Goal: Task Accomplishment & Management: Use online tool/utility

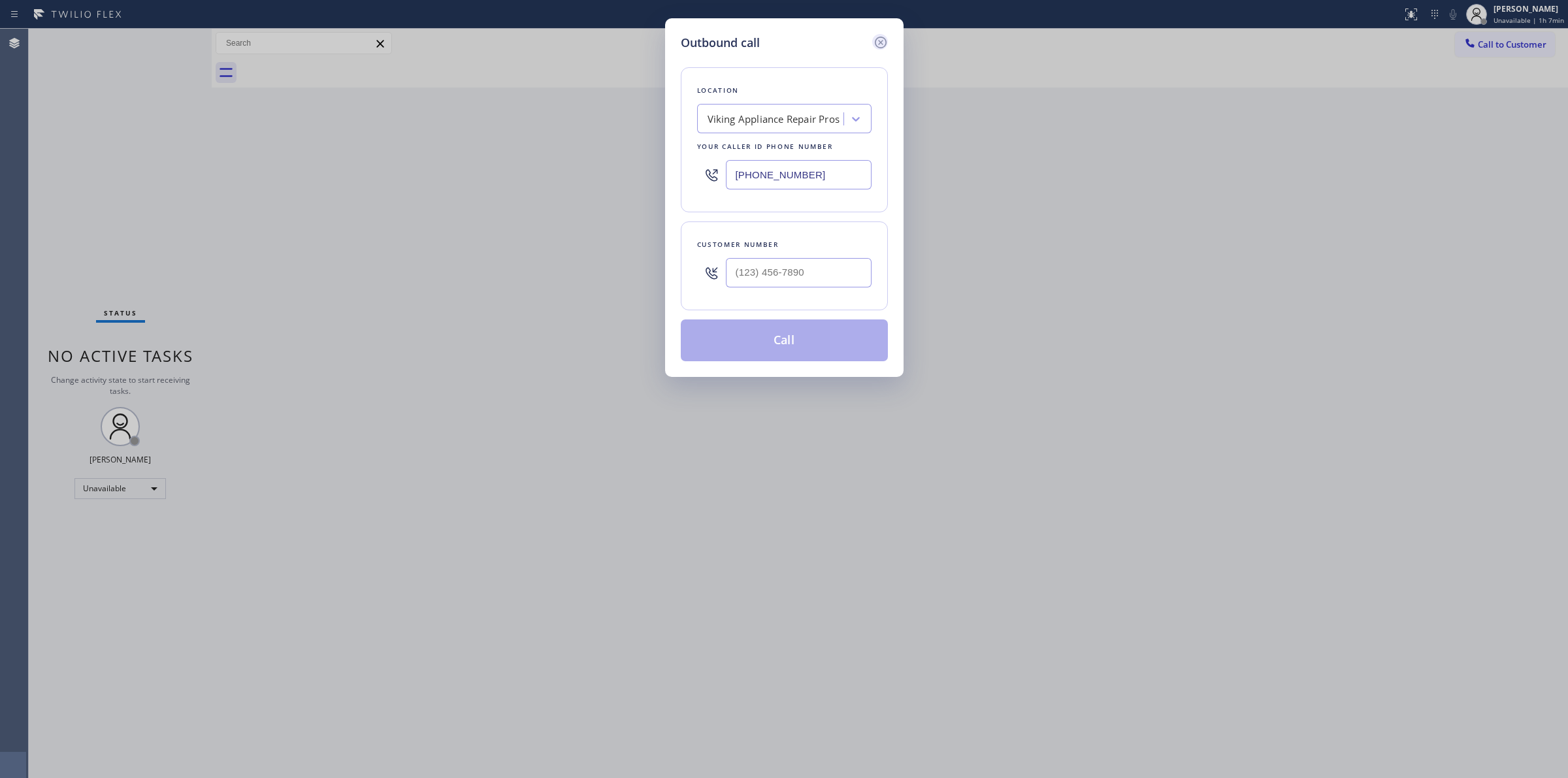
click at [877, 43] on icon at bounding box center [880, 42] width 16 height 16
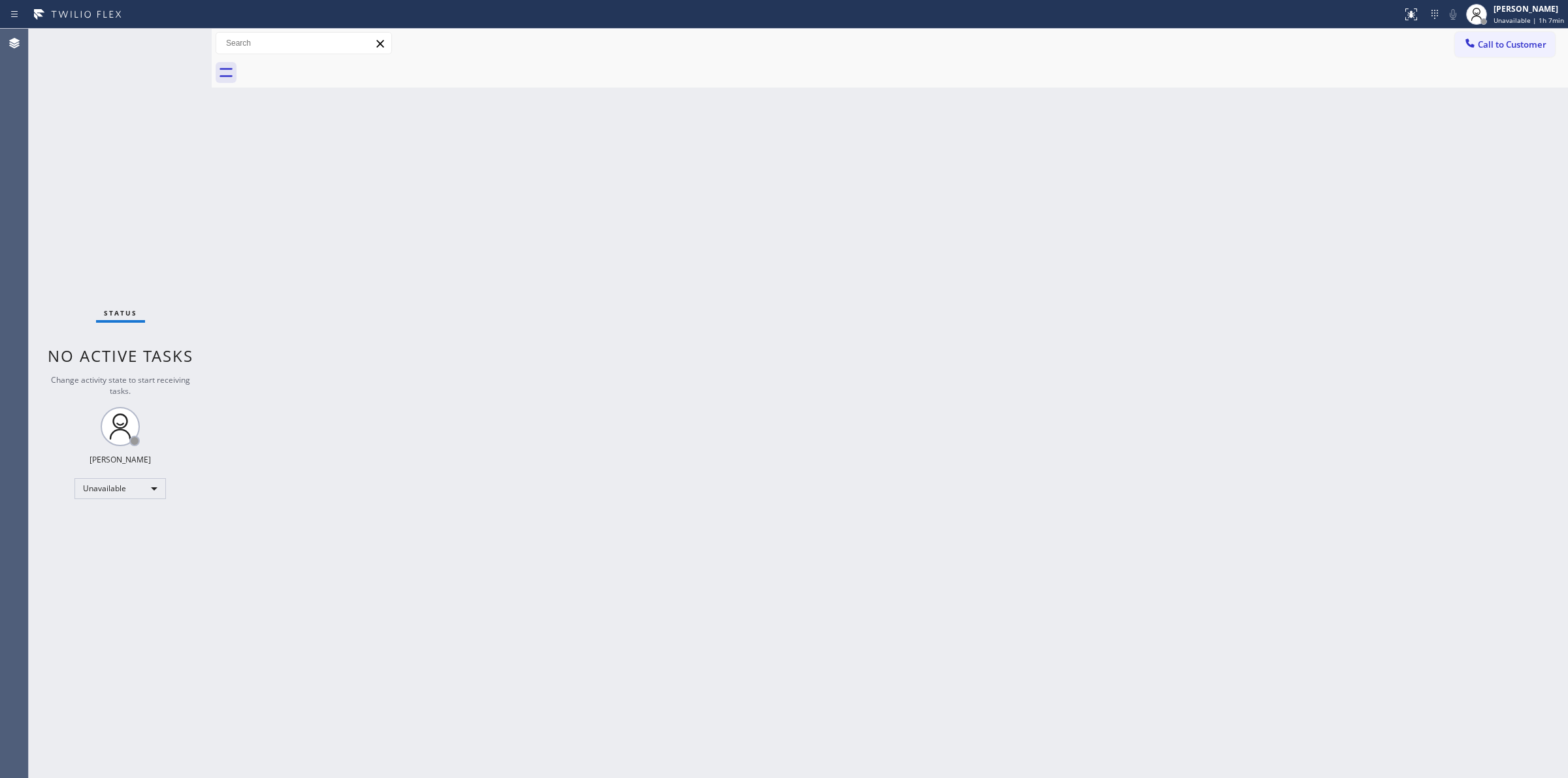
drag, startPoint x: 1514, startPoint y: 42, endPoint x: 1360, endPoint y: 92, distance: 161.9
click at [1510, 46] on span "Call to Customer" at bounding box center [1513, 44] width 69 height 12
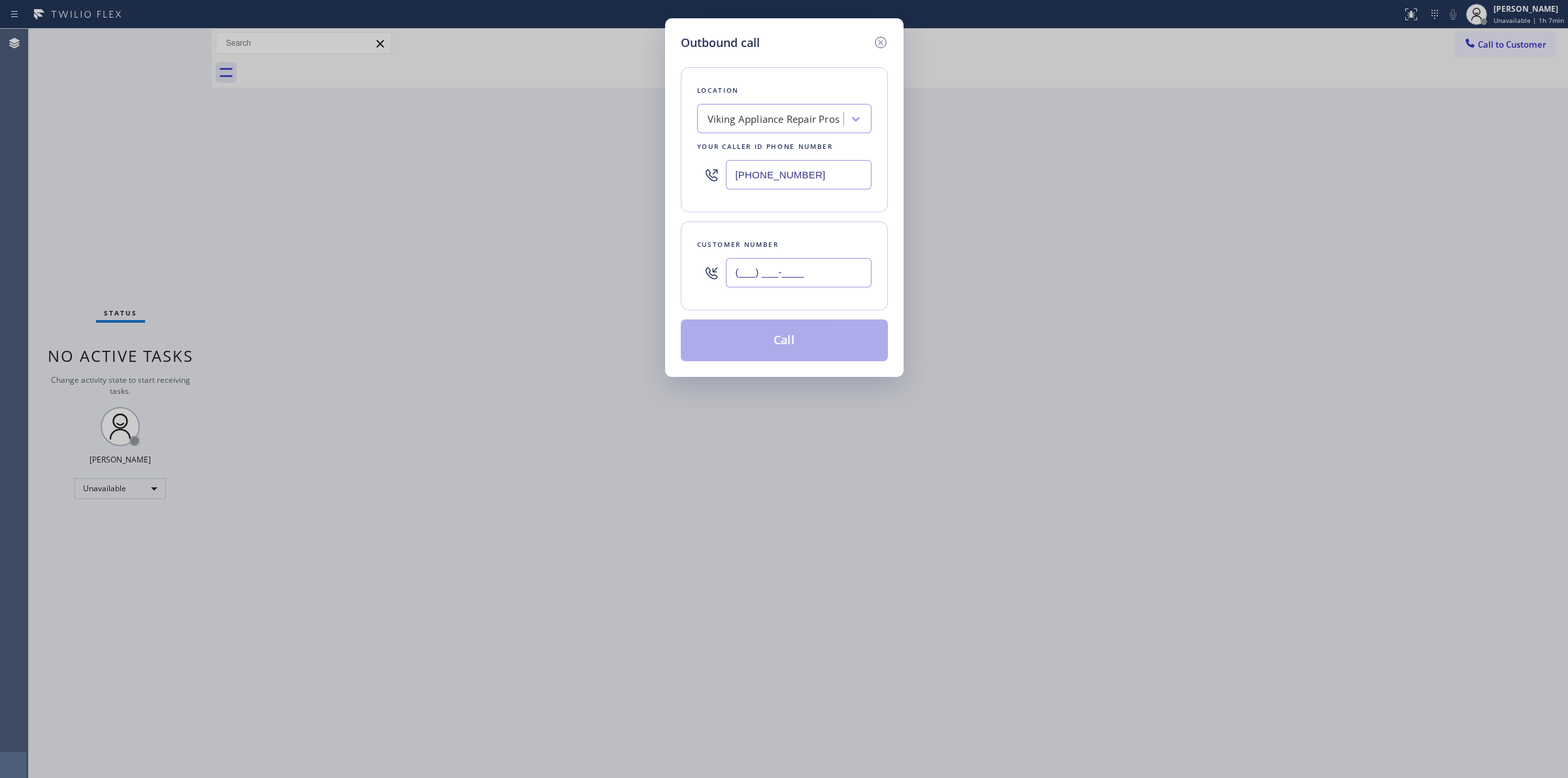
click at [804, 273] on input "(___) ___-____" at bounding box center [799, 273] width 146 height 29
paste input "714) 528-8455"
type input "[PHONE_NUMBER]"
click at [769, 353] on button "Call" at bounding box center [784, 340] width 207 height 42
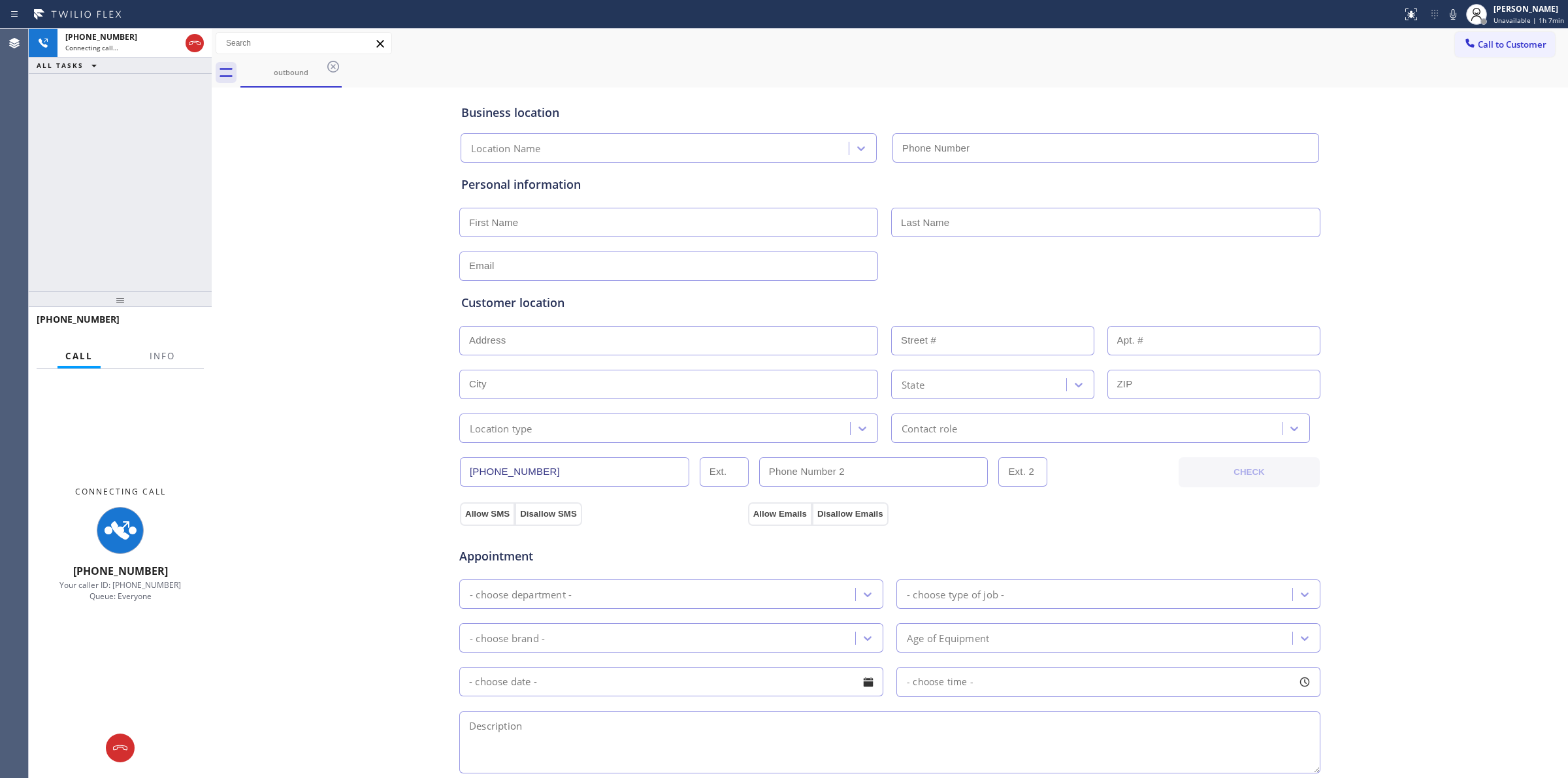
type input "[PHONE_NUMBER]"
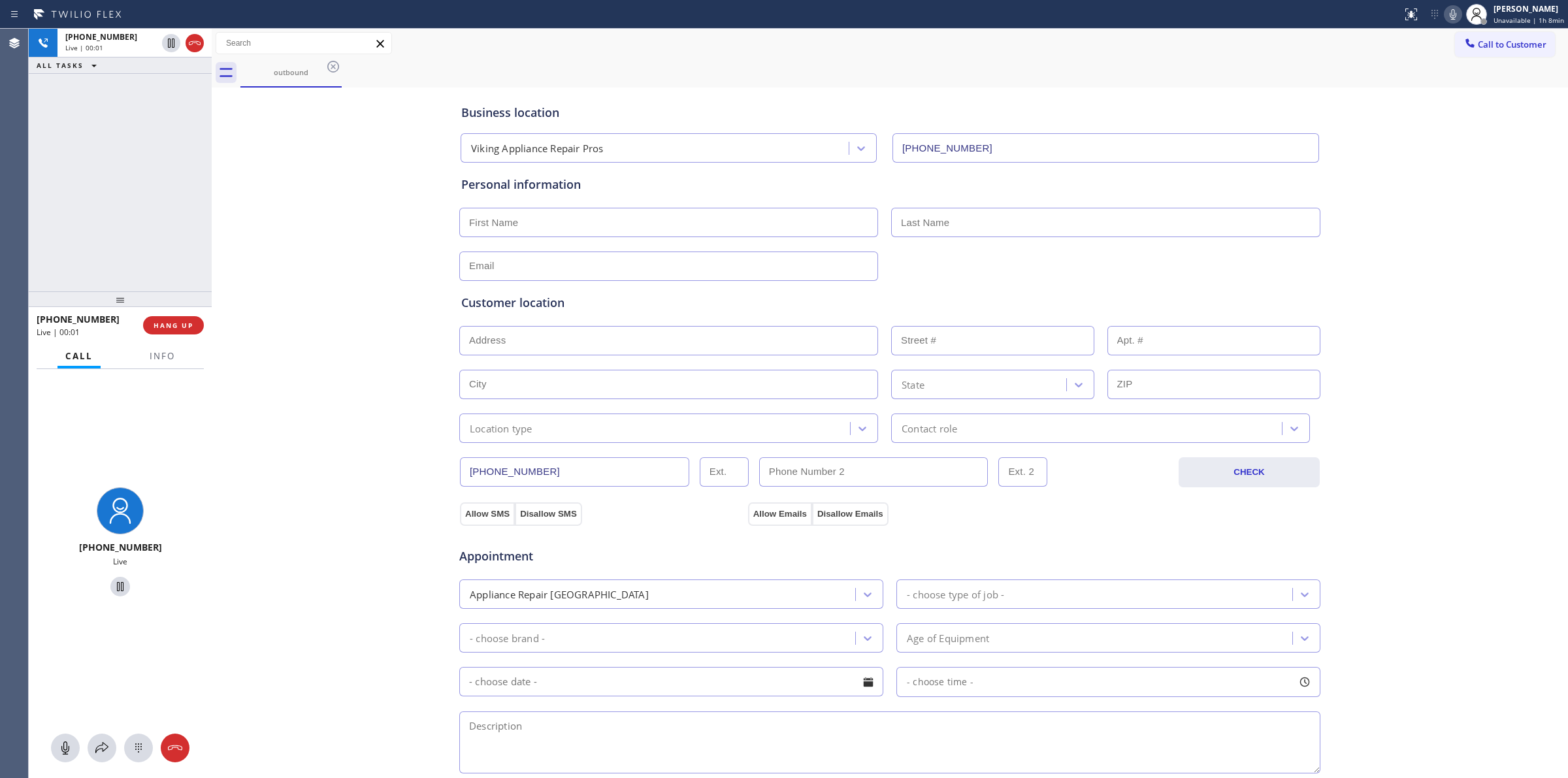
click at [1454, 14] on icon at bounding box center [1453, 14] width 16 height 16
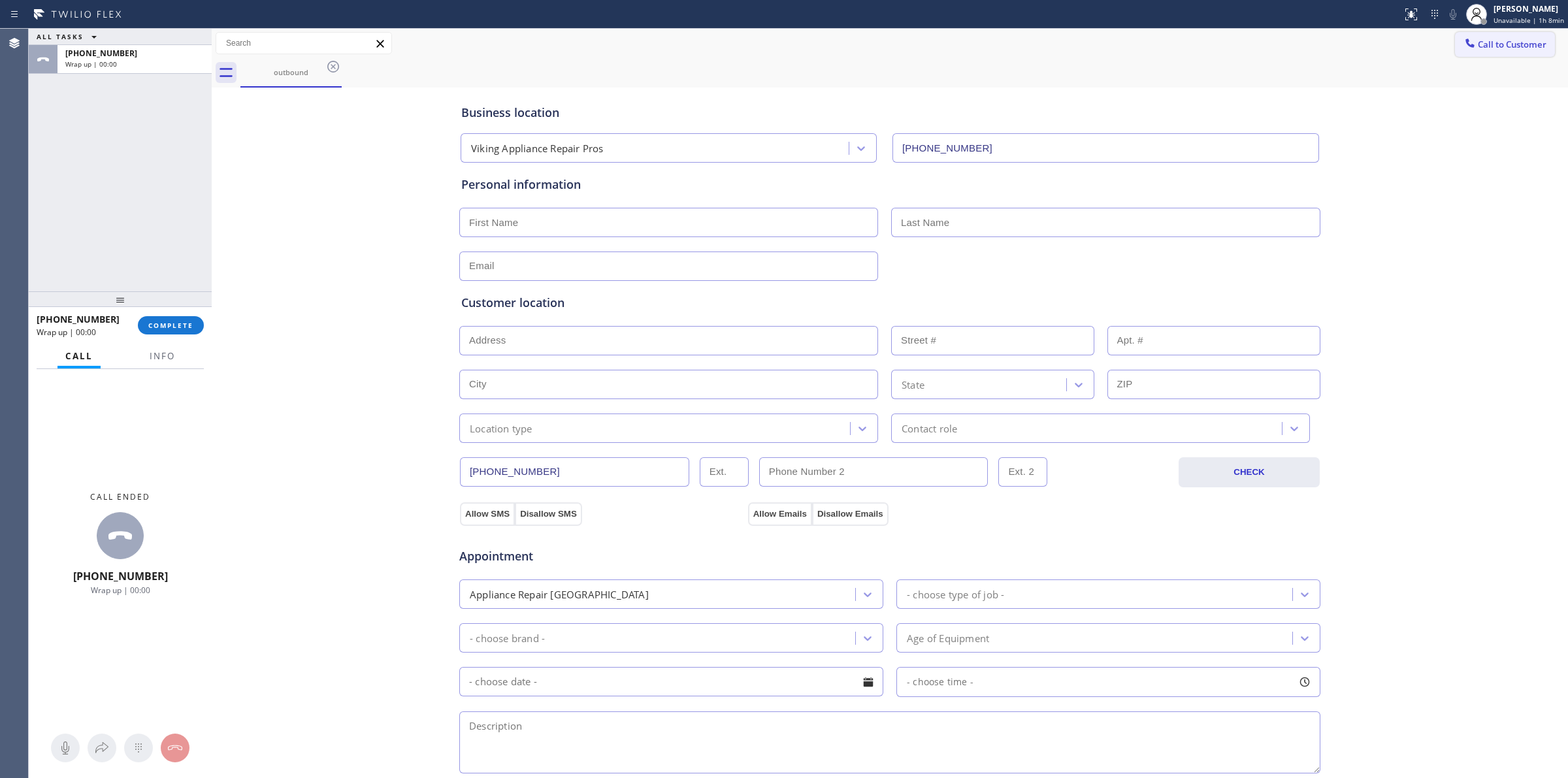
click at [1480, 53] on button "Call to Customer" at bounding box center [1505, 45] width 100 height 25
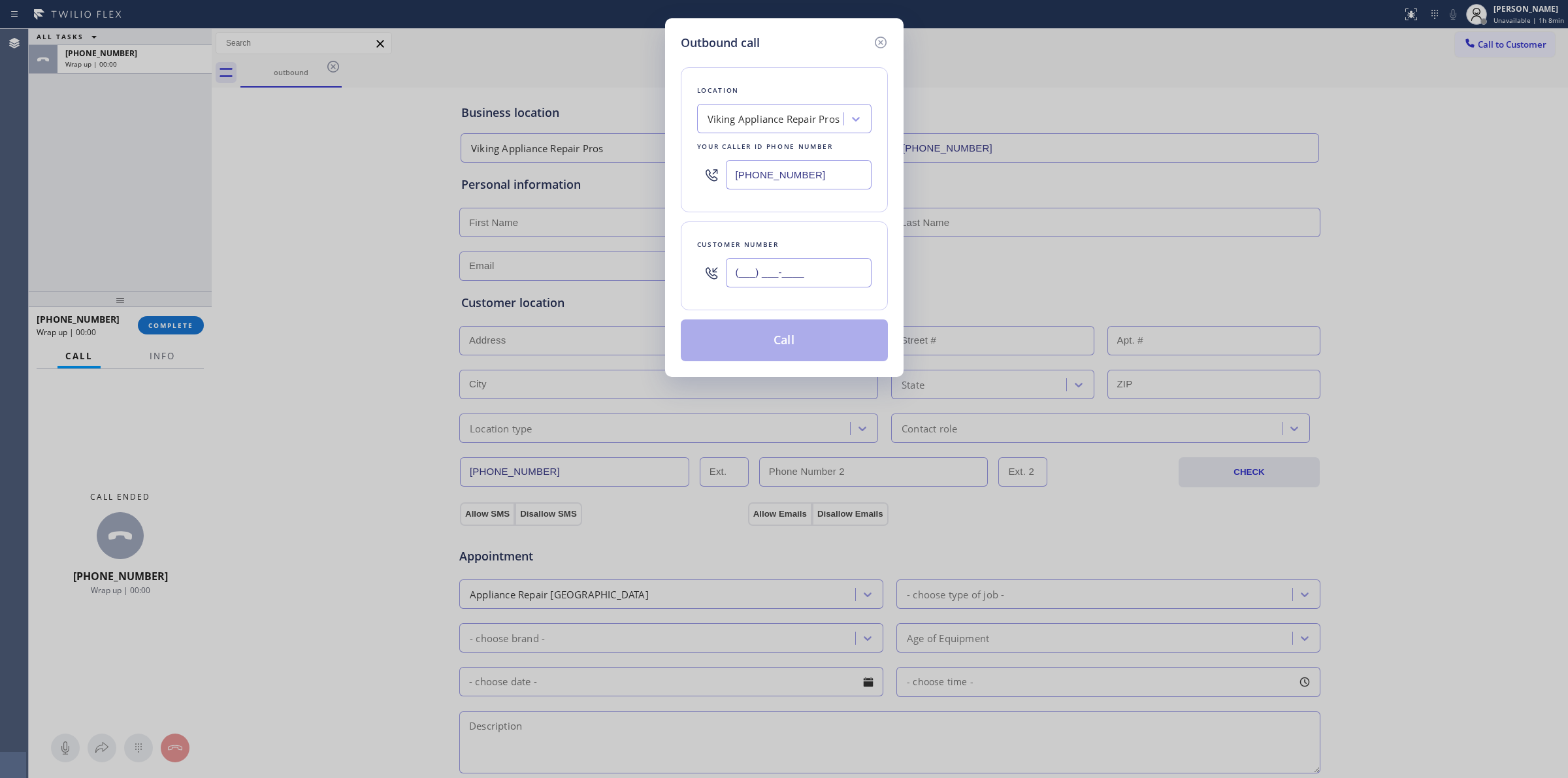
paste input "714) 528-8455"
click at [751, 275] on input "(___) ___-____" at bounding box center [799, 273] width 146 height 29
type input "[PHONE_NUMBER]"
click at [797, 345] on button "Call" at bounding box center [784, 340] width 207 height 42
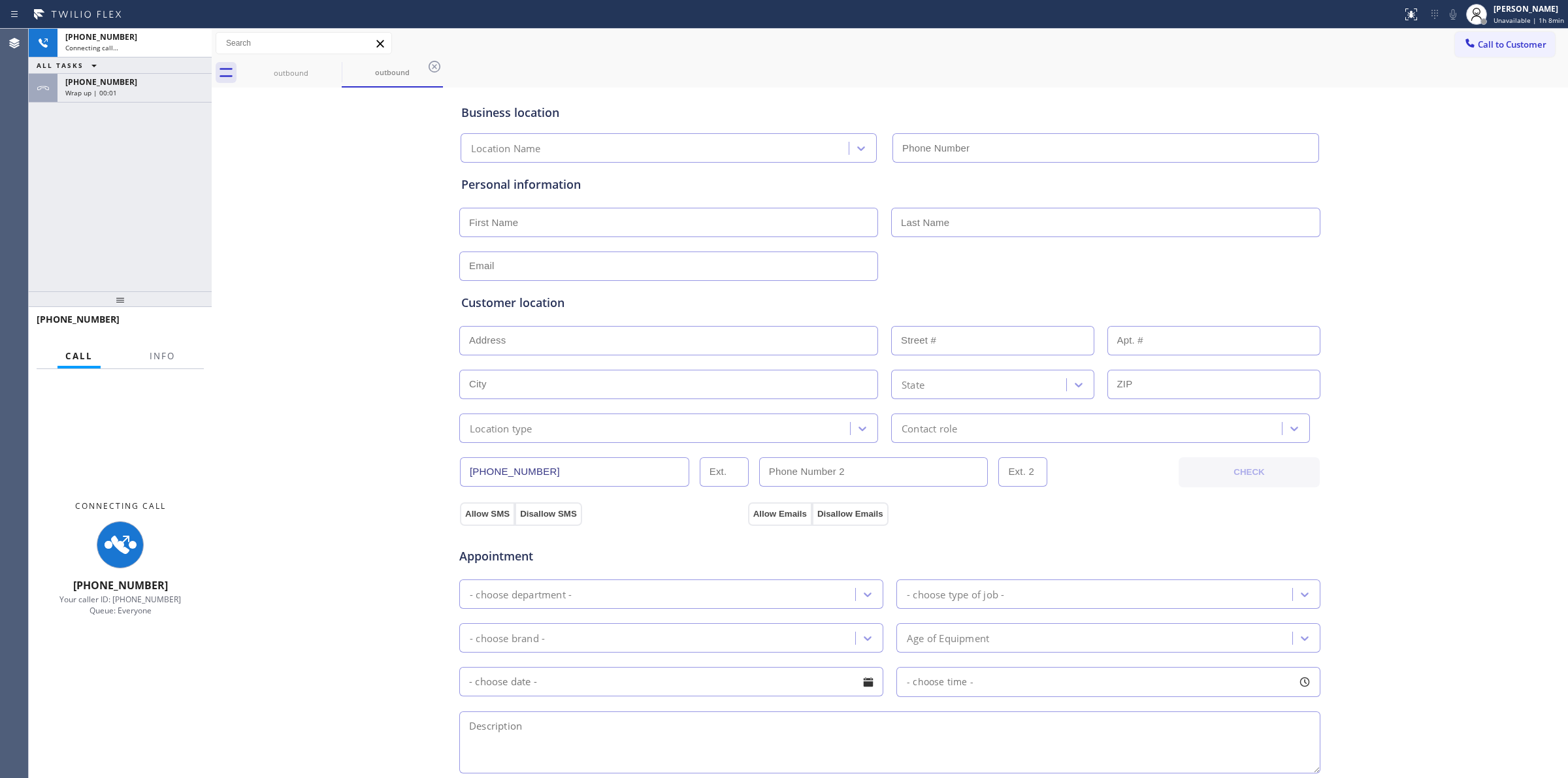
type input "[PHONE_NUMBER]"
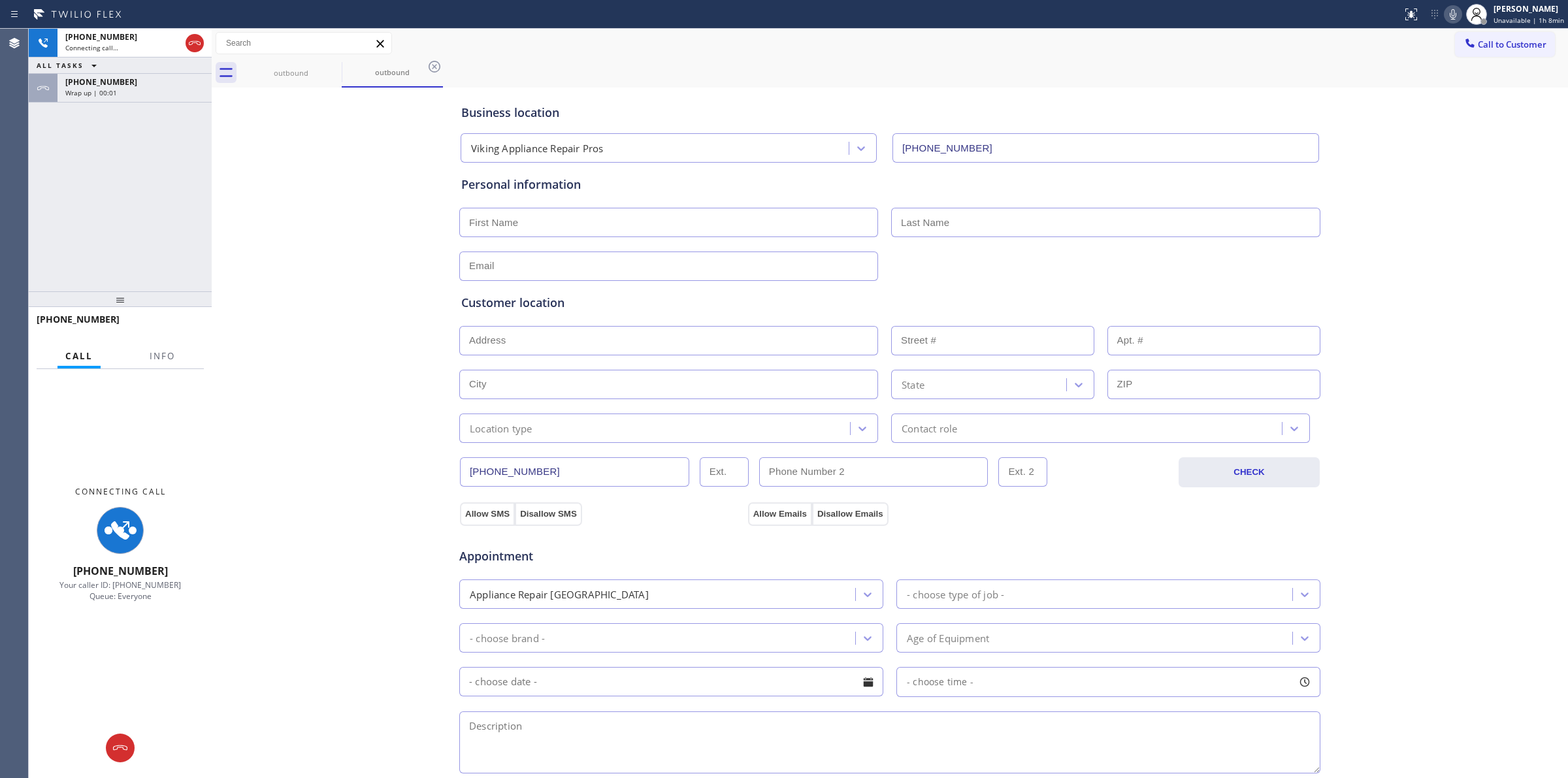
click at [1503, 112] on div "Business location Viking Appliance Repair Pros [PHONE_NUMBER] Personal informat…" at bounding box center [890, 537] width 1350 height 892
click at [1488, 41] on span "Call to Customer" at bounding box center [1513, 44] width 69 height 12
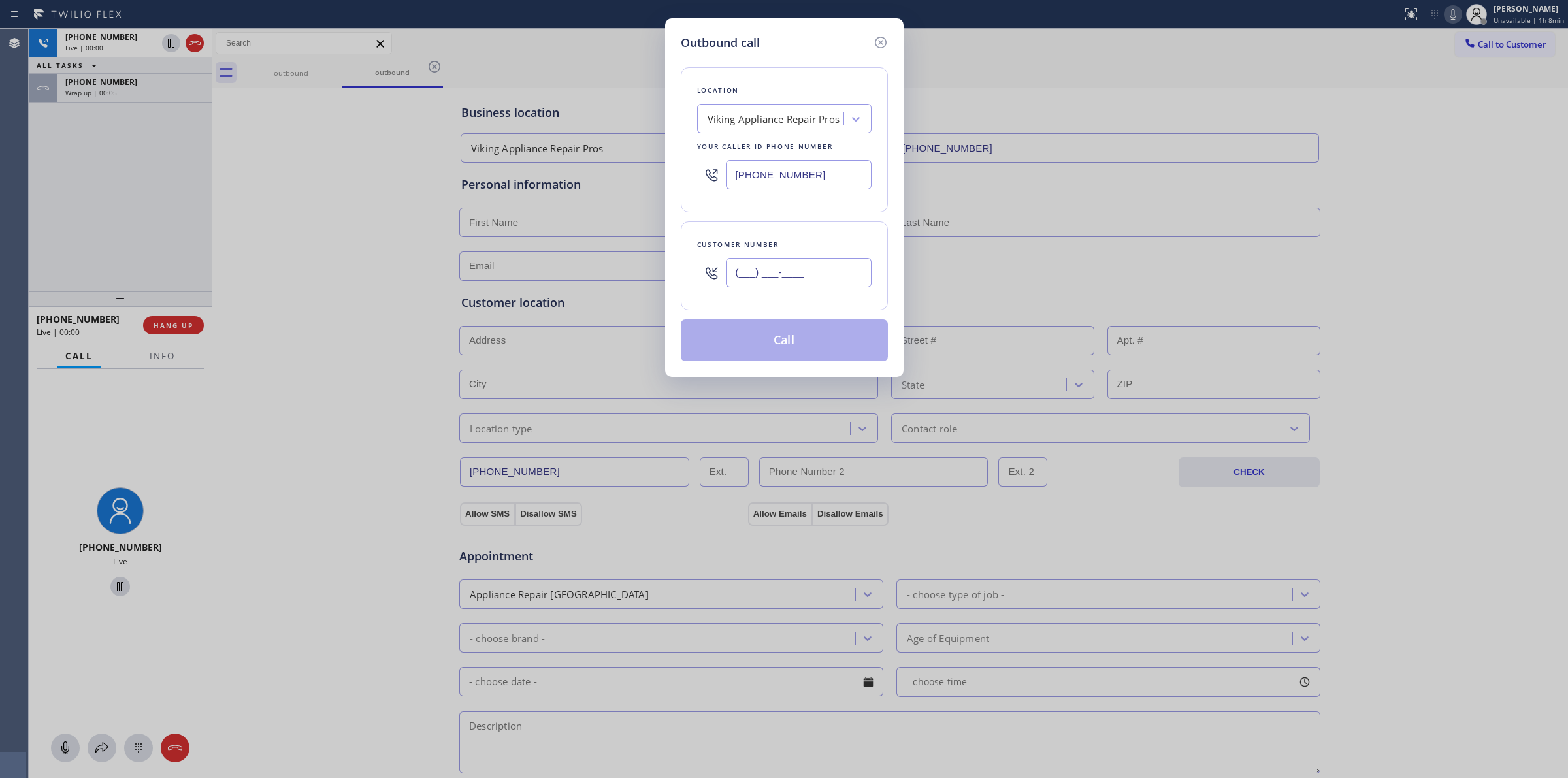
click at [828, 277] on input "(___) ___-____" at bounding box center [799, 273] width 146 height 29
paste input "714) 528-8455"
type input "[PHONE_NUMBER]"
click at [804, 67] on div "Location Viking Appliance Repair Pros Your caller id phone number [PHONE_NUMBER]" at bounding box center [784, 140] width 207 height 145
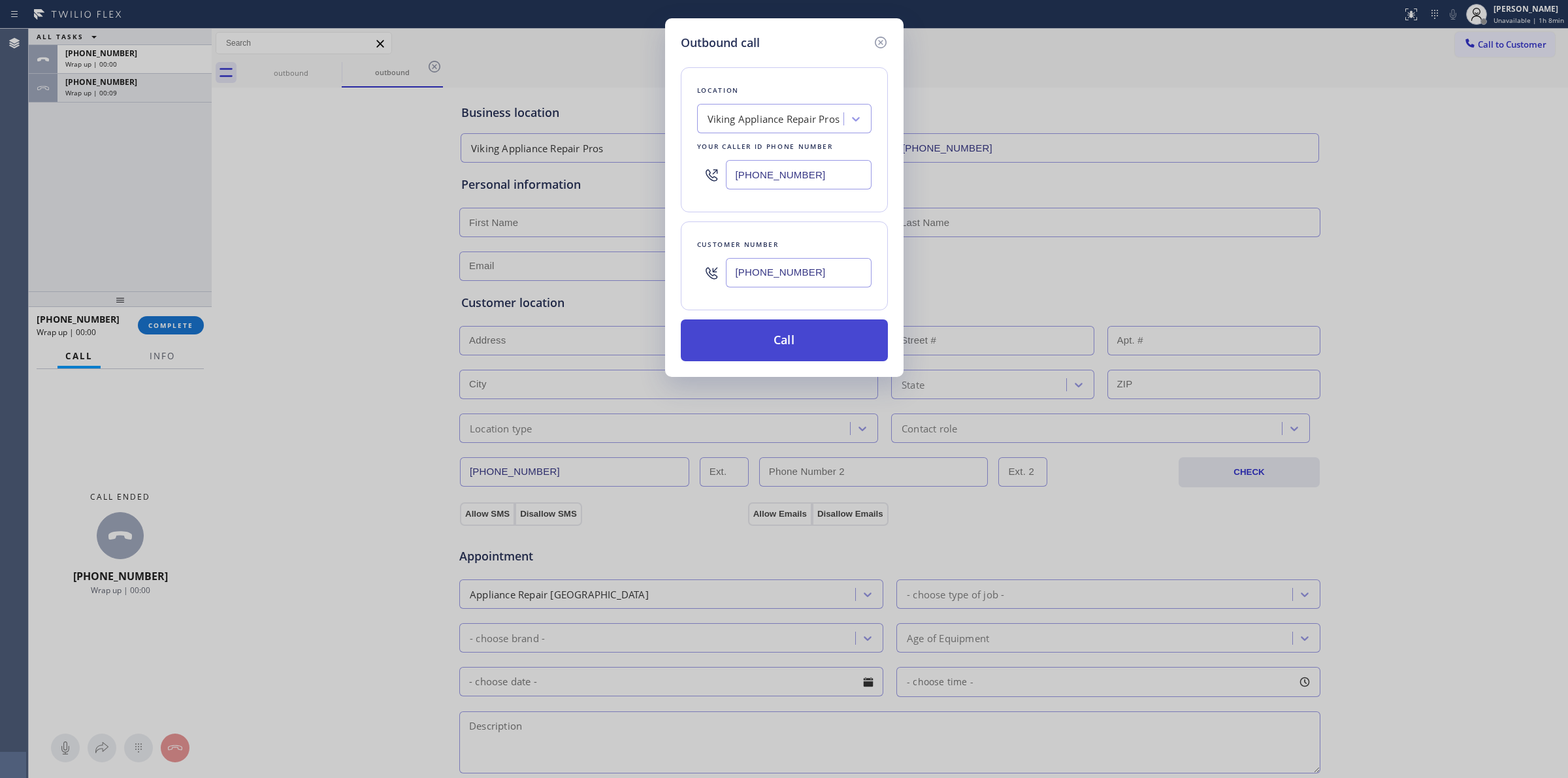
click at [801, 347] on button "Call" at bounding box center [784, 340] width 207 height 42
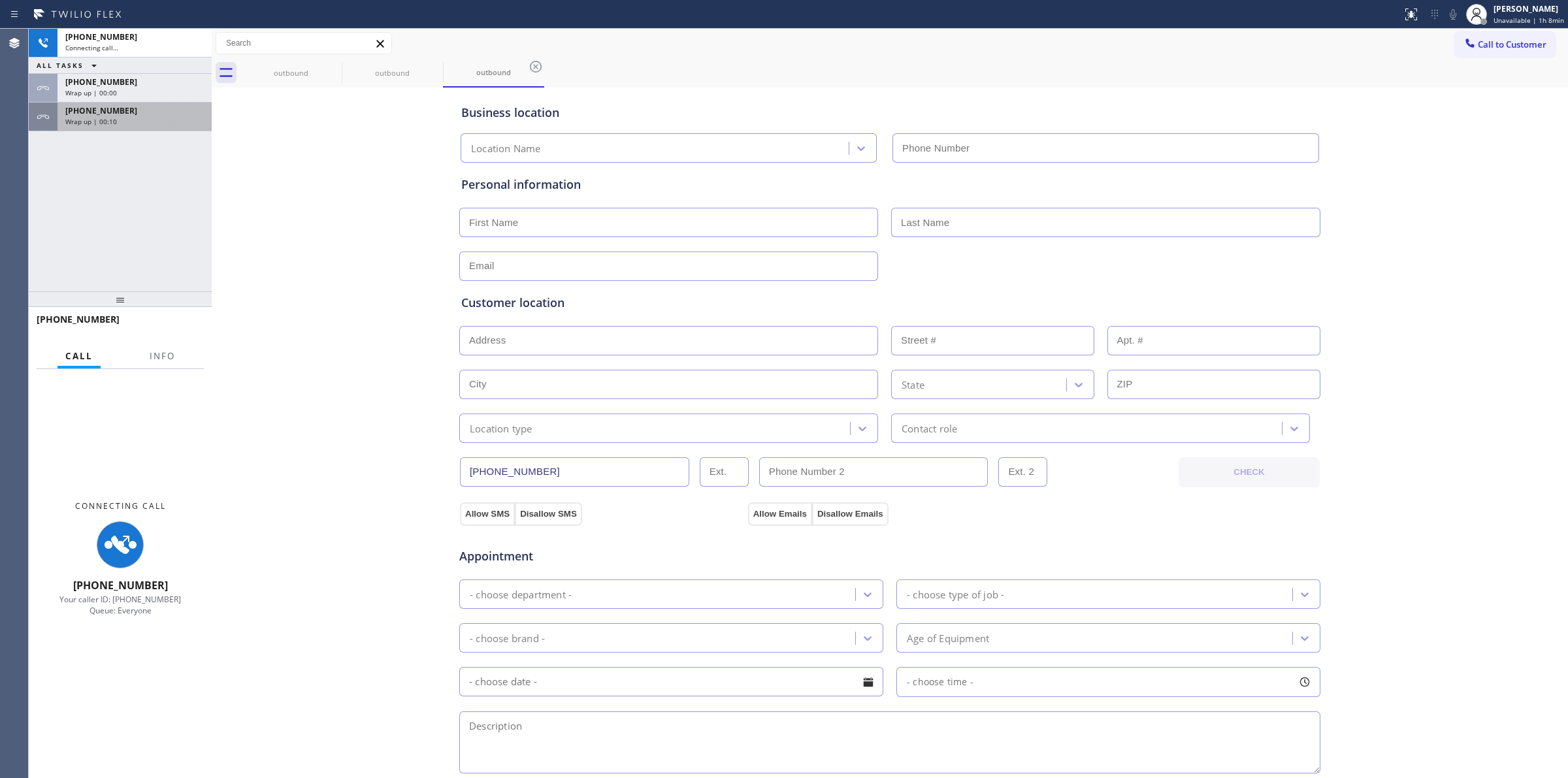
type input "[PHONE_NUMBER]"
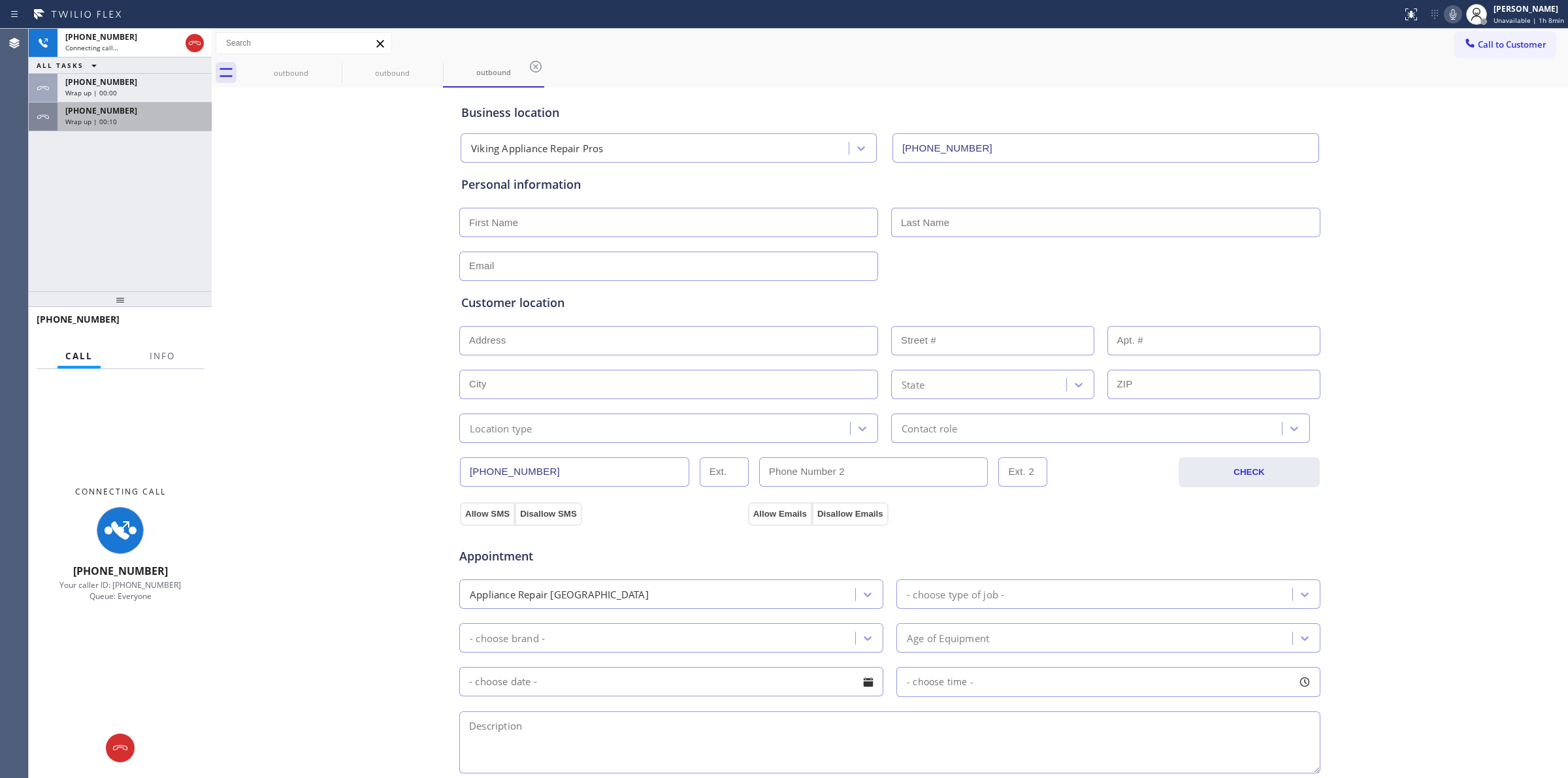
click at [131, 120] on div "Wrap up | 00:10" at bounding box center [134, 121] width 138 height 9
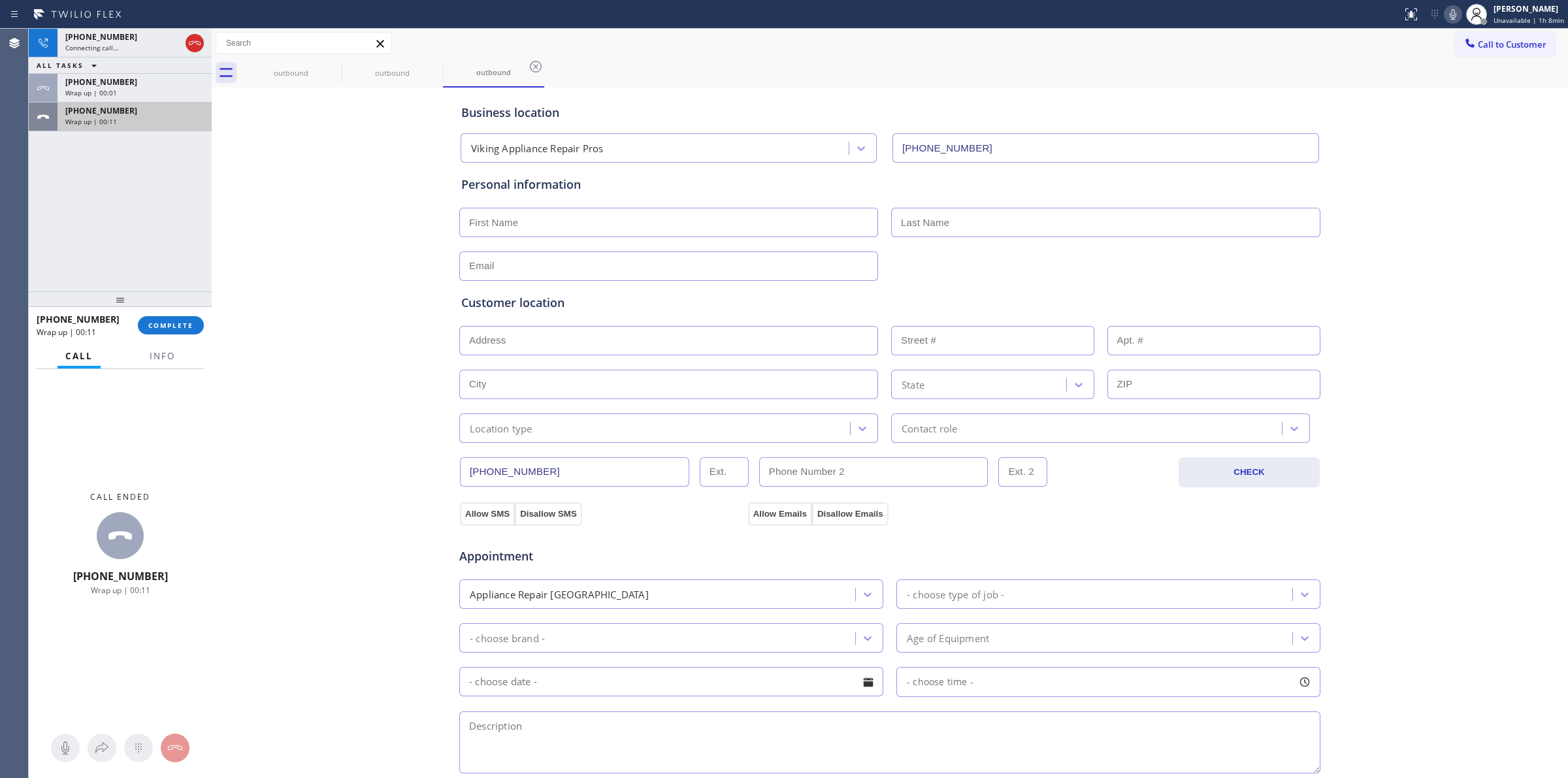
click at [177, 321] on span "COMPLETE" at bounding box center [171, 325] width 45 height 9
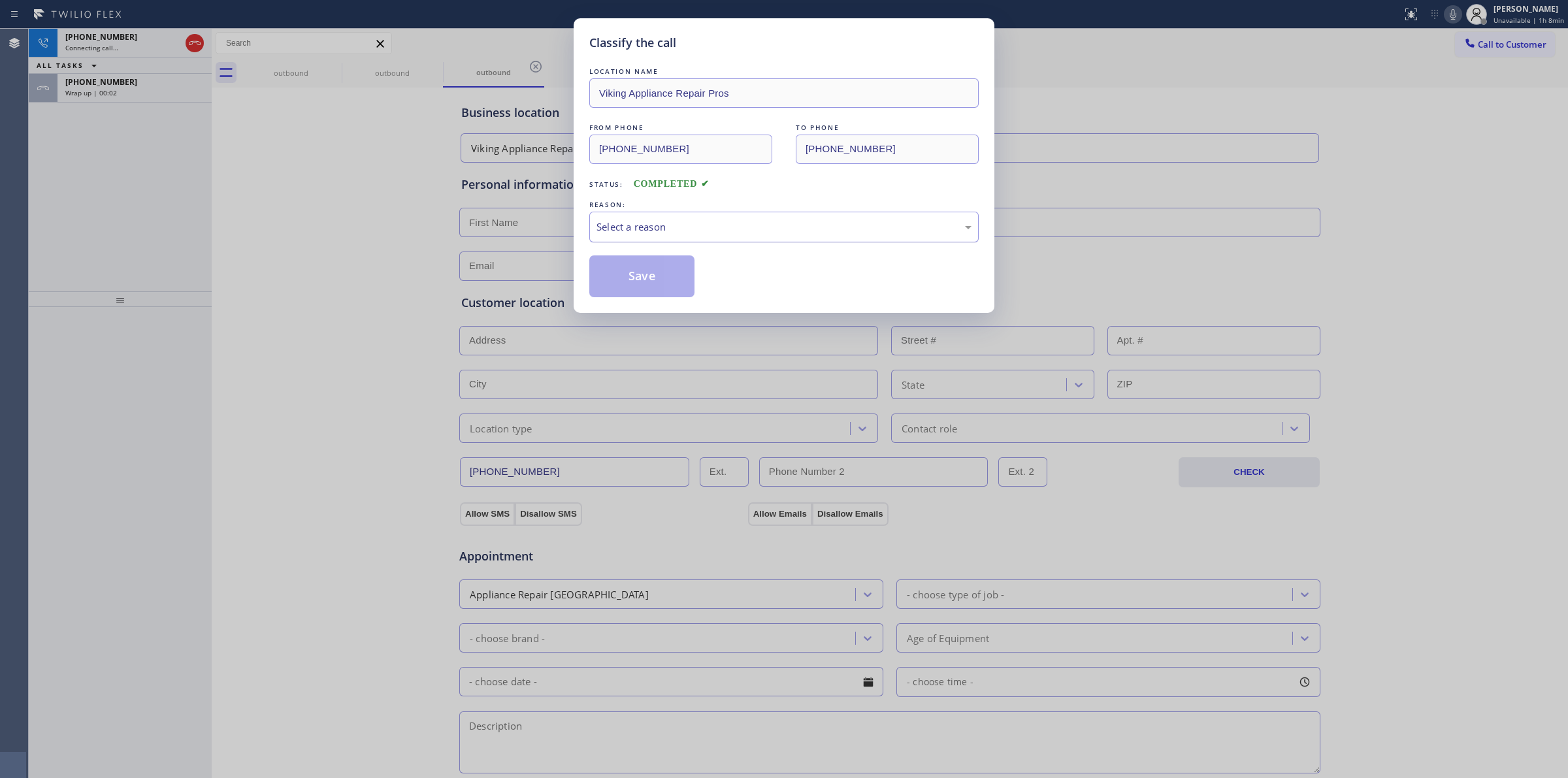
click at [765, 236] on div "Select a reason" at bounding box center [784, 227] width 390 height 31
click at [655, 270] on button "Save" at bounding box center [642, 276] width 105 height 42
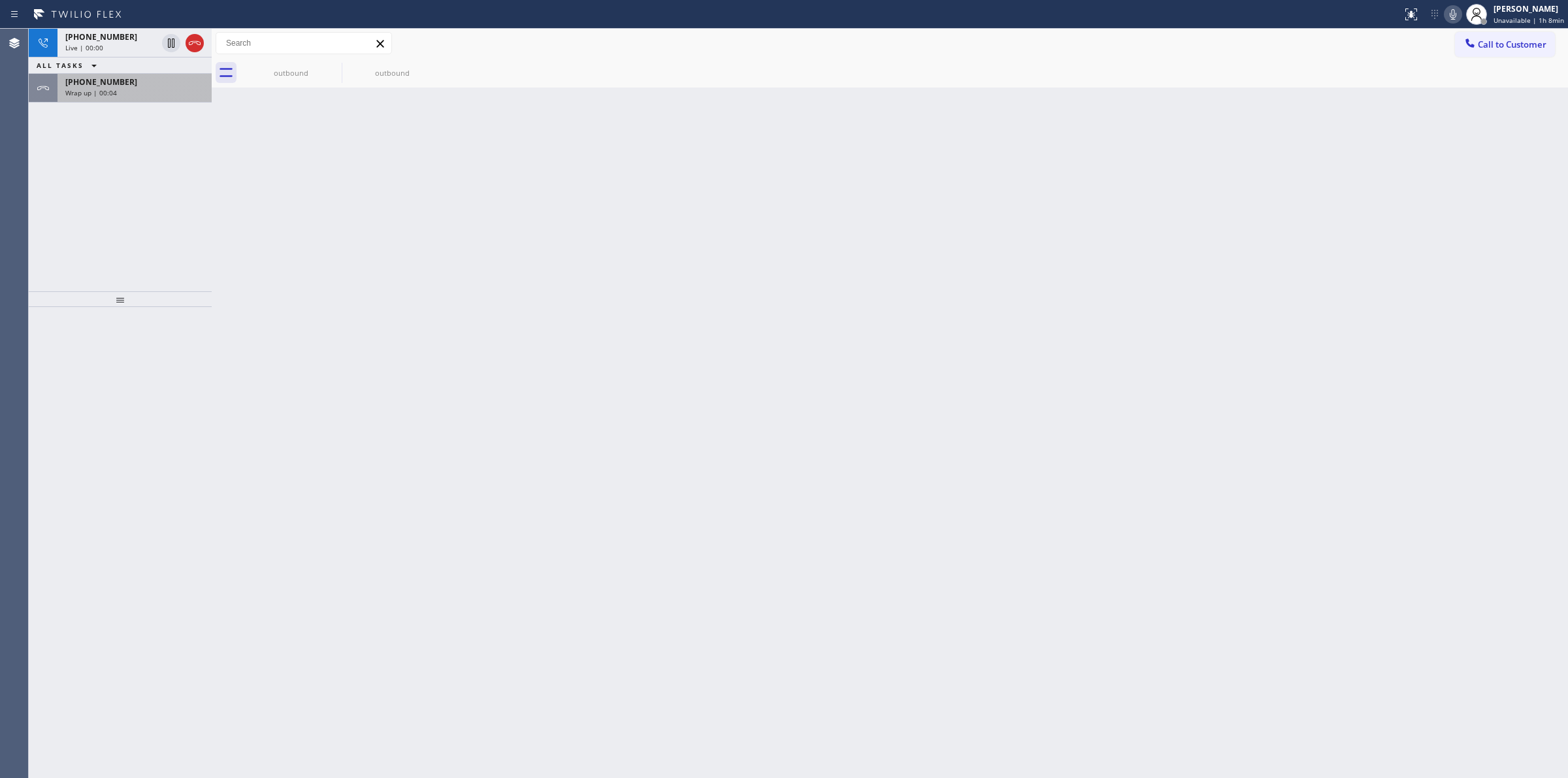
click at [147, 86] on div "[PHONE_NUMBER]" at bounding box center [134, 82] width 138 height 11
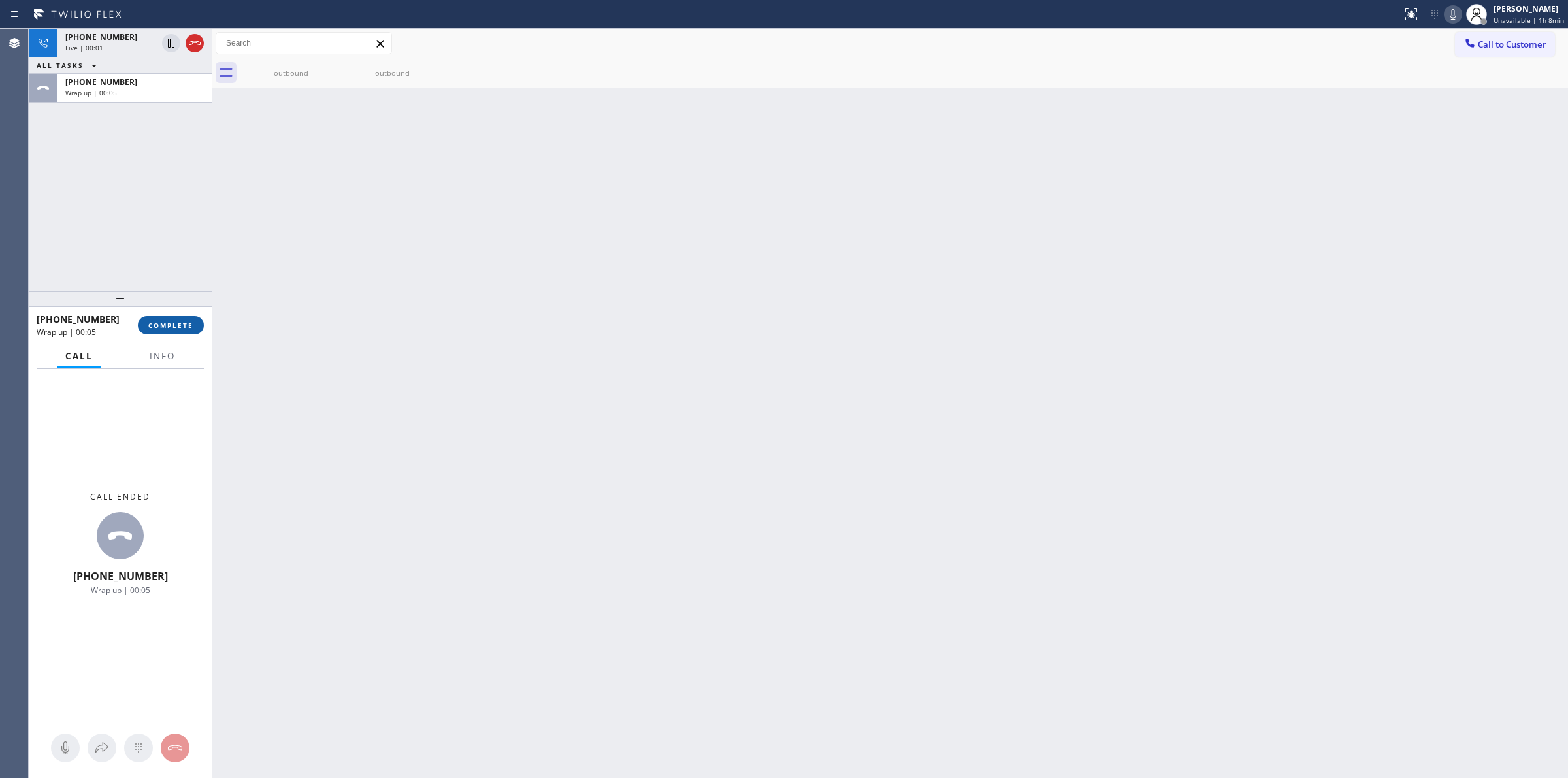
click at [187, 334] on button "COMPLETE" at bounding box center [171, 325] width 66 height 18
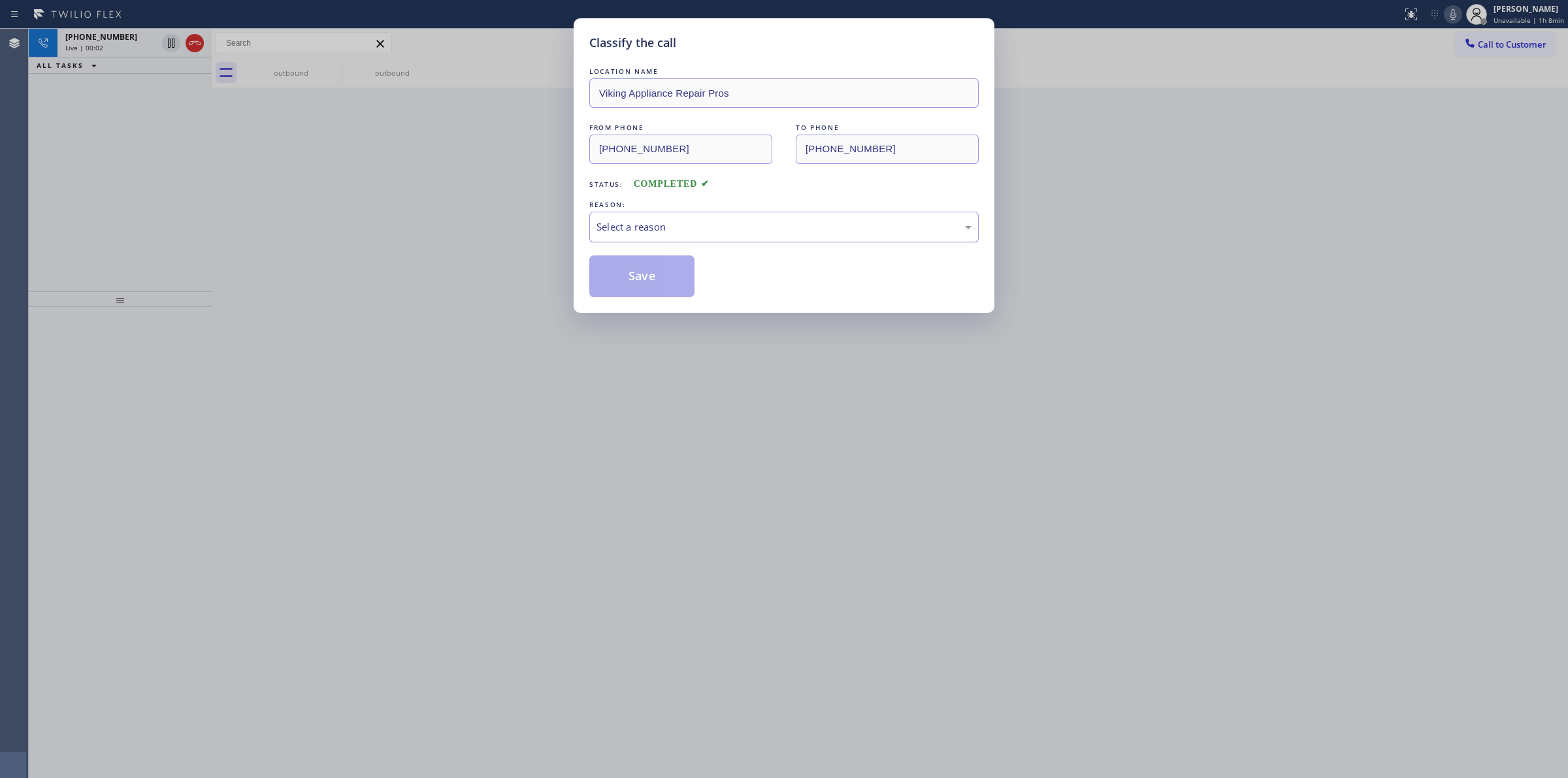
click at [710, 233] on div "Select a reason" at bounding box center [784, 227] width 375 height 15
drag, startPoint x: 643, startPoint y: 292, endPoint x: 226, endPoint y: 53, distance: 480.6
click at [643, 291] on button "Save" at bounding box center [642, 276] width 105 height 42
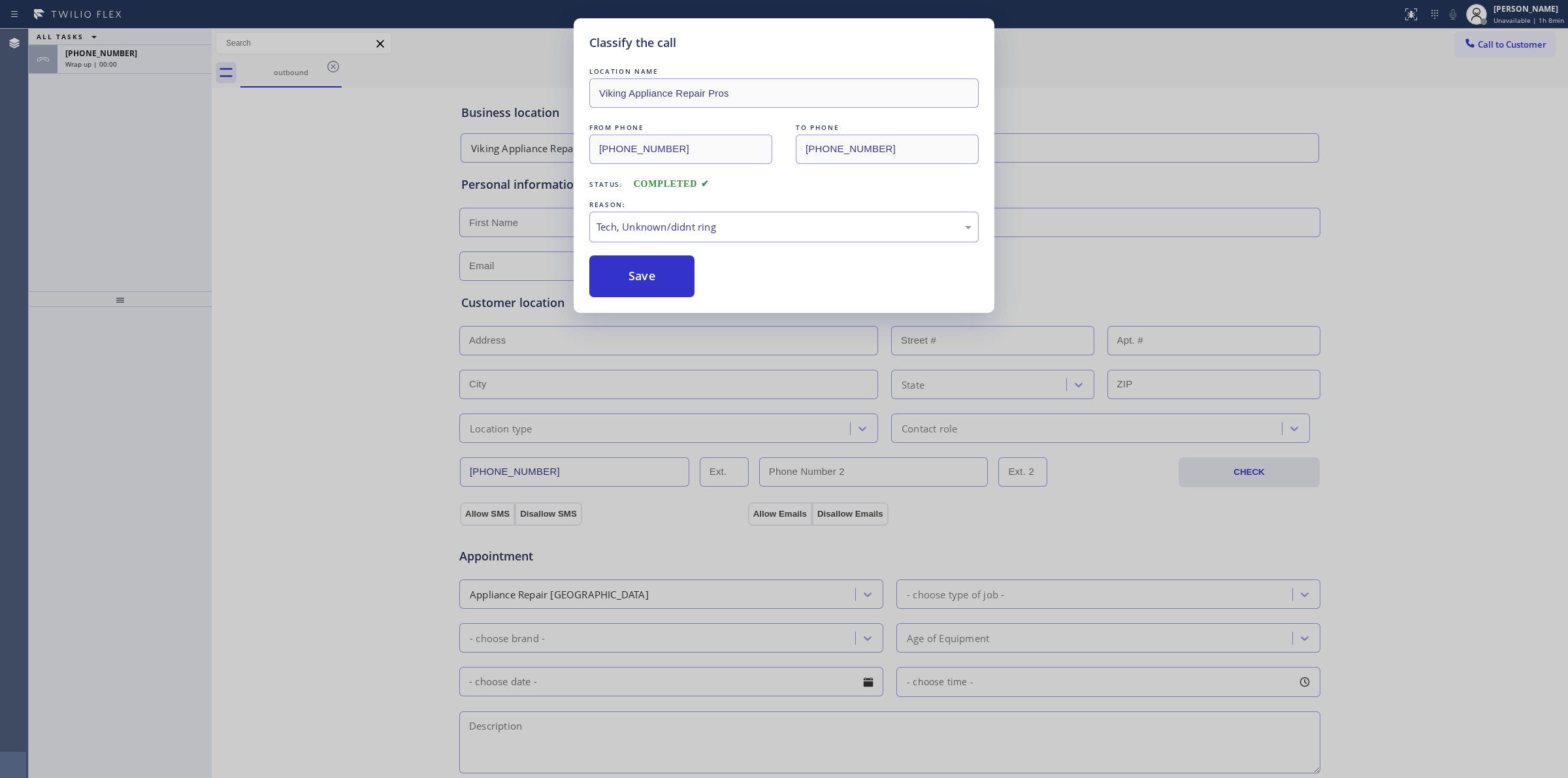
click at [109, 64] on div "Classify the call LOCATION NAME Viking Appliance Repair Pros FROM PHONE [PHONE_…" at bounding box center [784, 389] width 1568 height 778
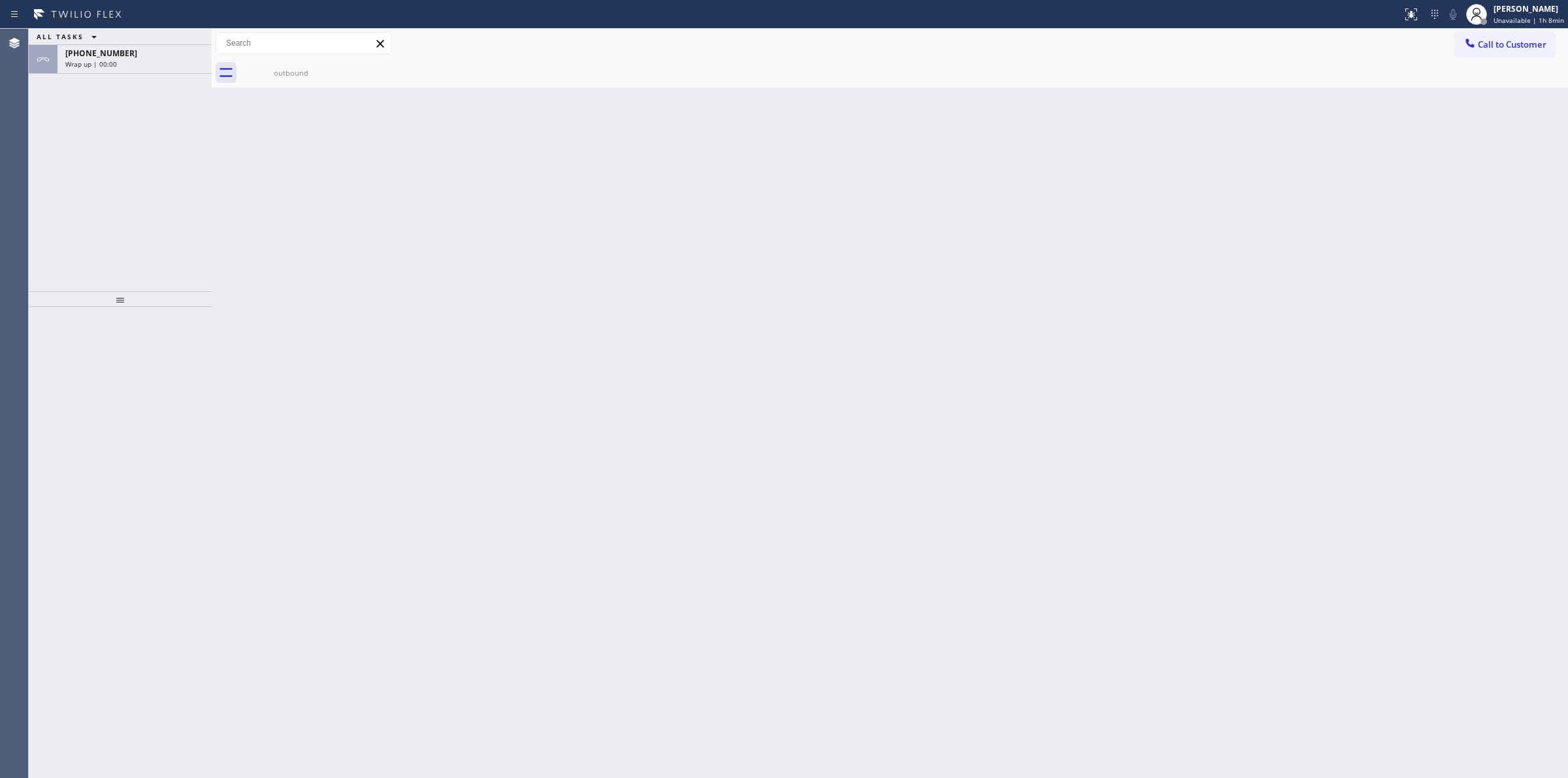
click at [144, 76] on div "ALL TASKS ALL TASKS ACTIVE TASKS TASKS IN WRAP UP [PHONE_NUMBER] Wrap up | 00:00" at bounding box center [120, 160] width 183 height 262
click at [145, 66] on div "Wrap up | 00:00" at bounding box center [134, 64] width 138 height 9
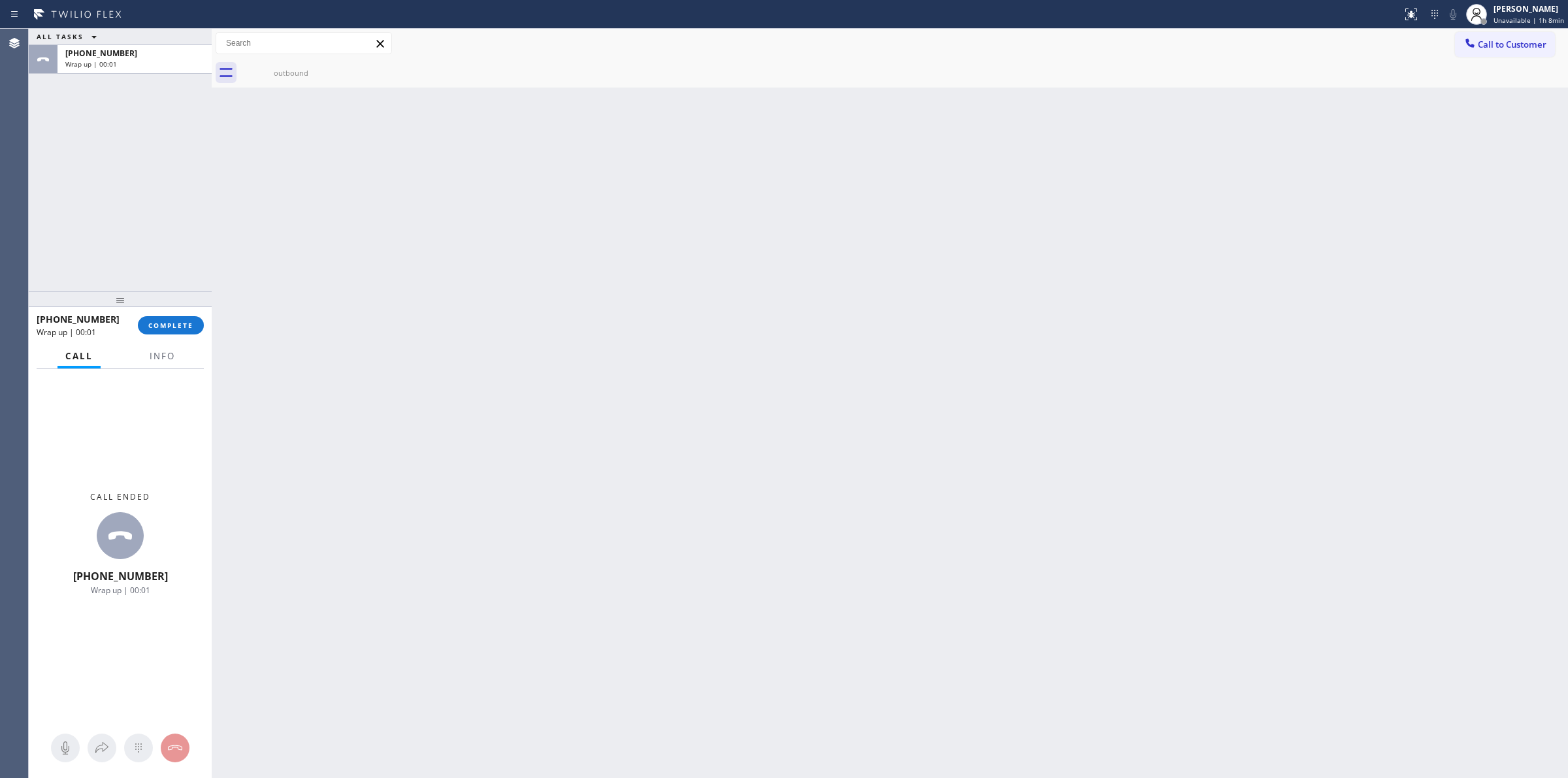
click at [153, 335] on div "[PHONE_NUMBER] Wrap up | 00:01 COMPLETE" at bounding box center [120, 325] width 167 height 34
click at [170, 325] on span "COMPLETE" at bounding box center [171, 325] width 45 height 9
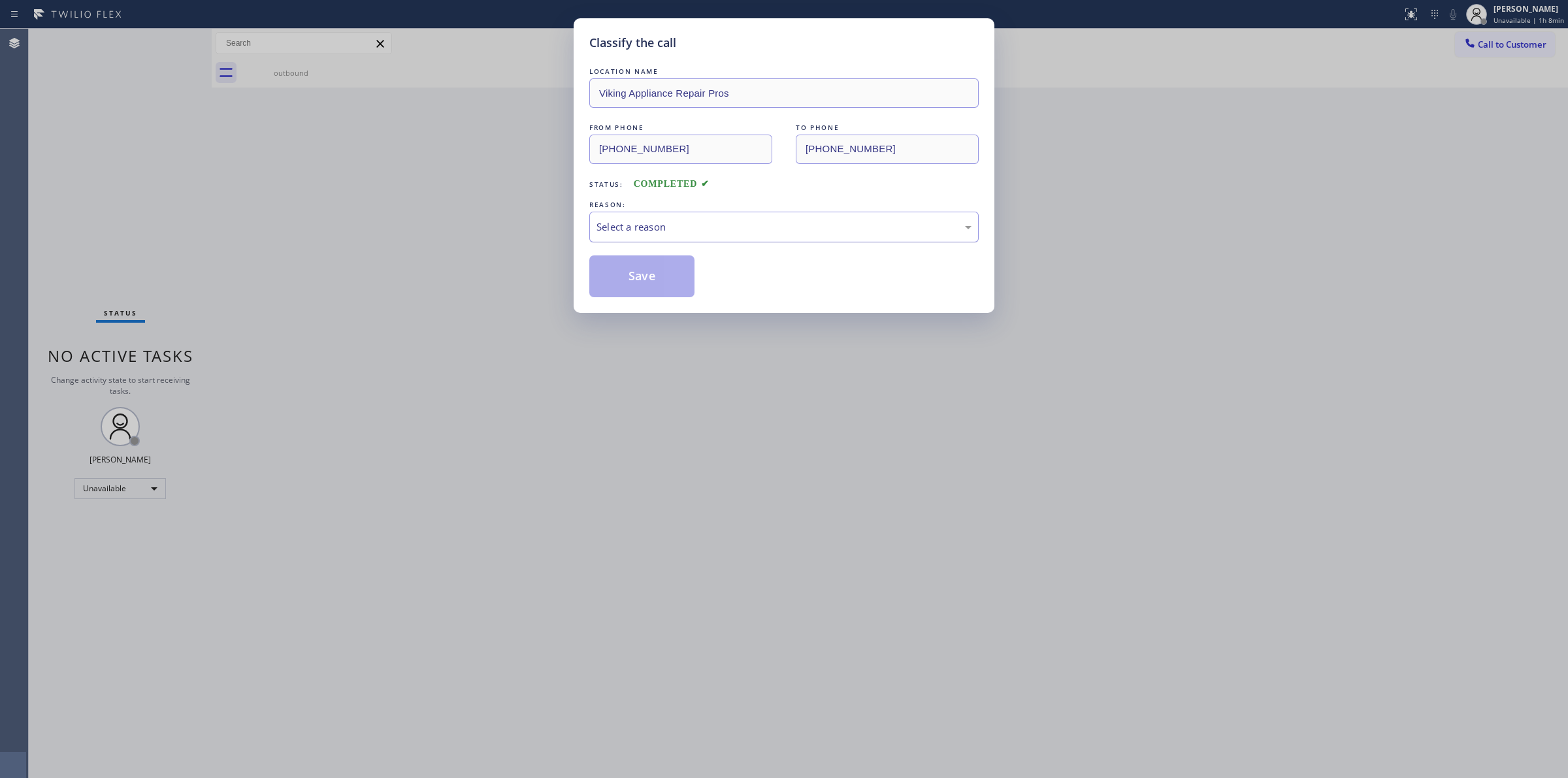
drag, startPoint x: 667, startPoint y: 230, endPoint x: 671, endPoint y: 238, distance: 8.9
click at [671, 238] on div "Select a reason" at bounding box center [784, 227] width 390 height 31
drag, startPoint x: 652, startPoint y: 295, endPoint x: 958, endPoint y: 194, distance: 322.2
click at [658, 292] on button "Save" at bounding box center [642, 276] width 105 height 42
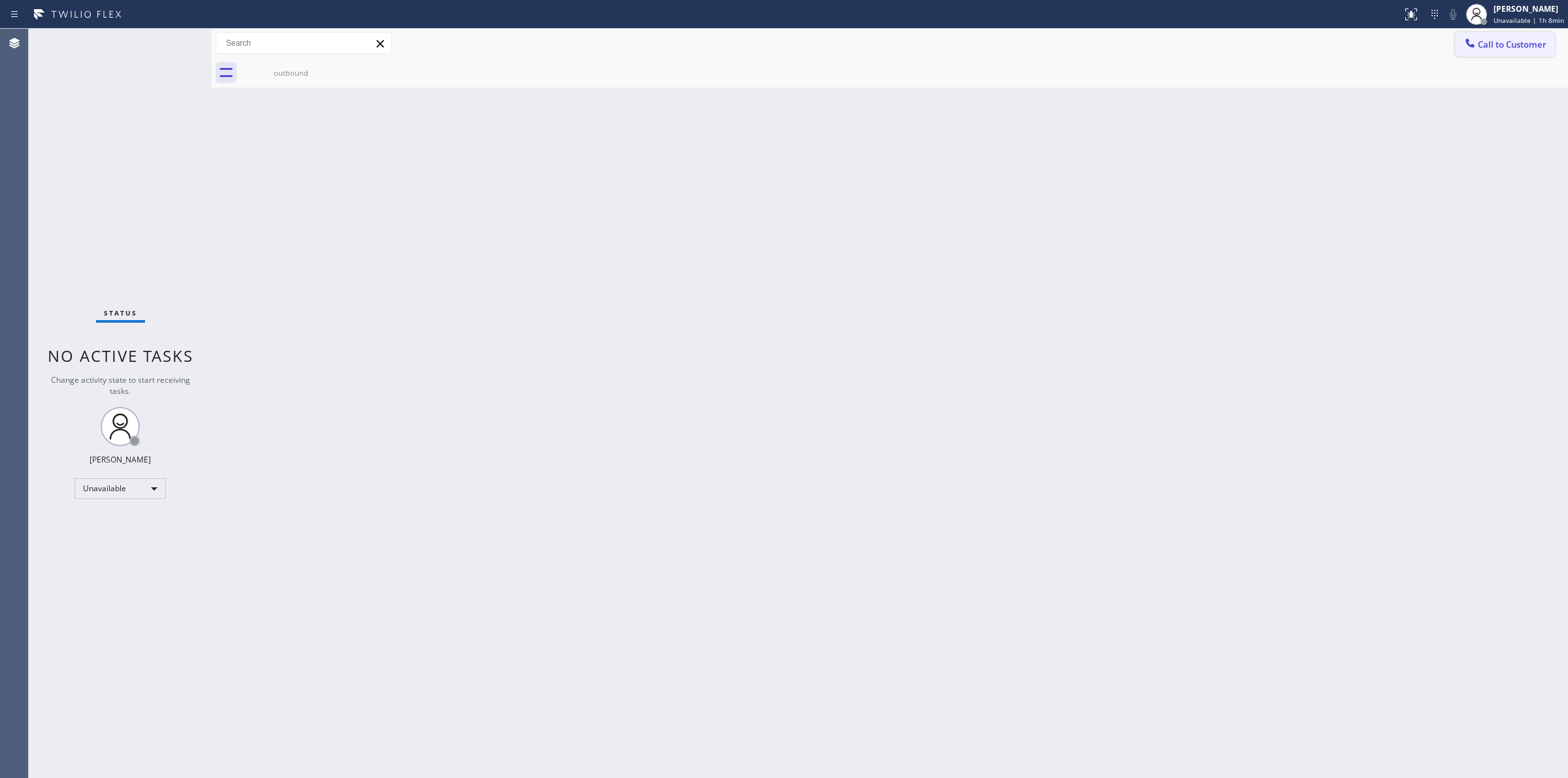
click at [1491, 44] on span "Call to Customer" at bounding box center [1513, 44] width 69 height 12
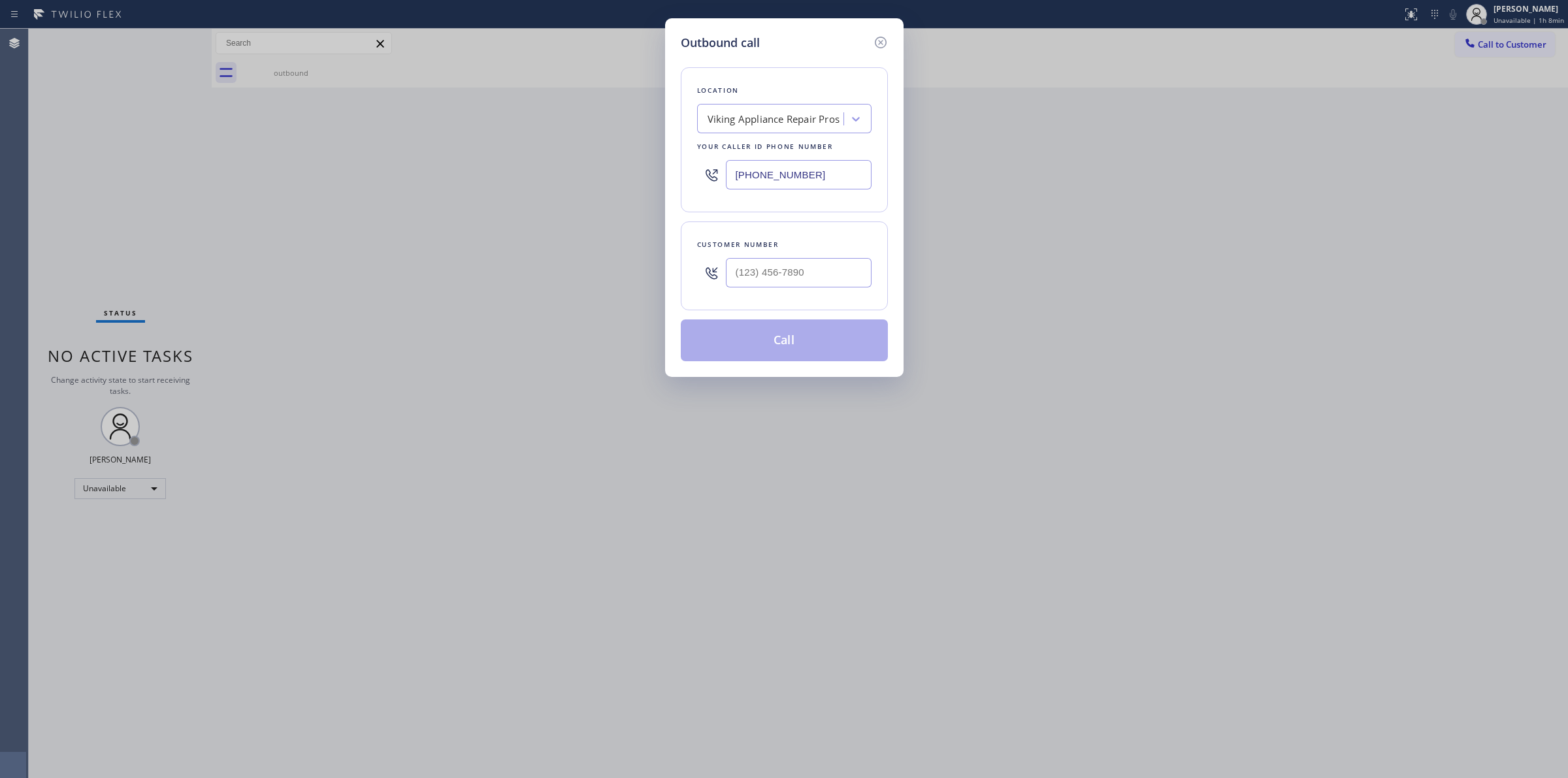
click at [700, 277] on div at bounding box center [712, 273] width 29 height 42
click at [762, 266] on input "(___) ___-____" at bounding box center [799, 273] width 146 height 29
paste input "626) 623-5086"
type input "[PHONE_NUMBER]"
click at [756, 105] on div "Viking Appliance Repair Pros" at bounding box center [784, 118] width 175 height 29
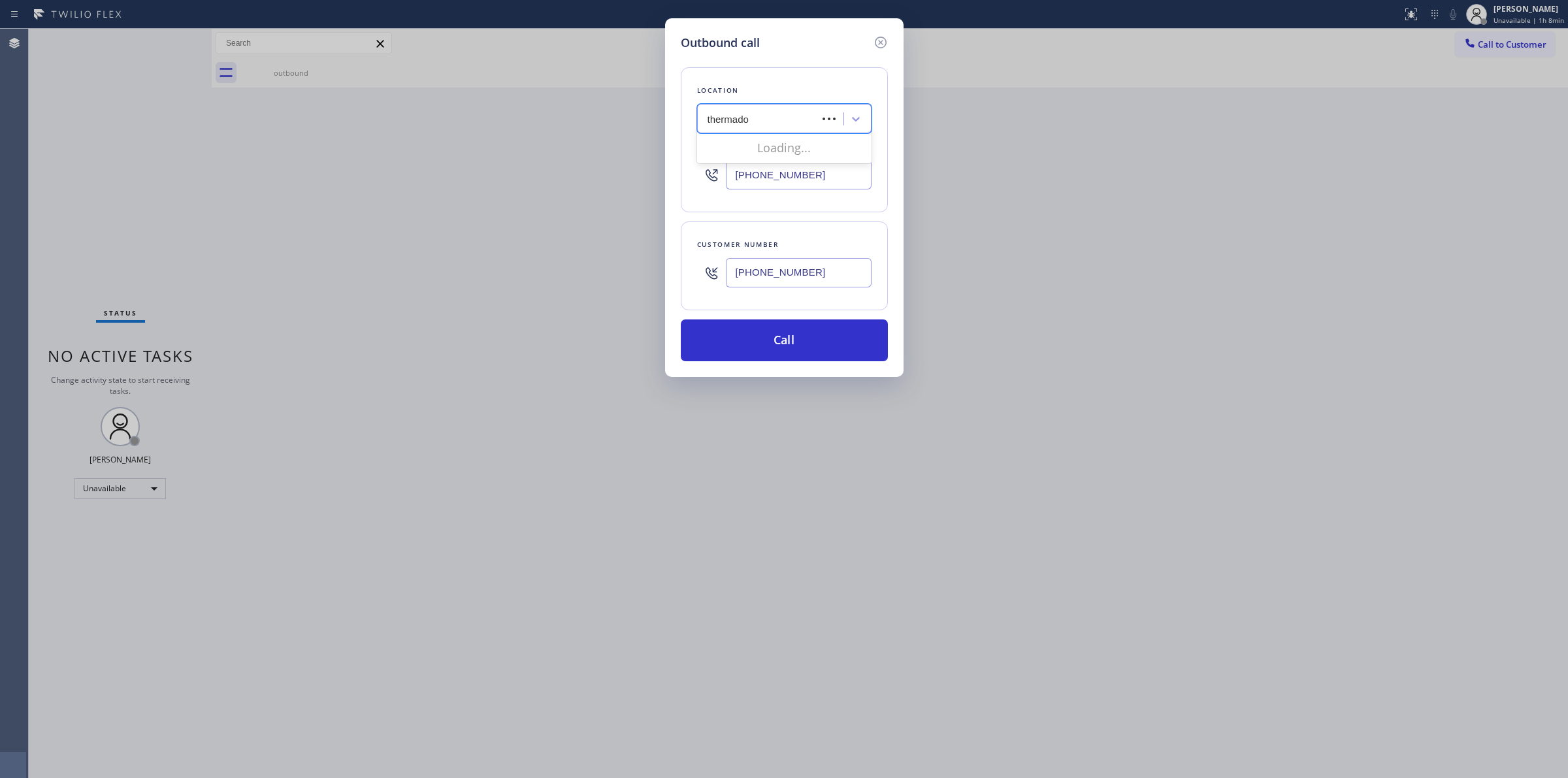
type input "thermador"
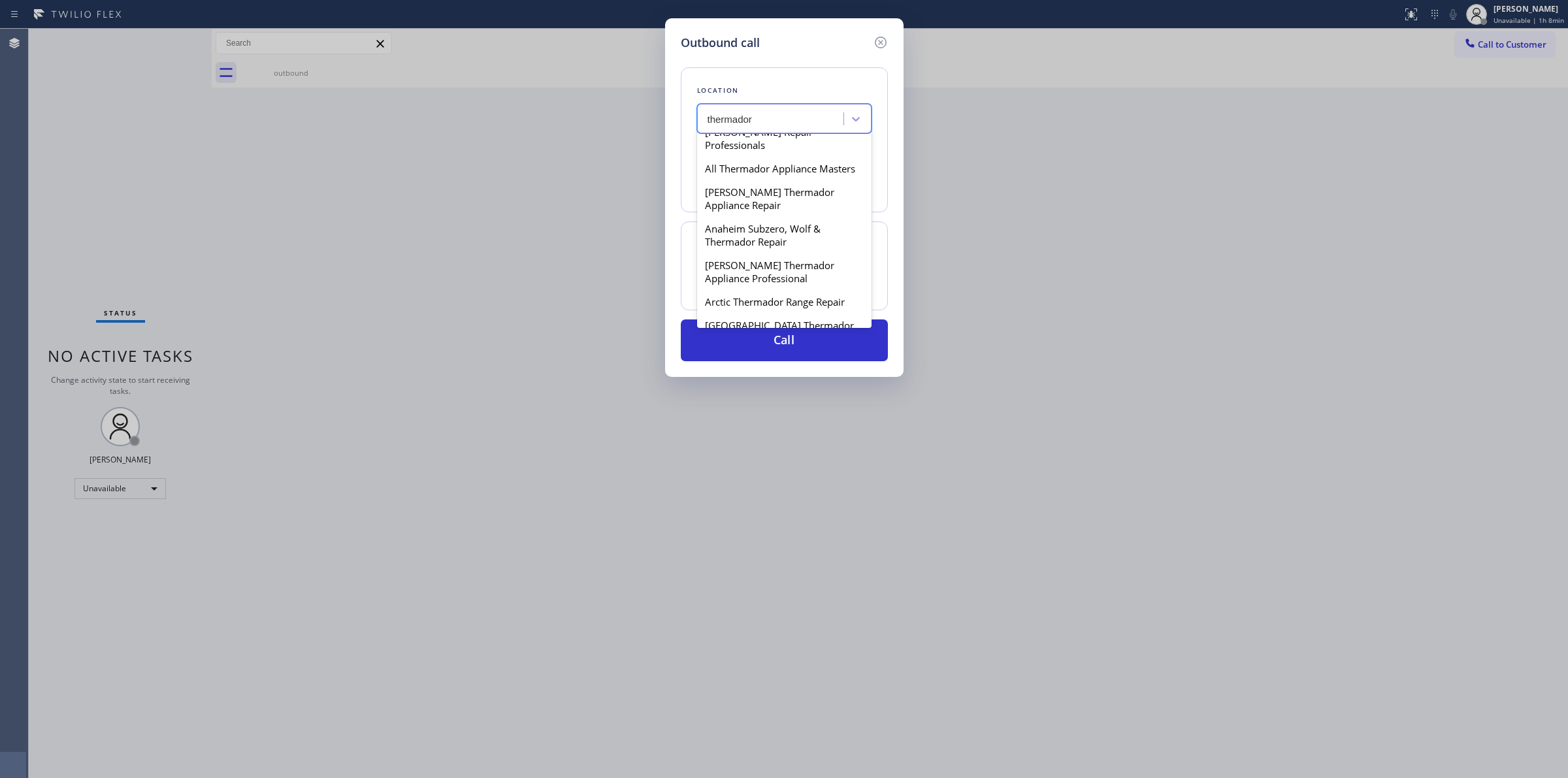
scroll to position [245, 0]
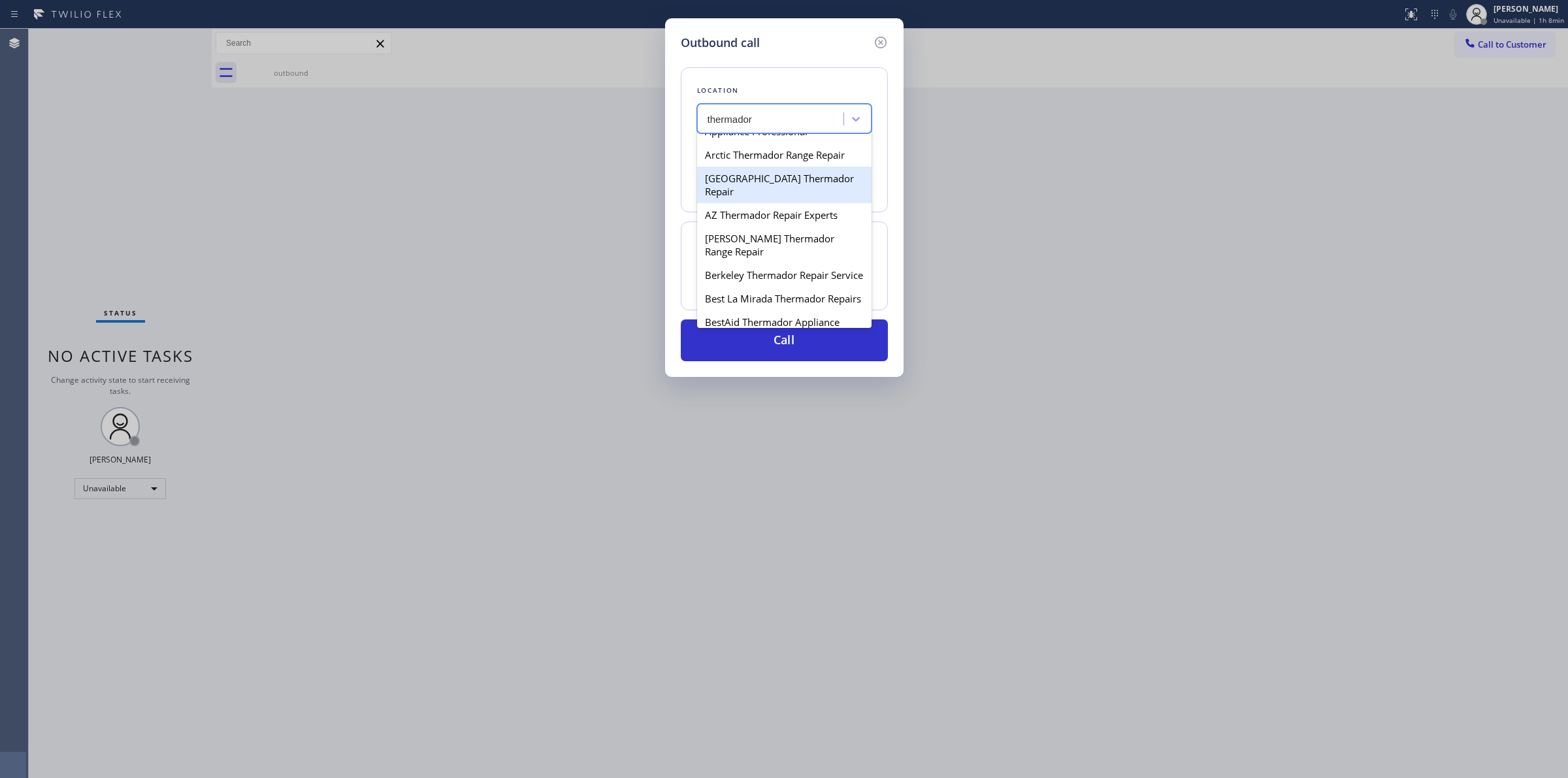
click at [759, 203] on div "[GEOGRAPHIC_DATA] Thermador Repair" at bounding box center [784, 184] width 175 height 36
type input "[PHONE_NUMBER]"
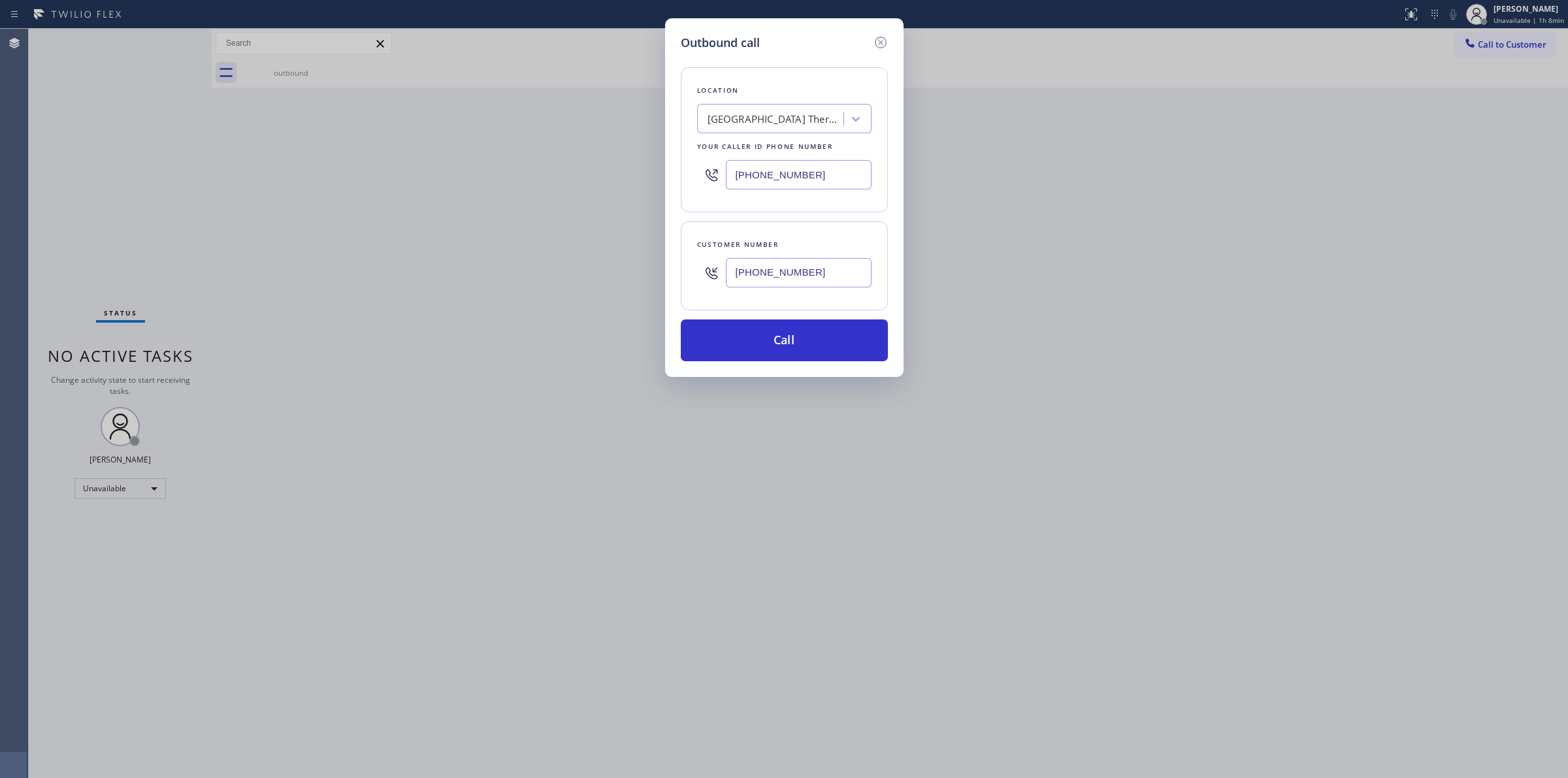
click at [759, 265] on input "[PHONE_NUMBER]" at bounding box center [799, 273] width 146 height 29
click at [789, 345] on button "Call" at bounding box center [784, 340] width 207 height 42
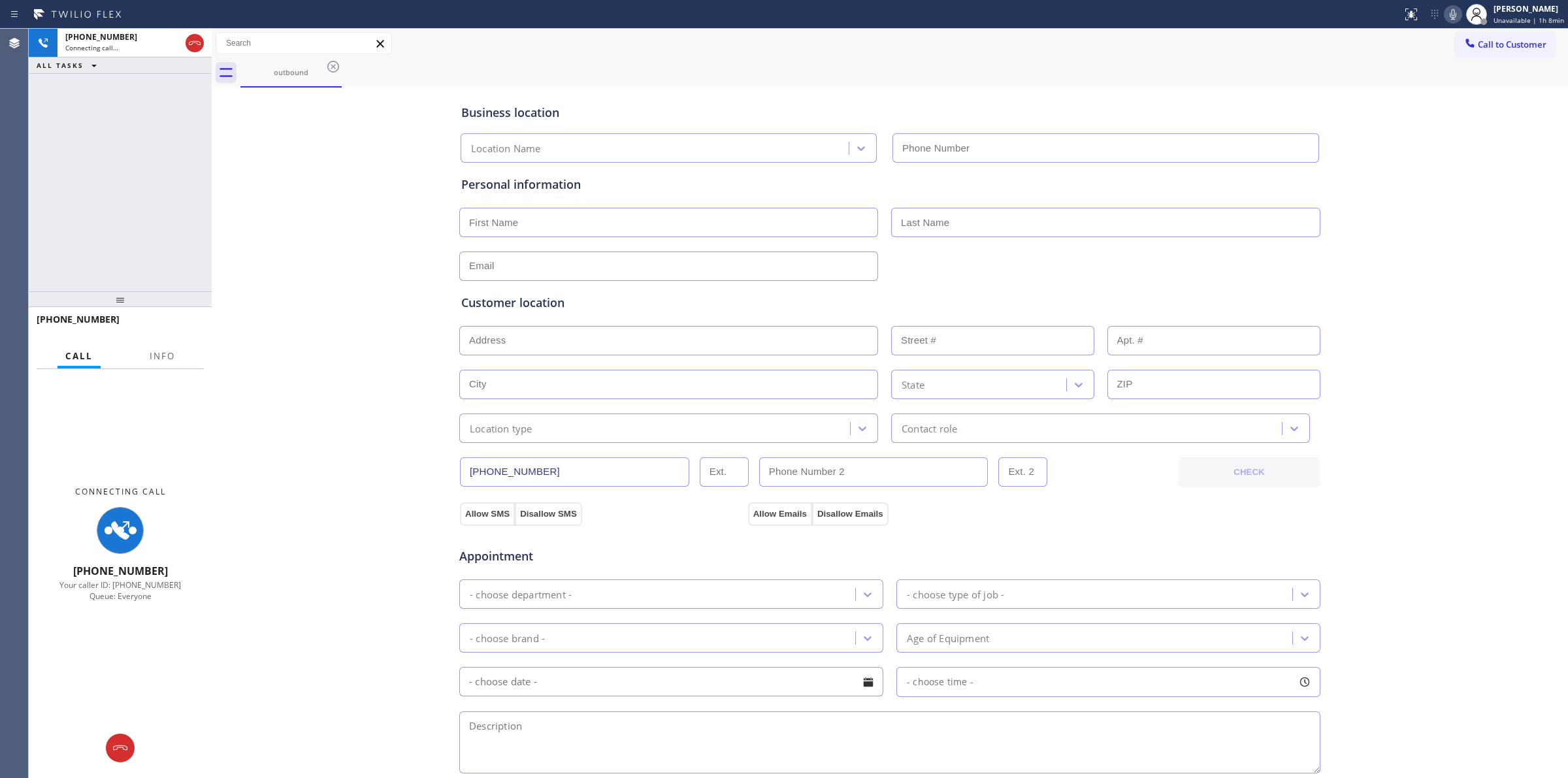
click at [798, 80] on div "outbound" at bounding box center [904, 73] width 1328 height 29
type input "[PHONE_NUMBER]"
click at [1456, 10] on icon at bounding box center [1453, 14] width 16 height 16
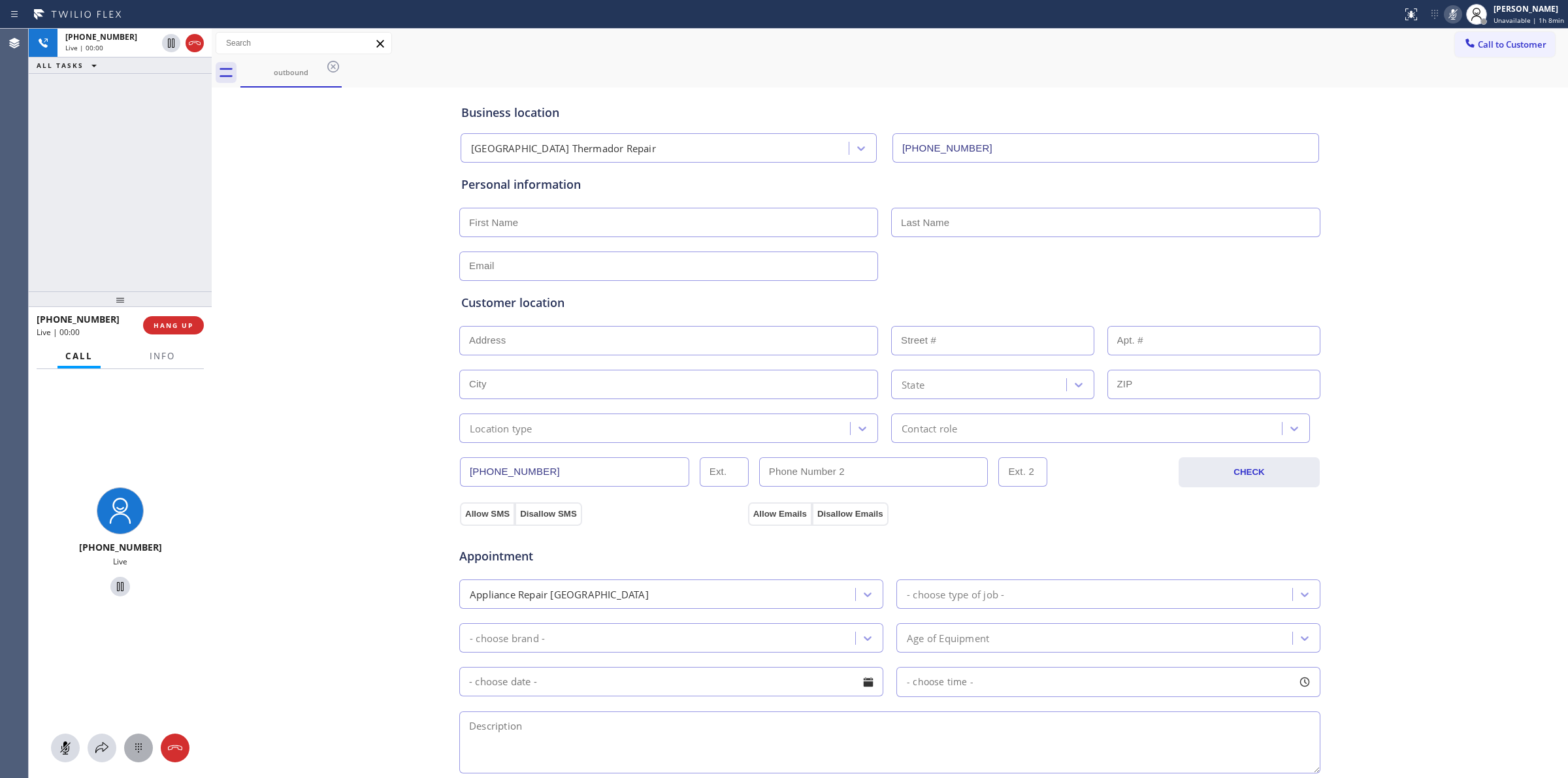
click at [136, 761] on button at bounding box center [138, 748] width 29 height 29
drag, startPoint x: 1460, startPoint y: 53, endPoint x: 1454, endPoint y: 57, distance: 7.2
click at [1459, 54] on button "Call to Customer" at bounding box center [1505, 45] width 100 height 25
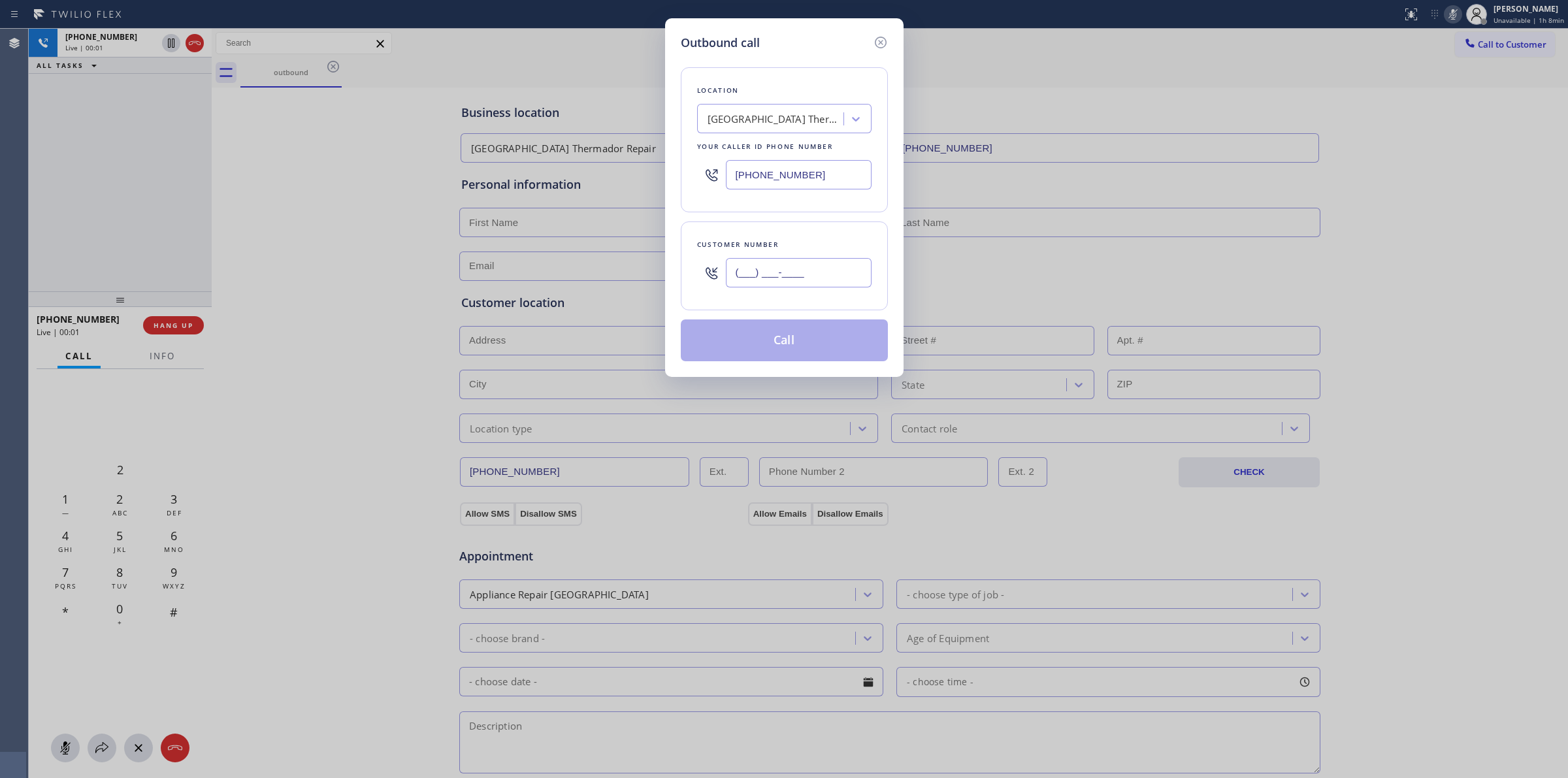
paste input "626) 623-5086"
click at [778, 284] on input "[PHONE_NUMBER]" at bounding box center [799, 273] width 146 height 29
type input "[PHONE_NUMBER]"
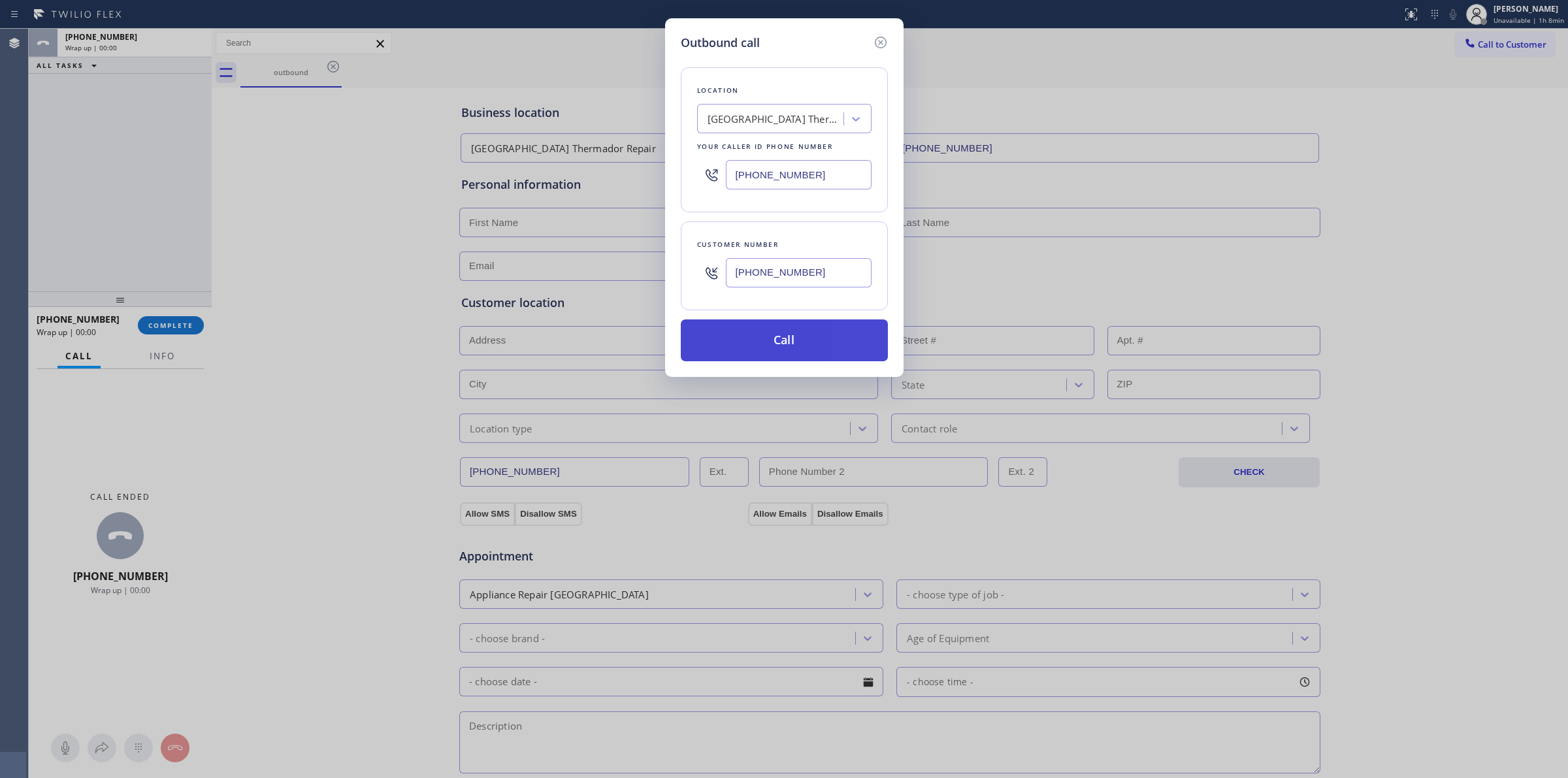
click at [798, 349] on button "Call" at bounding box center [784, 340] width 207 height 42
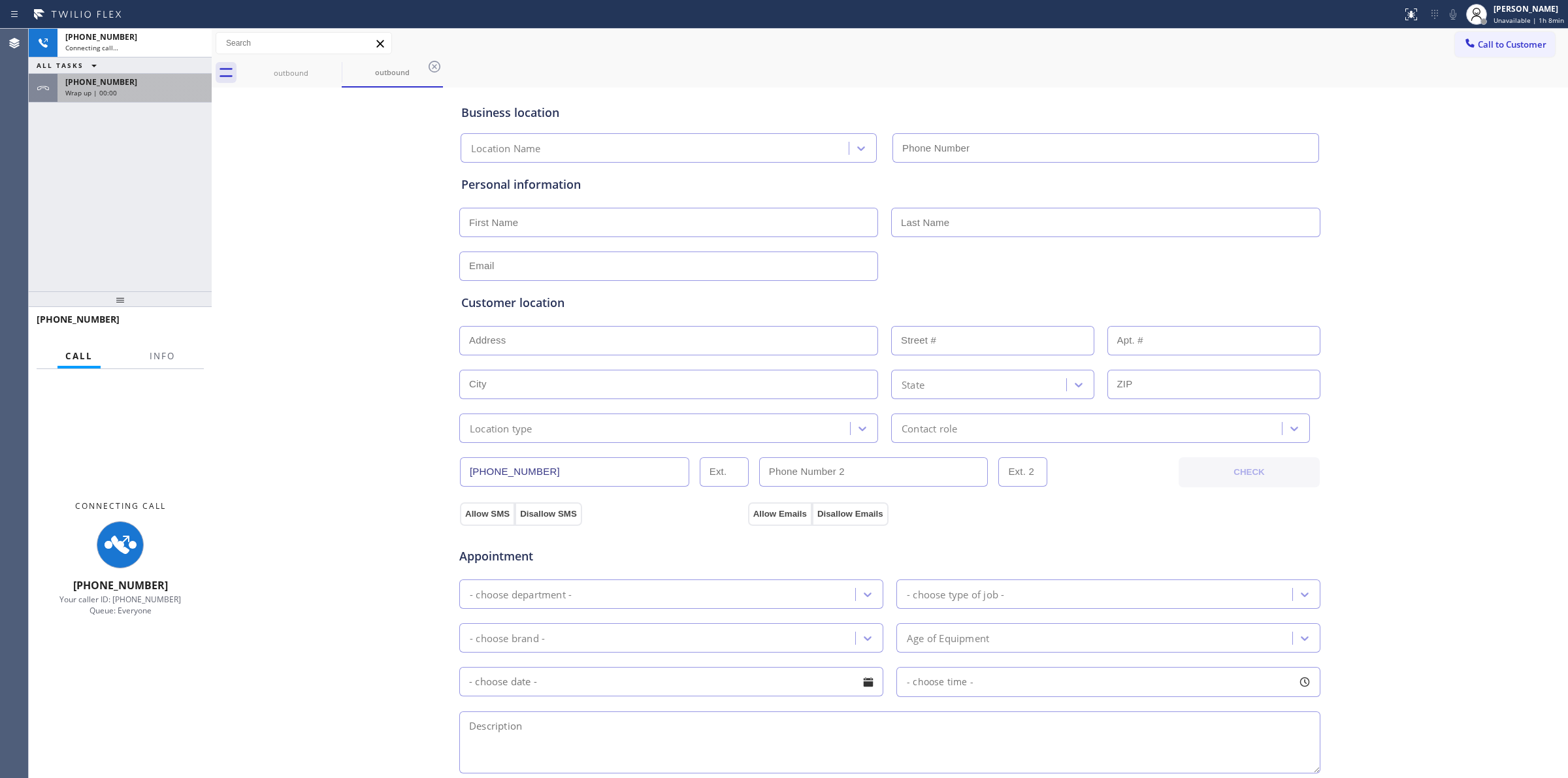
type input "[PHONE_NUMBER]"
click at [149, 86] on div "[PHONE_NUMBER]" at bounding box center [134, 82] width 138 height 11
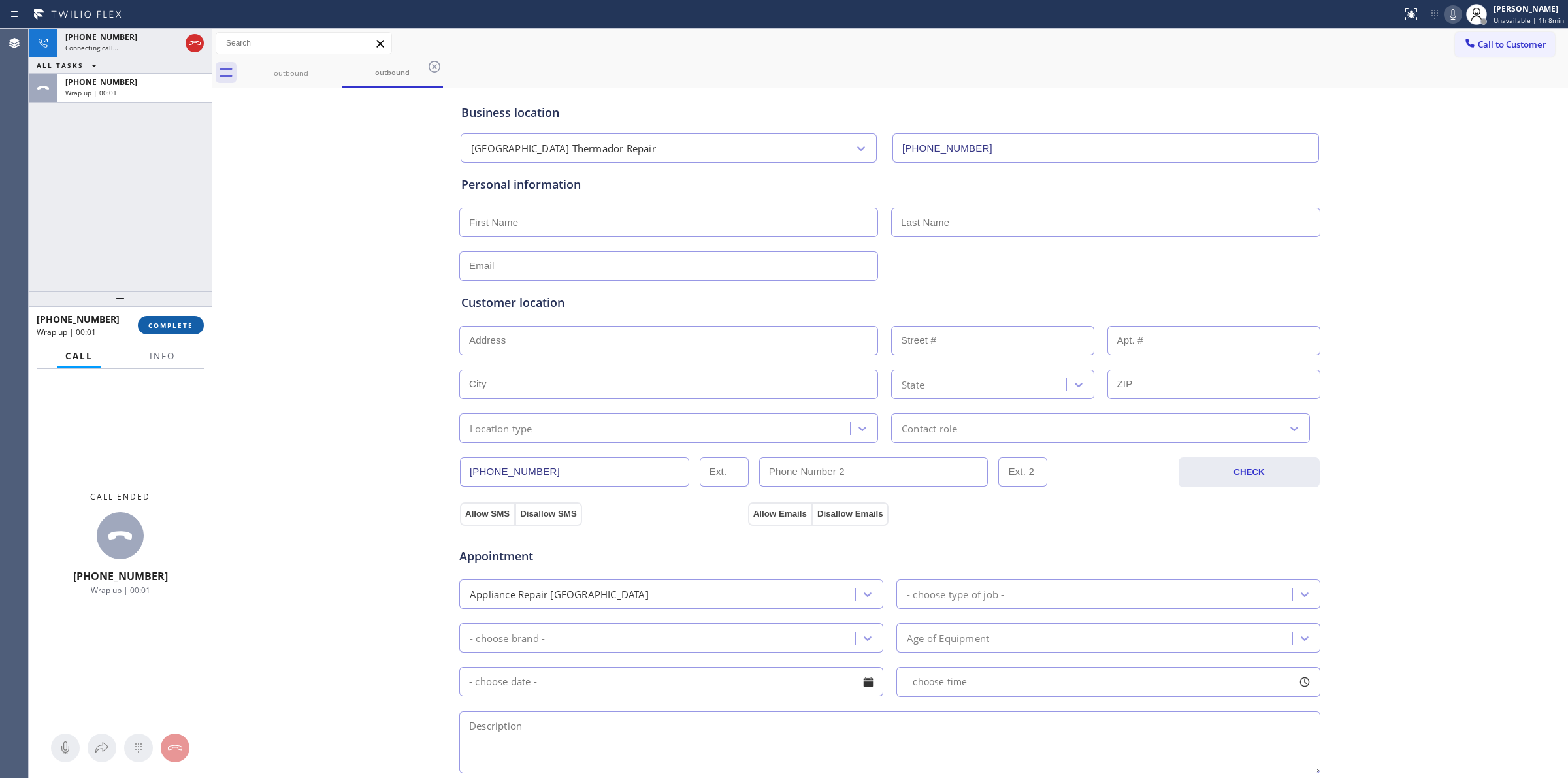
click at [177, 325] on span "COMPLETE" at bounding box center [171, 325] width 45 height 9
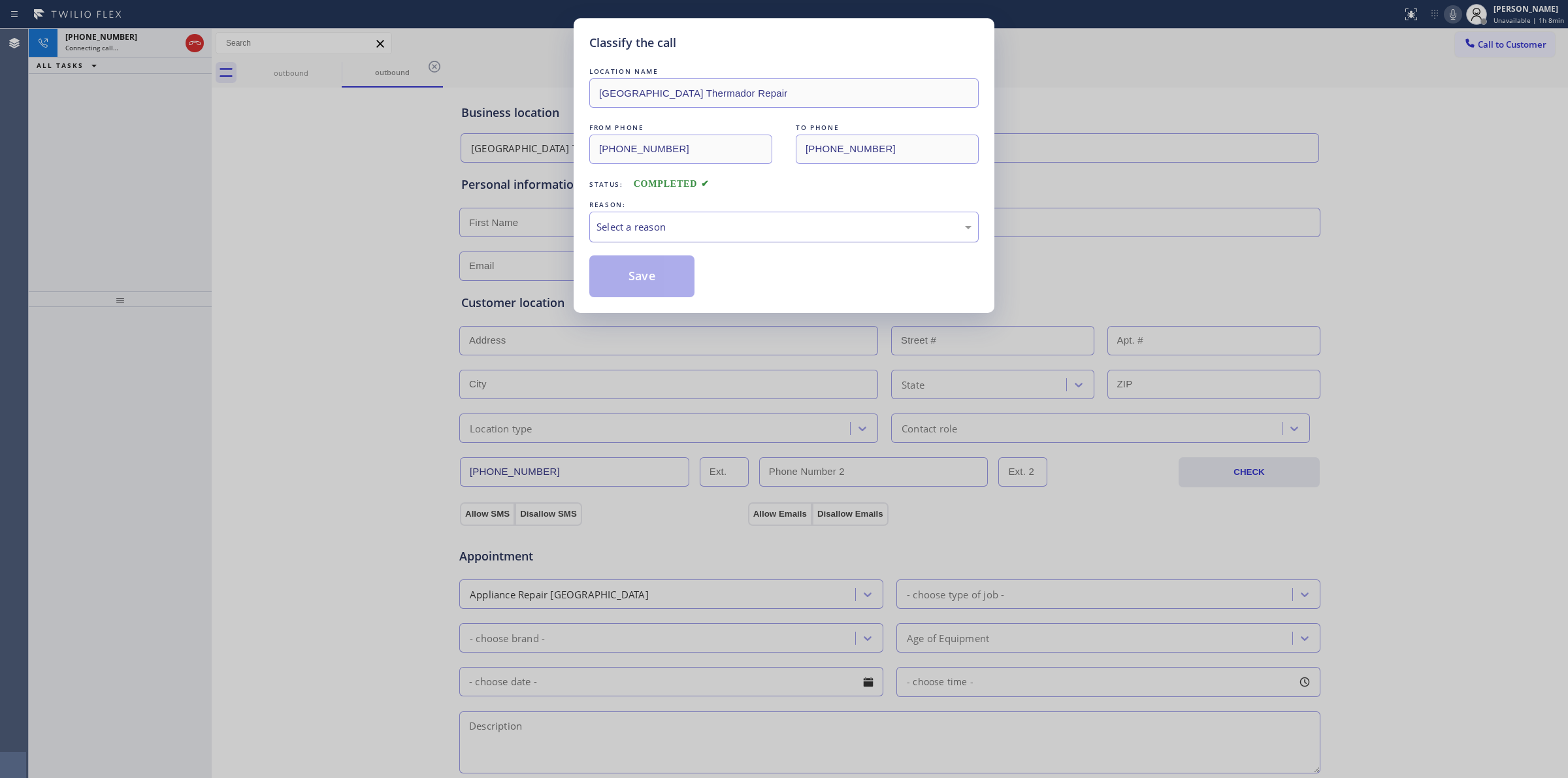
click at [761, 236] on div "Select a reason" at bounding box center [784, 227] width 390 height 31
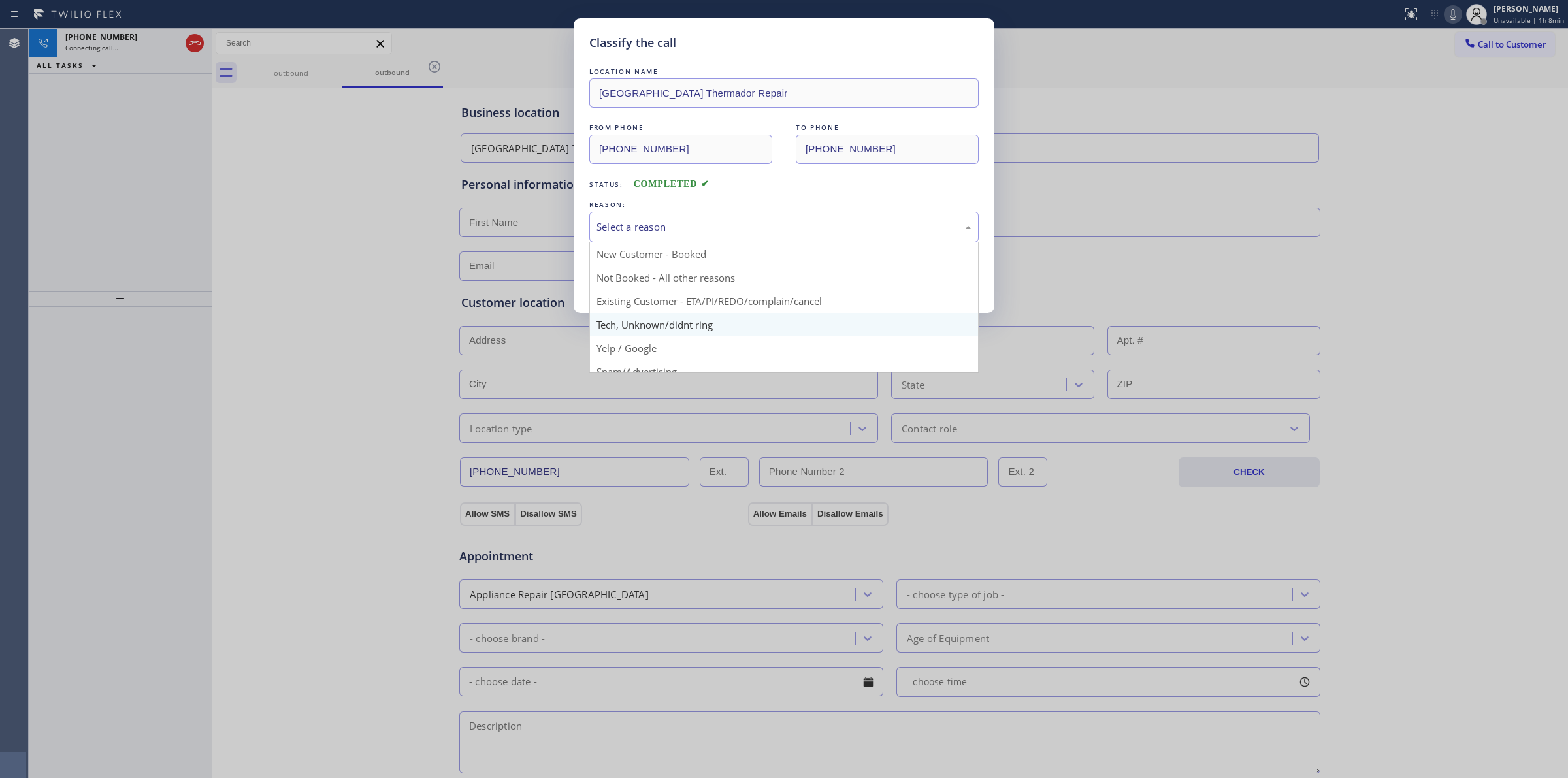
drag, startPoint x: 697, startPoint y: 327, endPoint x: 663, endPoint y: 286, distance: 53.3
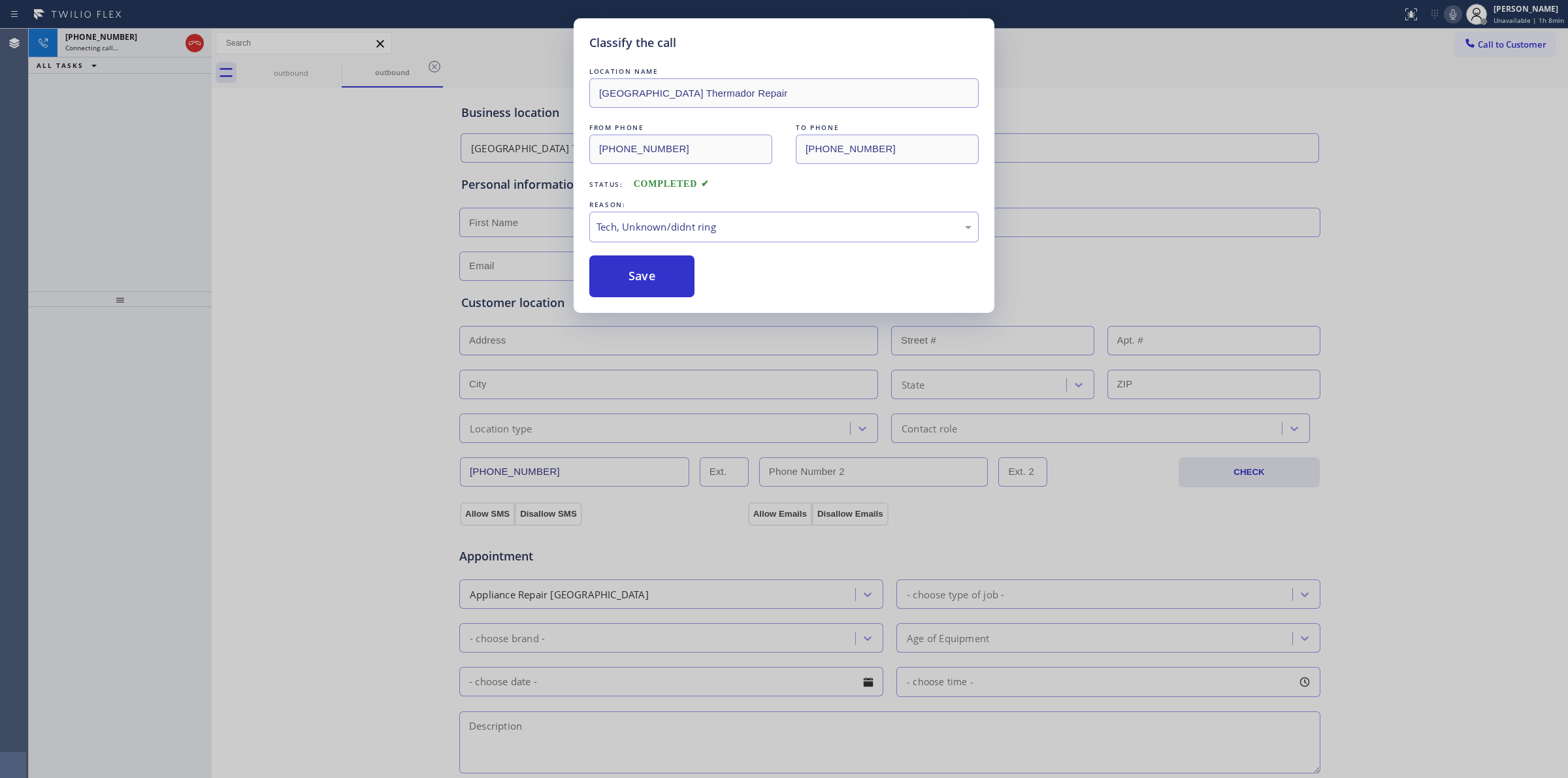
drag, startPoint x: 662, startPoint y: 286, endPoint x: 815, endPoint y: 262, distance: 154.9
click at [672, 281] on button "Save" at bounding box center [642, 276] width 105 height 42
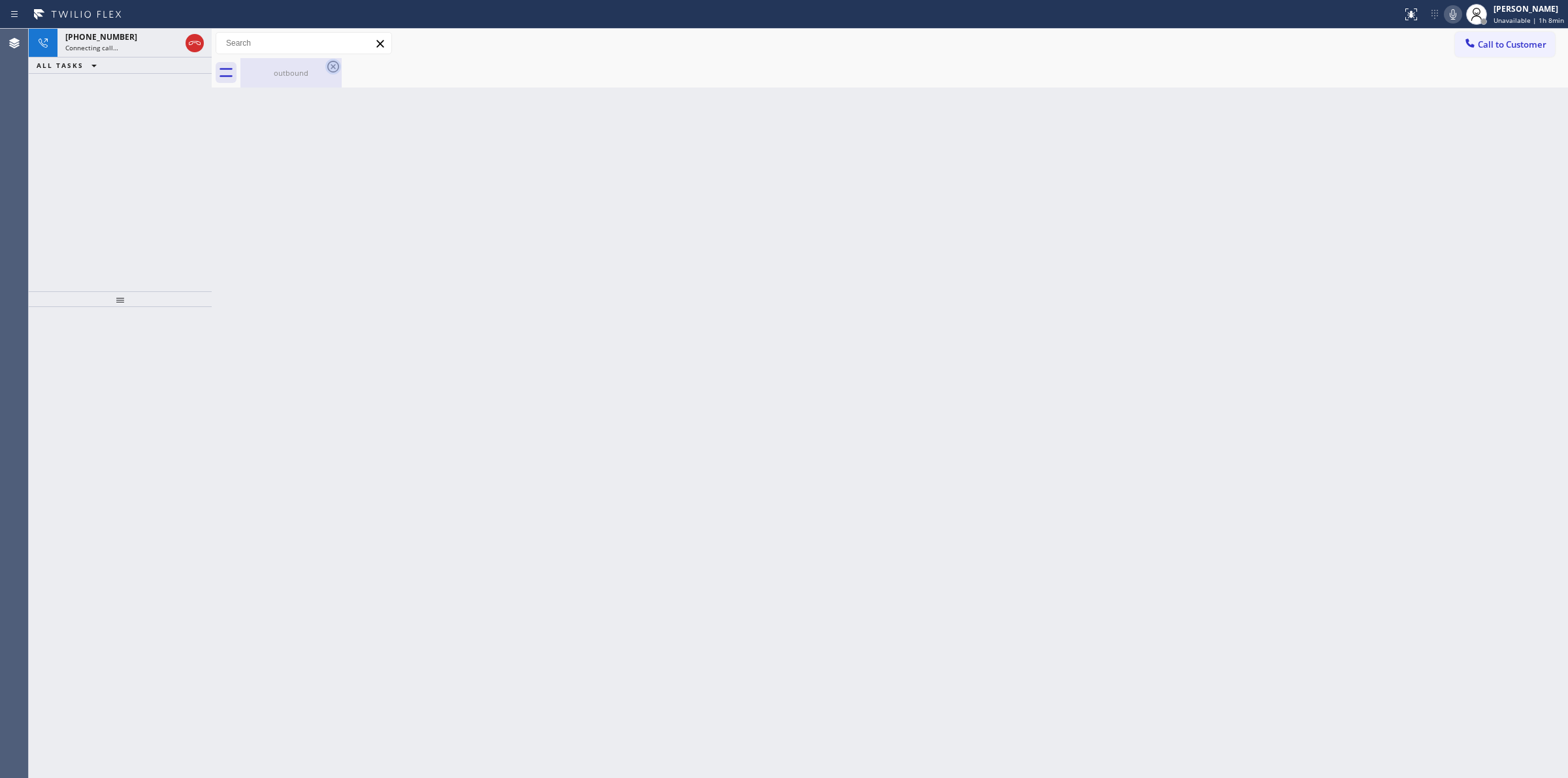
click at [319, 68] on div "outbound" at bounding box center [291, 73] width 99 height 10
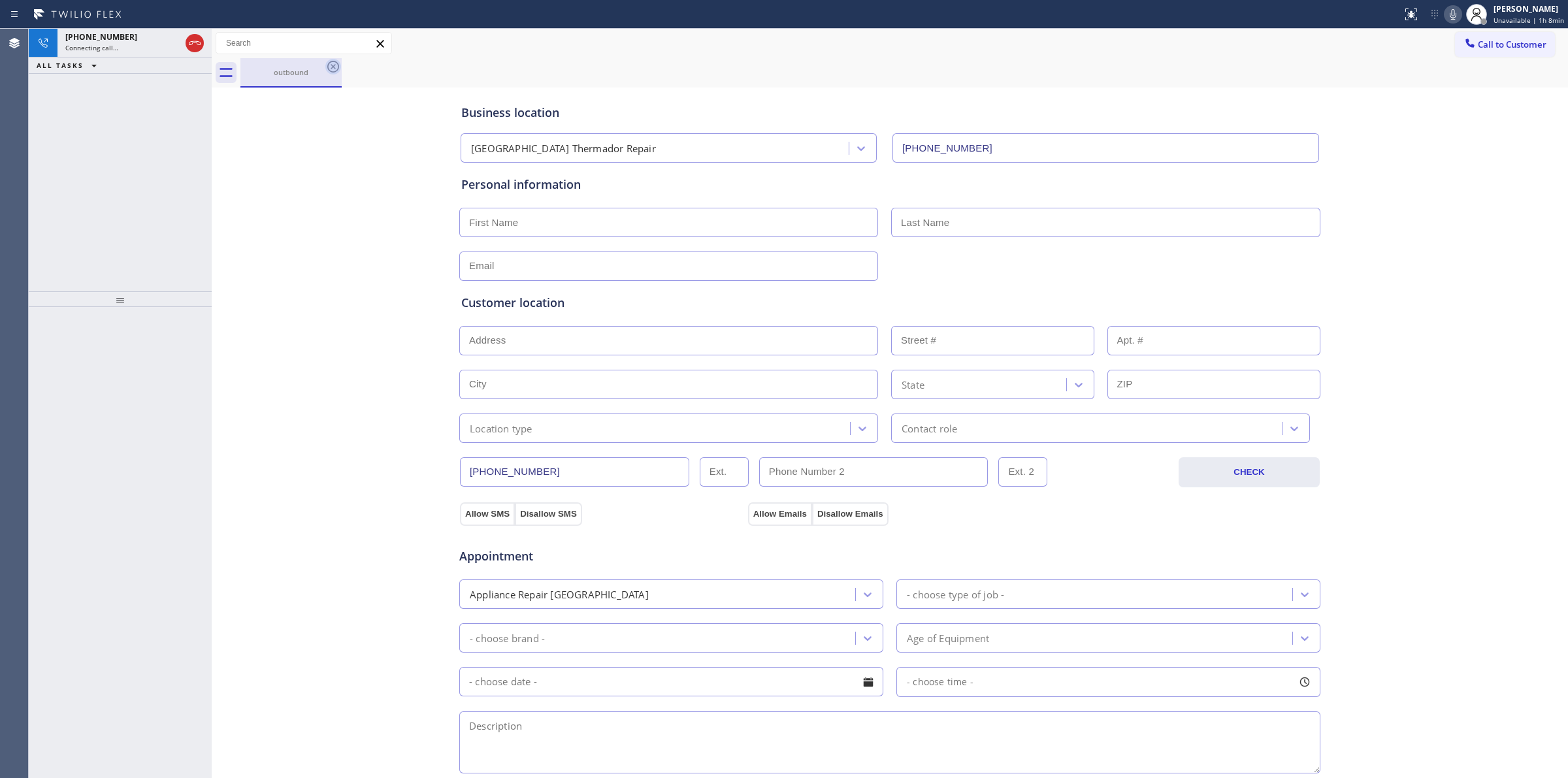
click at [332, 66] on icon at bounding box center [333, 66] width 16 height 16
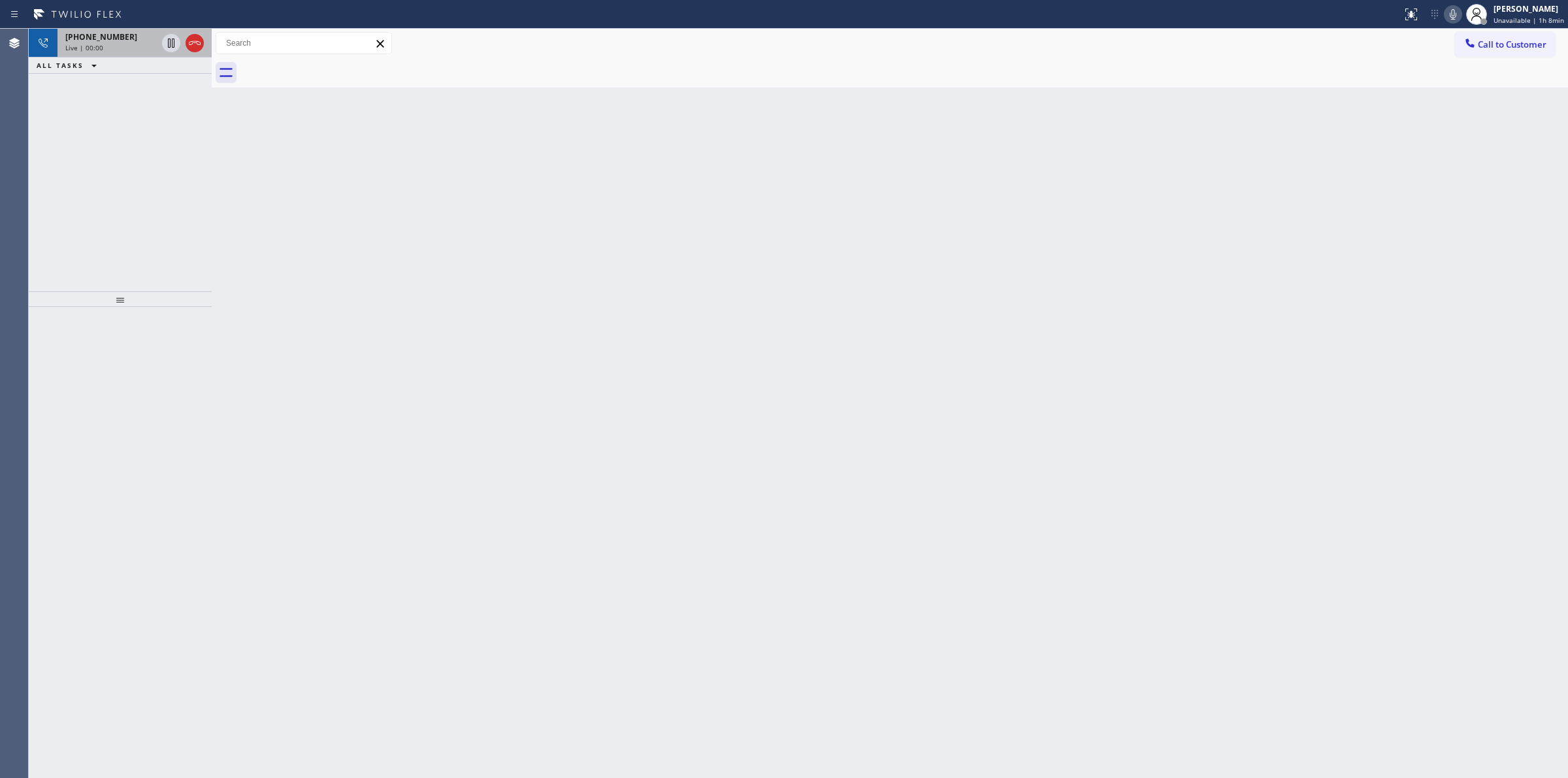
click at [138, 47] on div "Live | 00:00" at bounding box center [111, 47] width 92 height 9
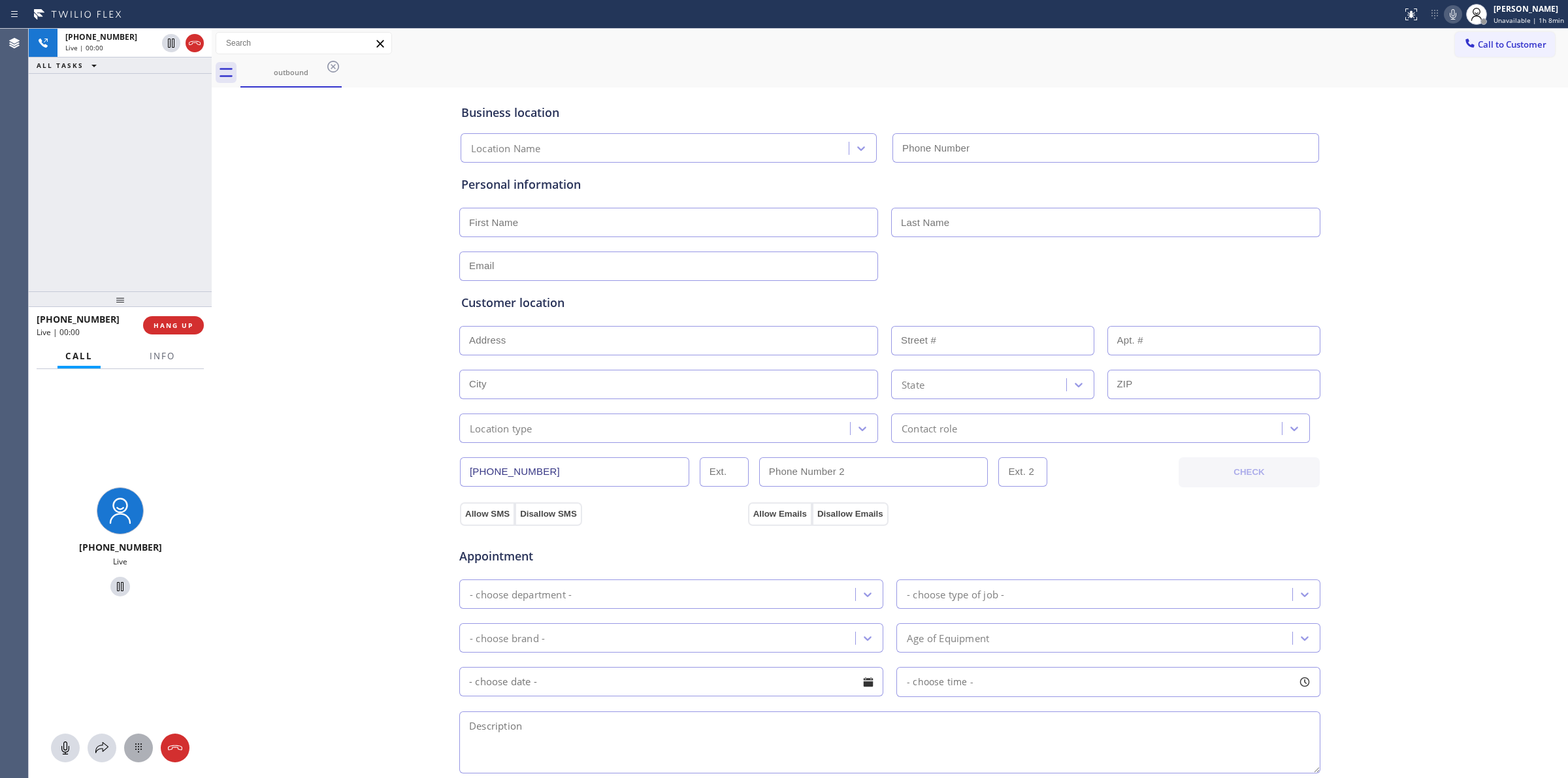
click at [144, 756] on button at bounding box center [138, 748] width 29 height 29
type input "[PHONE_NUMBER]"
drag, startPoint x: 1478, startPoint y: 49, endPoint x: 1295, endPoint y: 132, distance: 200.9
click at [1478, 51] on button "Call to Customer" at bounding box center [1505, 45] width 100 height 25
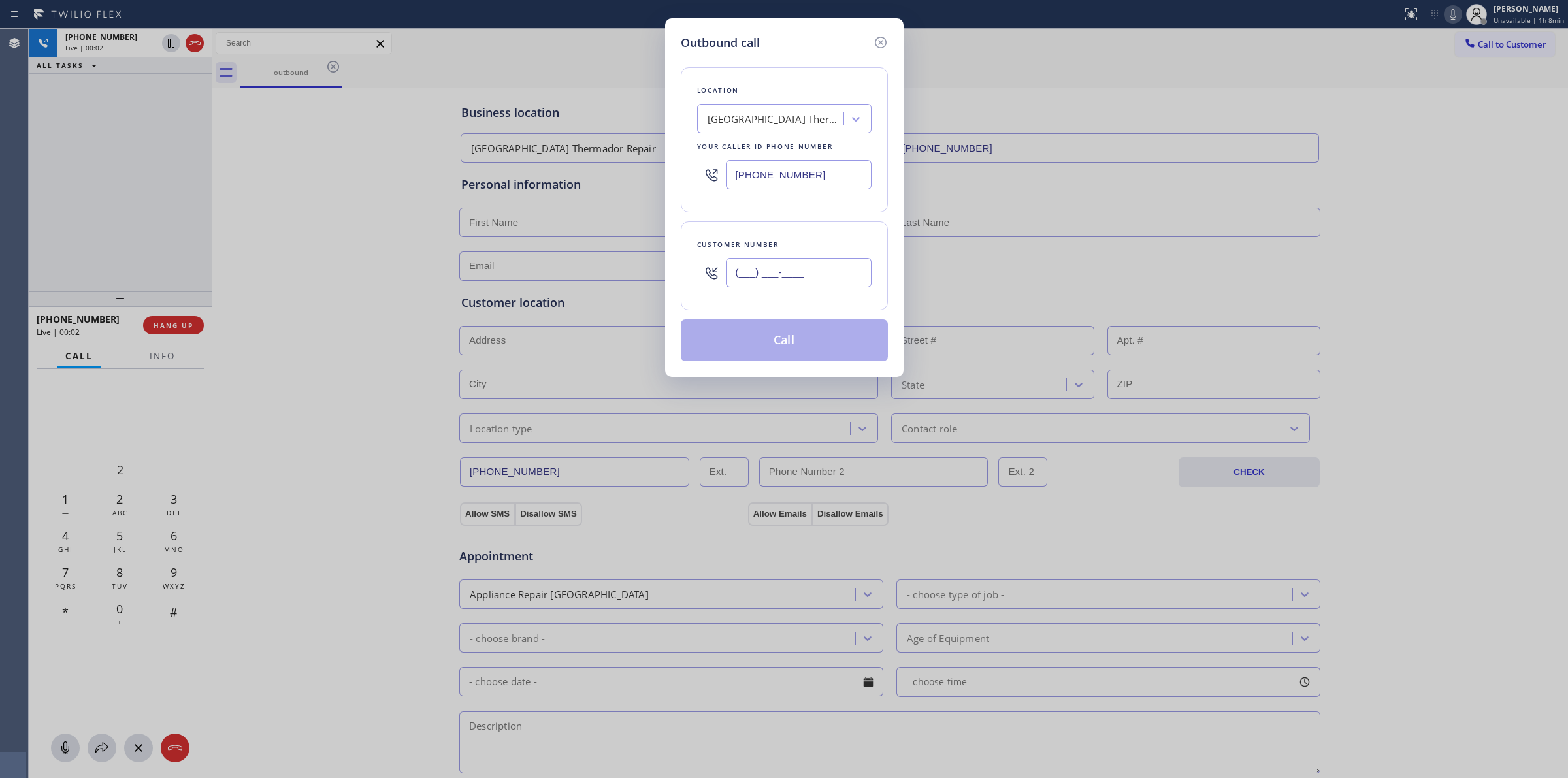
paste input "62-6623"
click at [766, 273] on input "(___) ___-____" at bounding box center [799, 273] width 146 height 29
drag, startPoint x: 805, startPoint y: 275, endPoint x: 587, endPoint y: 275, distance: 218.0
click at [587, 275] on div "Outbound call Location [GEOGRAPHIC_DATA] [GEOGRAPHIC_DATA] Repair Your caller i…" at bounding box center [784, 389] width 1568 height 778
paste input "626) 623-5086"
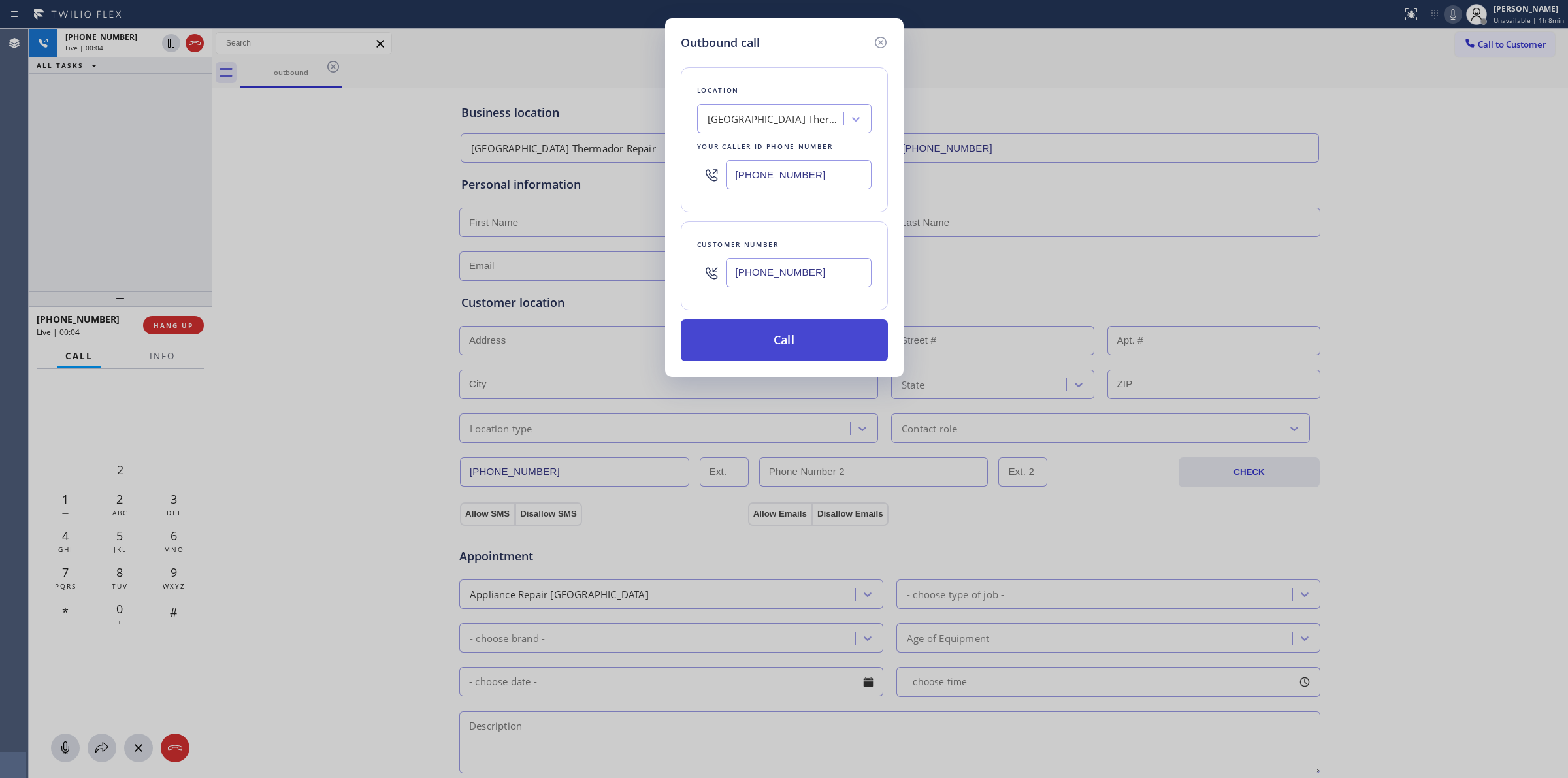
type input "[PHONE_NUMBER]"
click at [771, 47] on div "Outbound call" at bounding box center [784, 43] width 207 height 18
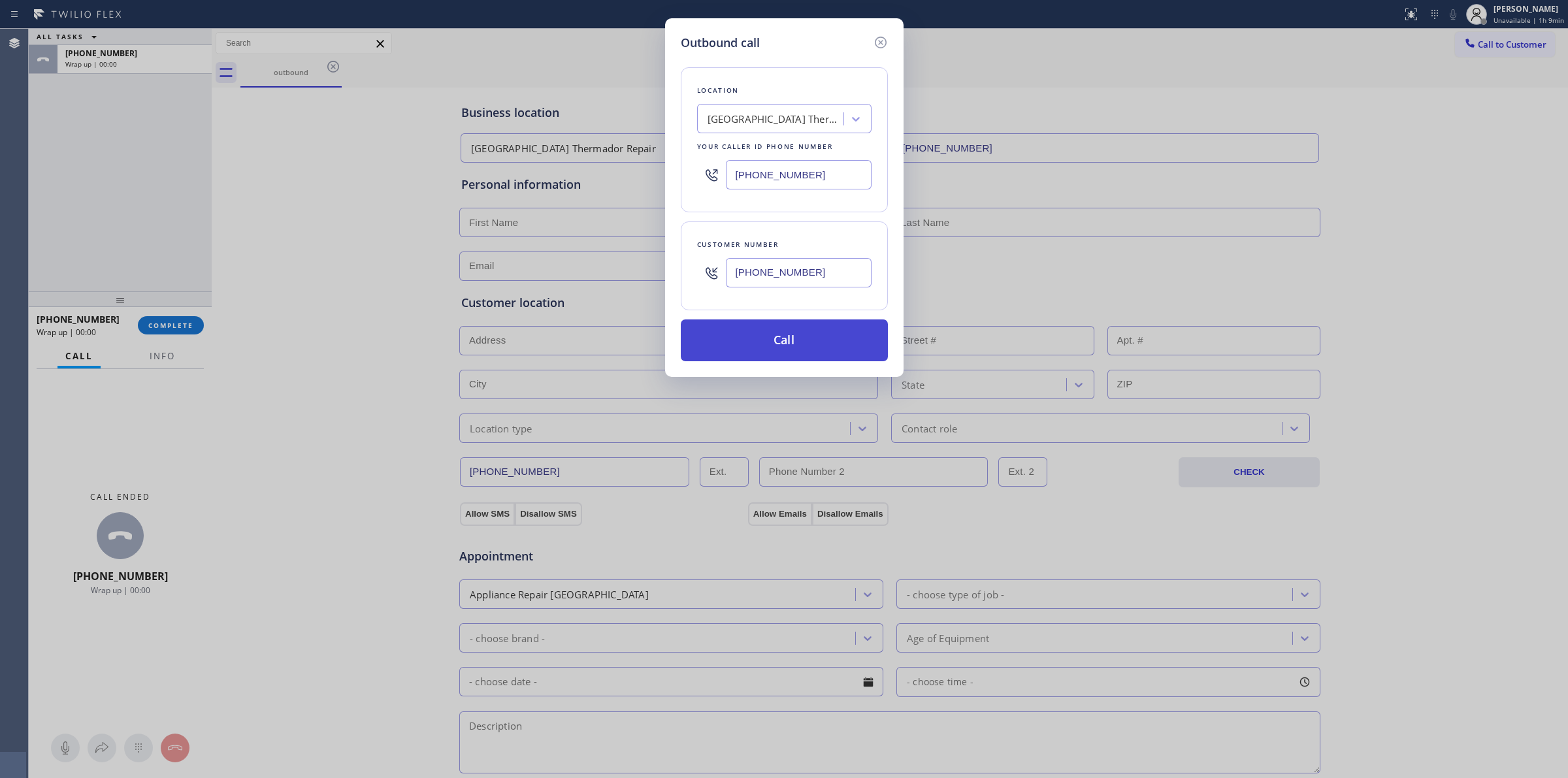
click at [787, 338] on button "Call" at bounding box center [784, 340] width 207 height 42
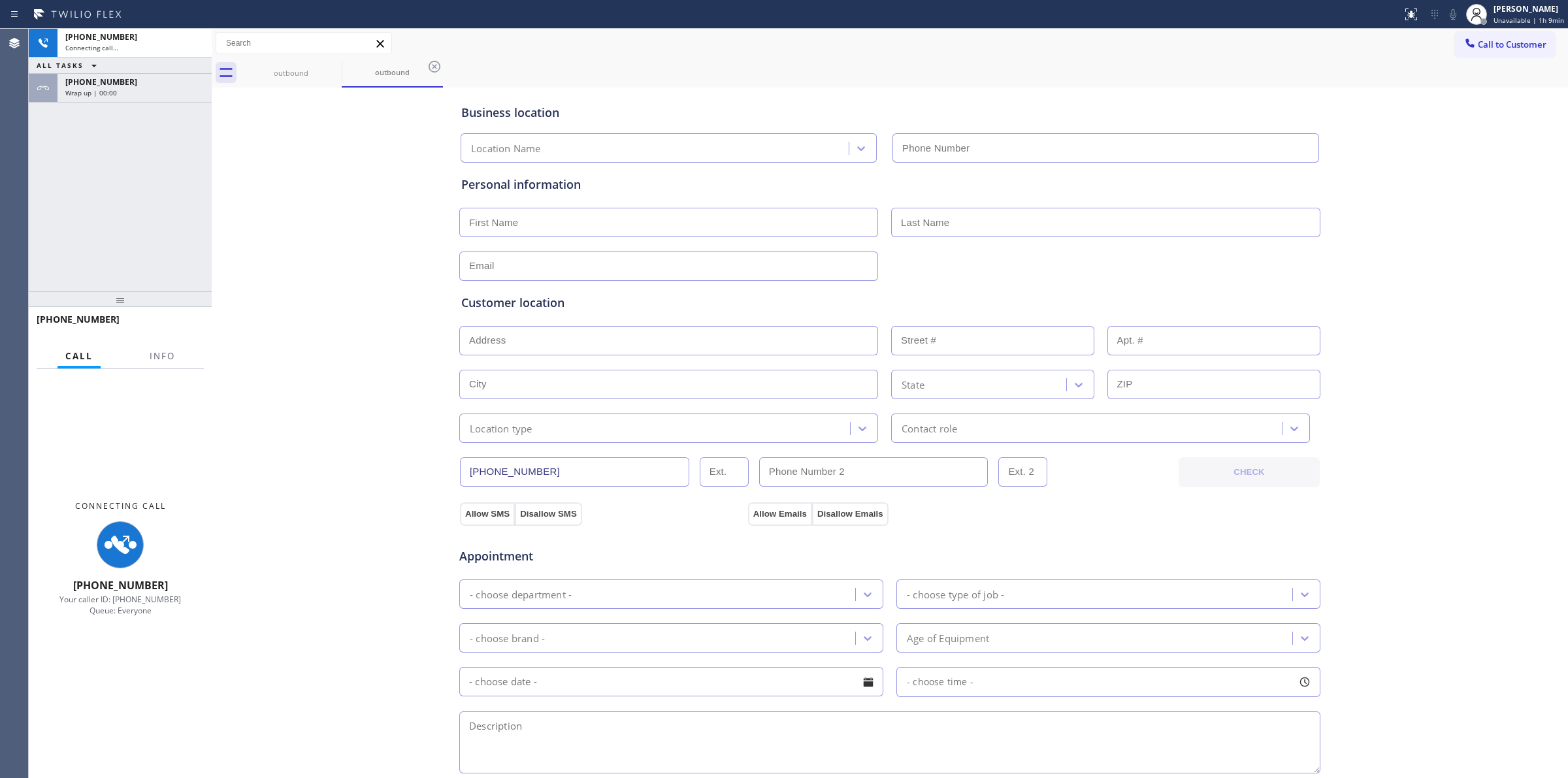
type input "[PHONE_NUMBER]"
drag, startPoint x: 137, startPoint y: 84, endPoint x: 190, endPoint y: 303, distance: 225.3
click at [137, 84] on div "[PHONE_NUMBER]" at bounding box center [134, 82] width 138 height 11
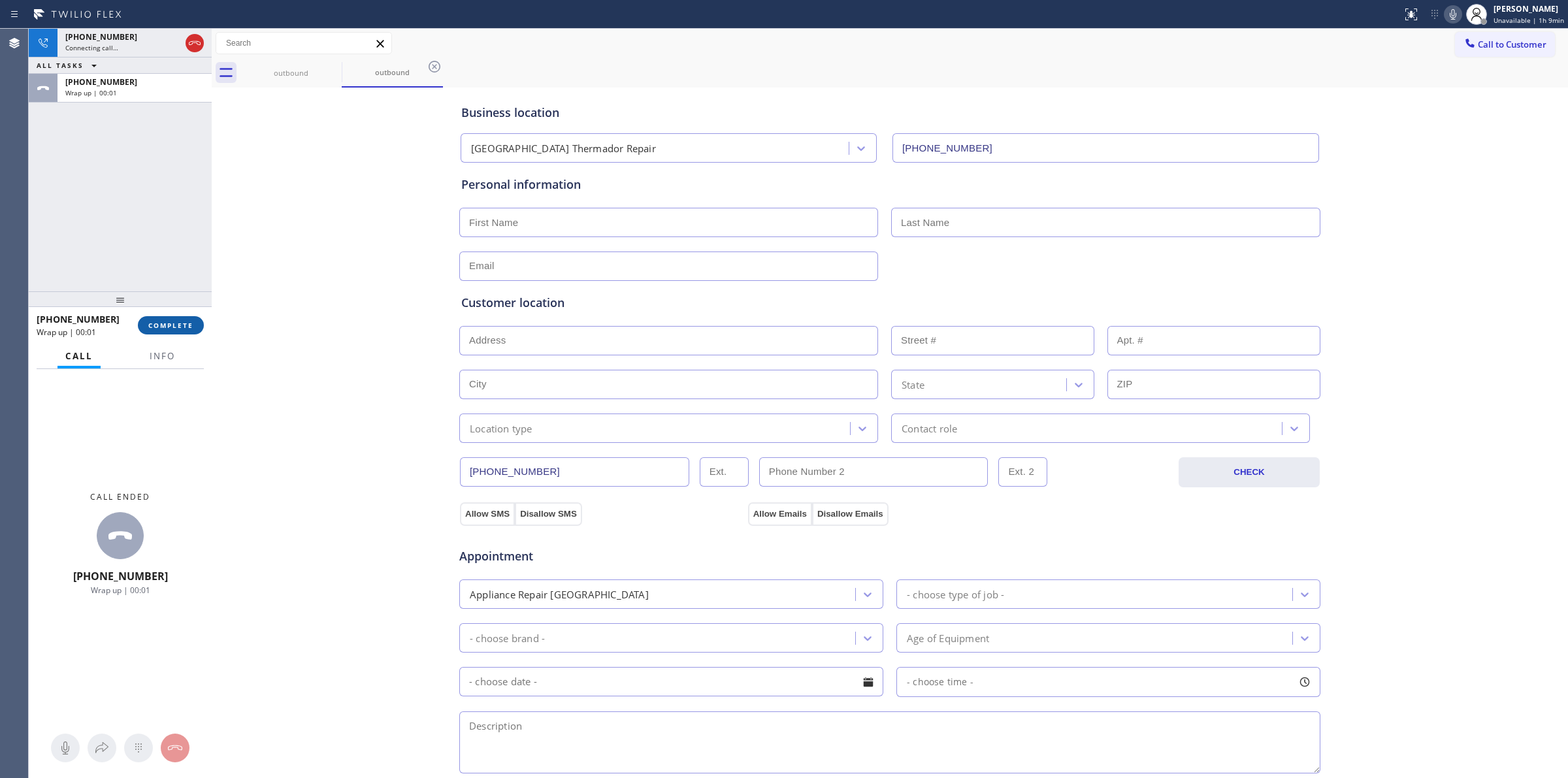
click at [175, 324] on span "COMPLETE" at bounding box center [171, 325] width 45 height 9
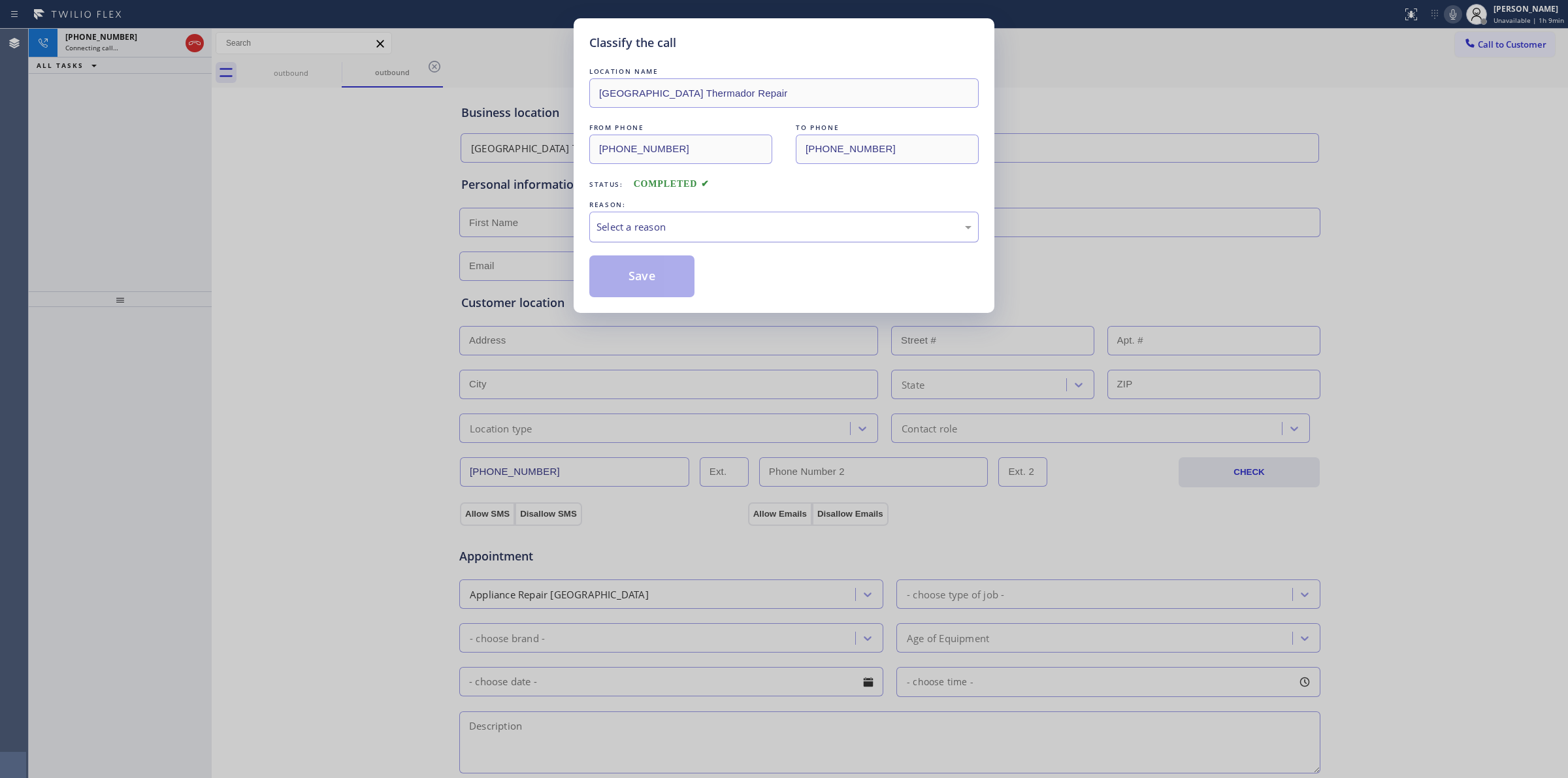
drag, startPoint x: 660, startPoint y: 232, endPoint x: 677, endPoint y: 242, distance: 19.7
click at [663, 232] on div "Select a reason" at bounding box center [784, 227] width 375 height 15
click at [673, 292] on button "Save" at bounding box center [642, 276] width 105 height 42
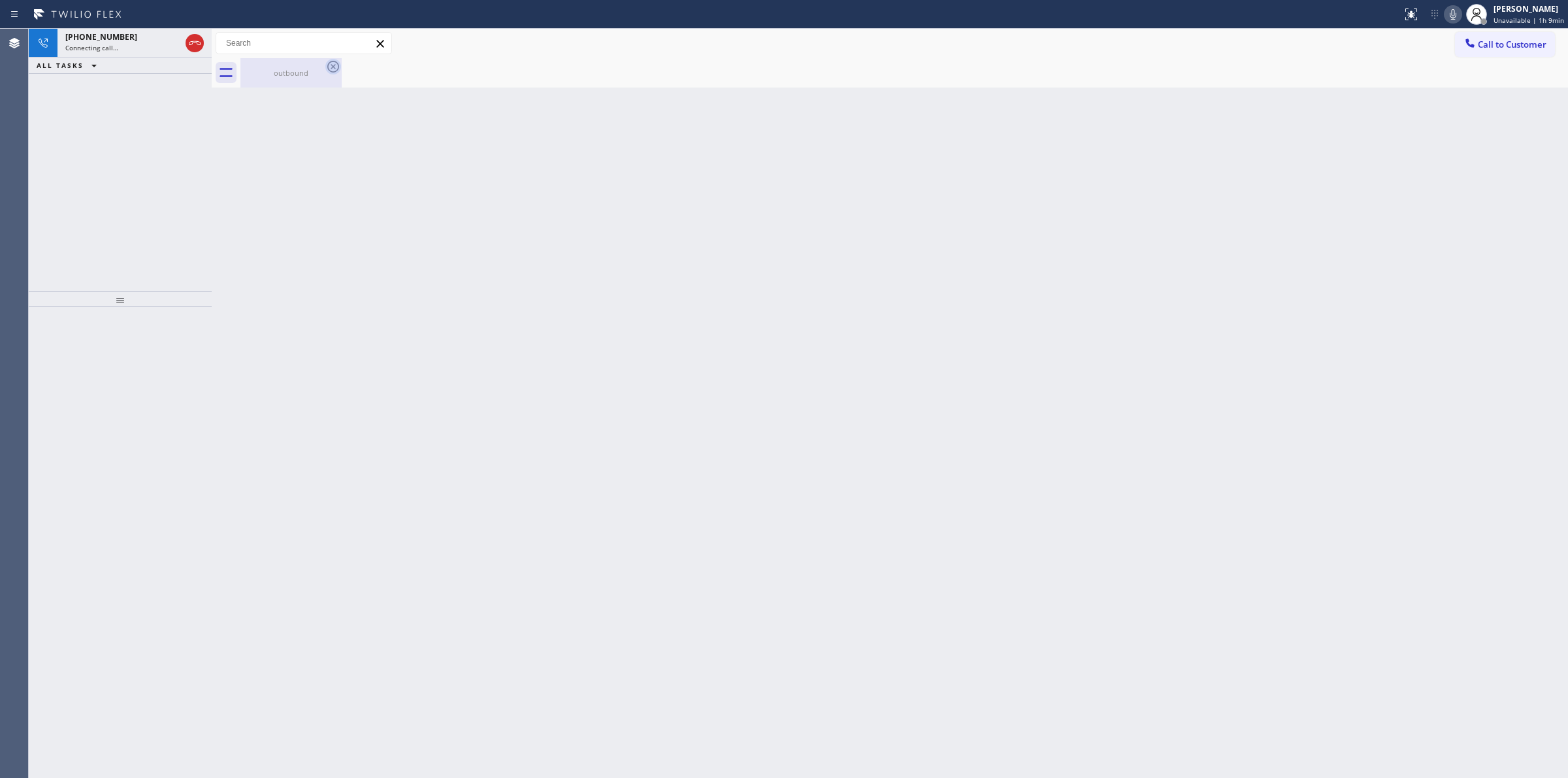
click at [332, 66] on icon at bounding box center [333, 66] width 12 height 12
click at [134, 40] on div "[PHONE_NUMBER]" at bounding box center [123, 37] width 115 height 11
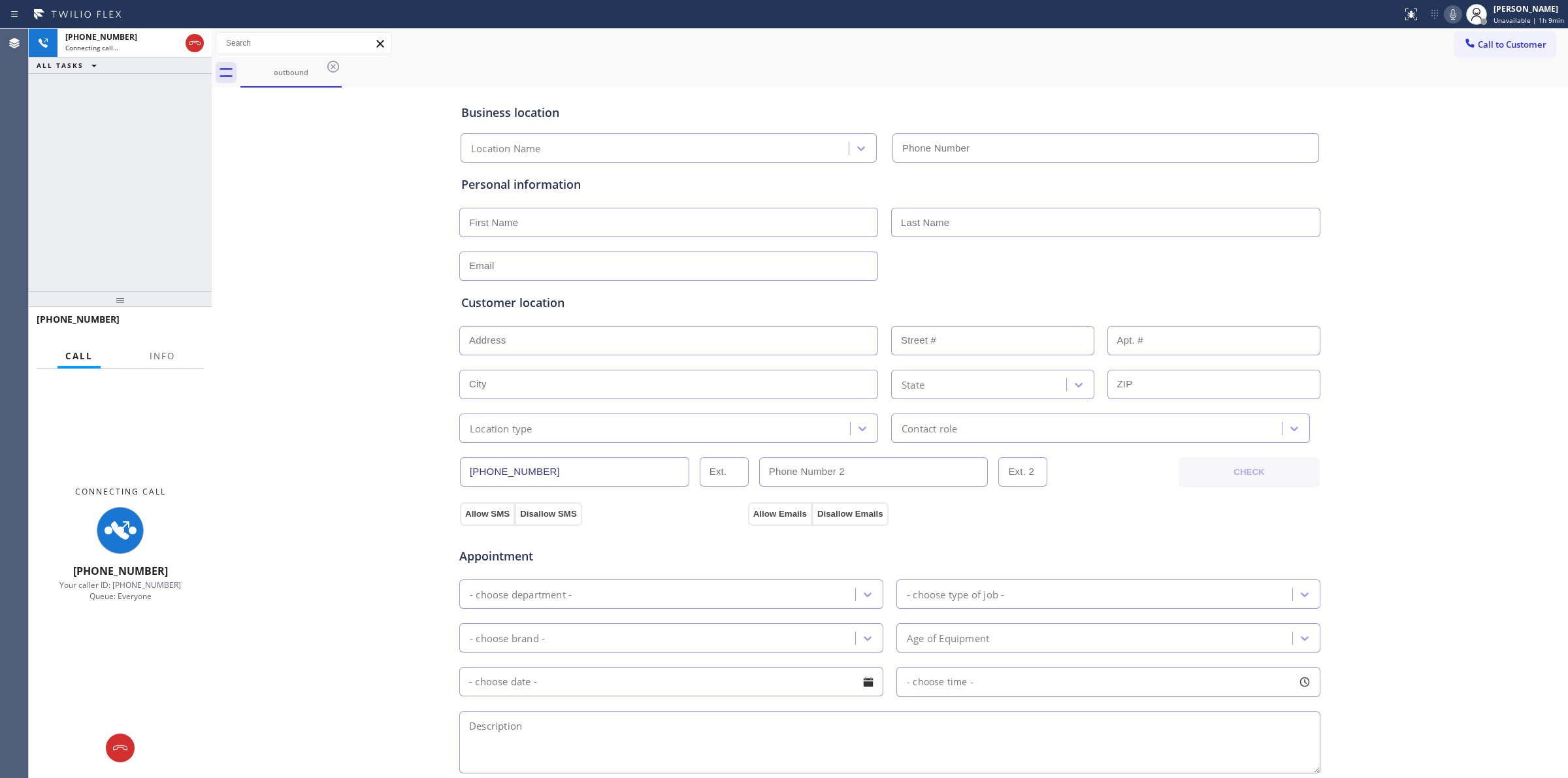
type input "[PHONE_NUMBER]"
click at [1454, 18] on icon at bounding box center [1454, 14] width 7 height 10
click at [321, 75] on div "outbound" at bounding box center [291, 72] width 99 height 10
click at [337, 64] on icon at bounding box center [333, 66] width 12 height 12
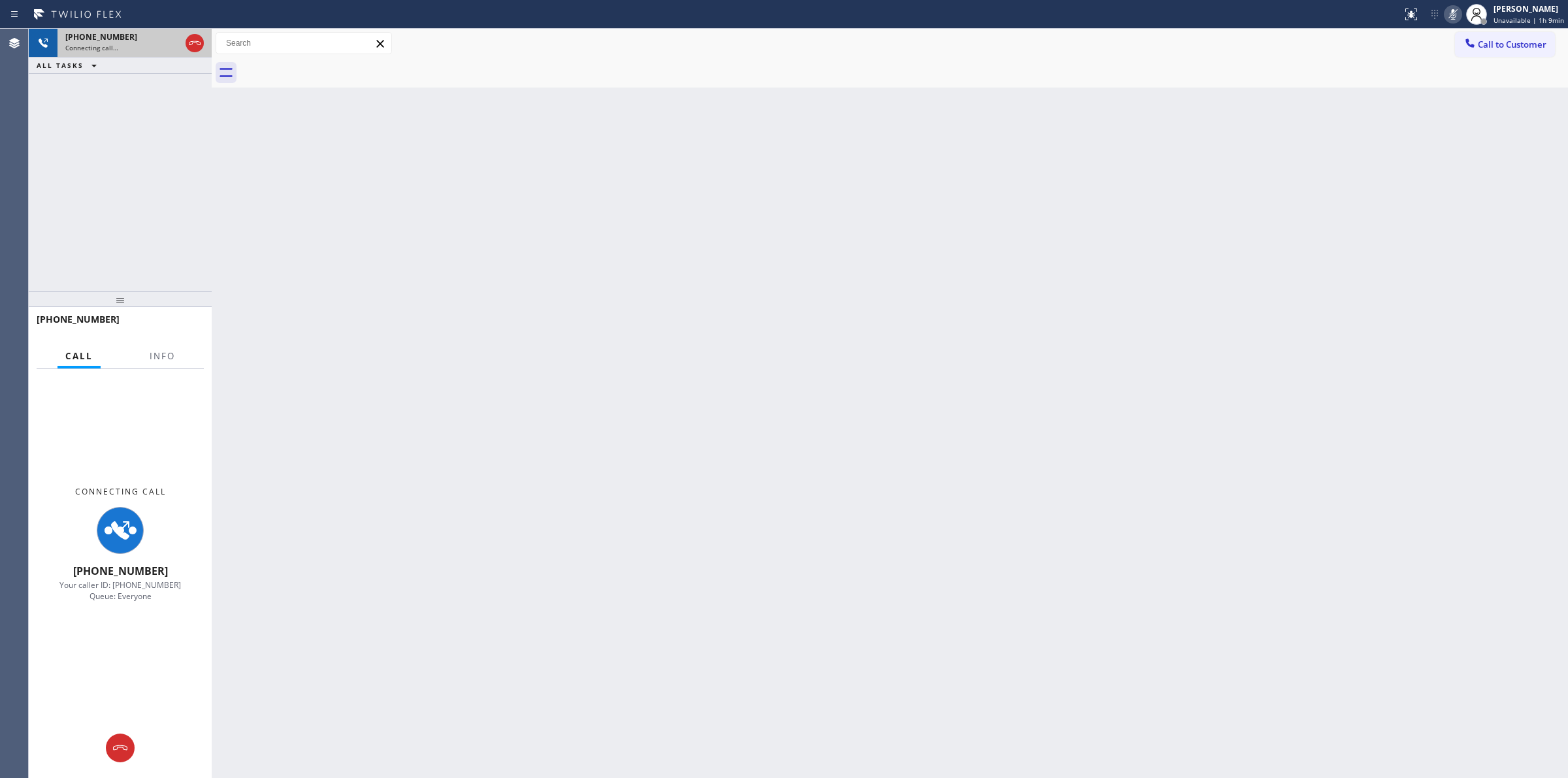
click at [74, 38] on span "[PHONE_NUMBER]" at bounding box center [101, 37] width 72 height 11
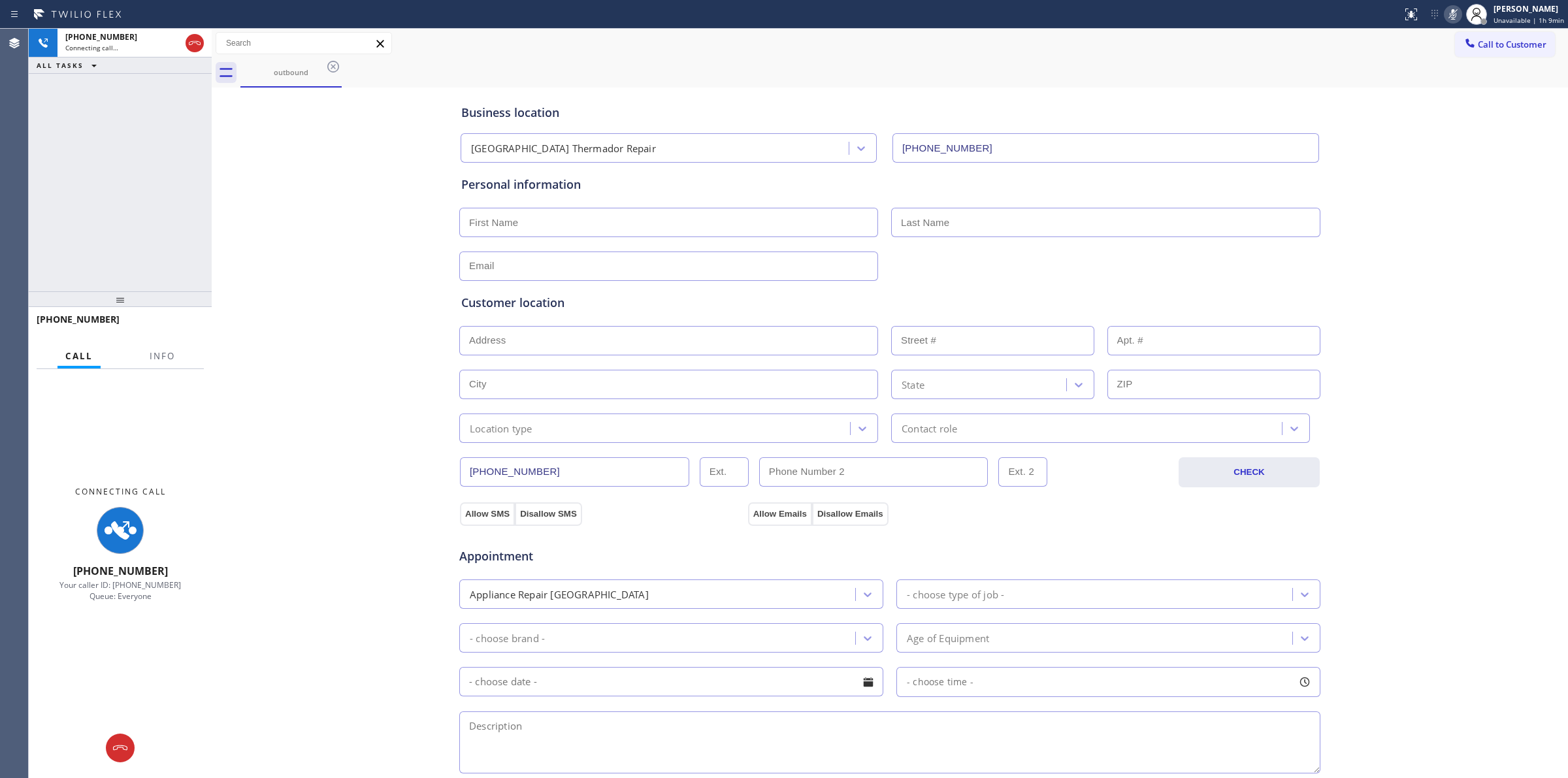
type input "[PHONE_NUMBER]"
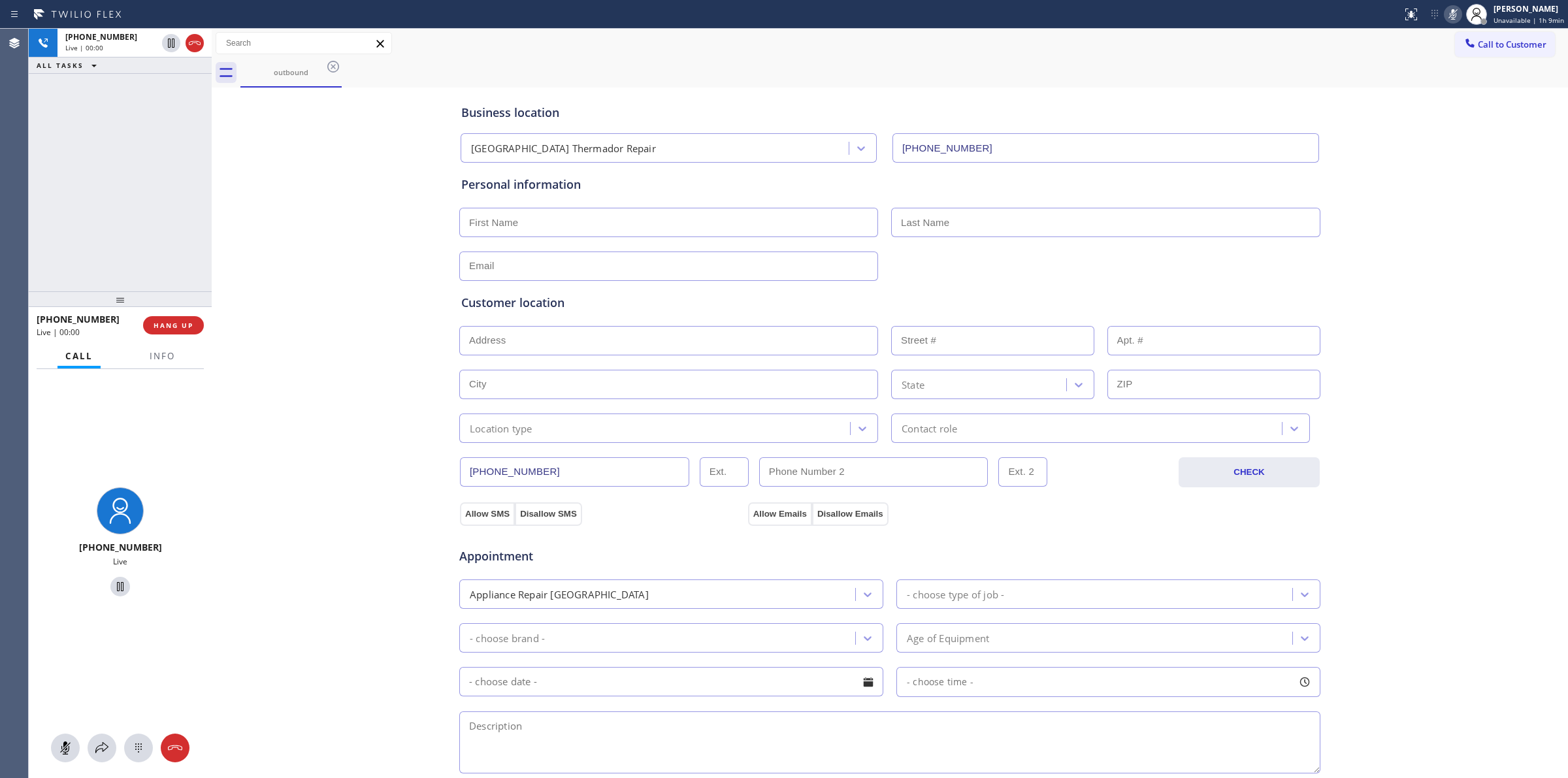
click at [125, 768] on div "[PHONE_NUMBER] Live" at bounding box center [120, 573] width 183 height 409
click at [135, 759] on div "[PHONE_NUMBER] Live" at bounding box center [120, 573] width 183 height 409
click at [138, 749] on icon at bounding box center [138, 748] width 7 height 9
click at [296, 472] on div "Business location [GEOGRAPHIC_DATA] [GEOGRAPHIC_DATA] Repair [PHONE_NUMBER] Per…" at bounding box center [890, 537] width 1350 height 892
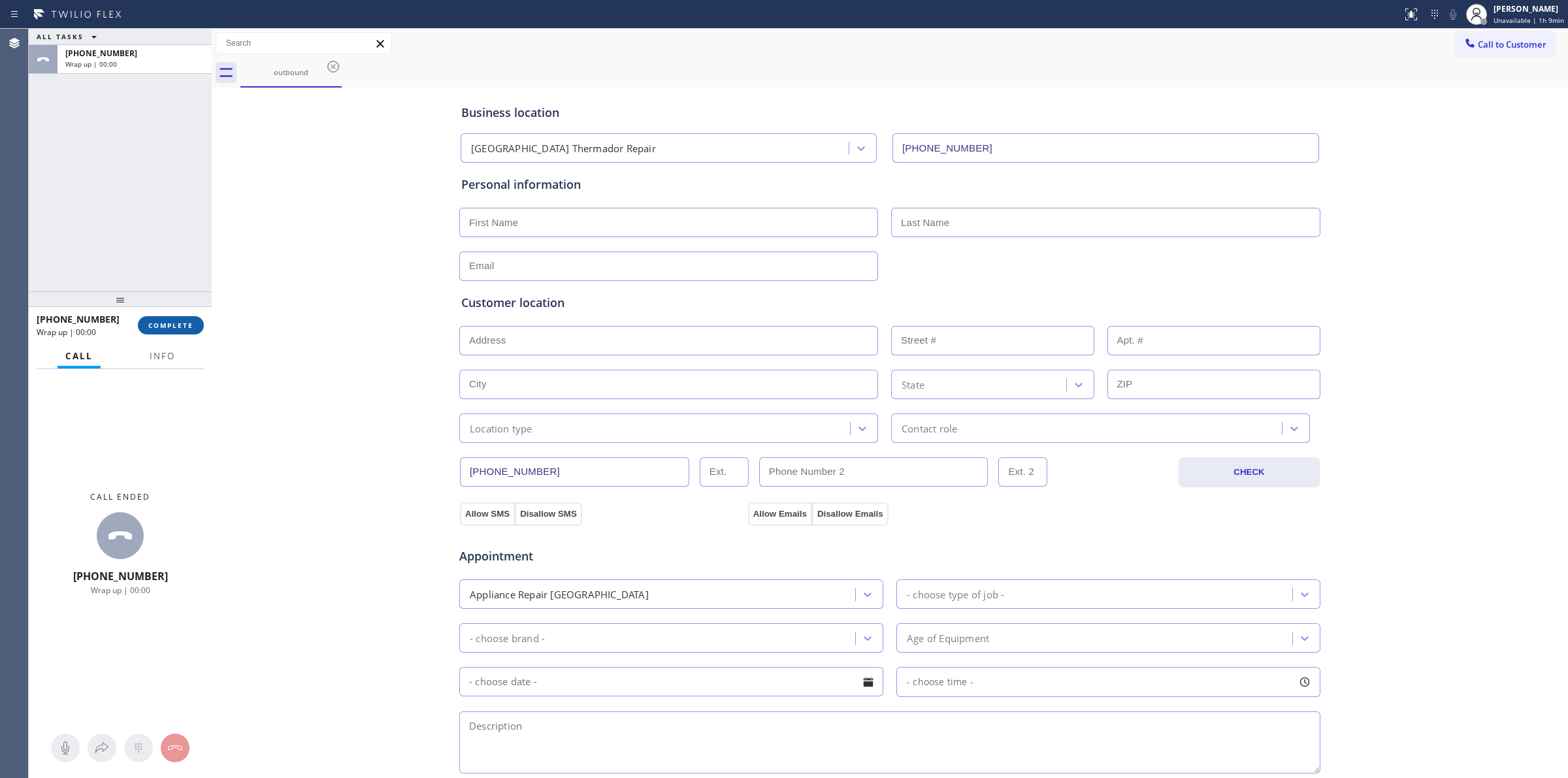
click at [180, 322] on span "COMPLETE" at bounding box center [171, 325] width 45 height 9
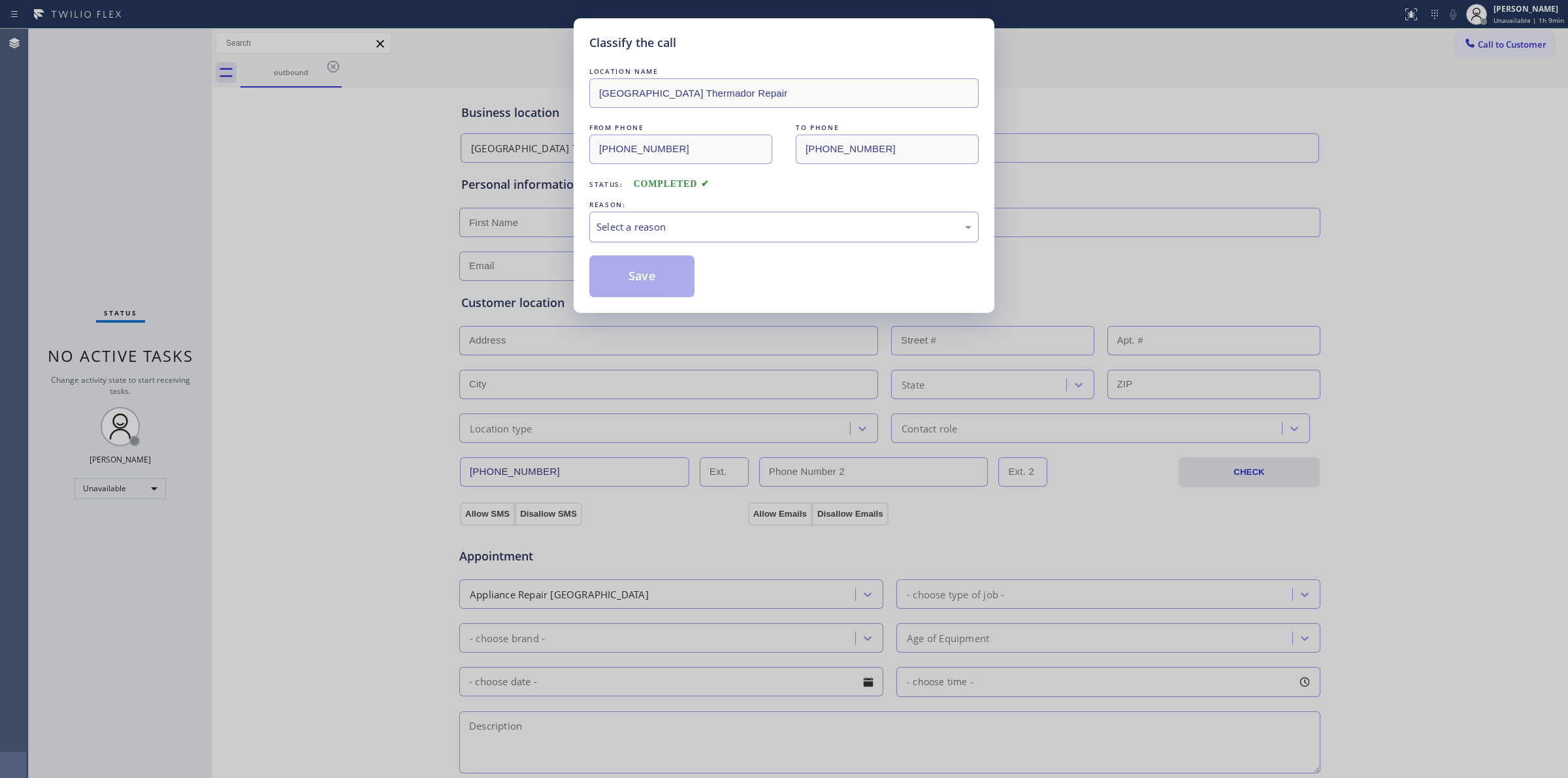
drag, startPoint x: 720, startPoint y: 227, endPoint x: 719, endPoint y: 240, distance: 13.0
click at [721, 227] on div "Select a reason" at bounding box center [784, 227] width 375 height 15
click at [664, 281] on button "Save" at bounding box center [642, 276] width 105 height 42
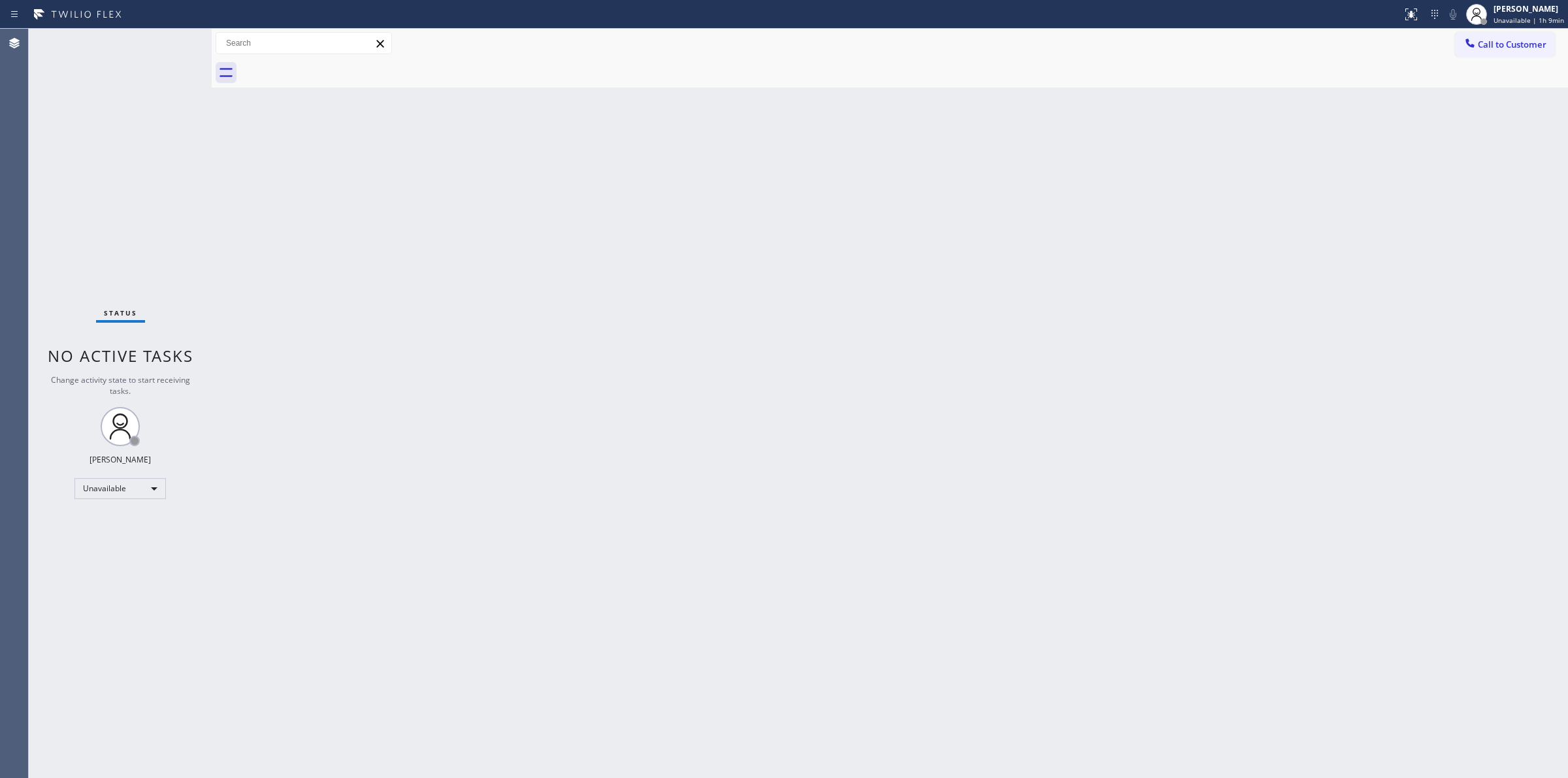
drag, startPoint x: 907, startPoint y: 184, endPoint x: 1354, endPoint y: 80, distance: 458.9
click at [1004, 159] on div "Back to Dashboard Change Sender ID Customers Technicians Select a contact Outbo…" at bounding box center [890, 403] width 1356 height 749
drag, startPoint x: 1468, startPoint y: 49, endPoint x: 1284, endPoint y: 116, distance: 195.8
click at [1469, 49] on icon at bounding box center [1470, 42] width 13 height 13
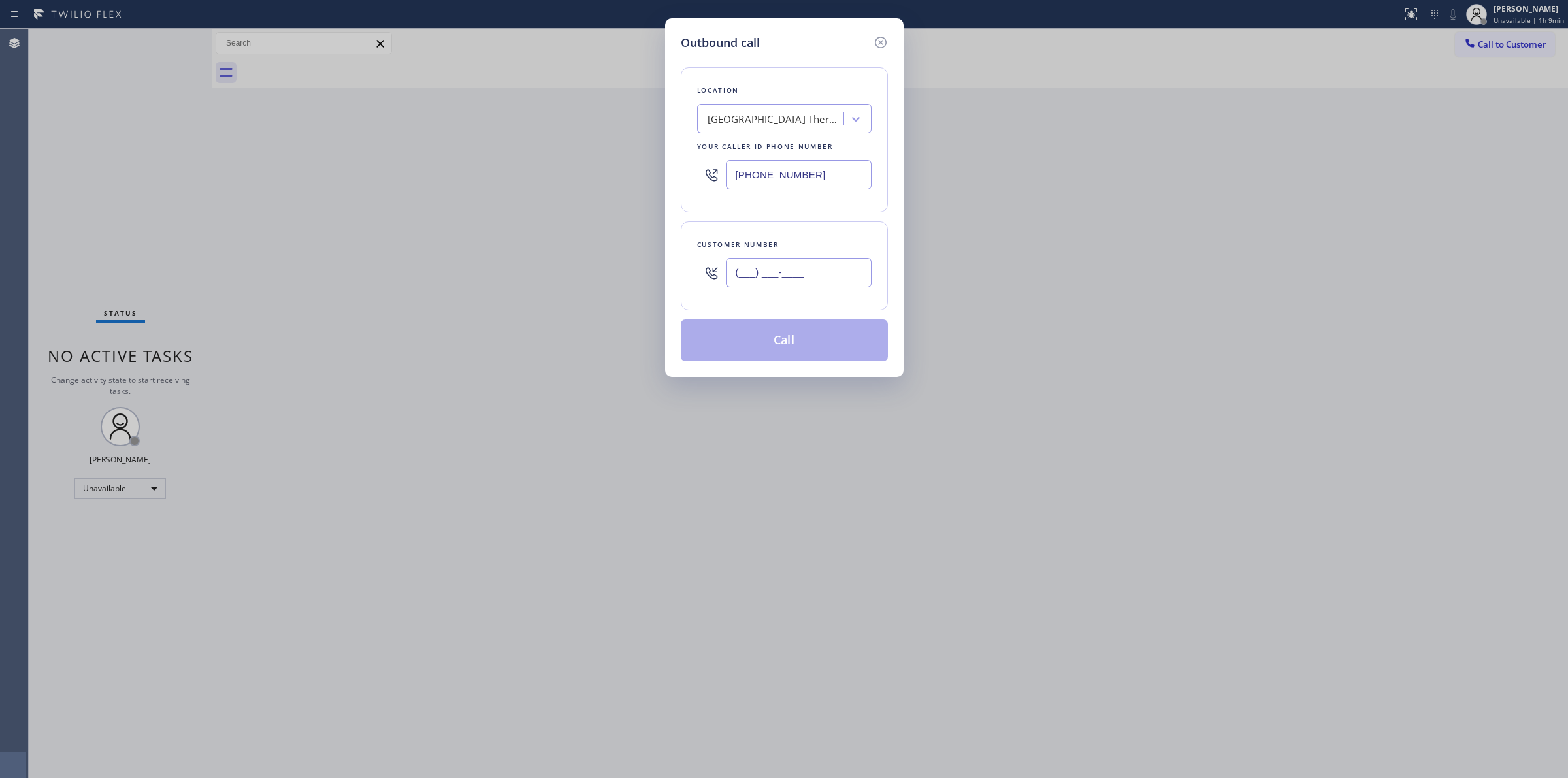
paste input "text"
click at [814, 273] on input "(___) ___-____" at bounding box center [799, 273] width 146 height 29
type input "(___) ___-____"
click at [769, 129] on div "[GEOGRAPHIC_DATA] Thermador Repair" at bounding box center [773, 118] width 142 height 23
click at [783, 281] on input "(___) ___-____" at bounding box center [799, 273] width 146 height 29
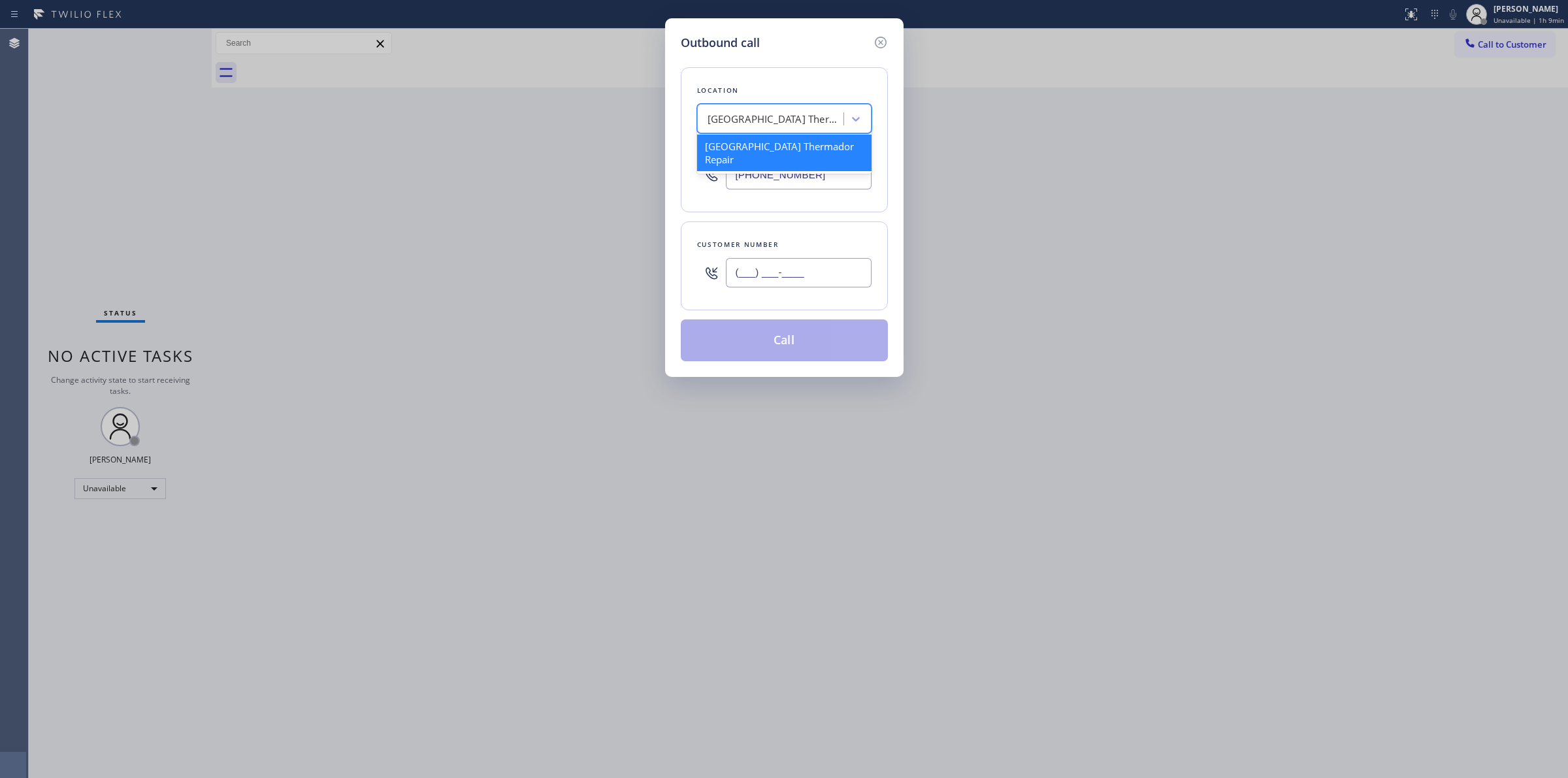
paste input "628) 226-2194"
type input "[PHONE_NUMBER]"
click at [773, 135] on div "Location [GEOGRAPHIC_DATA] [GEOGRAPHIC_DATA] Repair Your caller id phone number…" at bounding box center [784, 140] width 207 height 145
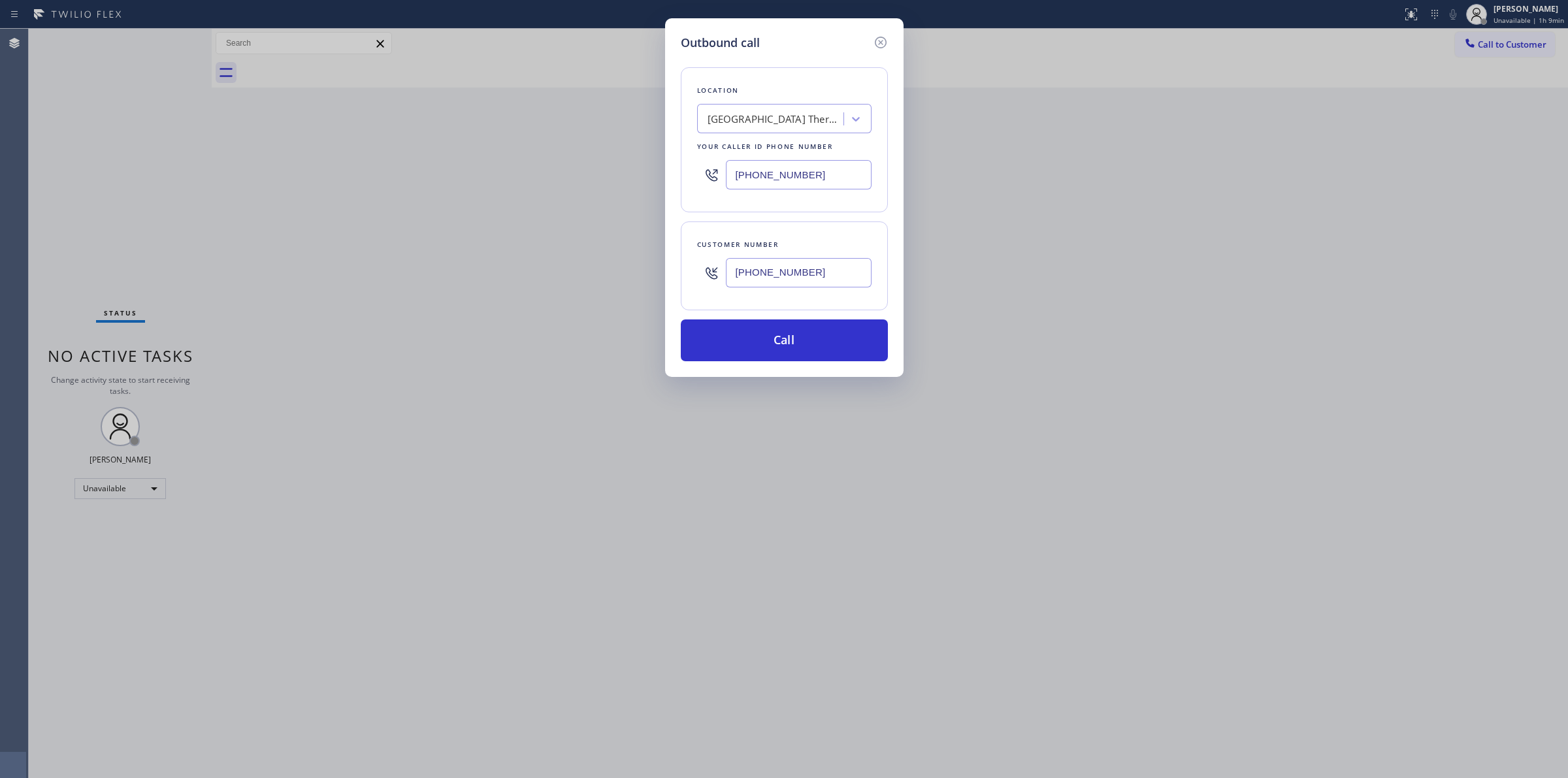
click at [786, 120] on div "[GEOGRAPHIC_DATA] Thermador Repair" at bounding box center [776, 119] width 137 height 15
type input "LG"
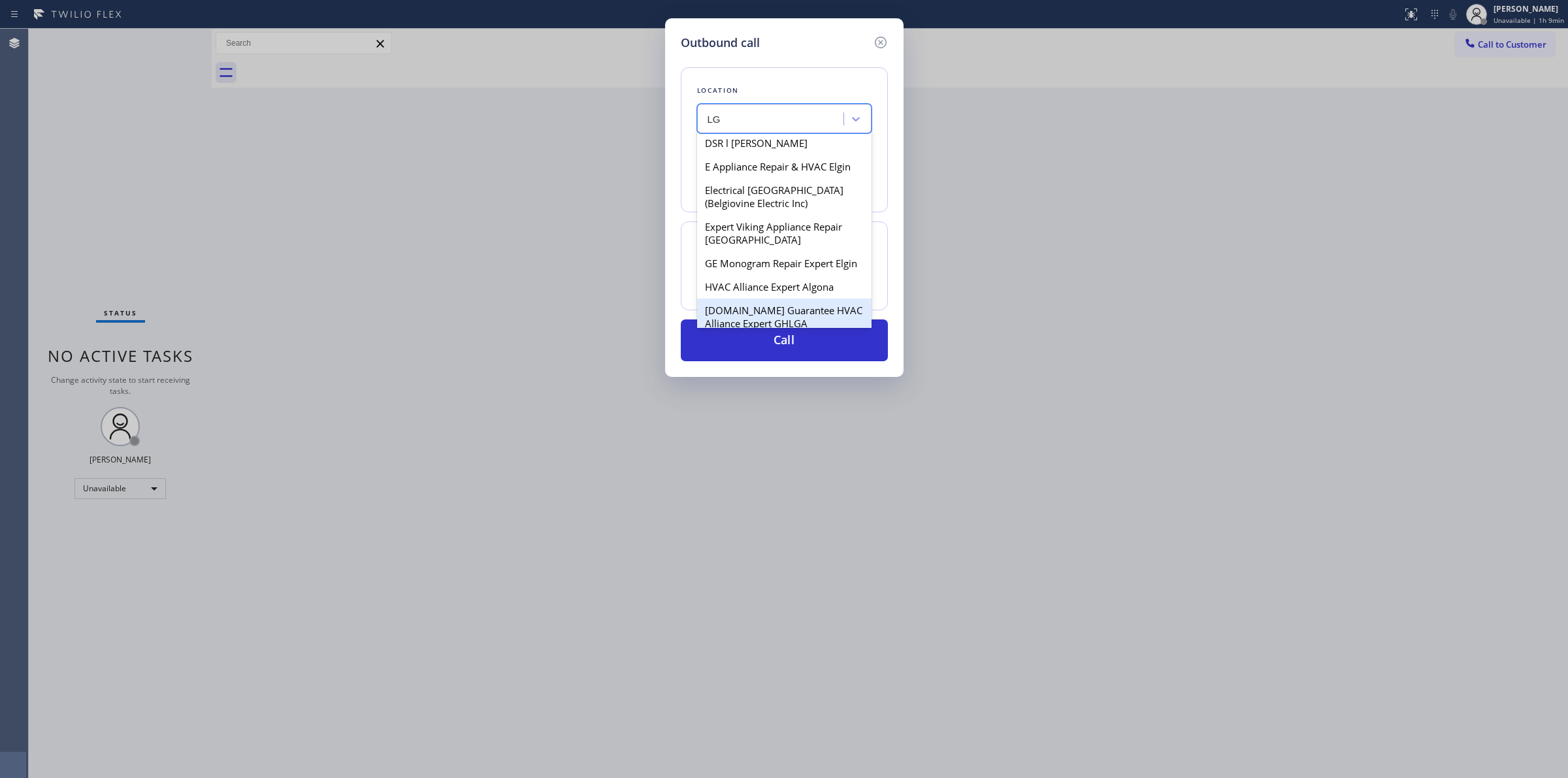
scroll to position [327, 0]
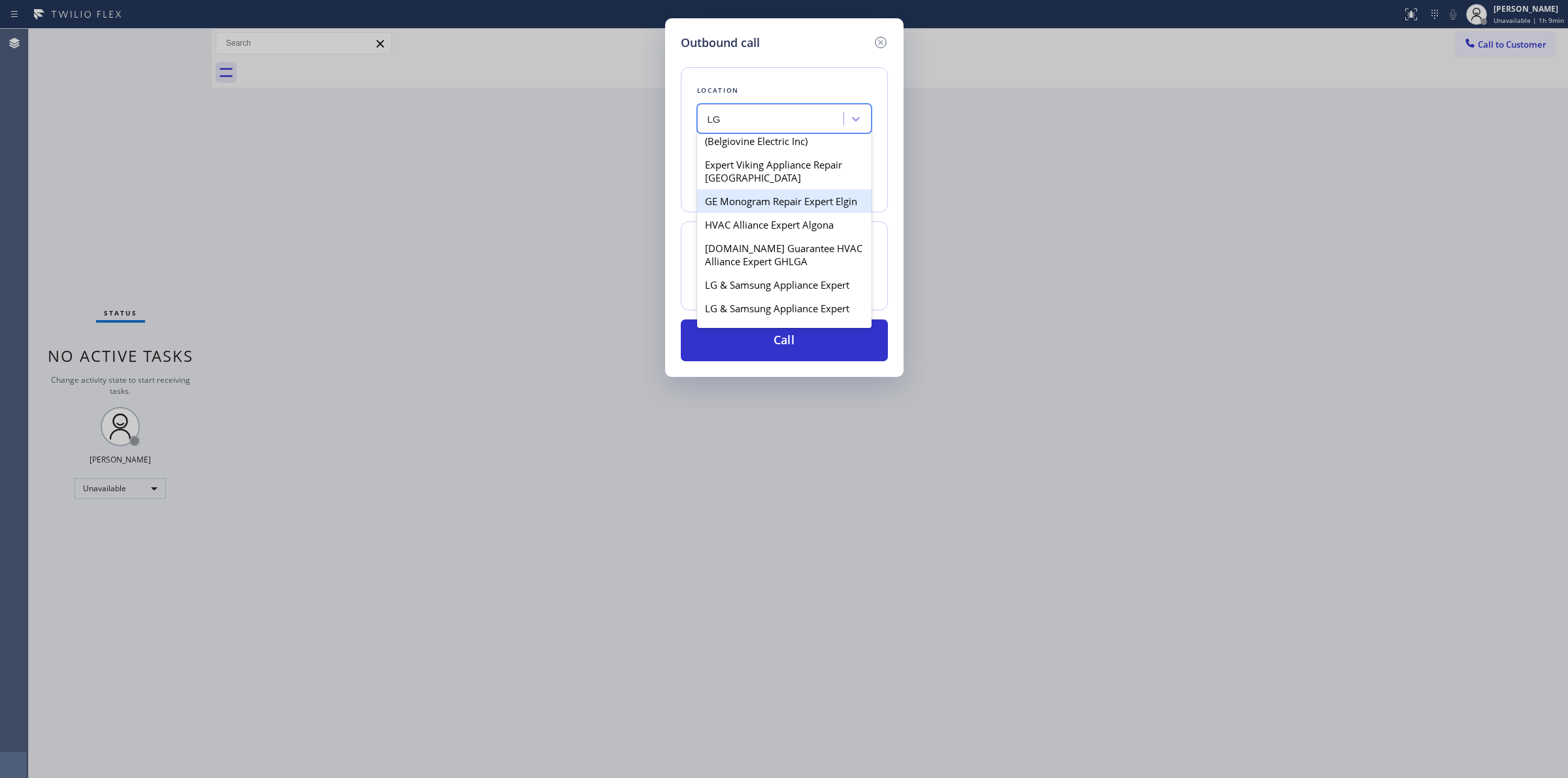
click at [745, 212] on div "GE Monogram Repair Expert Elgin" at bounding box center [784, 201] width 175 height 23
type input "[PHONE_NUMBER]"
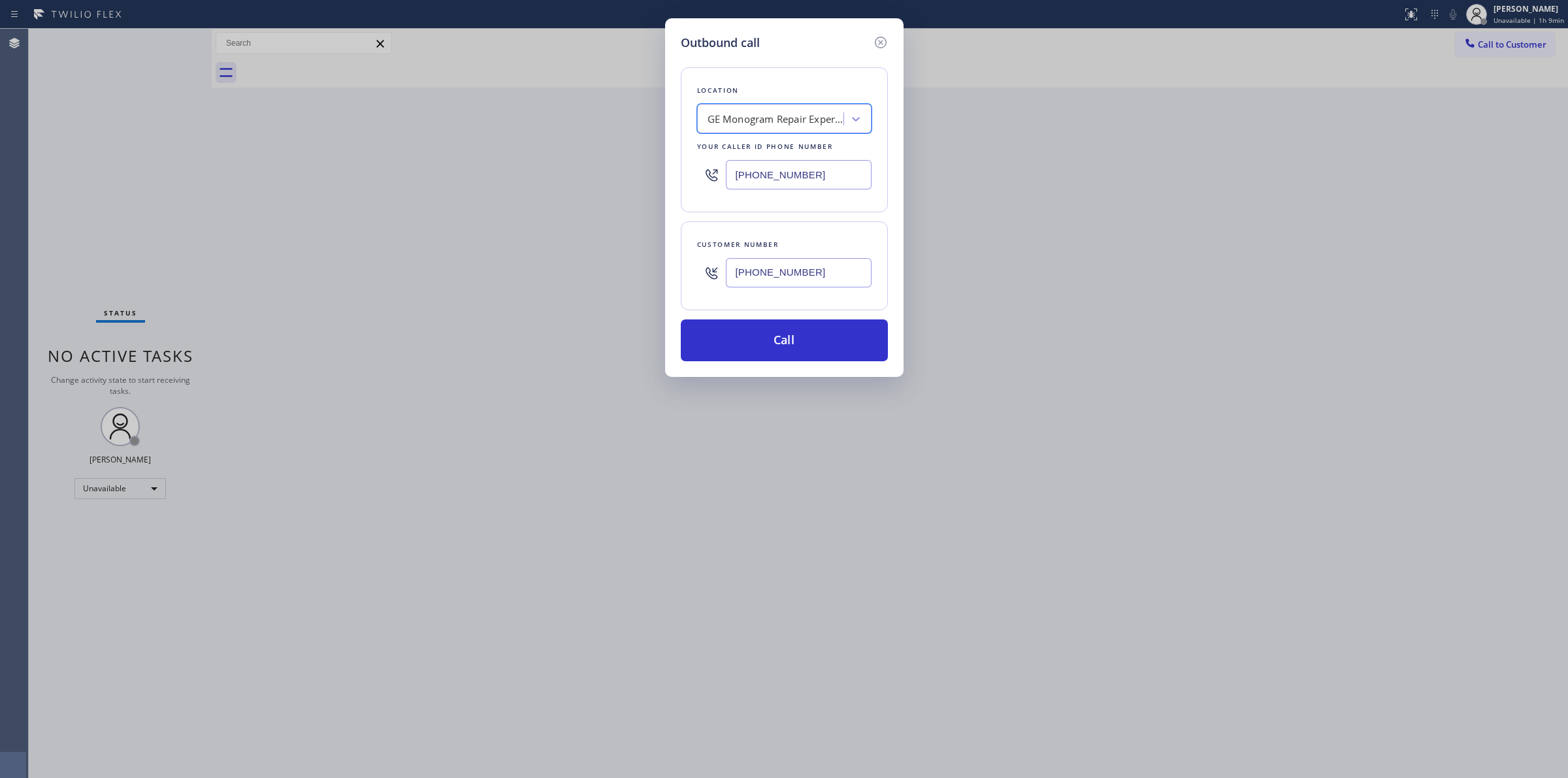
click at [747, 269] on input "[PHONE_NUMBER]" at bounding box center [799, 273] width 146 height 29
click at [752, 348] on button "Call" at bounding box center [784, 340] width 207 height 42
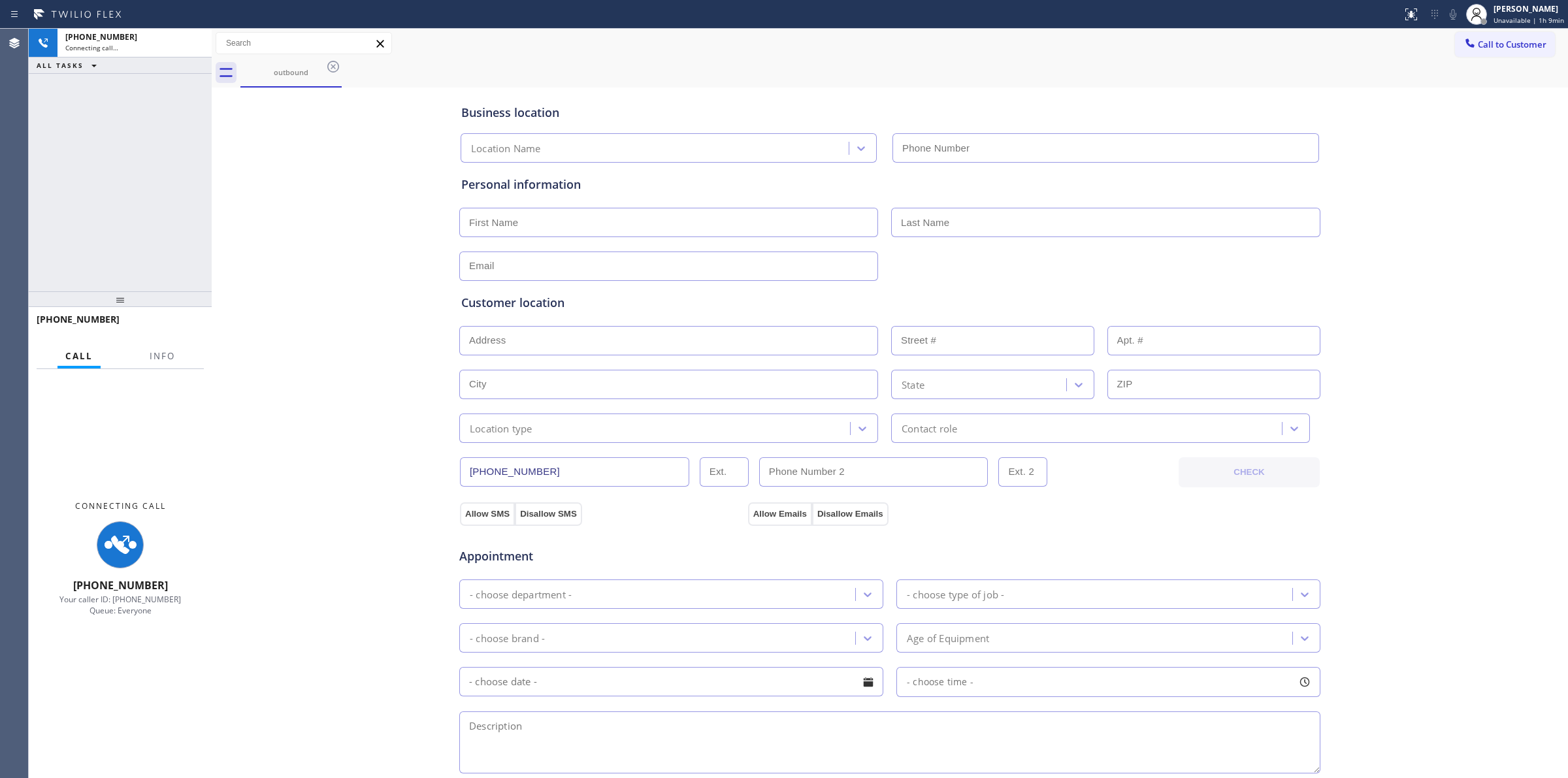
type input "[PHONE_NUMBER]"
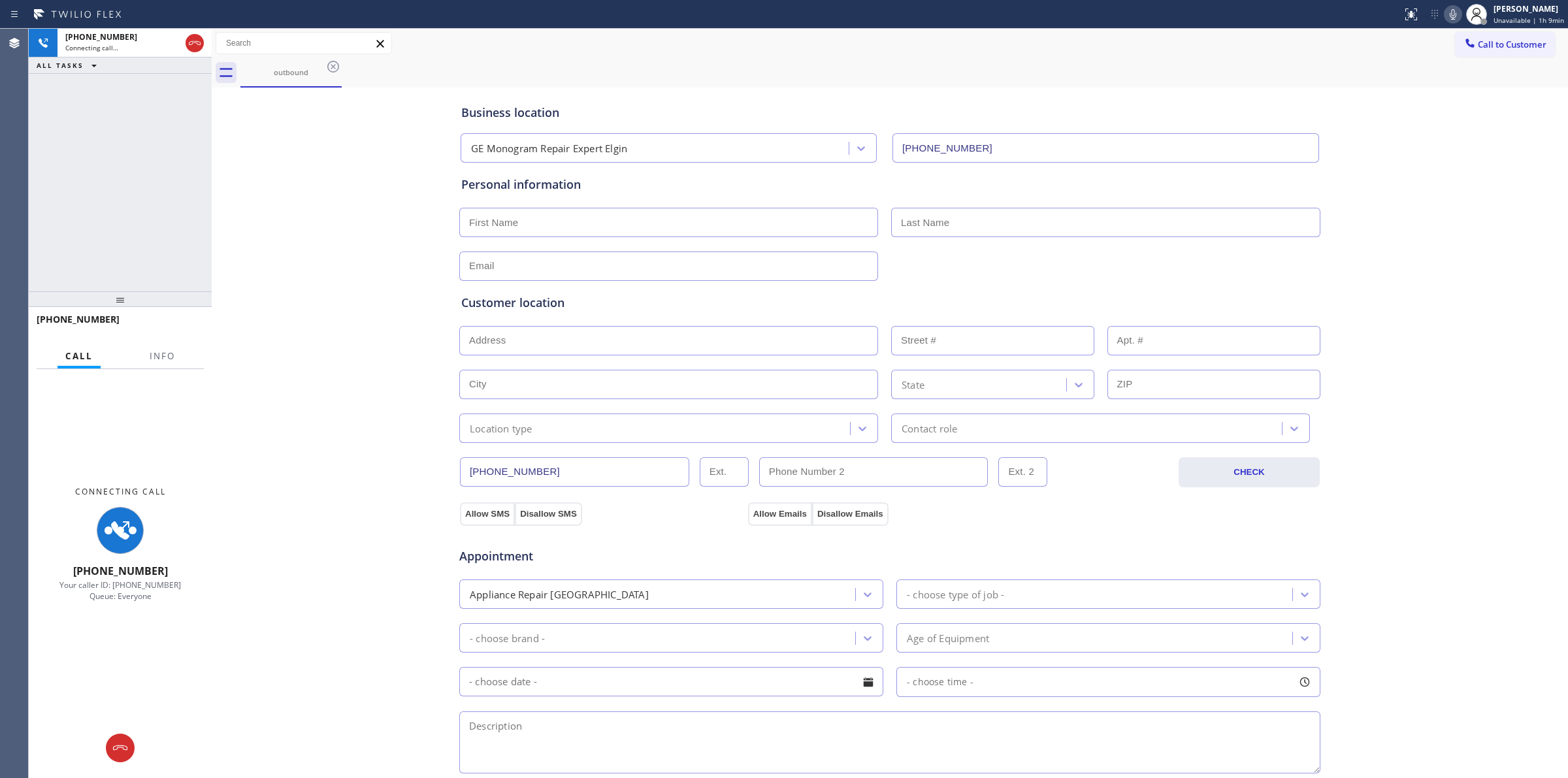
click at [978, 91] on div "Business location GE Monogram Repair Expert Elgin [PHONE_NUMBER]" at bounding box center [890, 127] width 862 height 72
click at [1456, 15] on icon at bounding box center [1454, 14] width 7 height 10
click at [332, 68] on icon at bounding box center [333, 66] width 16 height 16
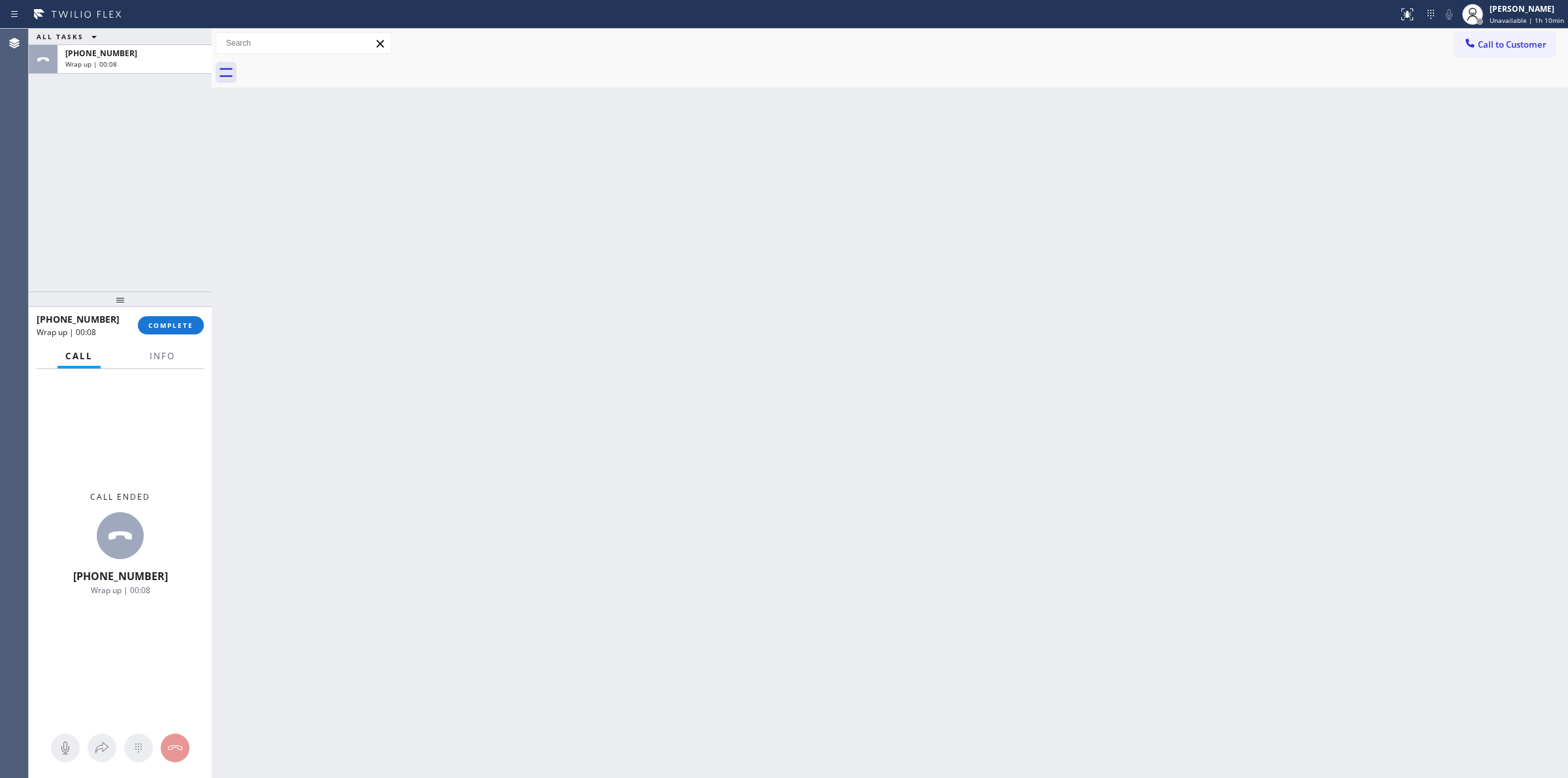
click at [1473, 180] on div "Back to Dashboard Change Sender ID Customers Technicians Select a contact Outbo…" at bounding box center [890, 403] width 1356 height 749
click at [161, 332] on button "COMPLETE" at bounding box center [171, 325] width 66 height 18
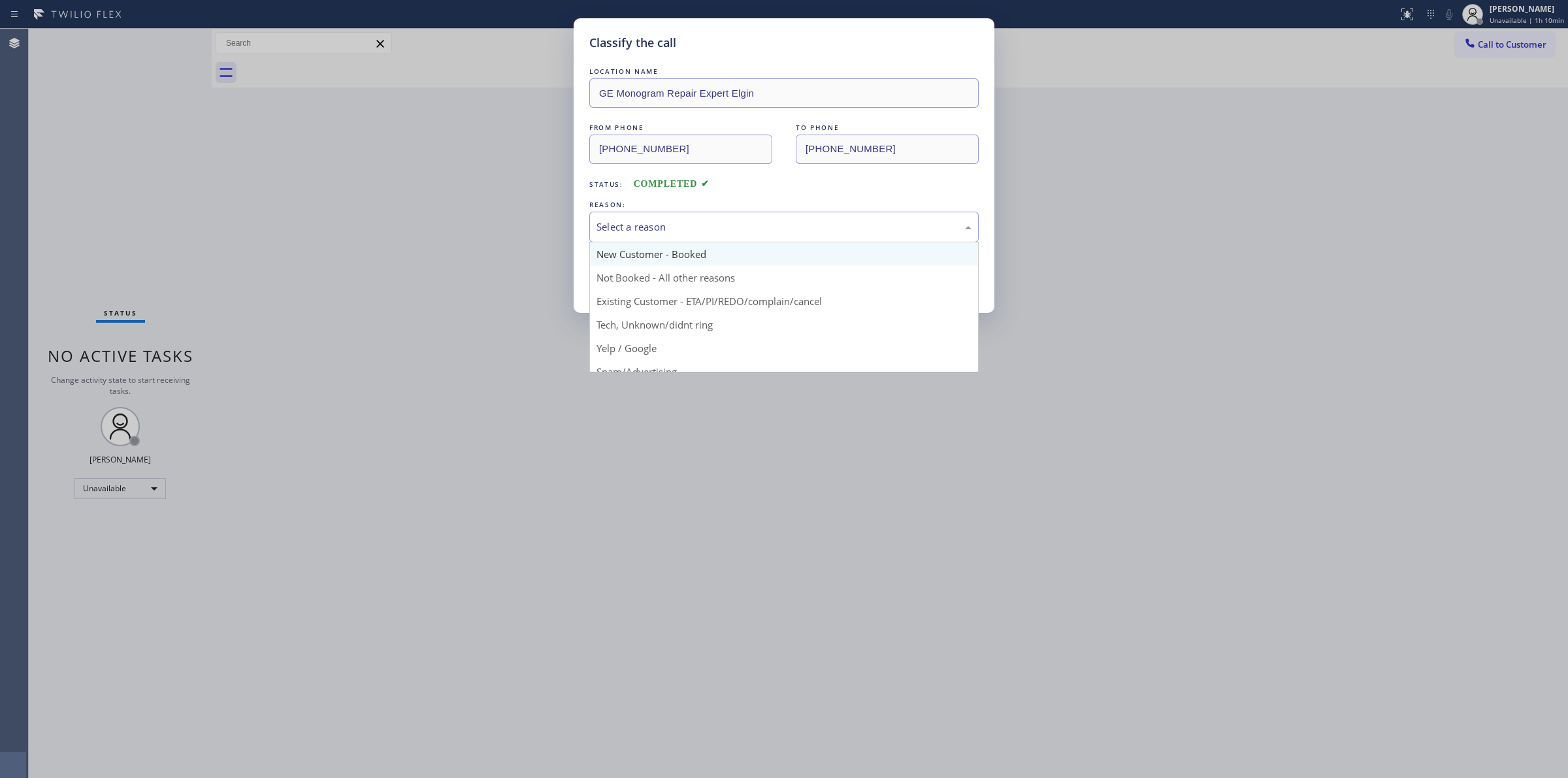
drag, startPoint x: 644, startPoint y: 236, endPoint x: 654, endPoint y: 249, distance: 16.4
click at [645, 236] on div "Select a reason" at bounding box center [784, 227] width 390 height 31
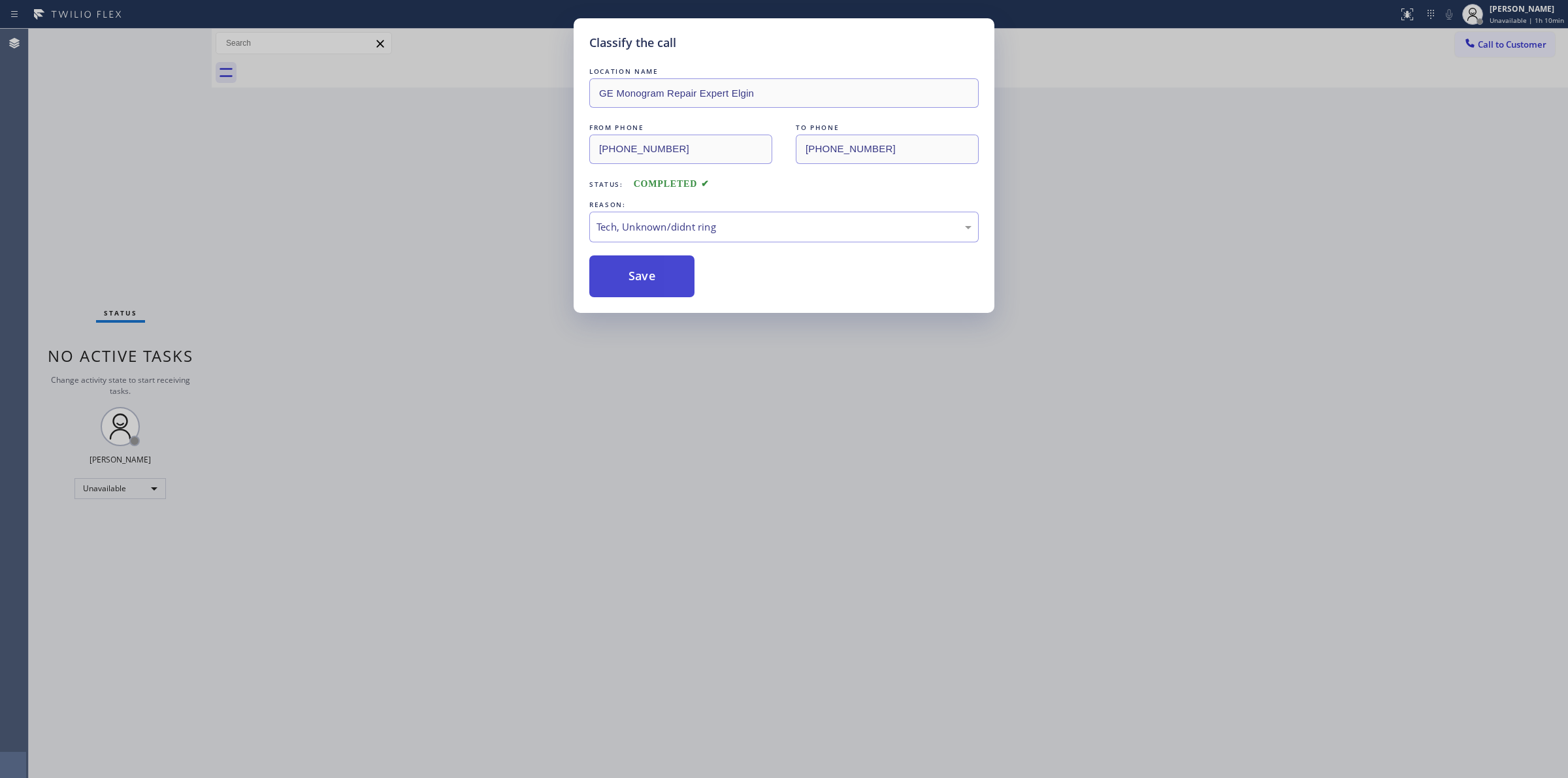
drag, startPoint x: 632, startPoint y: 289, endPoint x: 780, endPoint y: 258, distance: 151.2
click at [636, 286] on button "Save" at bounding box center [642, 276] width 105 height 42
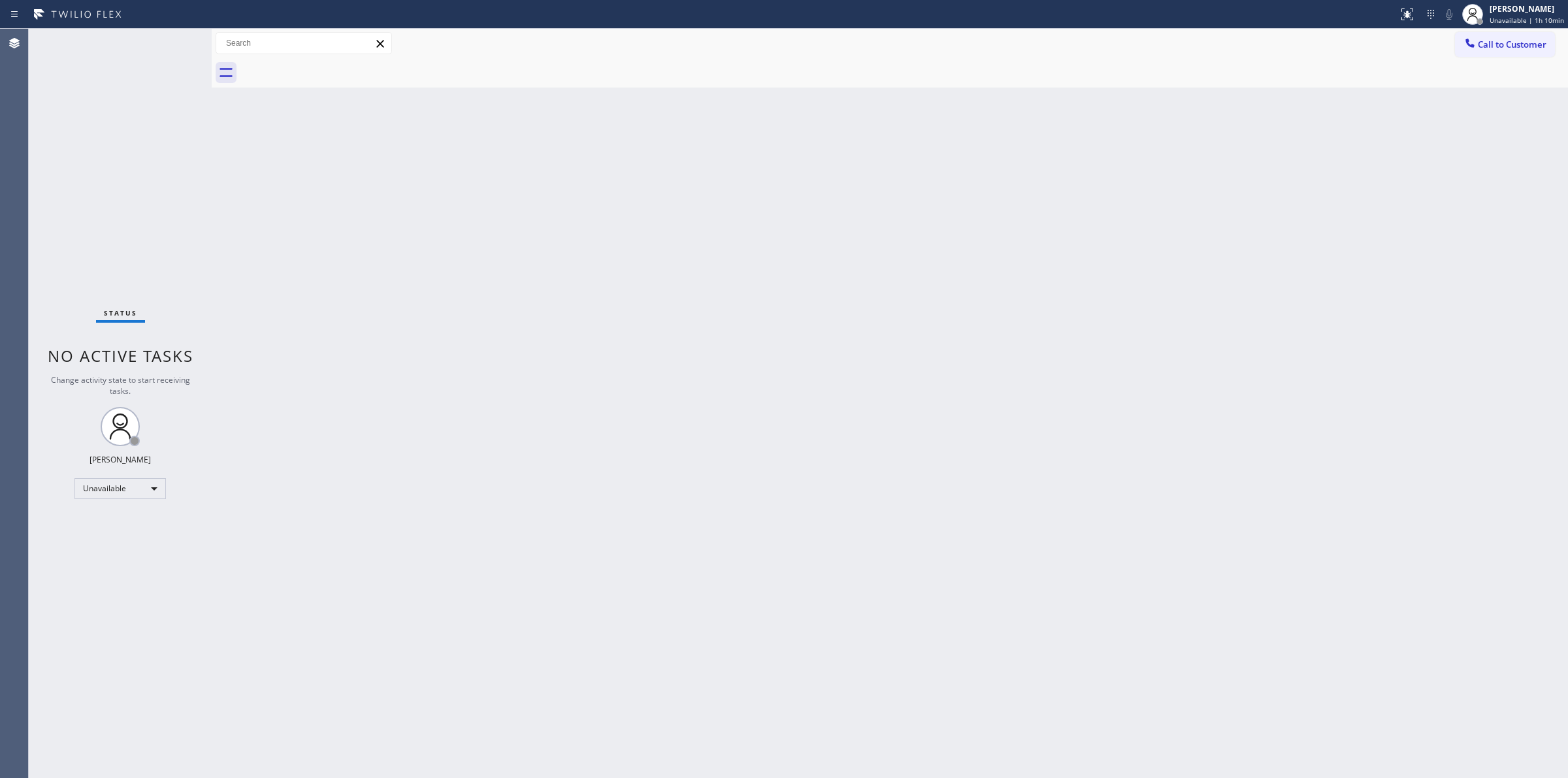
click at [1491, 57] on div "Classify the call LOCATION NAME Viking Appliance Repair Pros FROM PHONE [PHONE_…" at bounding box center [798, 403] width 1539 height 749
click at [1486, 40] on span "Call to Customer" at bounding box center [1513, 44] width 69 height 12
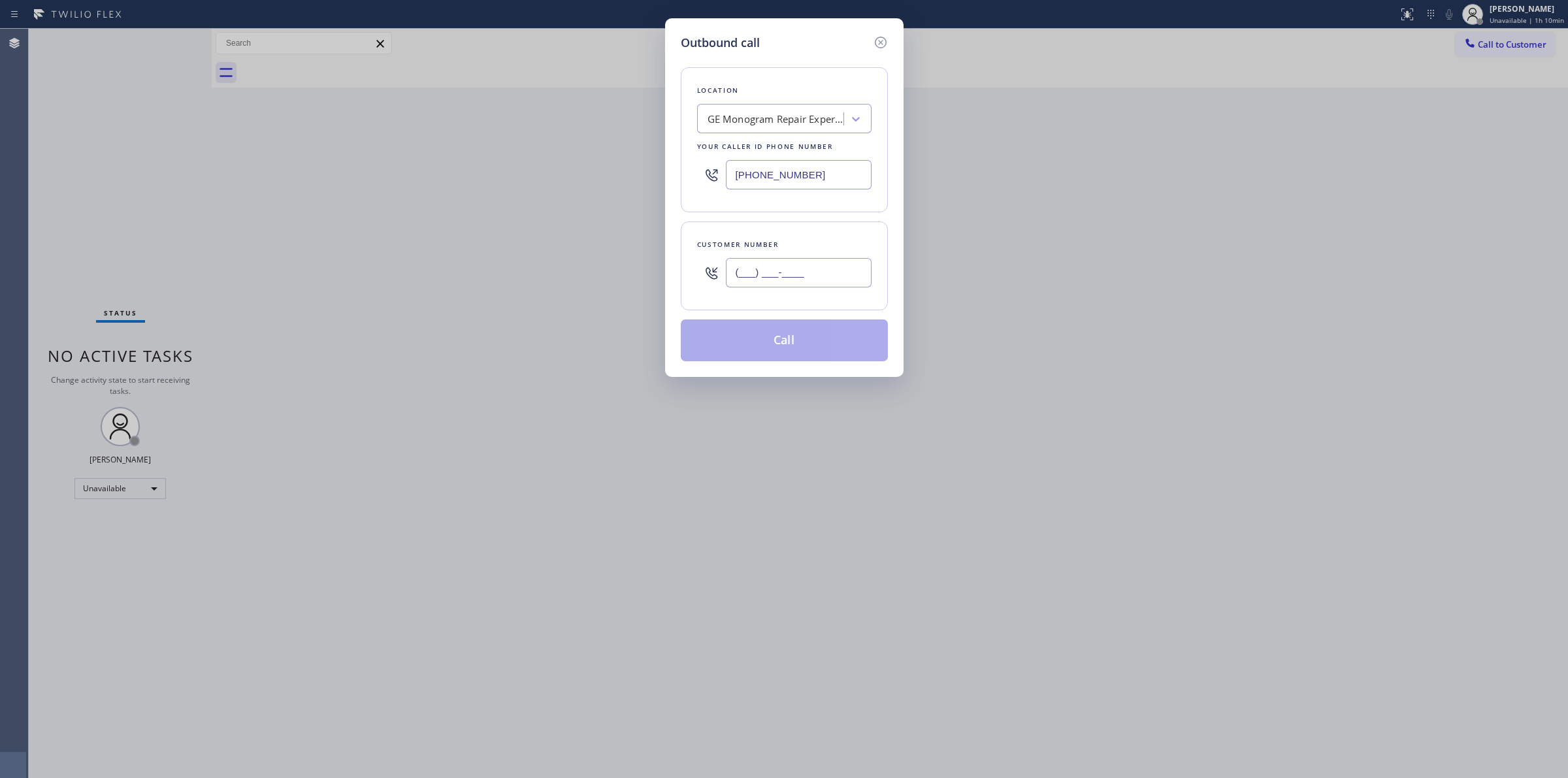
click at [753, 273] on input "(___) ___-____" at bounding box center [799, 273] width 146 height 29
paste input "628) 226-2194"
type input "[PHONE_NUMBER]"
click at [788, 344] on button "Call" at bounding box center [784, 340] width 207 height 42
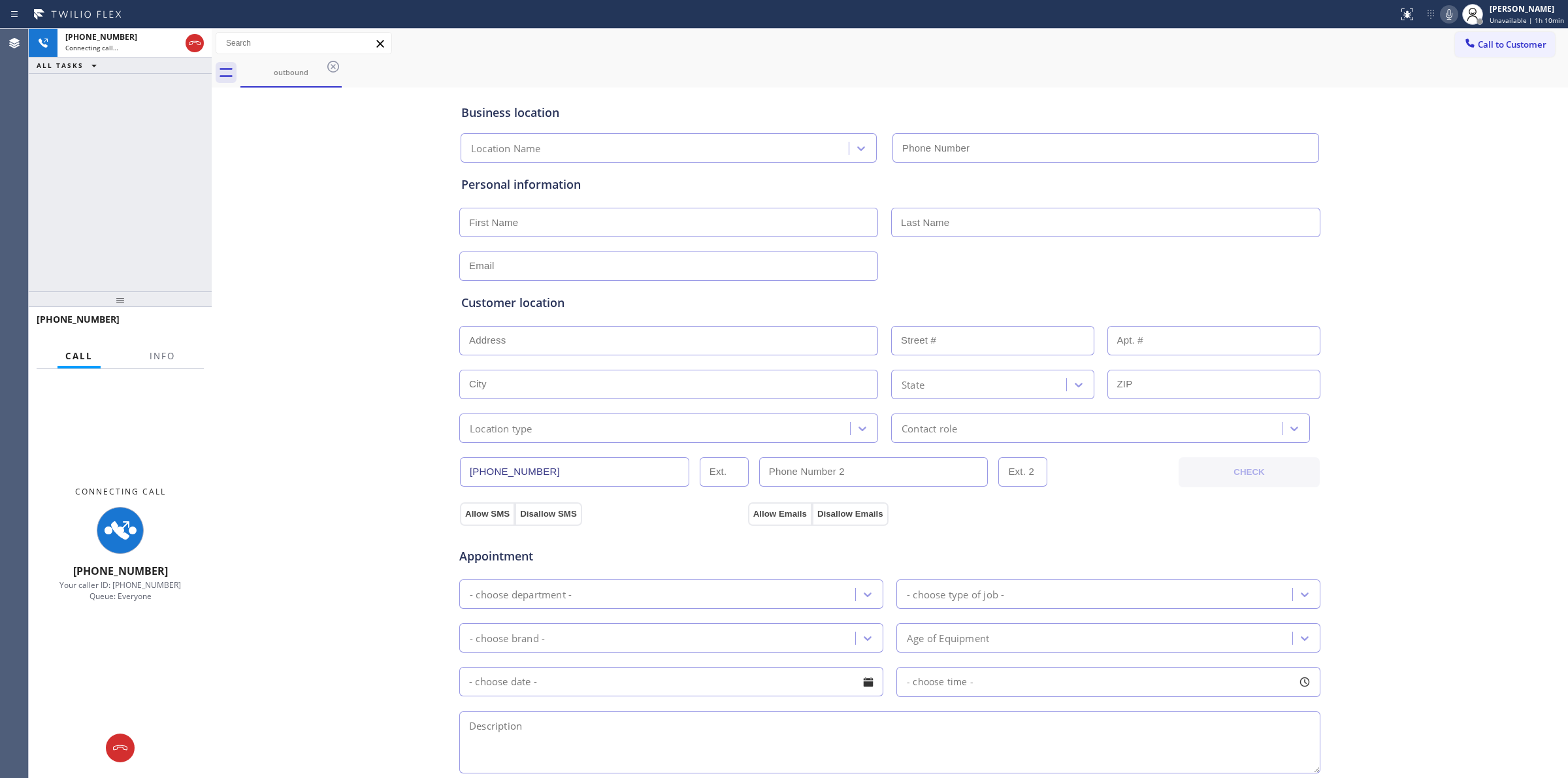
click at [867, 62] on div "outbound" at bounding box center [904, 73] width 1328 height 29
type input "[PHONE_NUMBER]"
click at [1452, 14] on icon at bounding box center [1449, 14] width 16 height 16
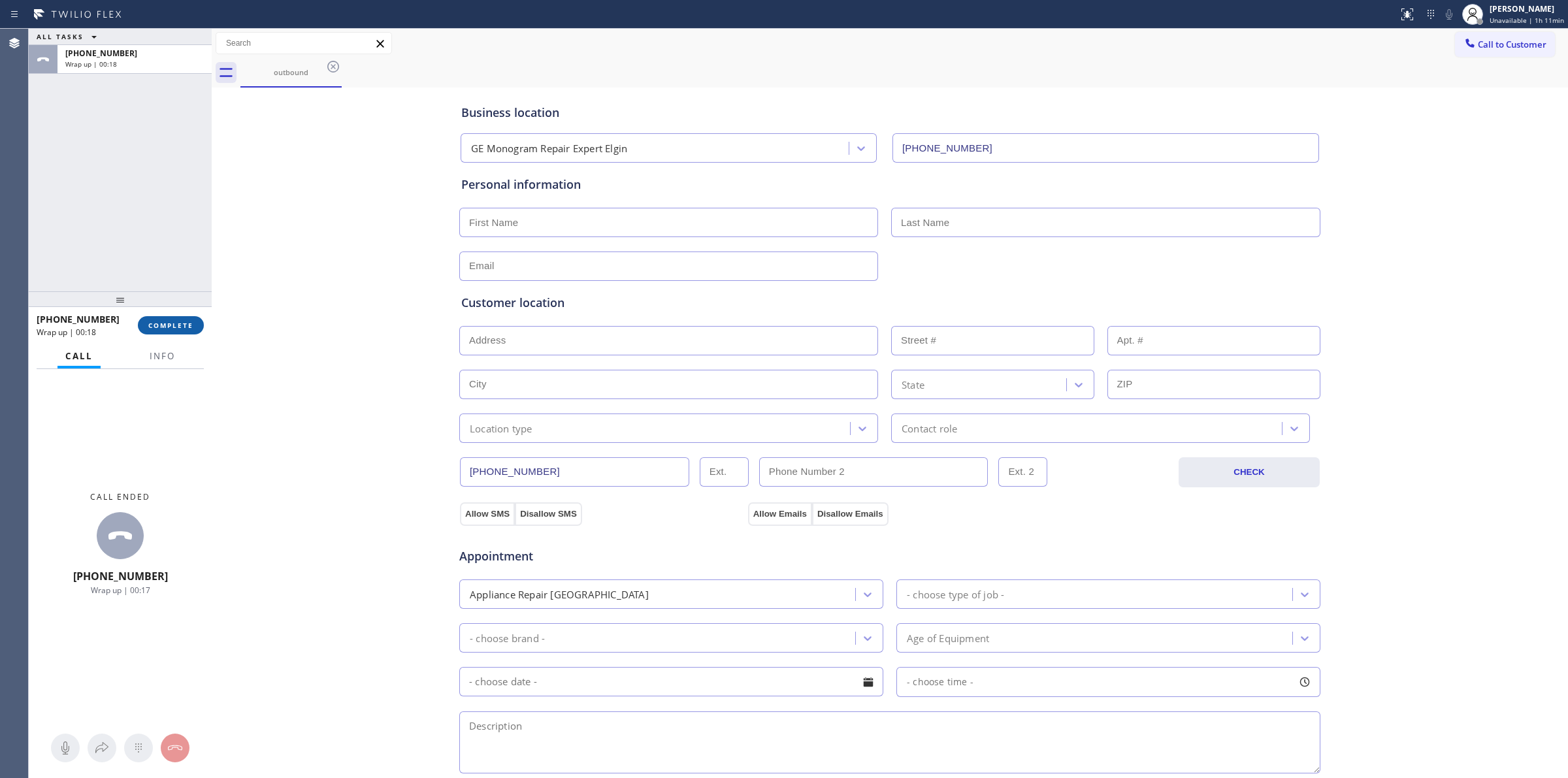
click at [183, 327] on span "COMPLETE" at bounding box center [171, 325] width 45 height 9
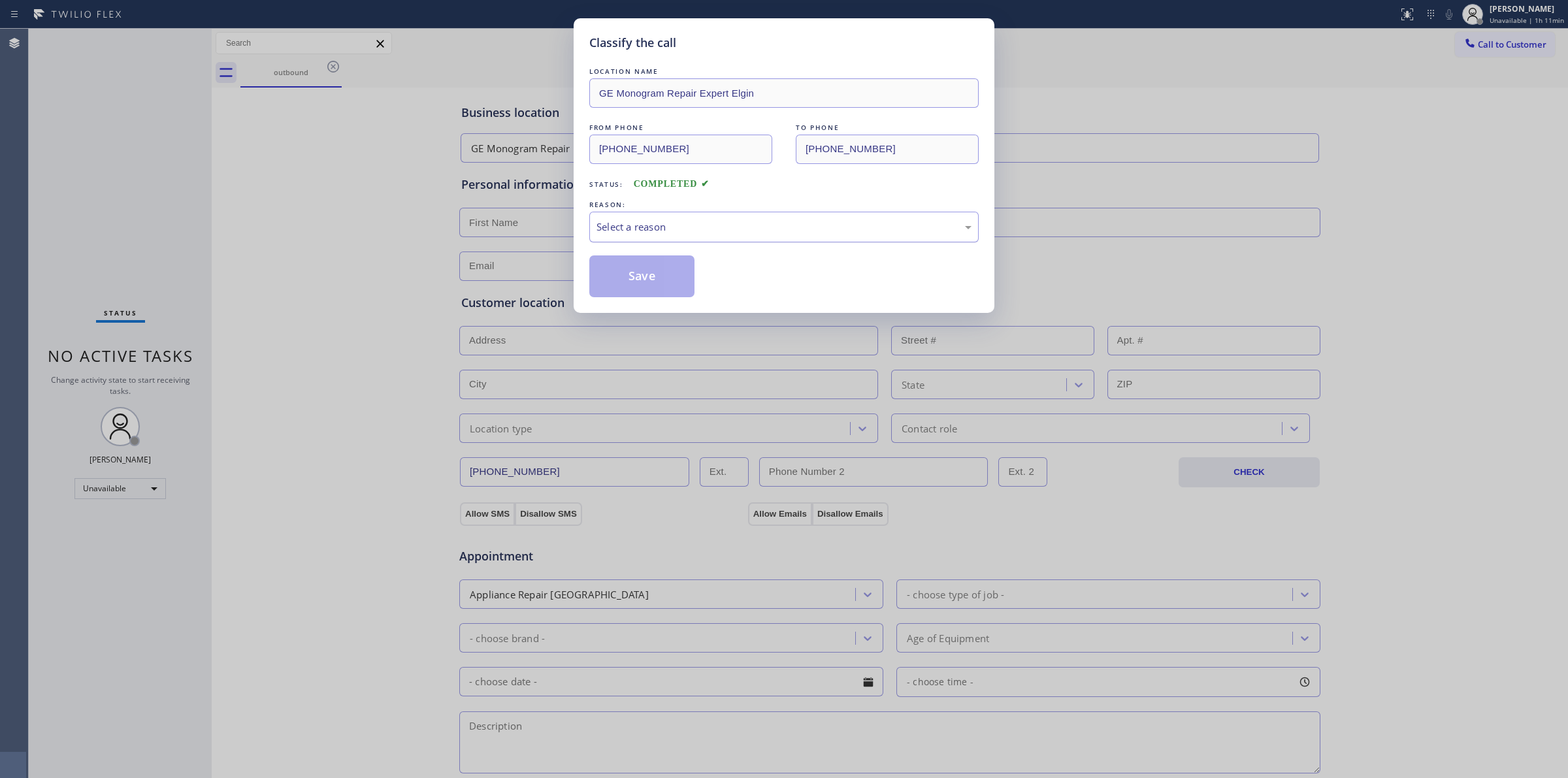
click at [741, 237] on div "Select a reason" at bounding box center [784, 227] width 390 height 31
click at [657, 290] on button "Save" at bounding box center [642, 276] width 105 height 42
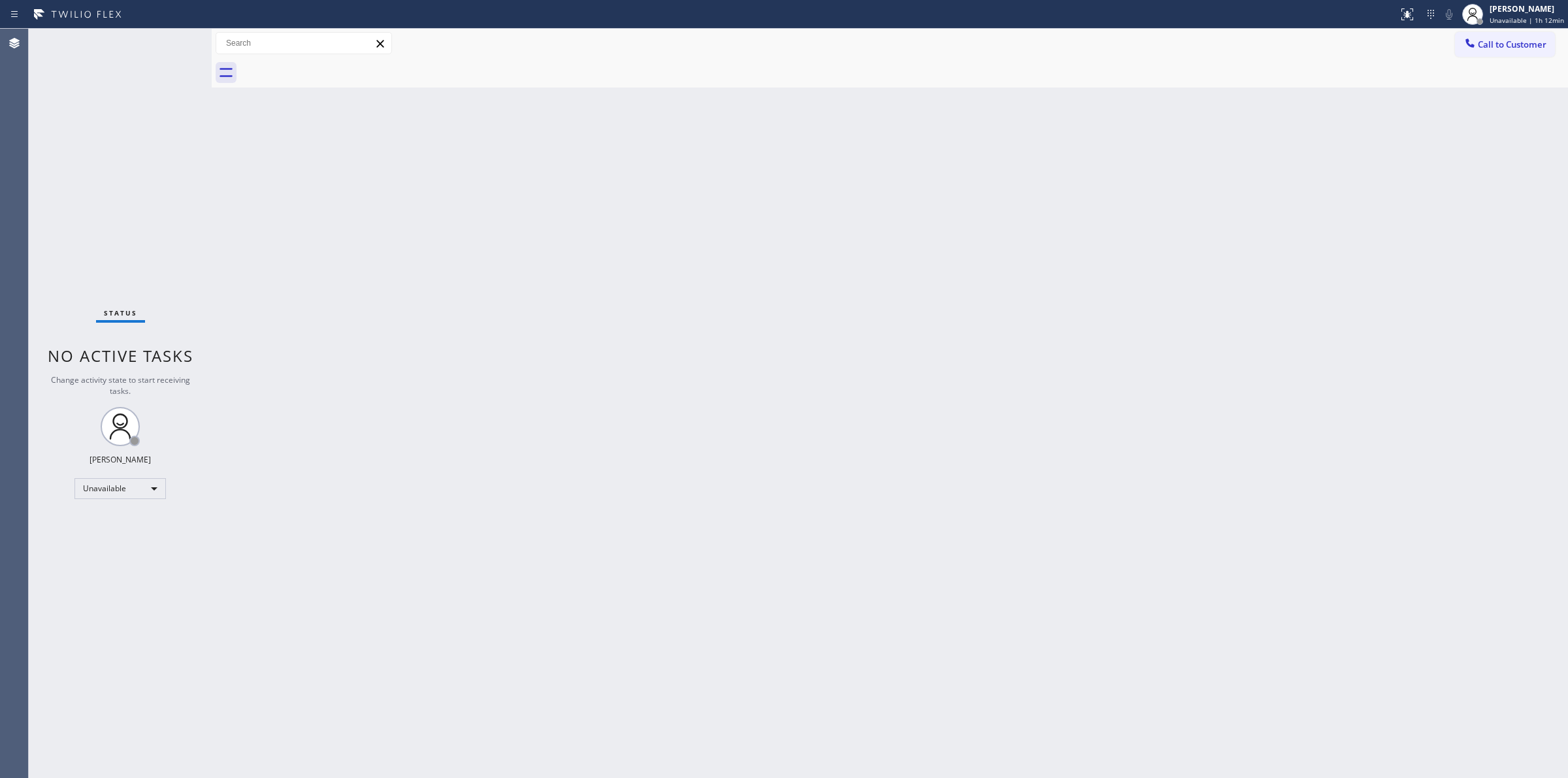
drag, startPoint x: 165, startPoint y: 186, endPoint x: 162, endPoint y: 178, distance: 8.5
click at [162, 178] on div "Status No active tasks Change activity state to start receiving tasks. [PERSON_…" at bounding box center [120, 403] width 183 height 749
click at [1488, 45] on span "Call to Customer" at bounding box center [1513, 44] width 69 height 12
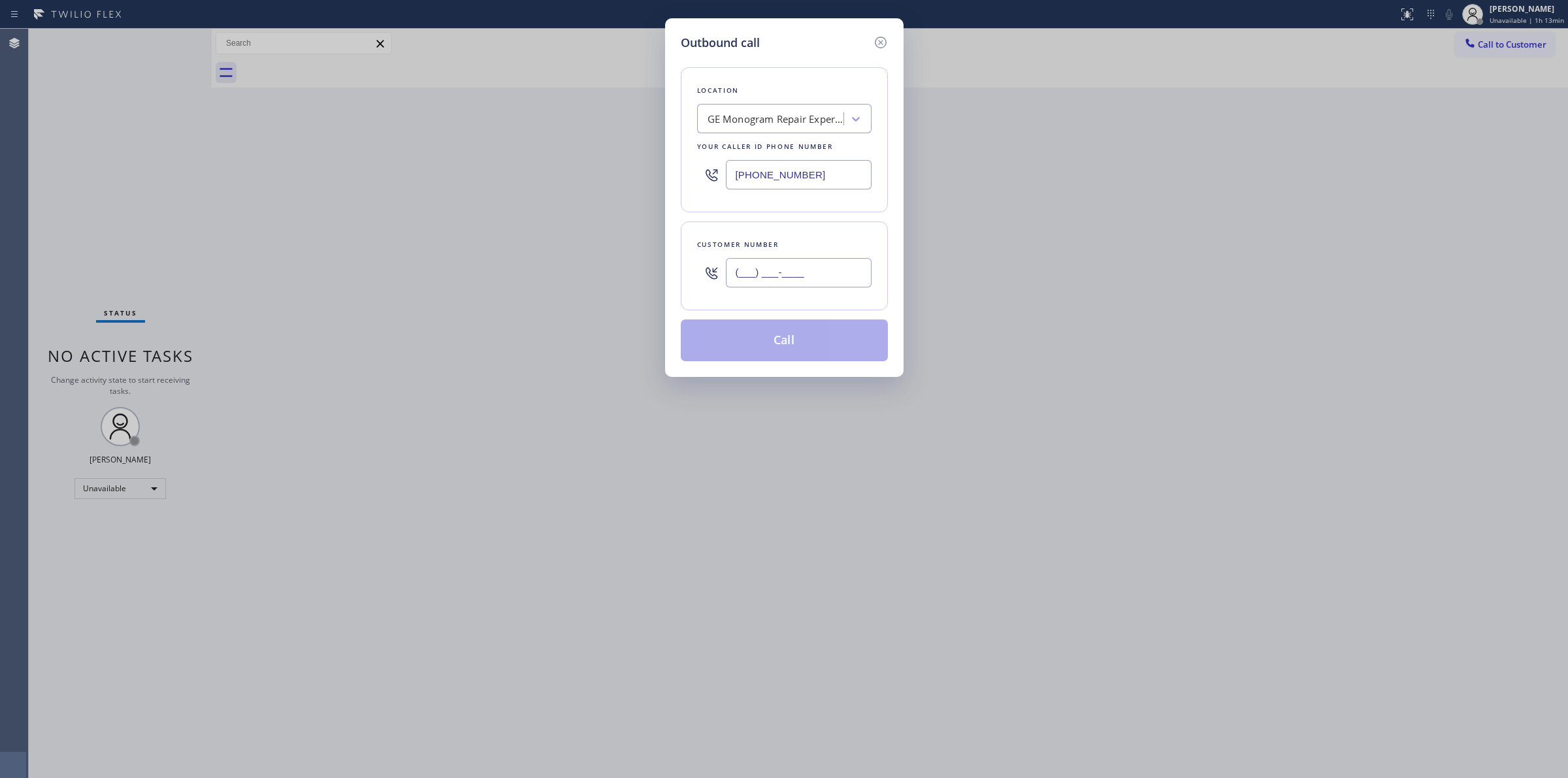
paste input "628) 226-2194"
click at [809, 269] on input "(___) ___-____" at bounding box center [799, 273] width 146 height 29
type input "[PHONE_NUMBER]"
click at [805, 340] on button "Call" at bounding box center [784, 340] width 207 height 42
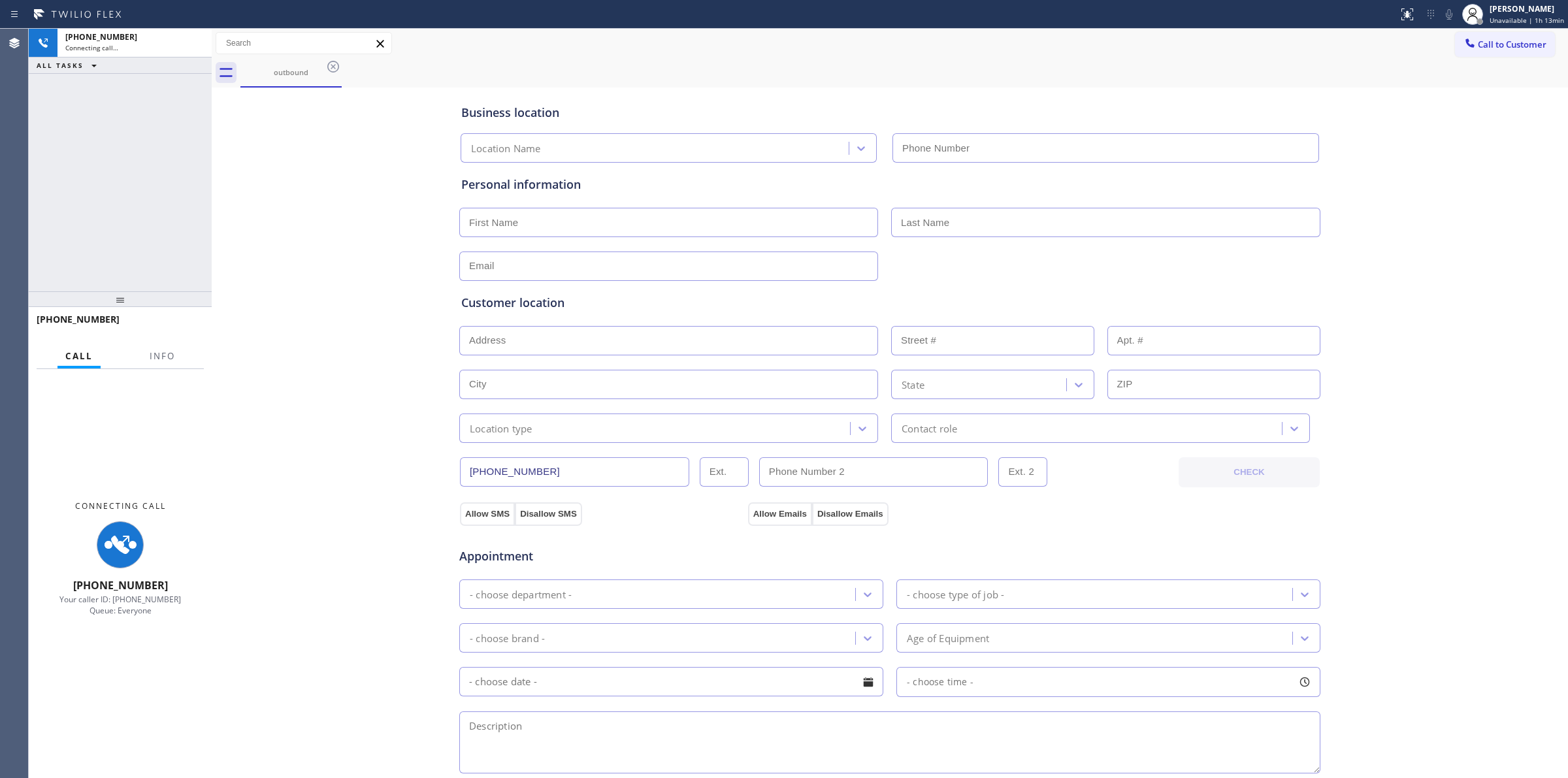
type input "[PHONE_NUMBER]"
click at [373, 177] on div "Business location GE Monogram Repair Expert Elgin [PHONE_NUMBER] Personal infor…" at bounding box center [890, 537] width 1350 height 892
click at [328, 66] on icon at bounding box center [333, 66] width 12 height 12
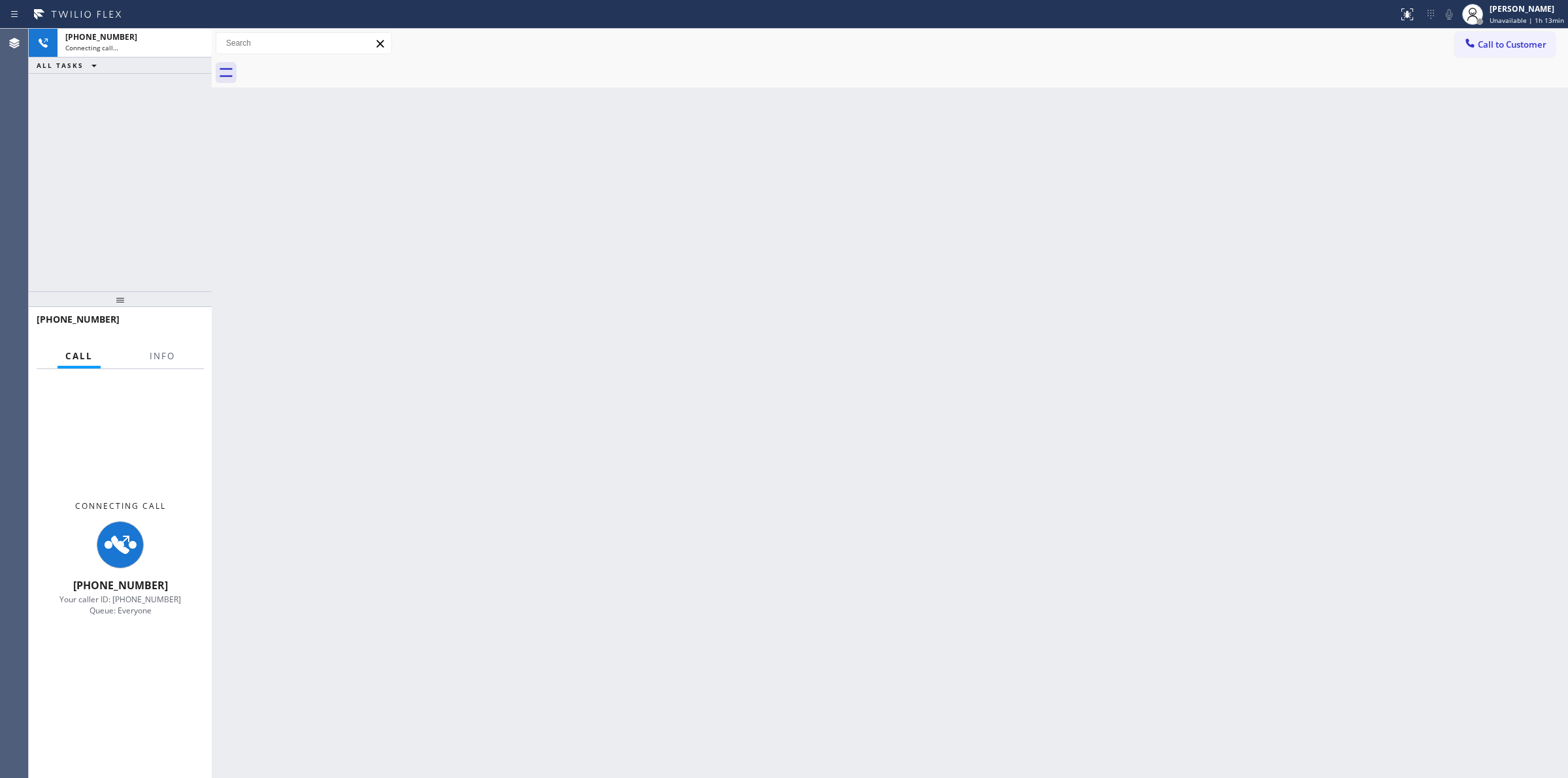
click at [1468, 251] on div "Back to Dashboard Change Sender ID Customers Technicians Select a contact Outbo…" at bounding box center [890, 403] width 1356 height 749
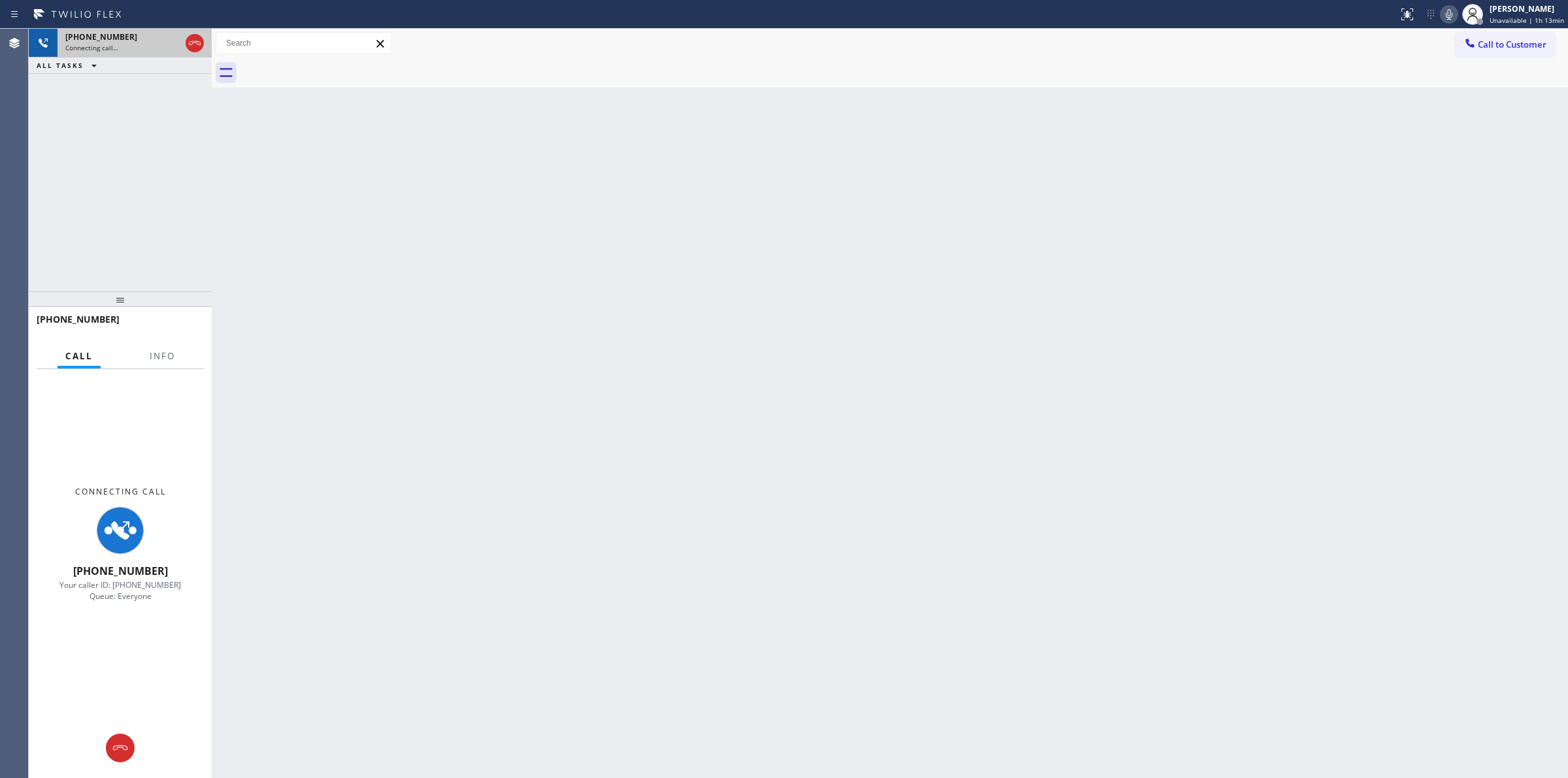
click at [149, 48] on div "Connecting call…" at bounding box center [123, 47] width 115 height 9
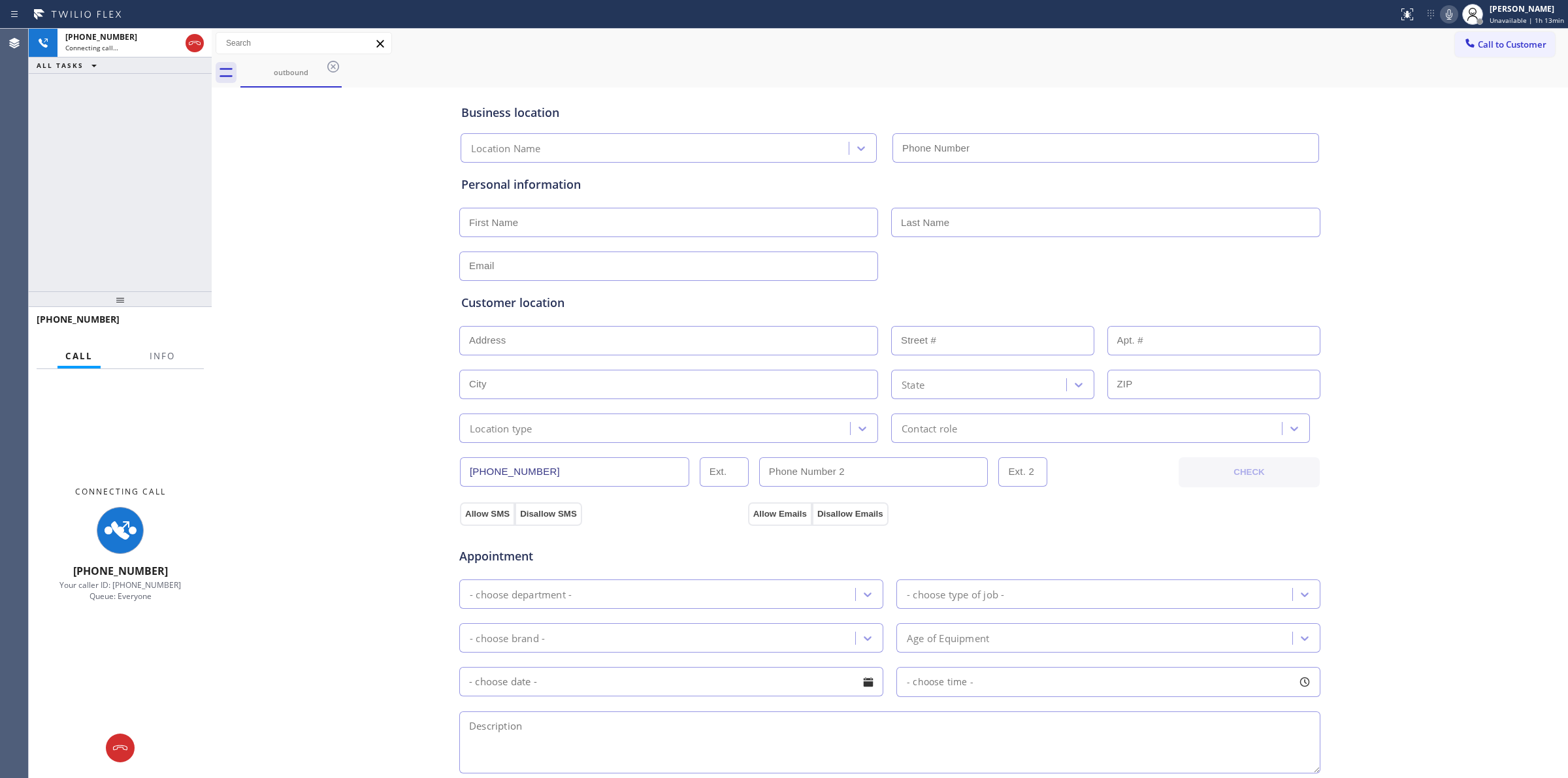
type input "[PHONE_NUMBER]"
click at [1454, 8] on icon at bounding box center [1449, 14] width 16 height 16
click at [1443, 167] on div "Business location GE Monogram Repair Expert Elgin [PHONE_NUMBER] Personal infor…" at bounding box center [890, 537] width 1350 height 892
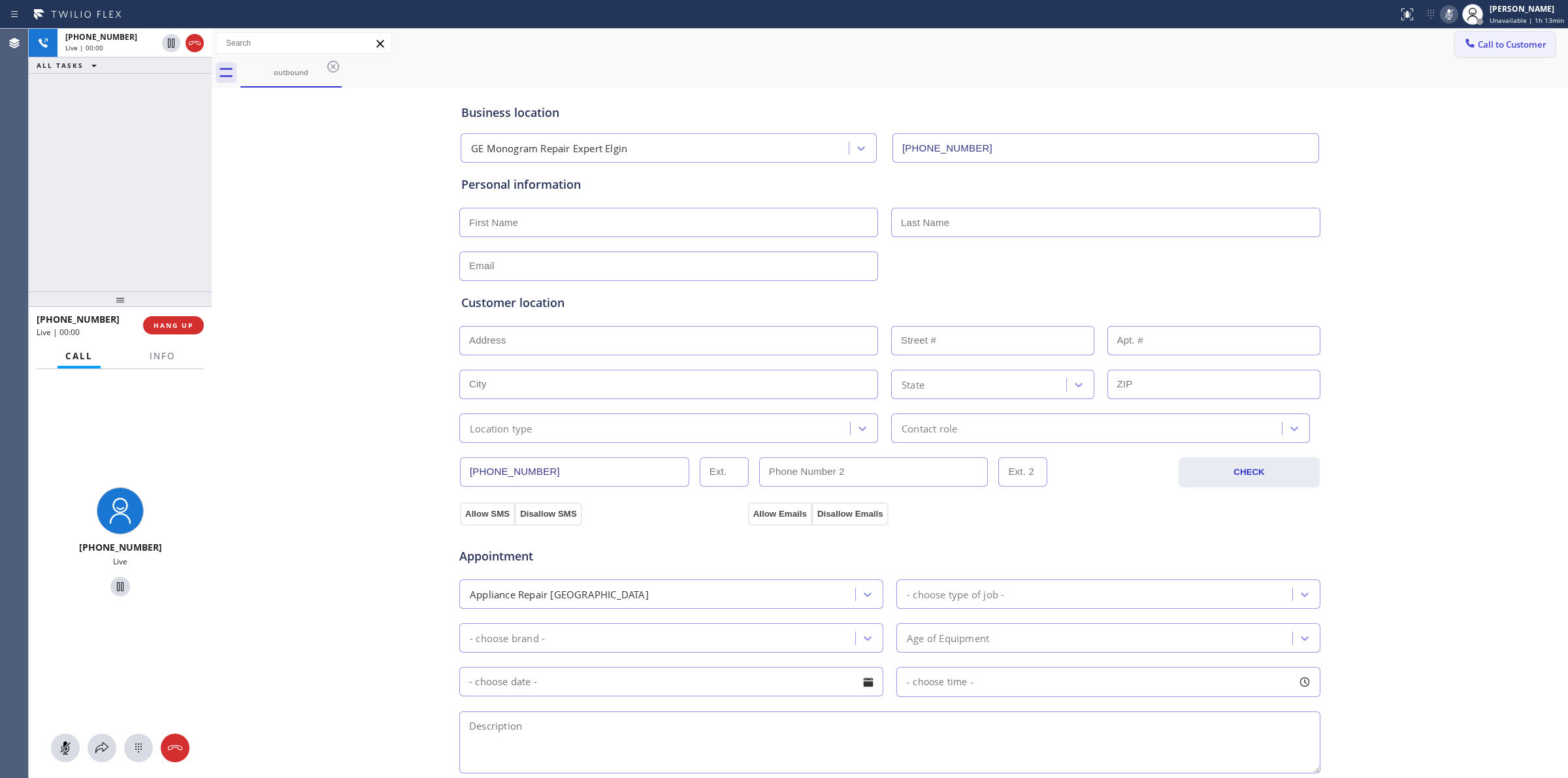
click at [1498, 45] on span "Call to Customer" at bounding box center [1513, 44] width 69 height 12
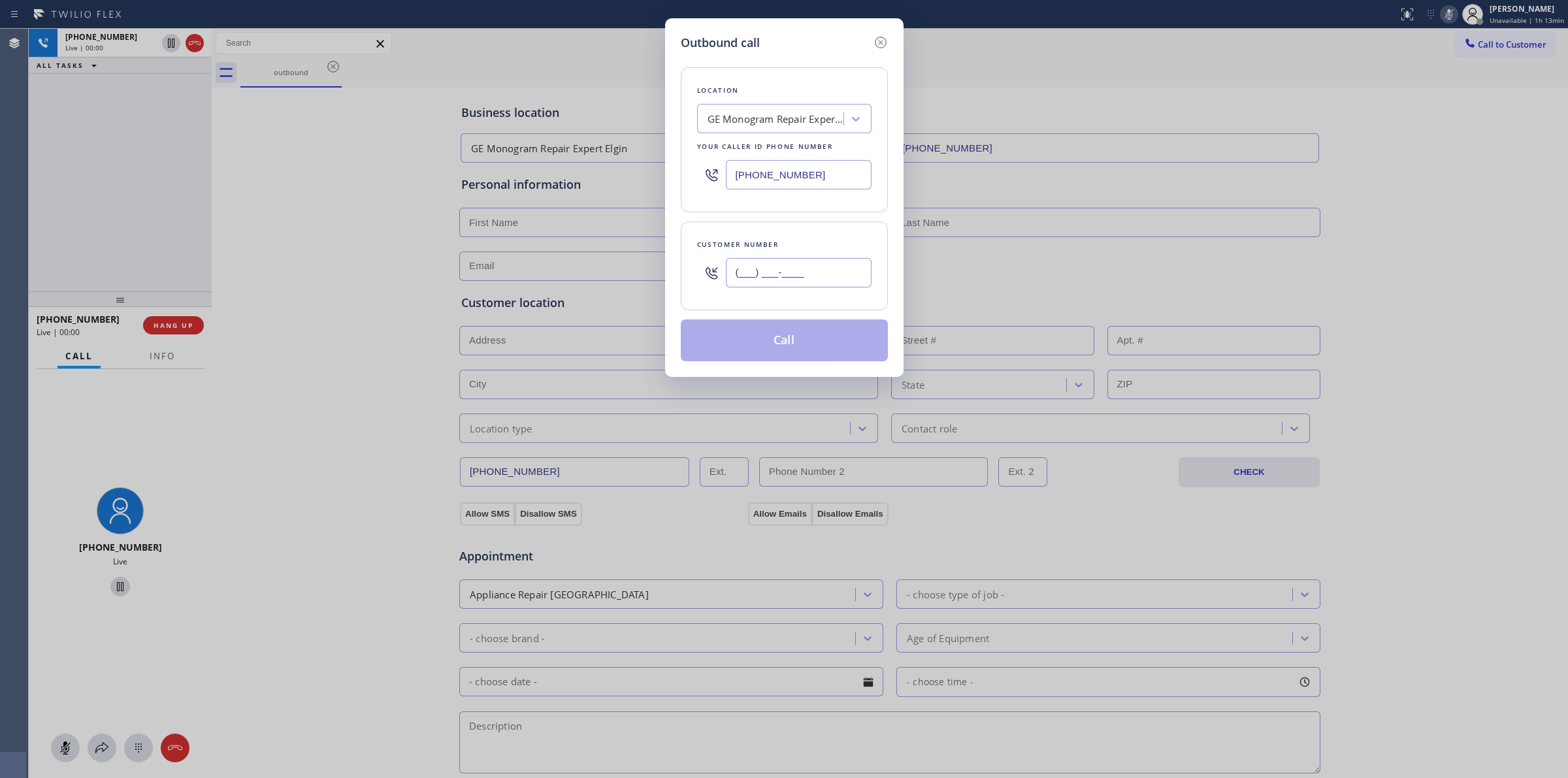
click at [864, 288] on input "(___) ___-____" at bounding box center [799, 273] width 146 height 29
paste input "564) 201-6330"
type input "[PHONE_NUMBER]"
click at [793, 118] on div "GE Monogram Repair Expert Elgin" at bounding box center [776, 119] width 137 height 15
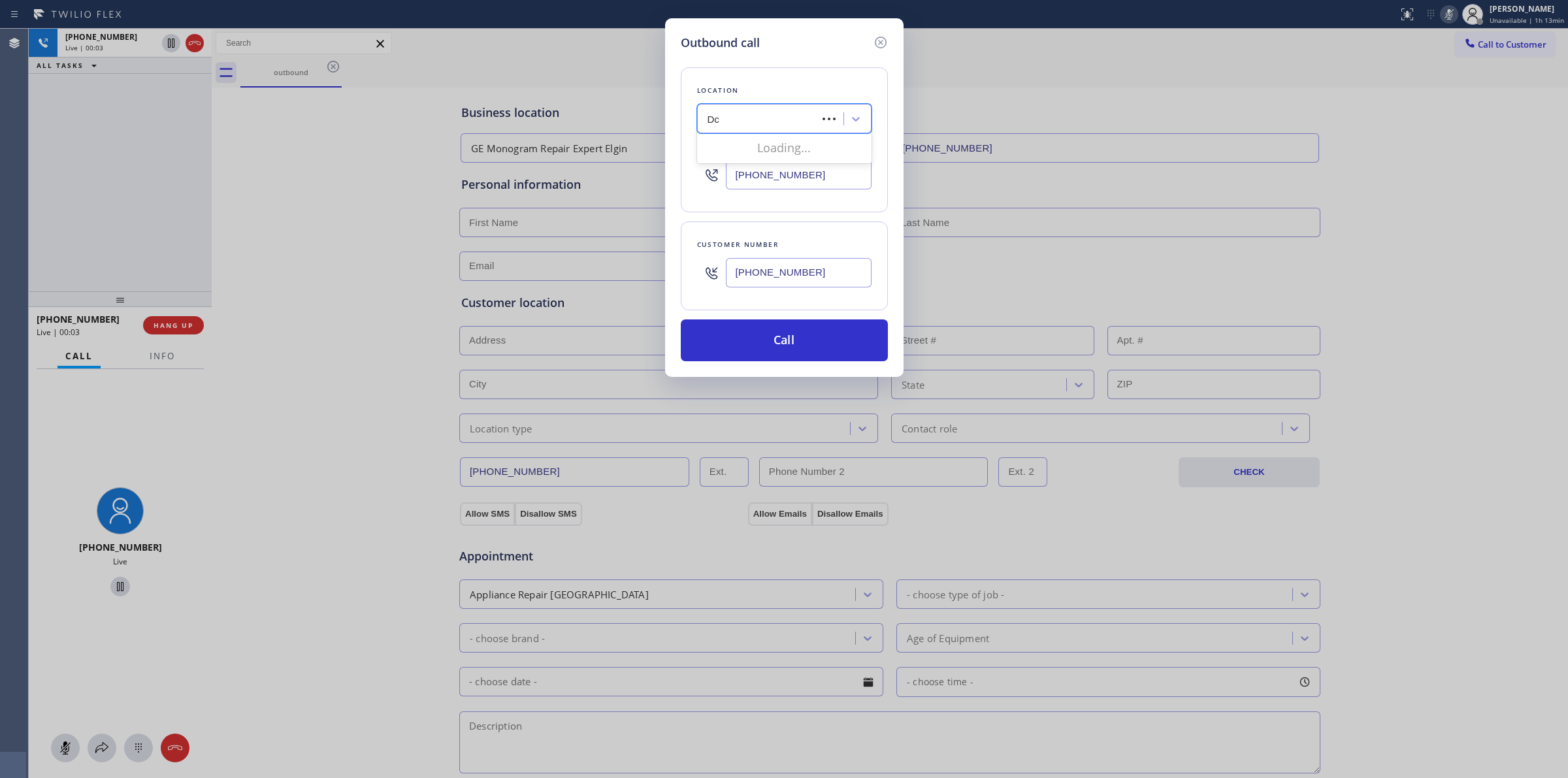
type input "Dcs"
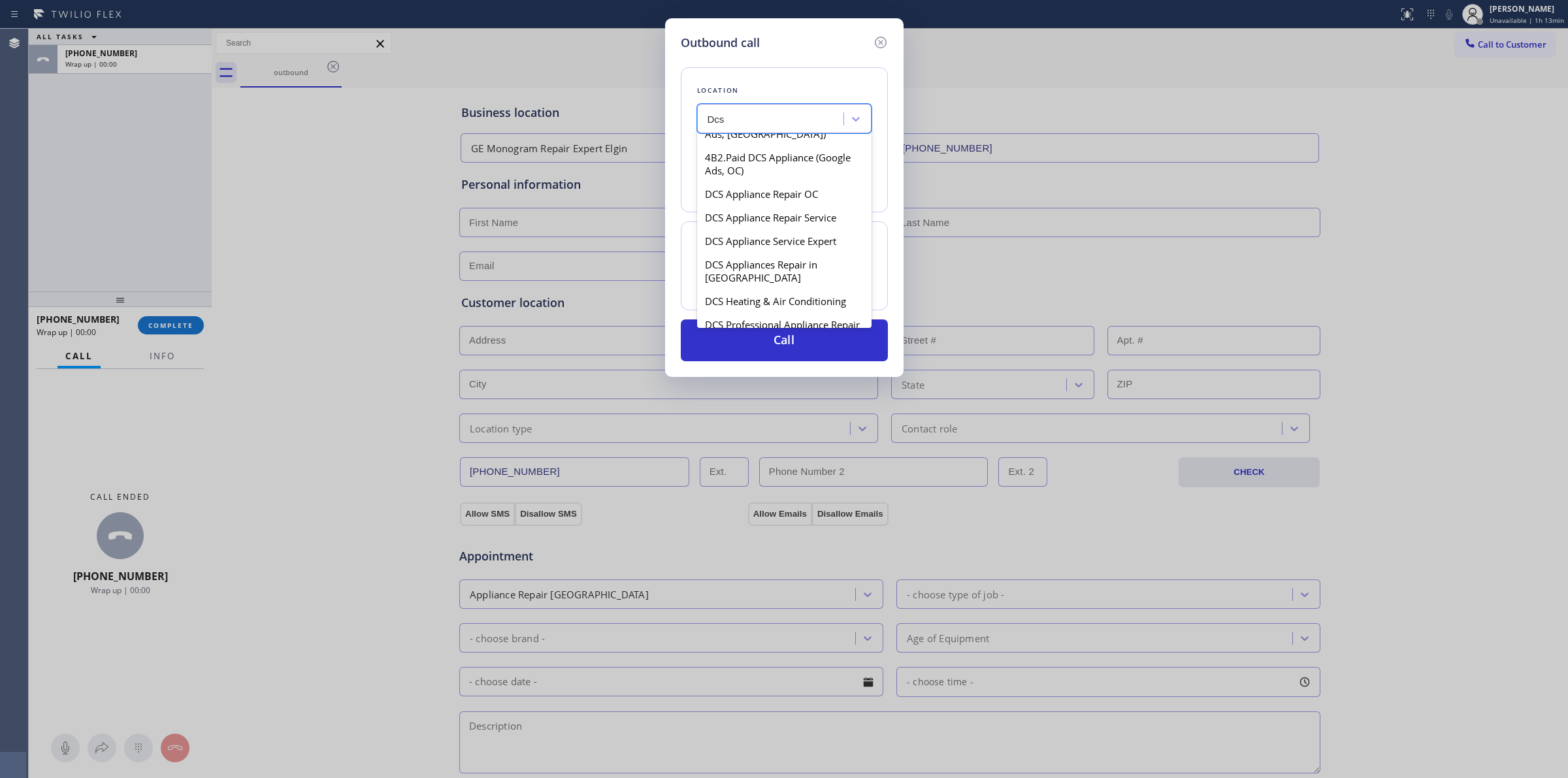
scroll to position [408, 0]
click at [757, 192] on div "DCS Professional Appliance Repair" at bounding box center [784, 179] width 175 height 23
type input "[PHONE_NUMBER]"
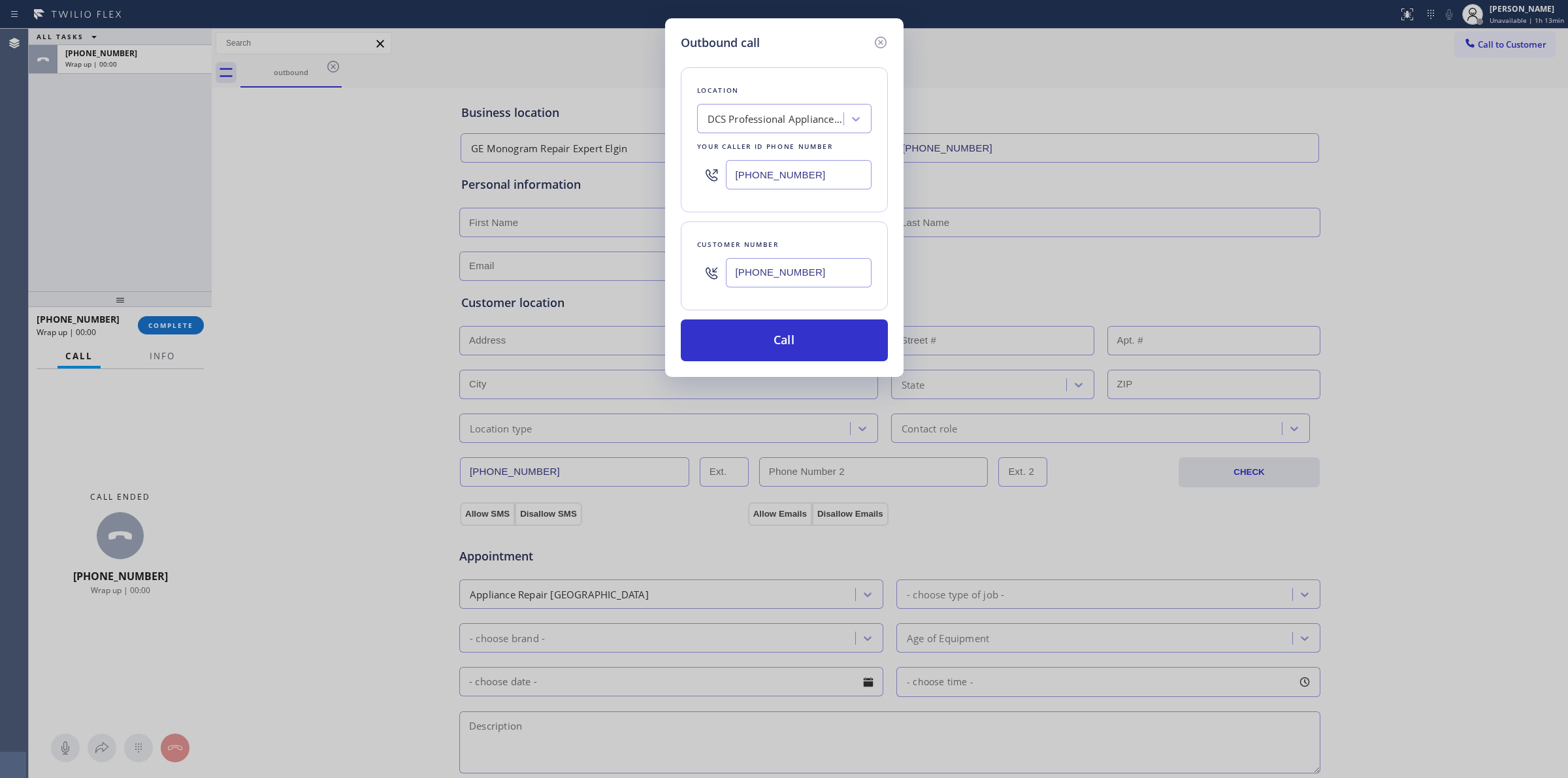
click at [785, 283] on input "[PHONE_NUMBER]" at bounding box center [799, 273] width 146 height 29
click at [785, 351] on button "Call" at bounding box center [784, 340] width 207 height 42
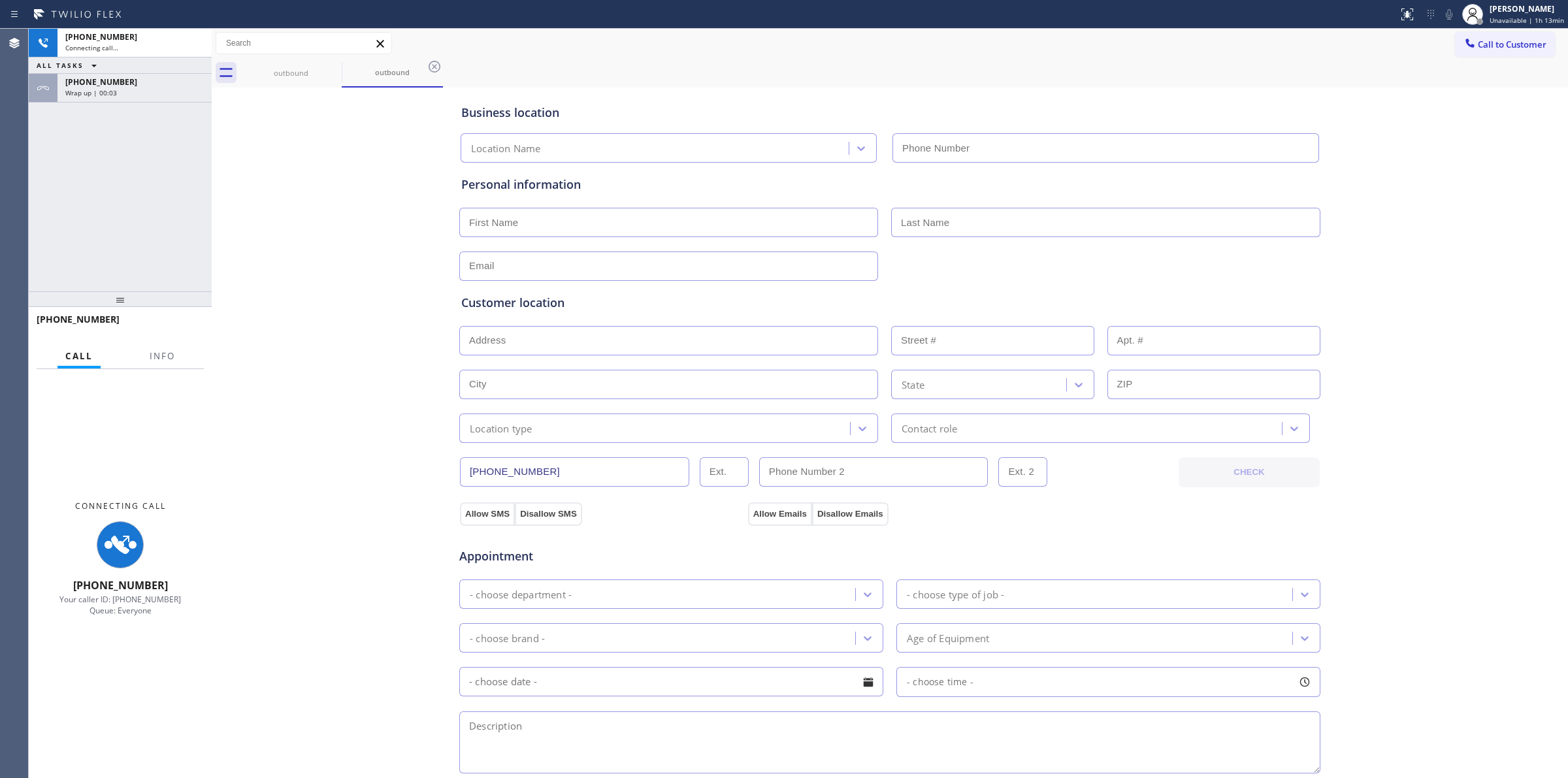
type input "[PHONE_NUMBER]"
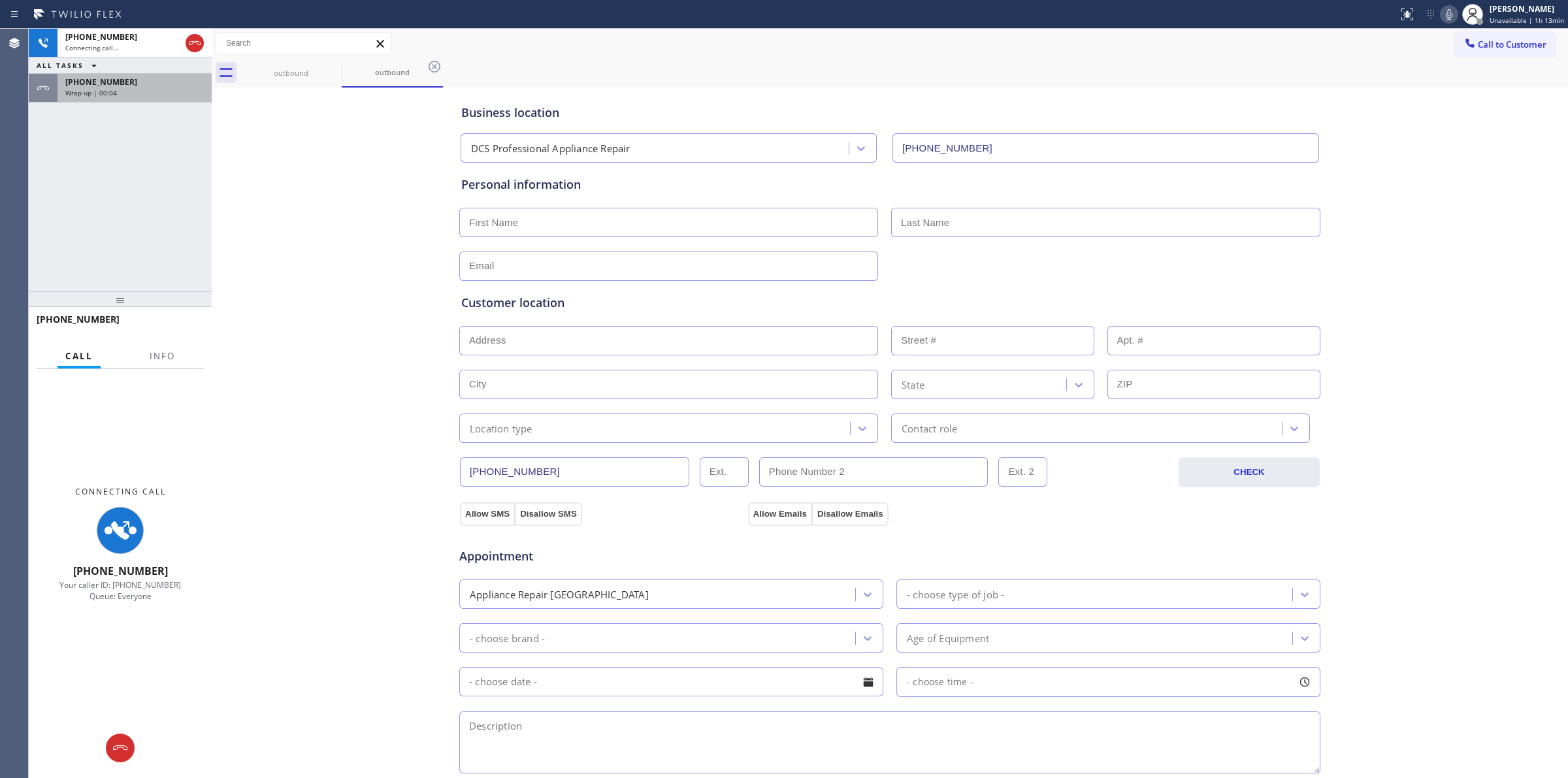
click at [135, 95] on div "Wrap up | 00:04" at bounding box center [134, 92] width 138 height 9
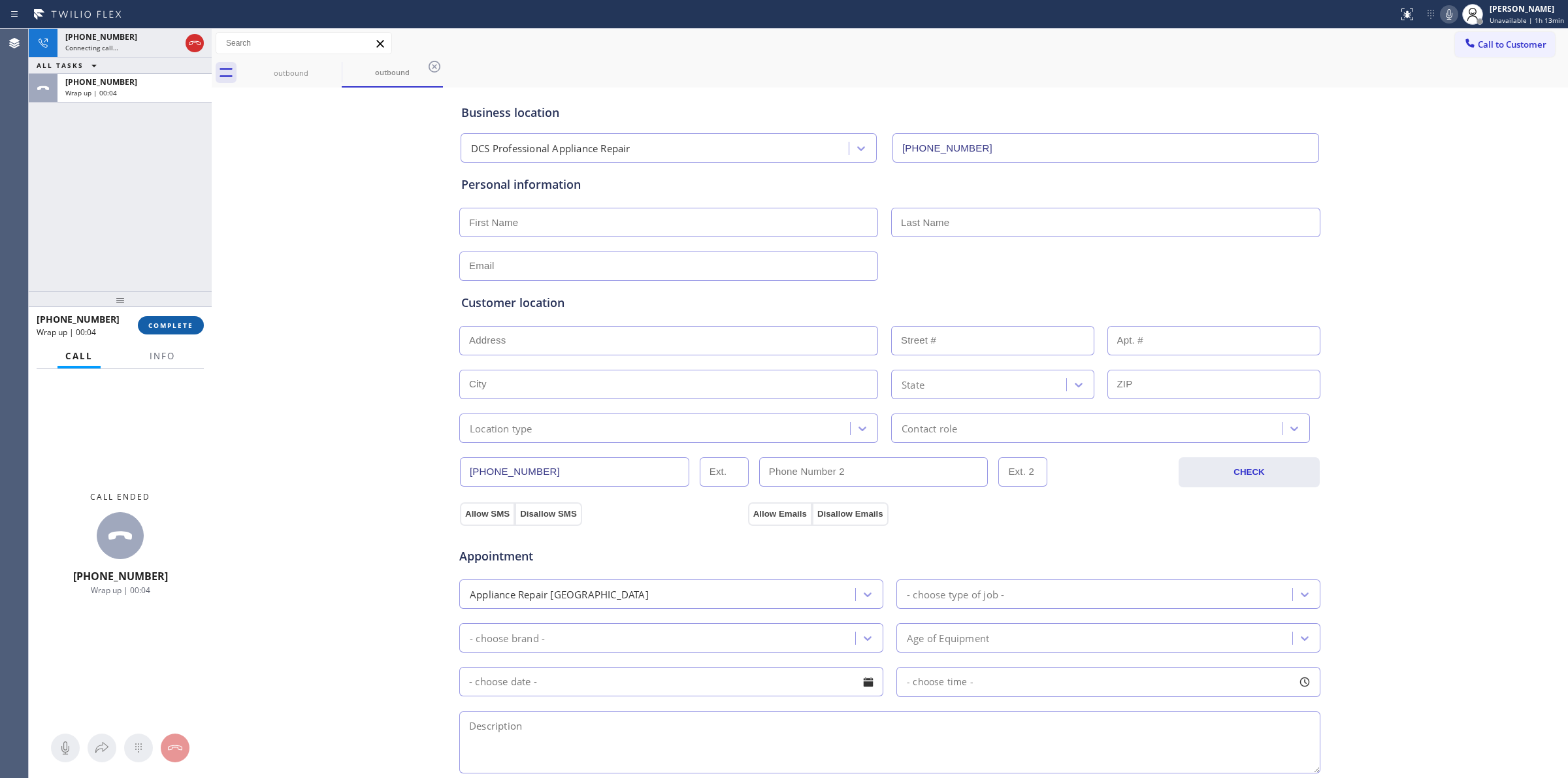
click at [178, 319] on button "COMPLETE" at bounding box center [171, 325] width 66 height 18
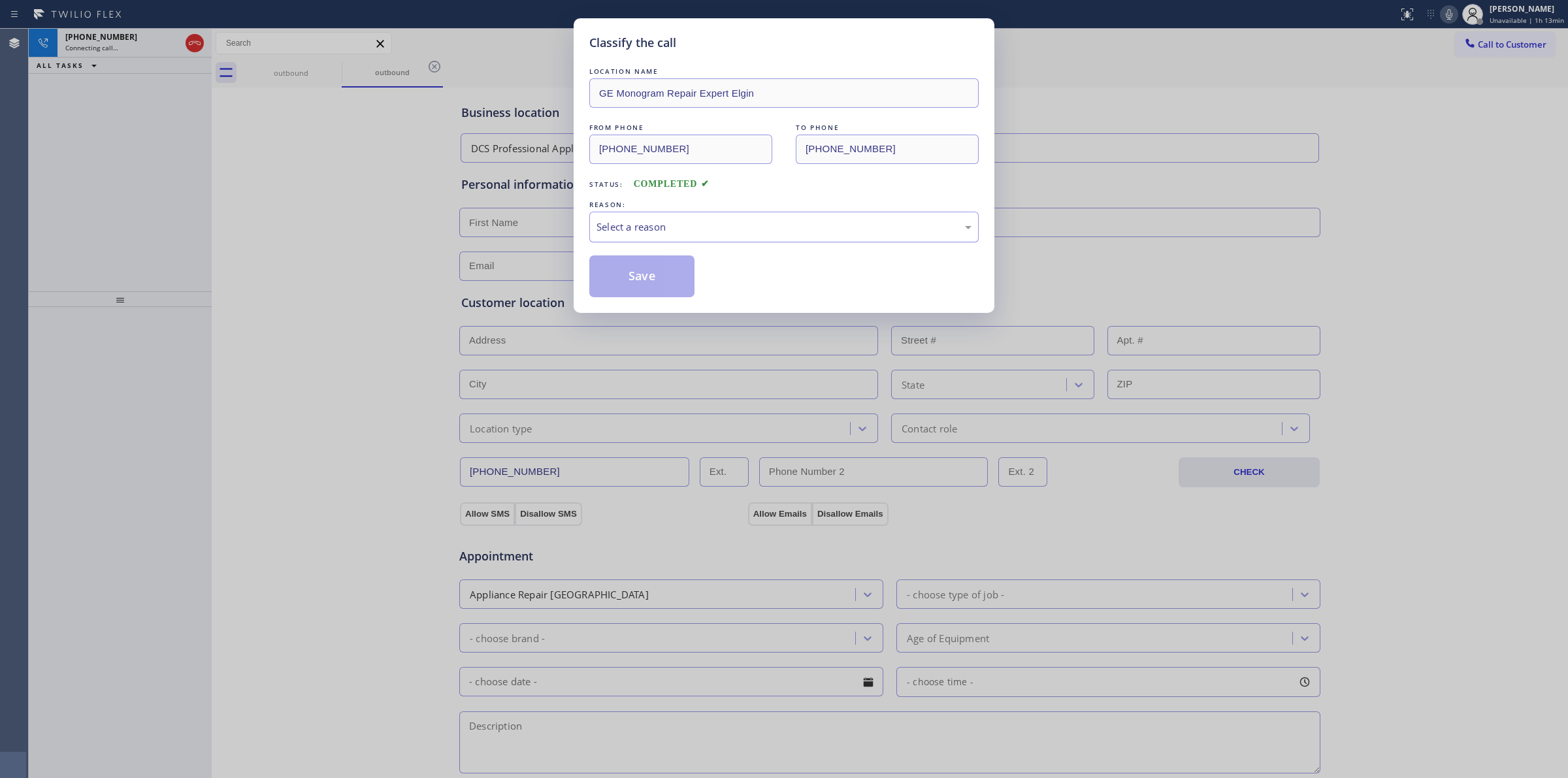
click at [724, 237] on div "Select a reason" at bounding box center [784, 227] width 390 height 31
click at [676, 290] on button "Save" at bounding box center [642, 276] width 105 height 42
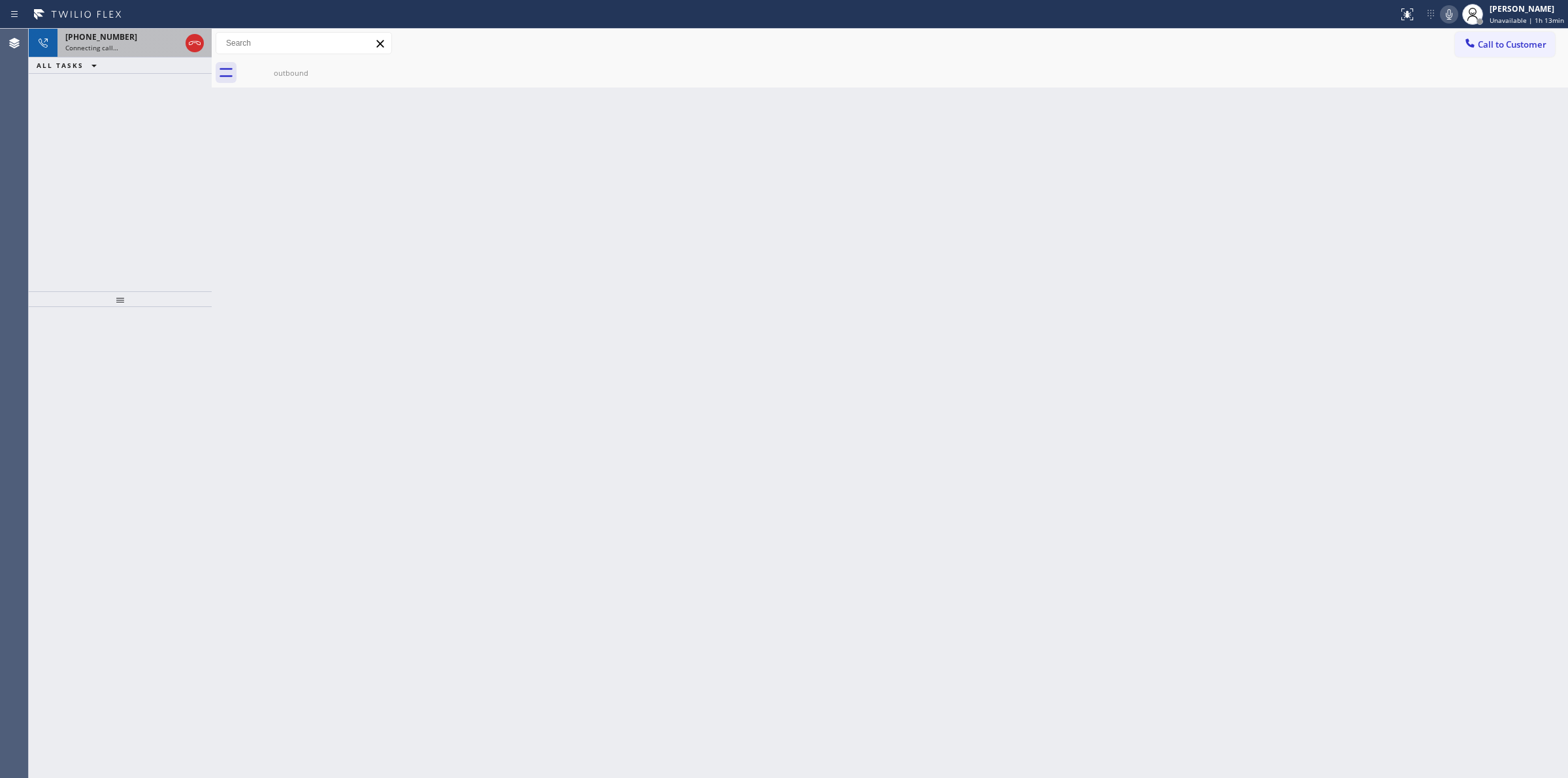
click at [145, 49] on div "Connecting call…" at bounding box center [123, 47] width 115 height 9
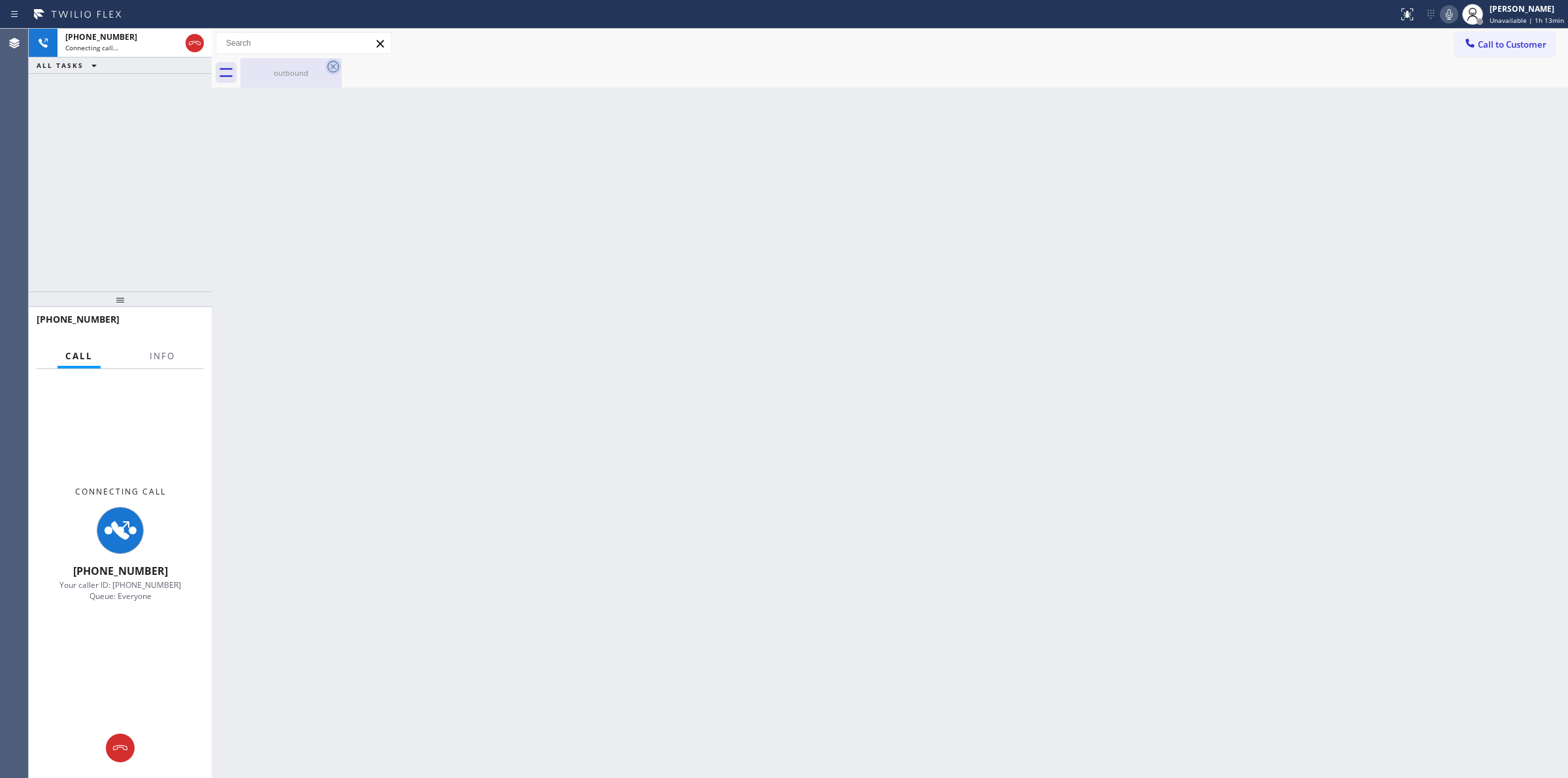
drag, startPoint x: 307, startPoint y: 67, endPoint x: 325, endPoint y: 65, distance: 18.1
click at [307, 65] on div "outbound" at bounding box center [291, 73] width 99 height 29
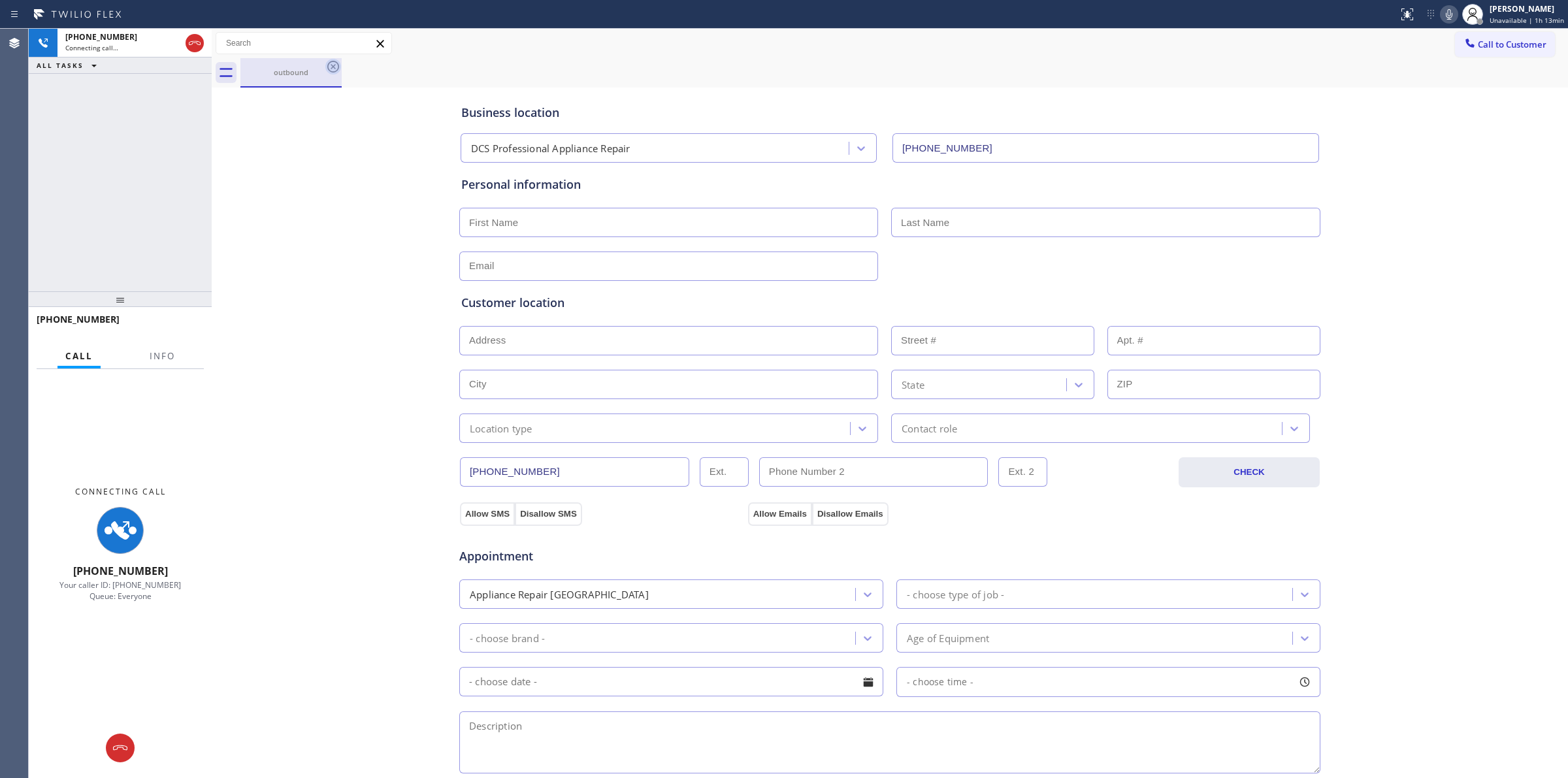
click at [332, 64] on icon at bounding box center [333, 66] width 16 height 16
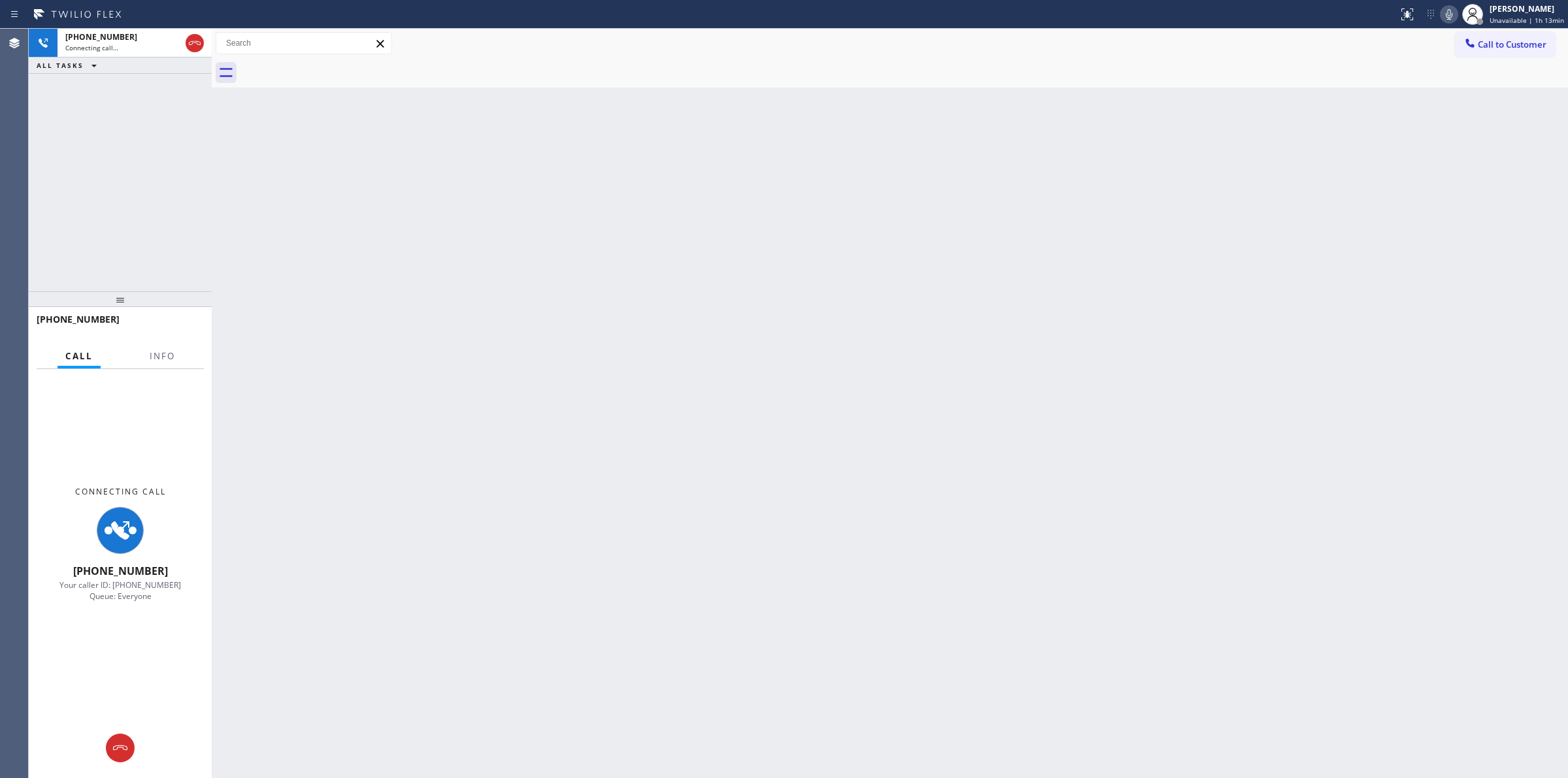
click at [1453, 20] on icon at bounding box center [1449, 14] width 16 height 16
drag, startPoint x: 648, startPoint y: 546, endPoint x: 638, endPoint y: 551, distance: 11.2
click at [648, 546] on div "Back to Dashboard Change Sender ID Customers Technicians Select a contact Outbo…" at bounding box center [890, 403] width 1356 height 749
click at [897, 262] on div "Back to Dashboard Change Sender ID Customers Technicians Select a contact Outbo…" at bounding box center [890, 403] width 1356 height 749
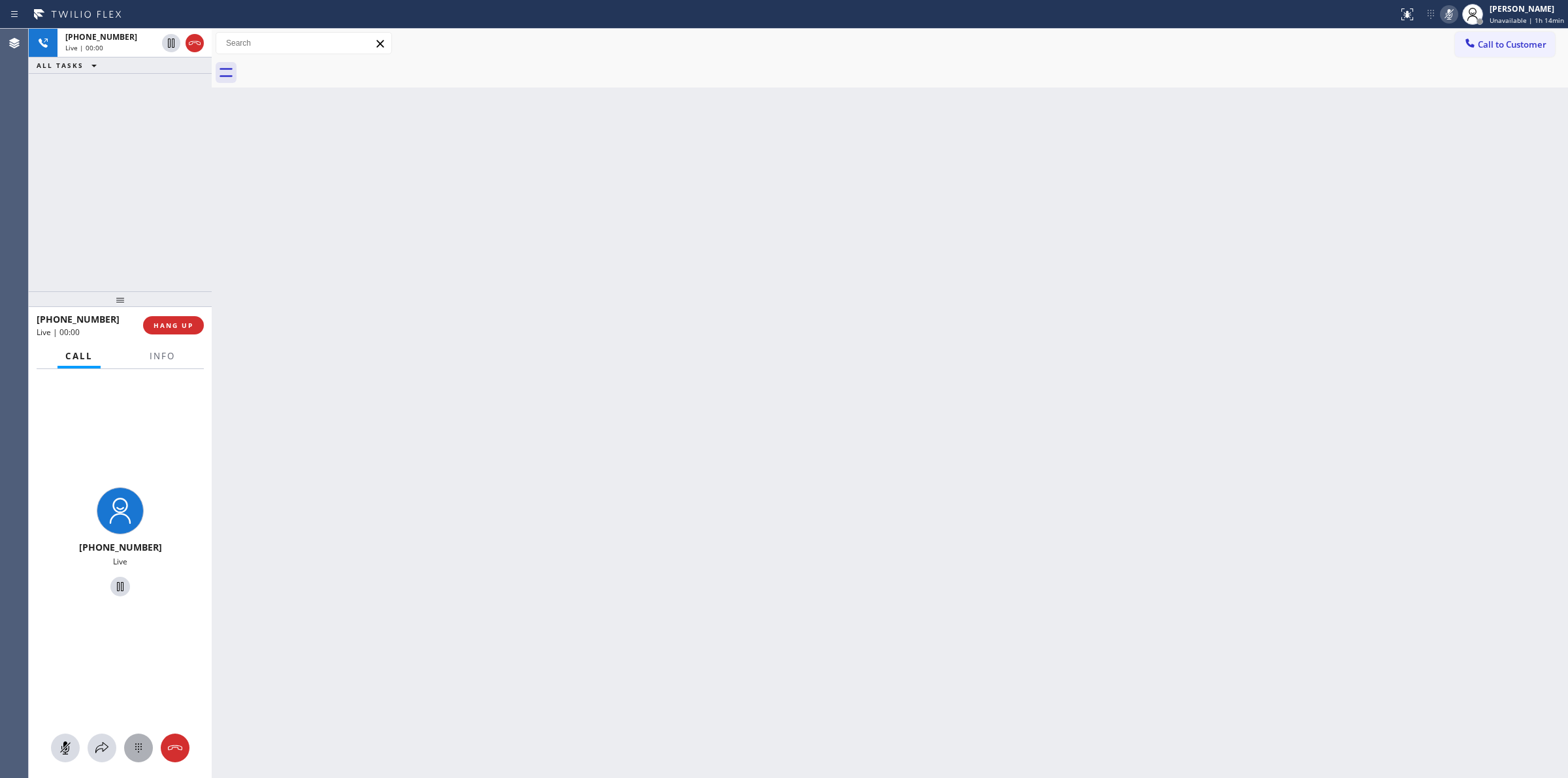
click at [142, 744] on icon at bounding box center [138, 748] width 16 height 16
click at [1517, 41] on span "Call to Customer" at bounding box center [1513, 44] width 69 height 12
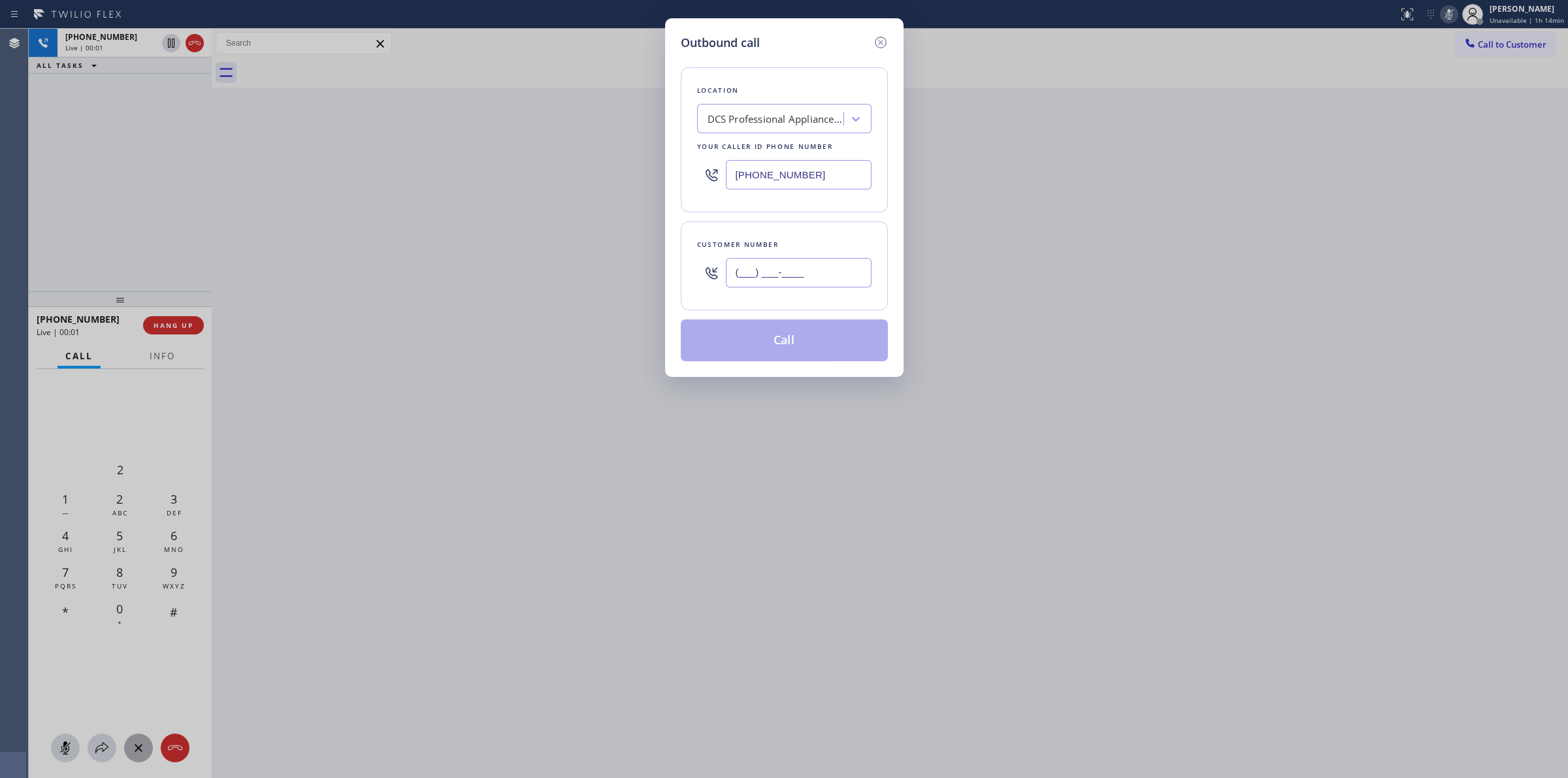
paste input "564) 201-6330"
click at [794, 281] on input "(___) ___-____" at bounding box center [799, 273] width 146 height 29
type input "[PHONE_NUMBER]"
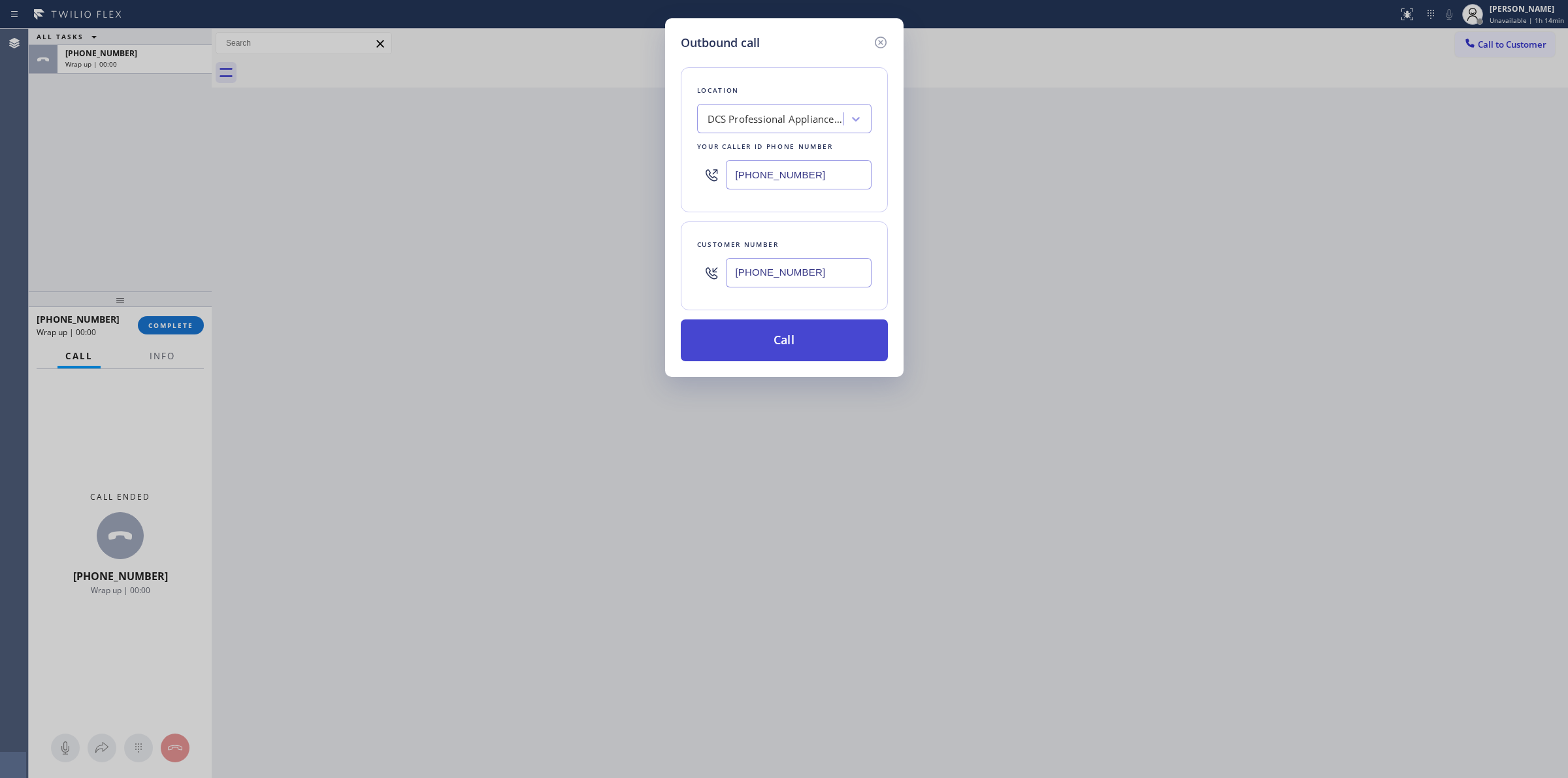
click at [774, 349] on button "Call" at bounding box center [784, 340] width 207 height 42
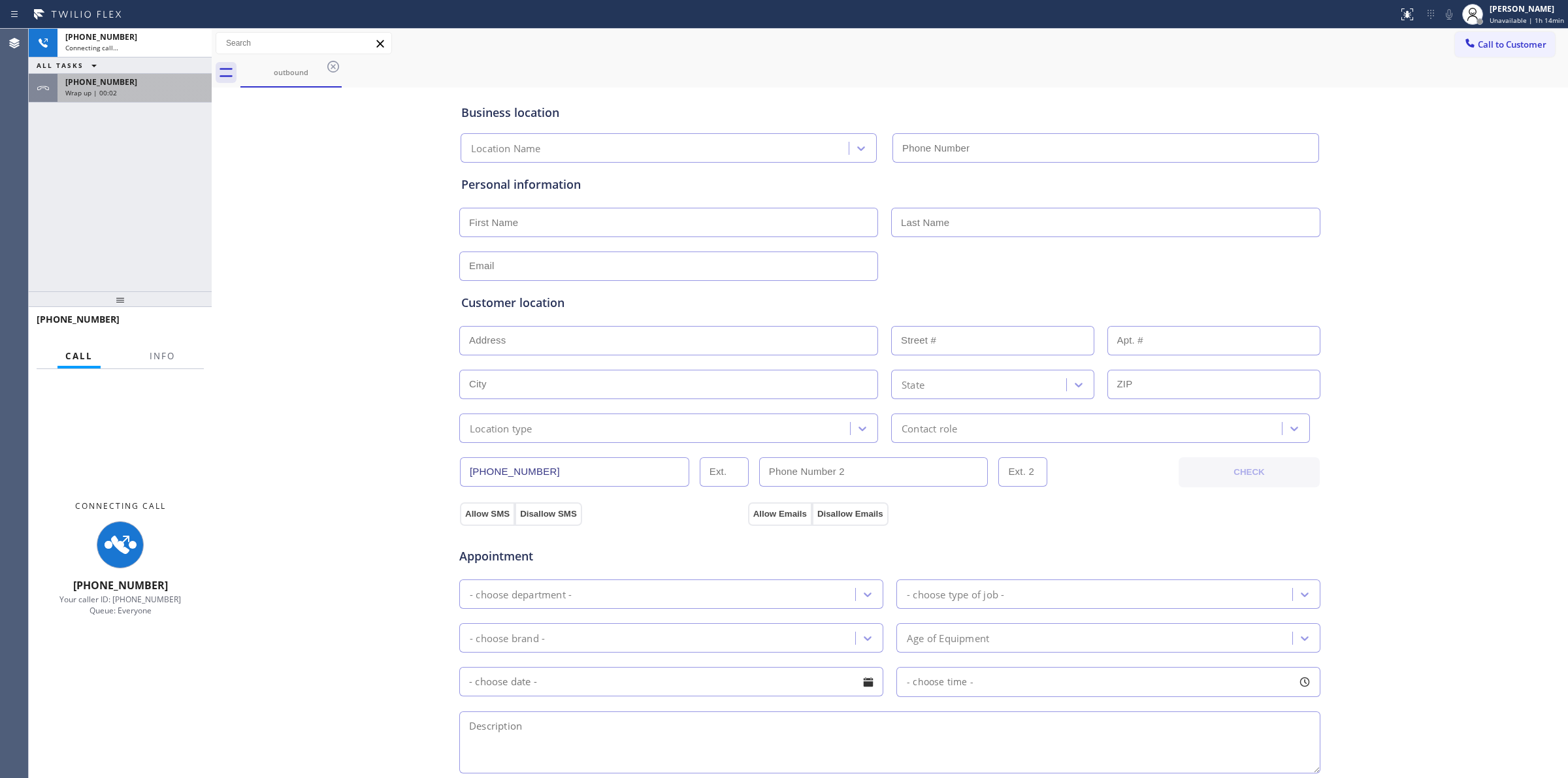
type input "[PHONE_NUMBER]"
click at [135, 88] on div "Wrap up | 00:02" at bounding box center [134, 92] width 138 height 9
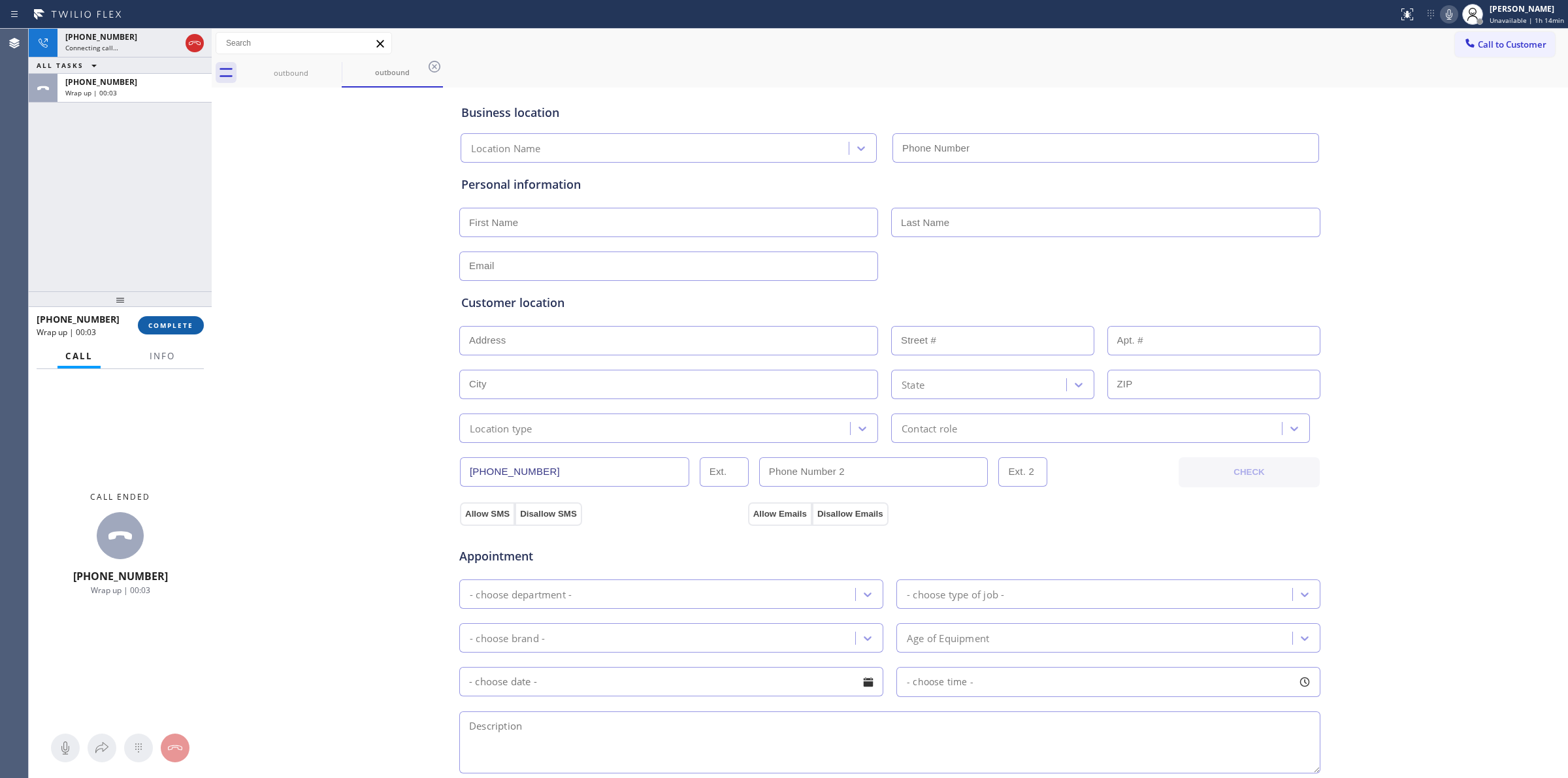
click at [193, 329] on button "COMPLETE" at bounding box center [171, 325] width 66 height 18
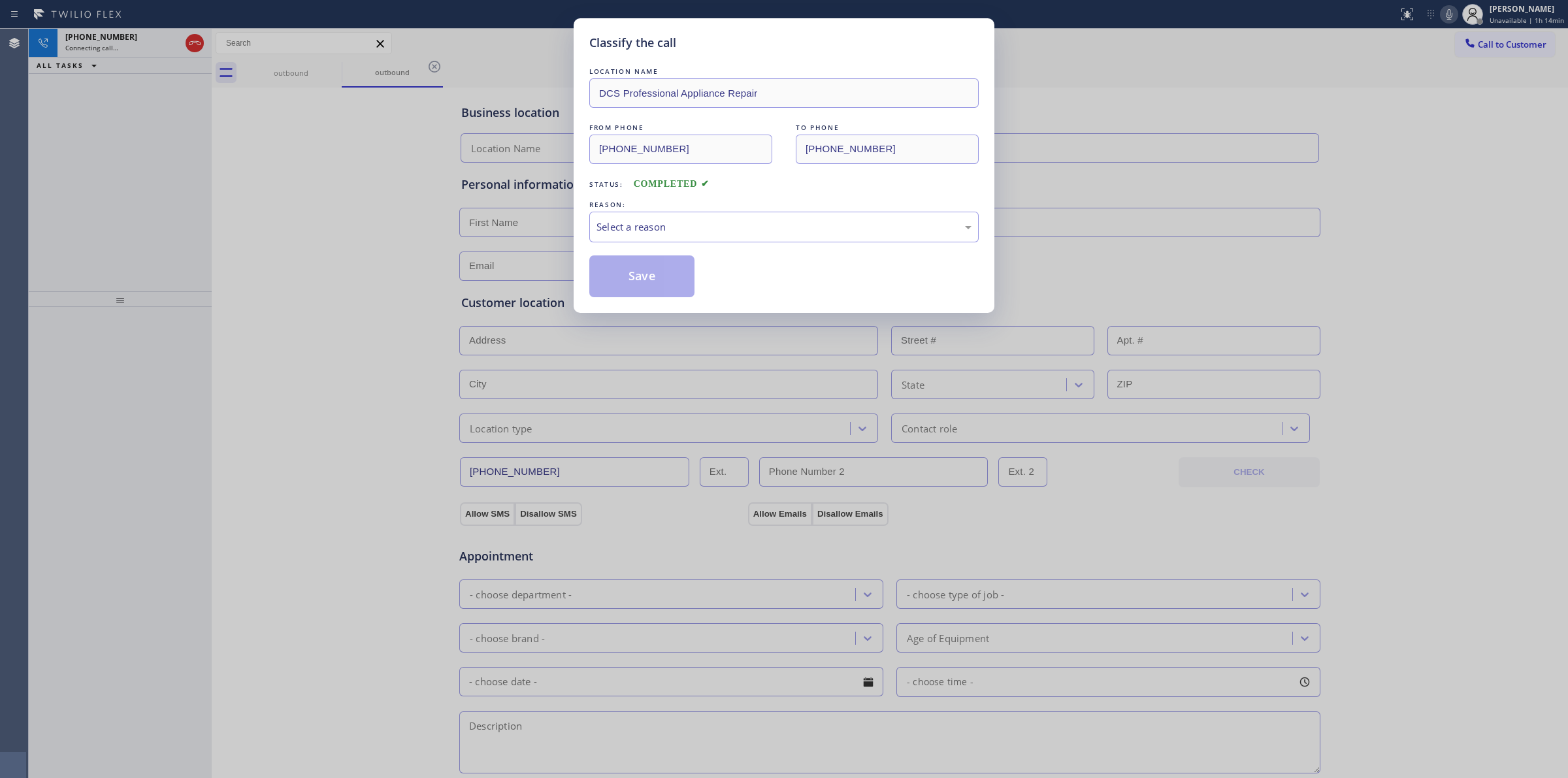
type input "[PHONE_NUMBER]"
click at [751, 234] on div "Select a reason" at bounding box center [784, 227] width 375 height 15
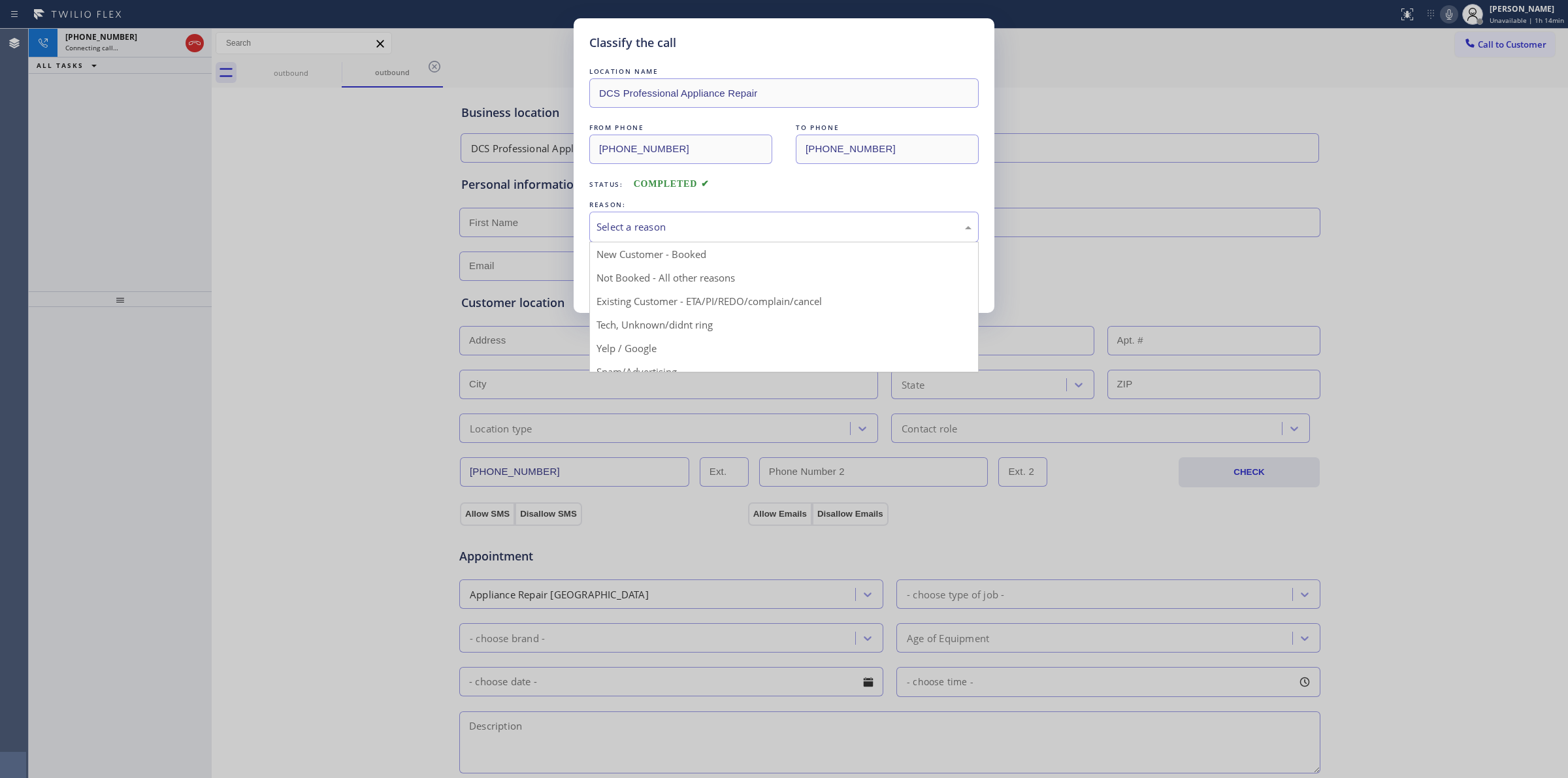
drag, startPoint x: 710, startPoint y: 328, endPoint x: 659, endPoint y: 279, distance: 70.7
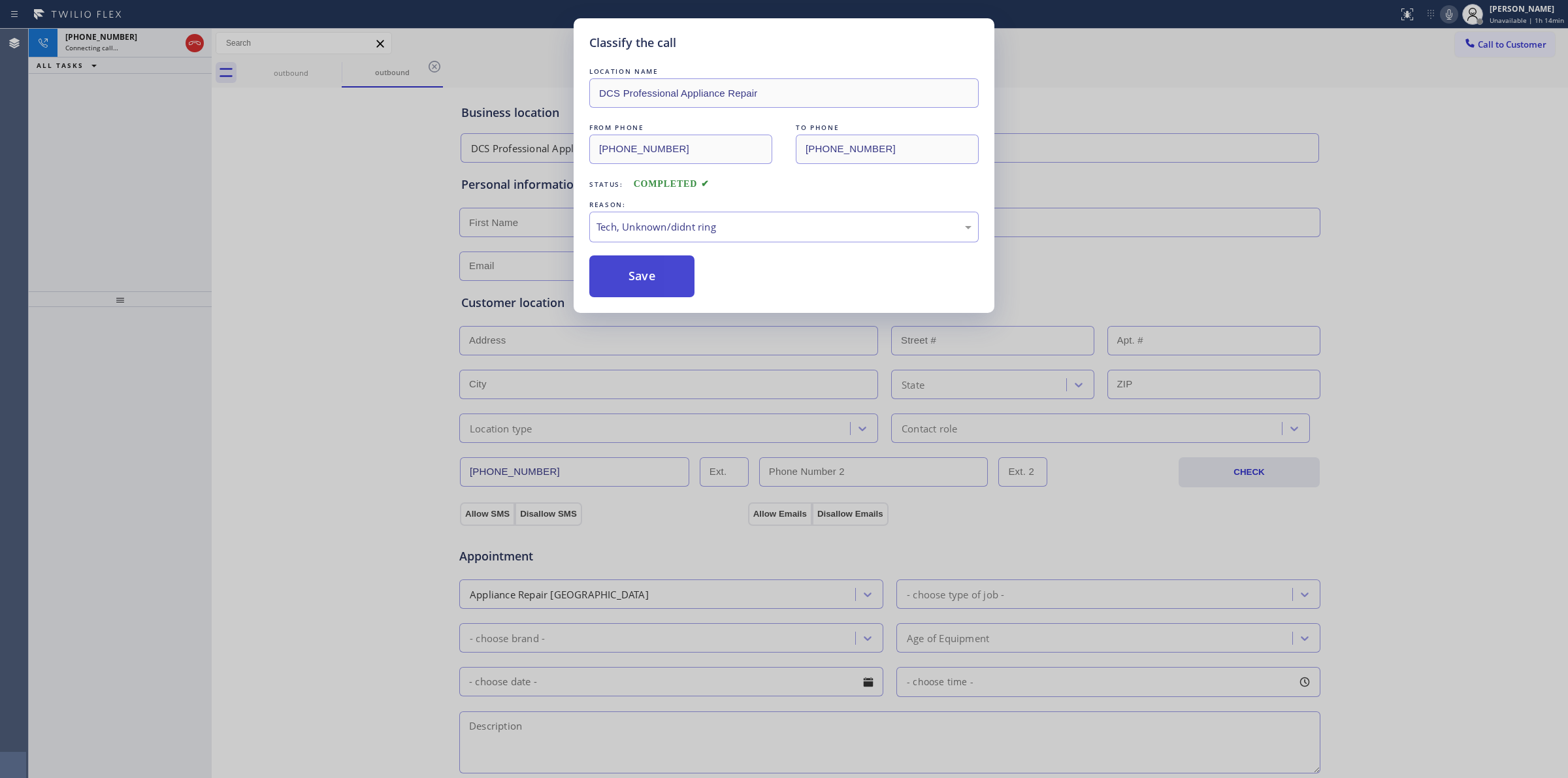
click at [649, 271] on button "Save" at bounding box center [642, 276] width 105 height 42
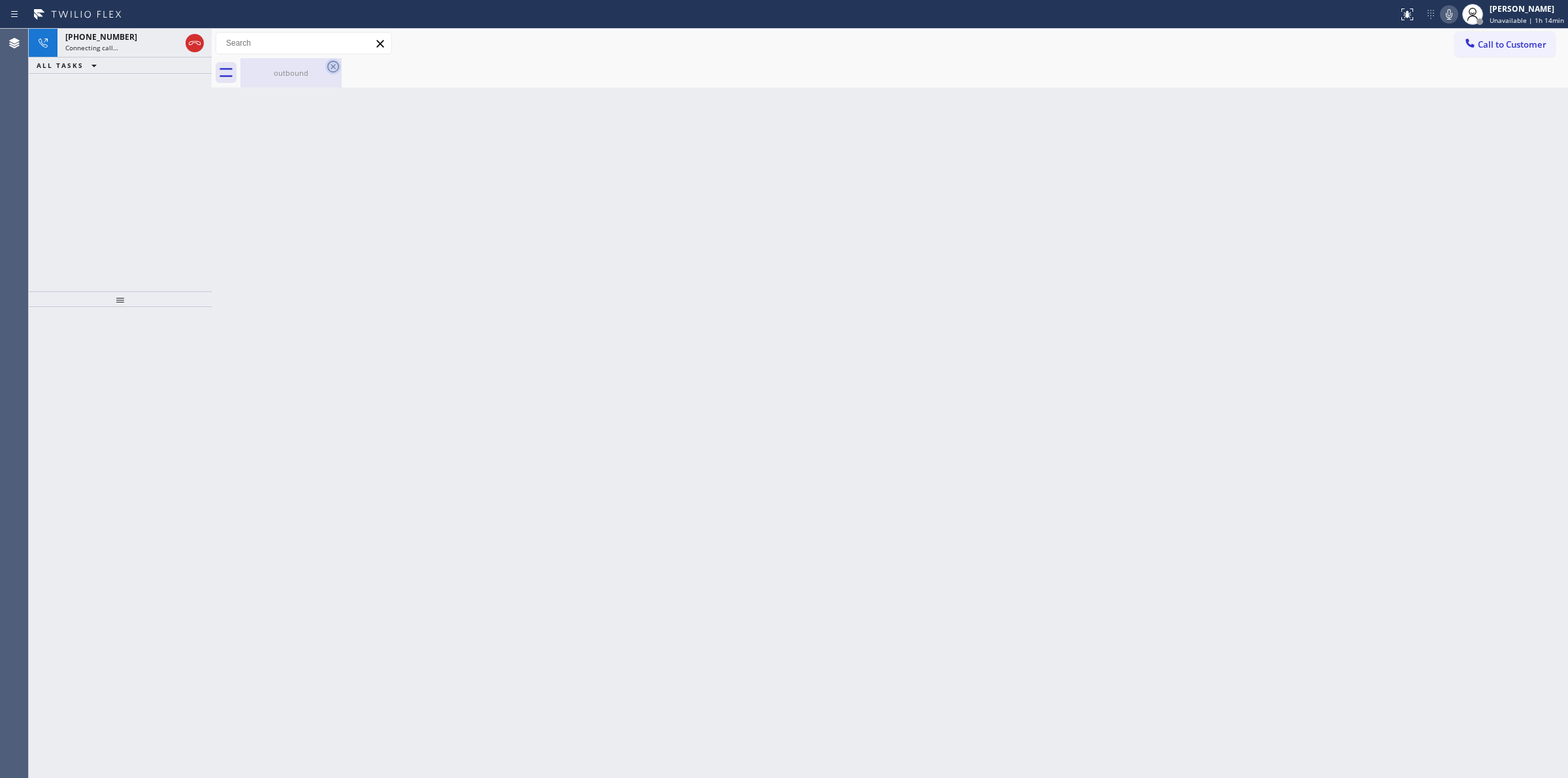
click at [331, 64] on icon at bounding box center [333, 66] width 16 height 16
click at [125, 47] on div "Connecting call…" at bounding box center [123, 47] width 115 height 9
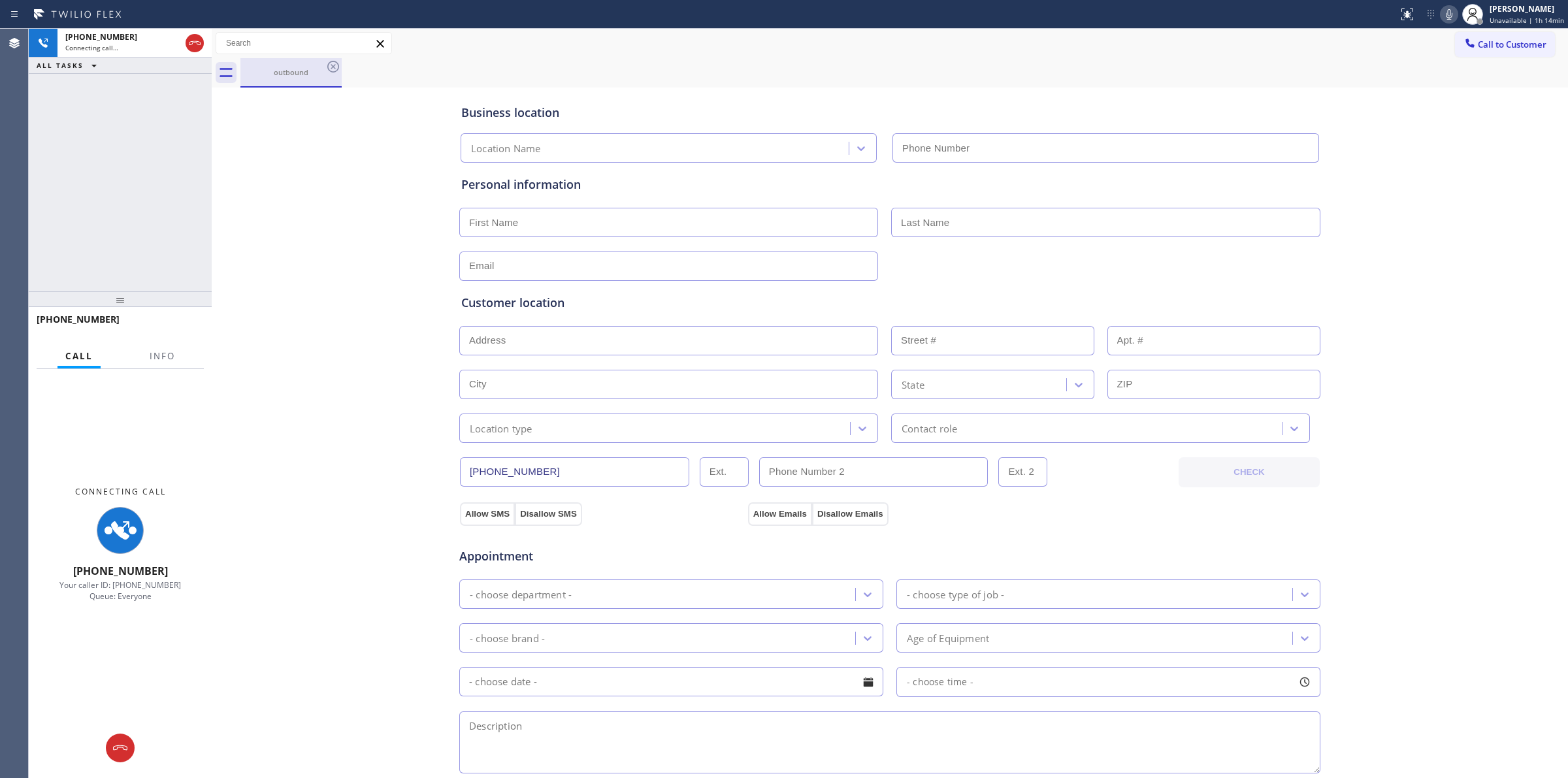
click at [286, 65] on div "outbound" at bounding box center [291, 72] width 99 height 28
click at [336, 66] on icon at bounding box center [333, 66] width 16 height 16
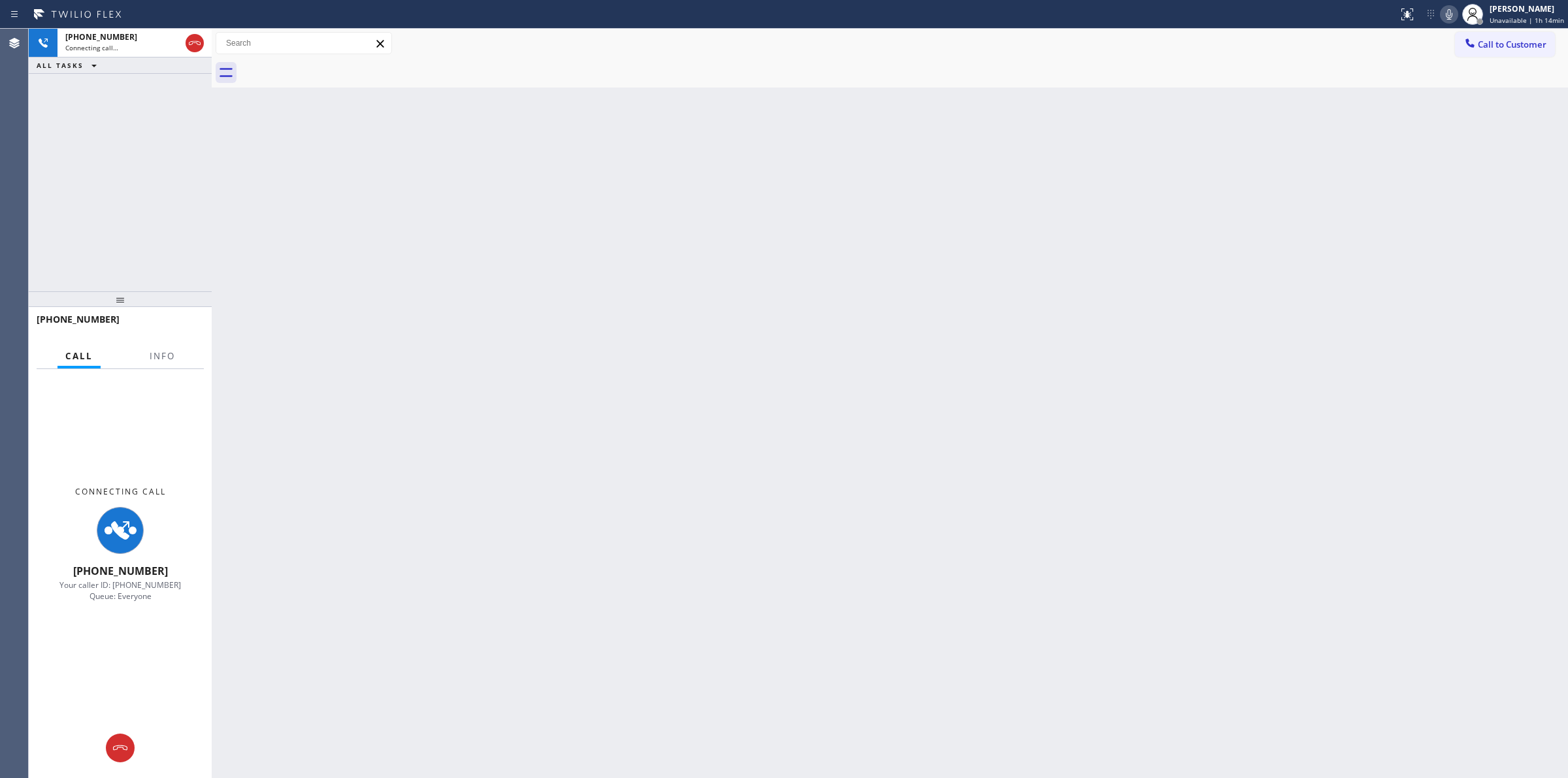
click at [1453, 12] on icon at bounding box center [1449, 14] width 16 height 16
click at [836, 180] on div "Back to Dashboard Change Sender ID Customers Technicians Select a contact Outbo…" at bounding box center [890, 403] width 1356 height 749
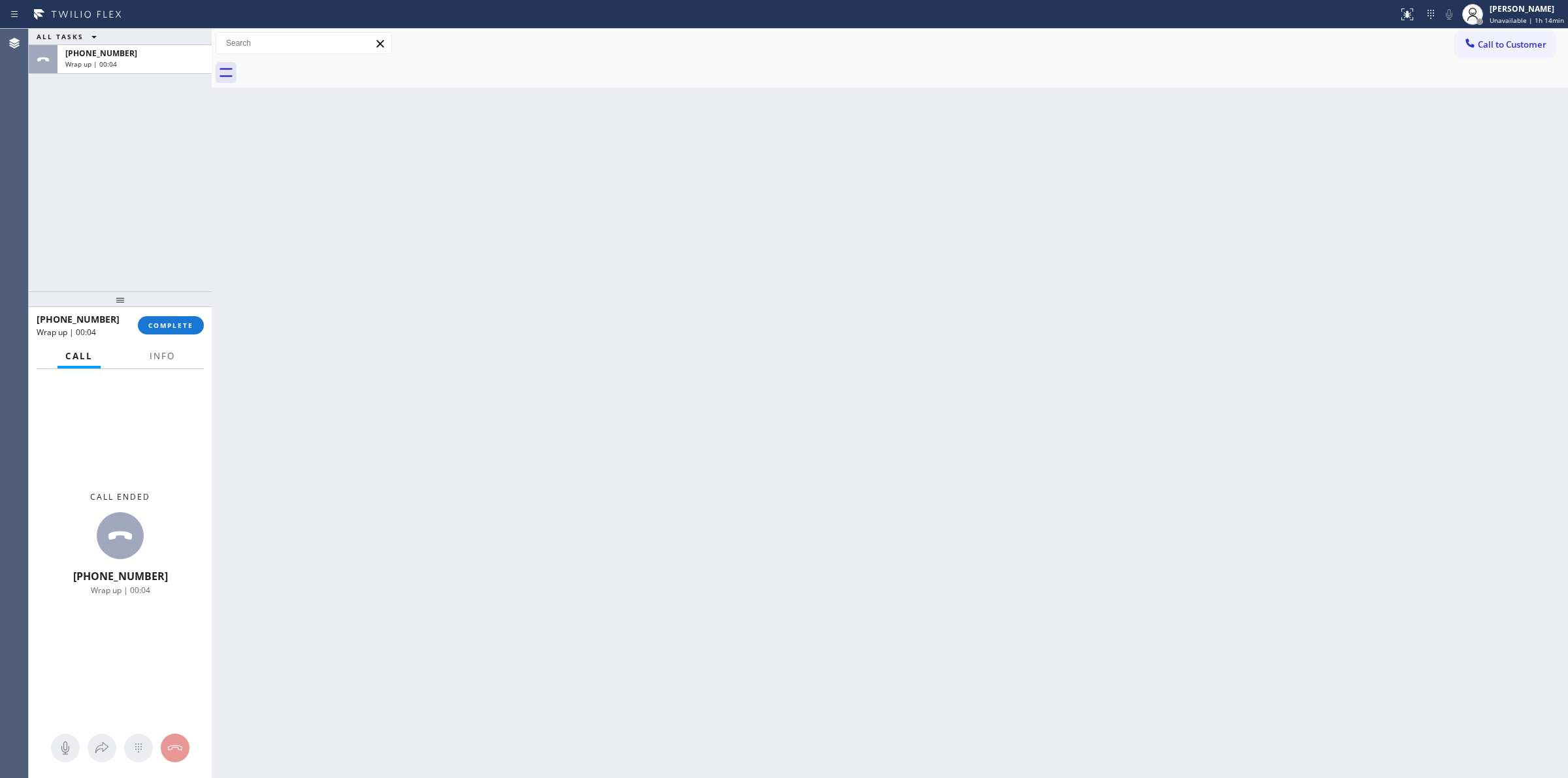
drag, startPoint x: 1439, startPoint y: 187, endPoint x: 1439, endPoint y: 135, distance: 52.0
click at [1439, 180] on div "Back to Dashboard Change Sender ID Customers Technicians Select a contact Outbo…" at bounding box center [890, 403] width 1356 height 749
click at [1473, 42] on icon at bounding box center [1470, 42] width 13 height 13
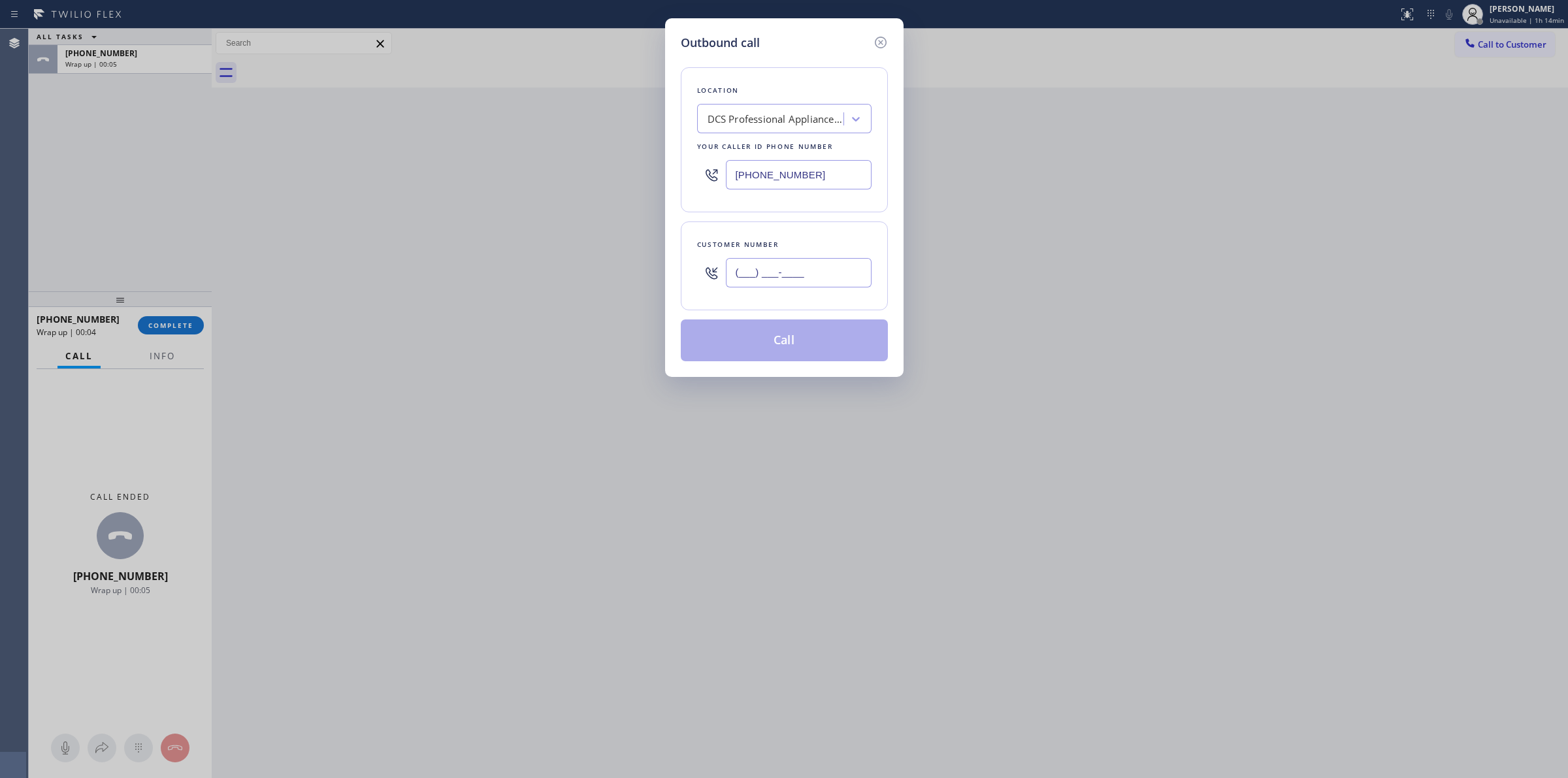
paste input "564) 201-6330"
click at [836, 277] on input "(___) ___-____" at bounding box center [799, 273] width 146 height 29
type input "[PHONE_NUMBER]"
click at [787, 338] on button "Call" at bounding box center [784, 340] width 207 height 42
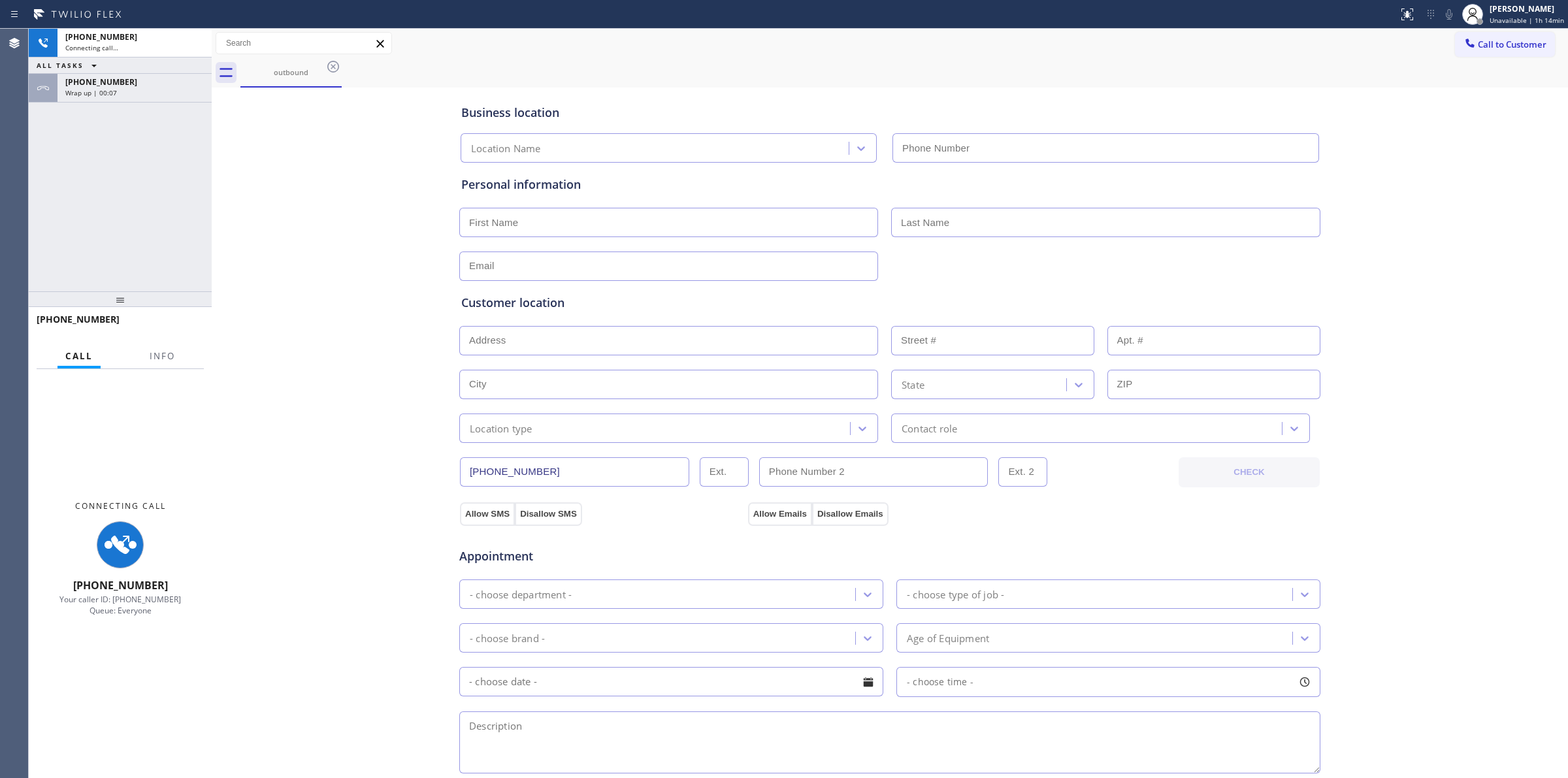
type input "[PHONE_NUMBER]"
drag, startPoint x: 702, startPoint y: 51, endPoint x: 361, endPoint y: 72, distance: 341.6
click at [700, 51] on div "Call to Customer Outbound call Location DCS Professional Appliance Repair Your …" at bounding box center [890, 43] width 1356 height 23
drag, startPoint x: 162, startPoint y: 90, endPoint x: 175, endPoint y: 109, distance: 23.0
click at [162, 90] on div "Wrap up | 00:14" at bounding box center [134, 92] width 138 height 9
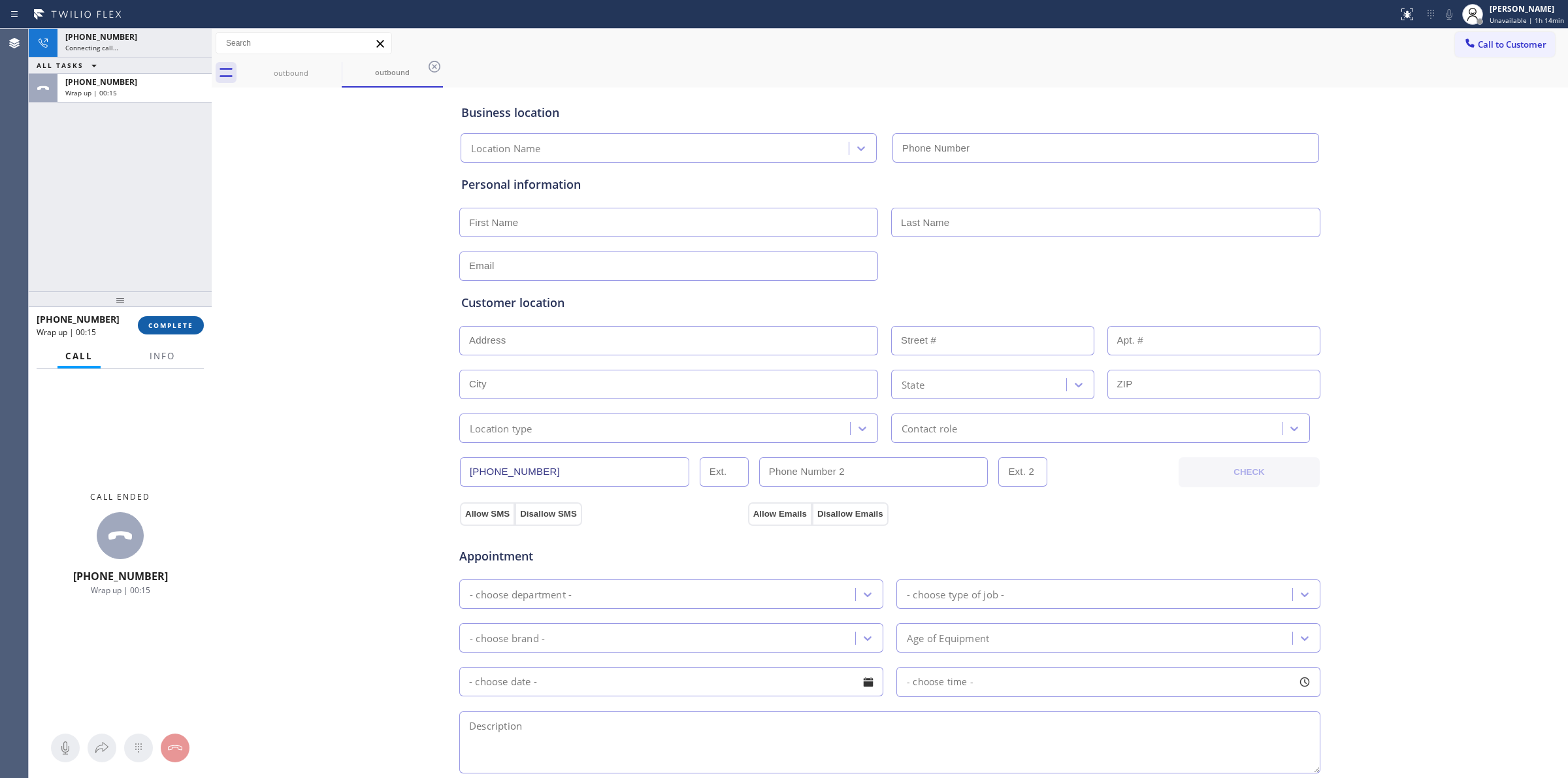
type input "[PHONE_NUMBER]"
drag, startPoint x: 177, startPoint y: 334, endPoint x: 183, endPoint y: 325, distance: 10.8
click at [183, 325] on button "COMPLETE" at bounding box center [171, 325] width 66 height 18
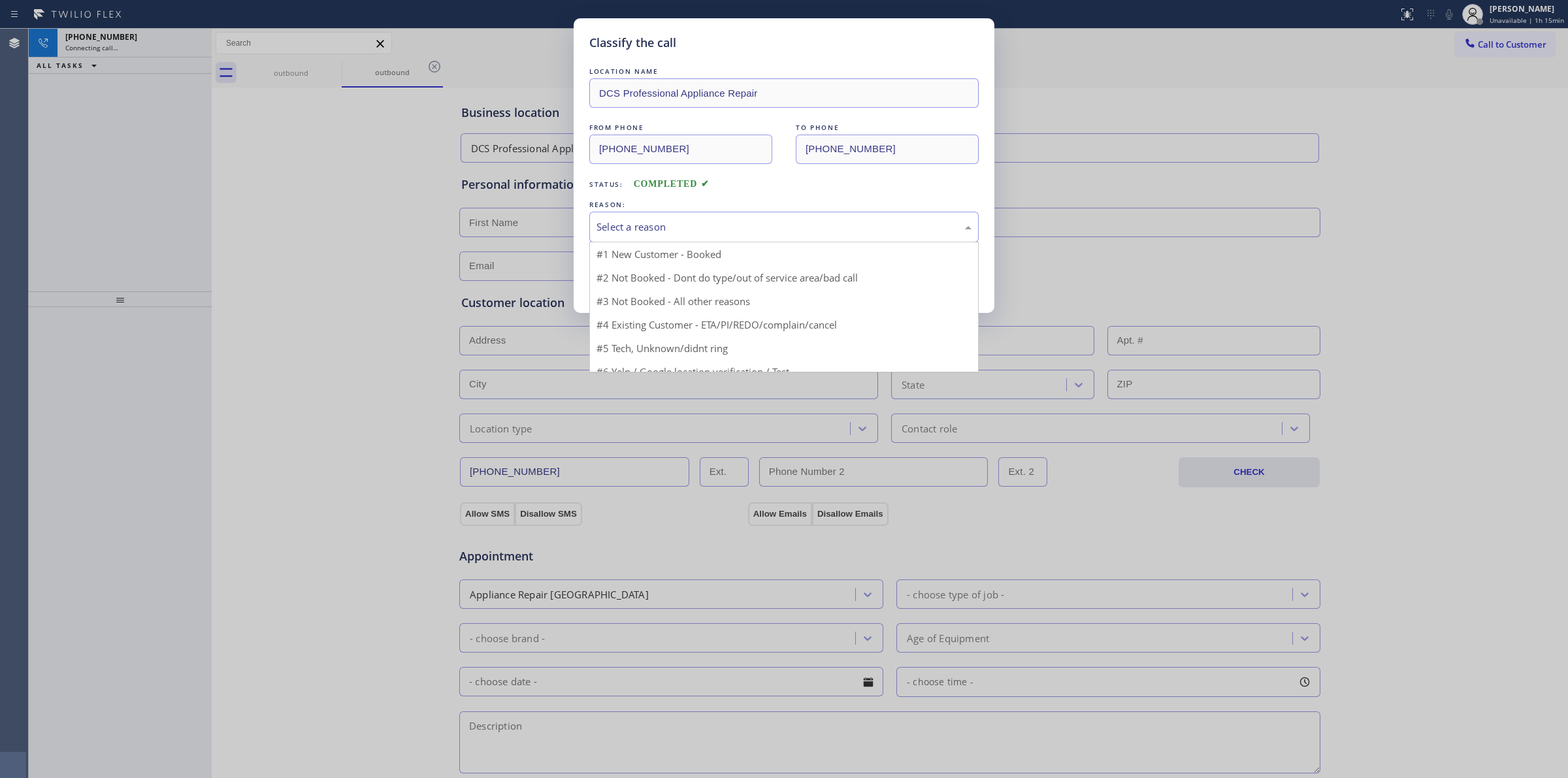
click at [732, 229] on div "Select a reason" at bounding box center [784, 227] width 375 height 15
drag, startPoint x: 677, startPoint y: 331, endPoint x: 659, endPoint y: 291, distance: 43.9
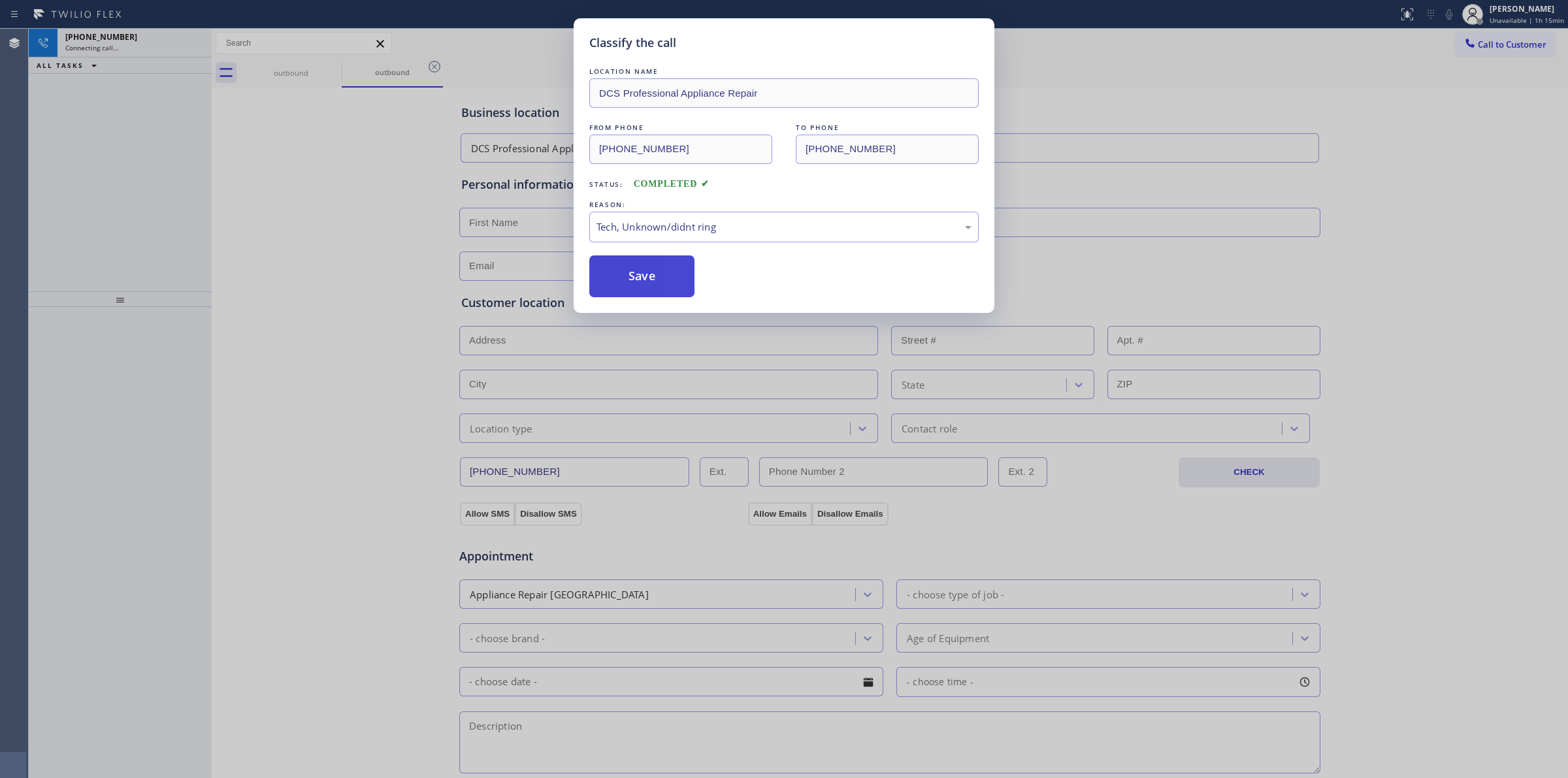
click at [652, 275] on button "Save" at bounding box center [642, 276] width 105 height 42
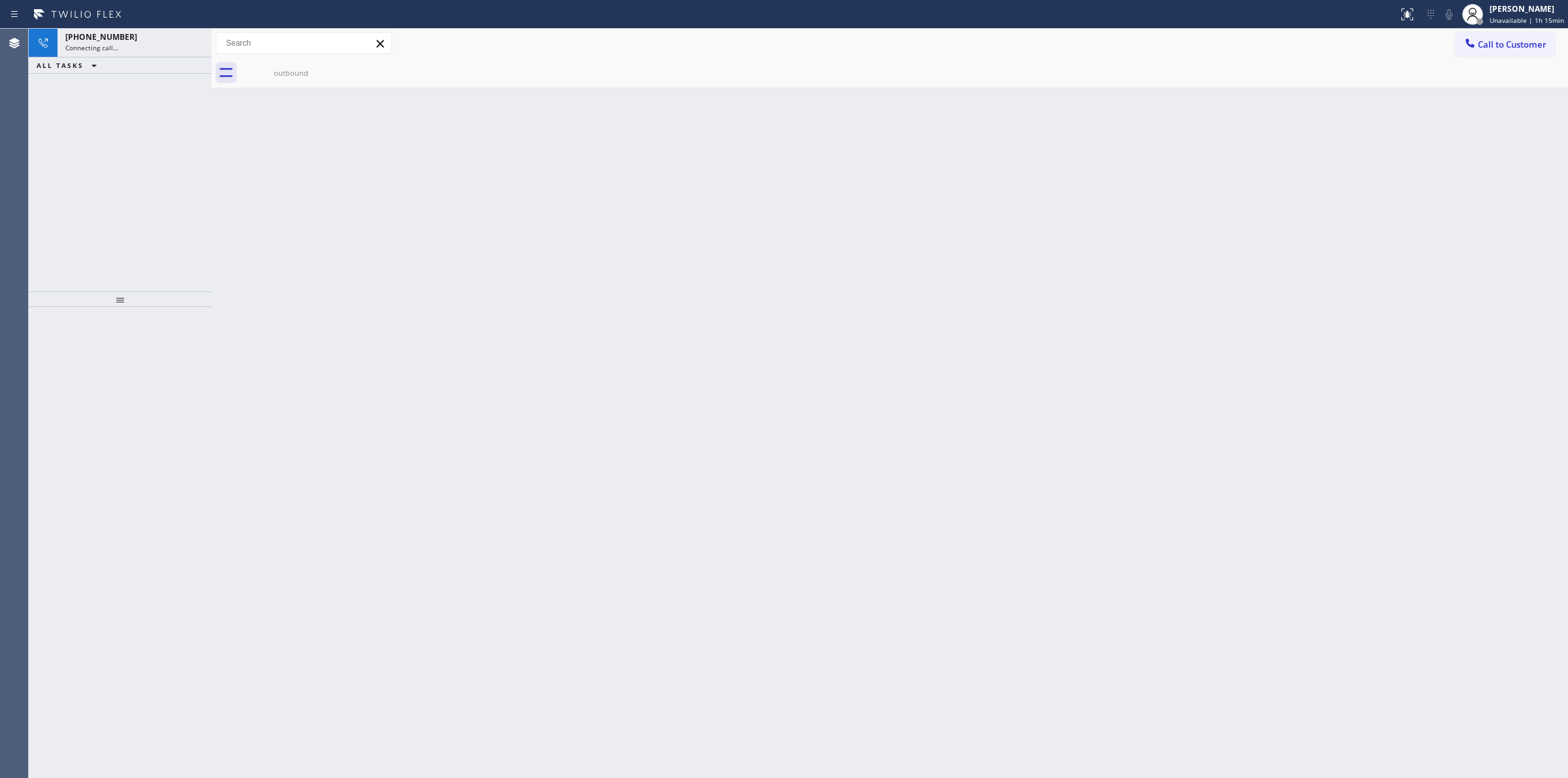
drag, startPoint x: 1482, startPoint y: 73, endPoint x: 1486, endPoint y: 64, distance: 9.8
click at [1483, 70] on div "outbound" at bounding box center [904, 73] width 1328 height 29
click at [1499, 36] on button "Call to Customer" at bounding box center [1505, 45] width 100 height 25
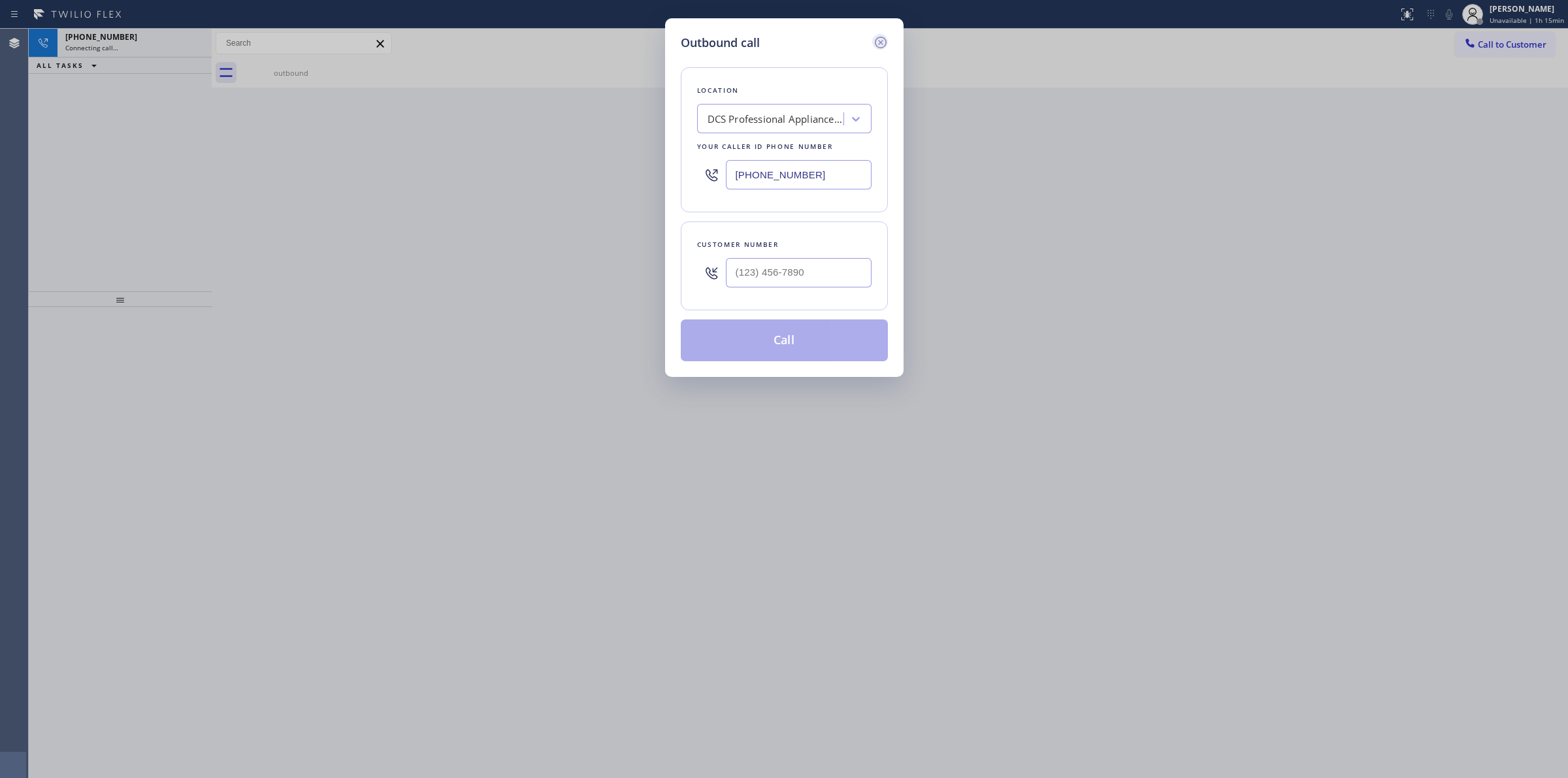
click at [873, 34] on div at bounding box center [880, 43] width 16 height 18
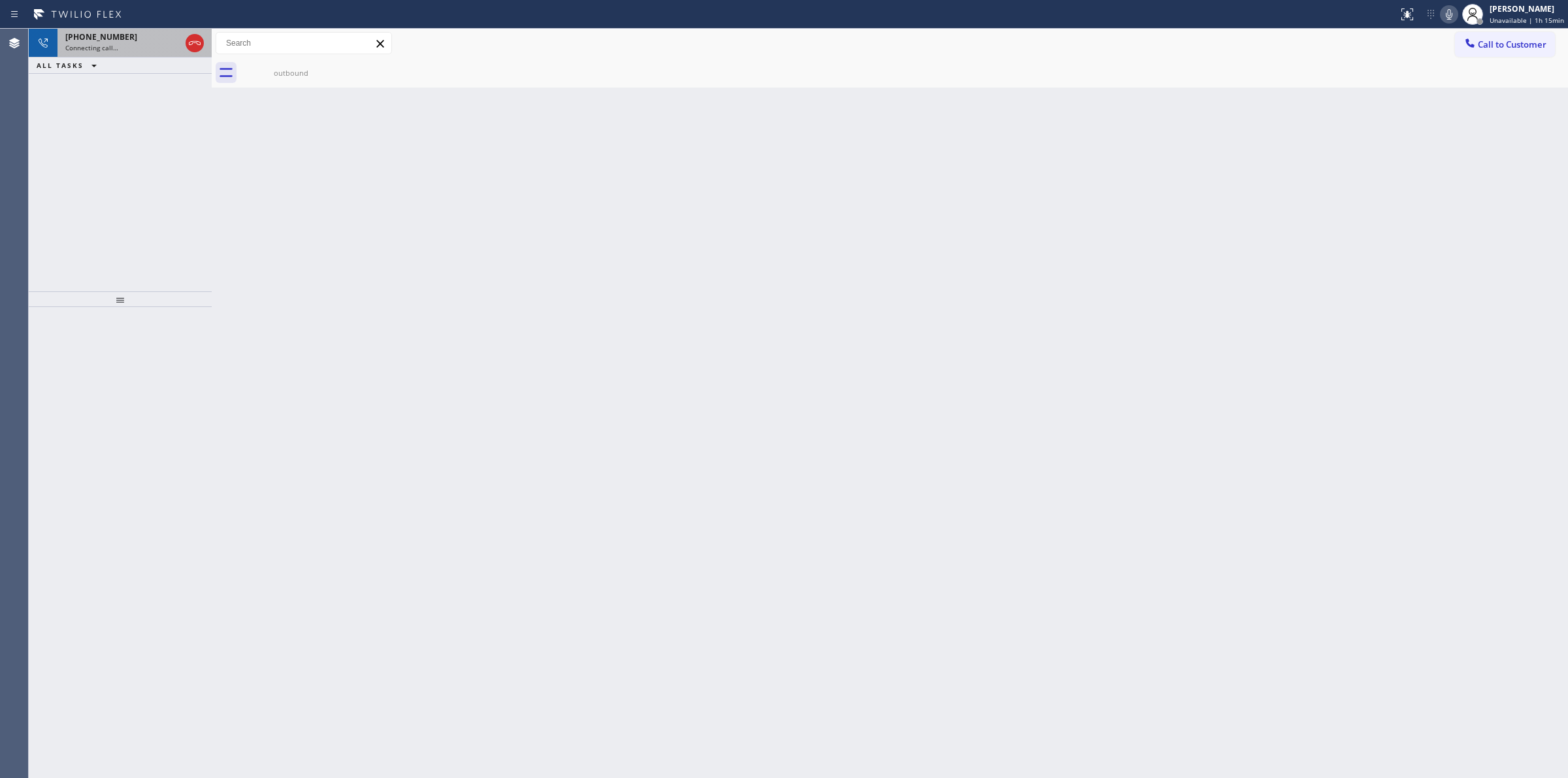
click at [124, 40] on div "[PHONE_NUMBER]" at bounding box center [123, 37] width 115 height 11
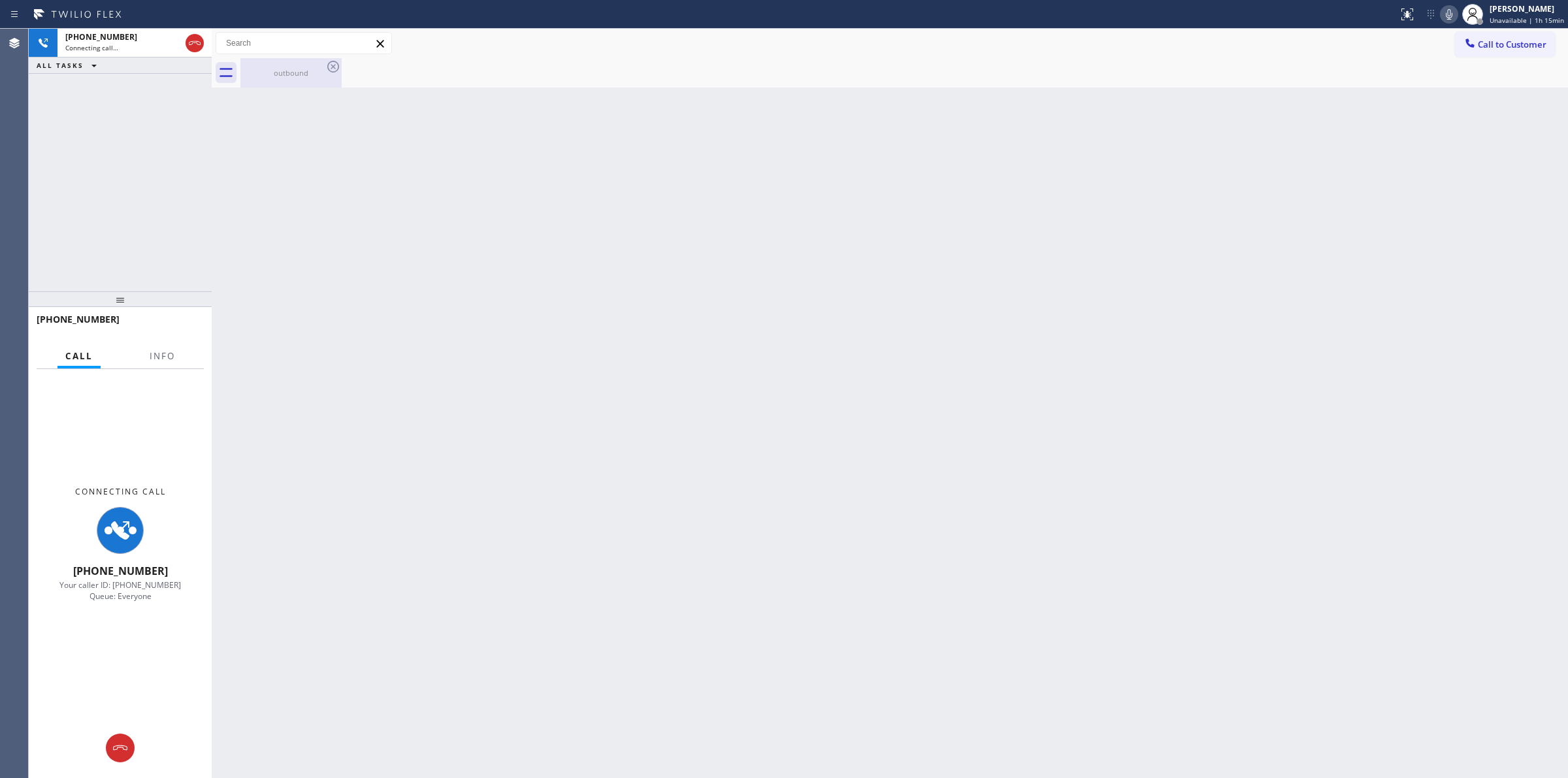
click at [299, 60] on div "outbound" at bounding box center [291, 73] width 99 height 29
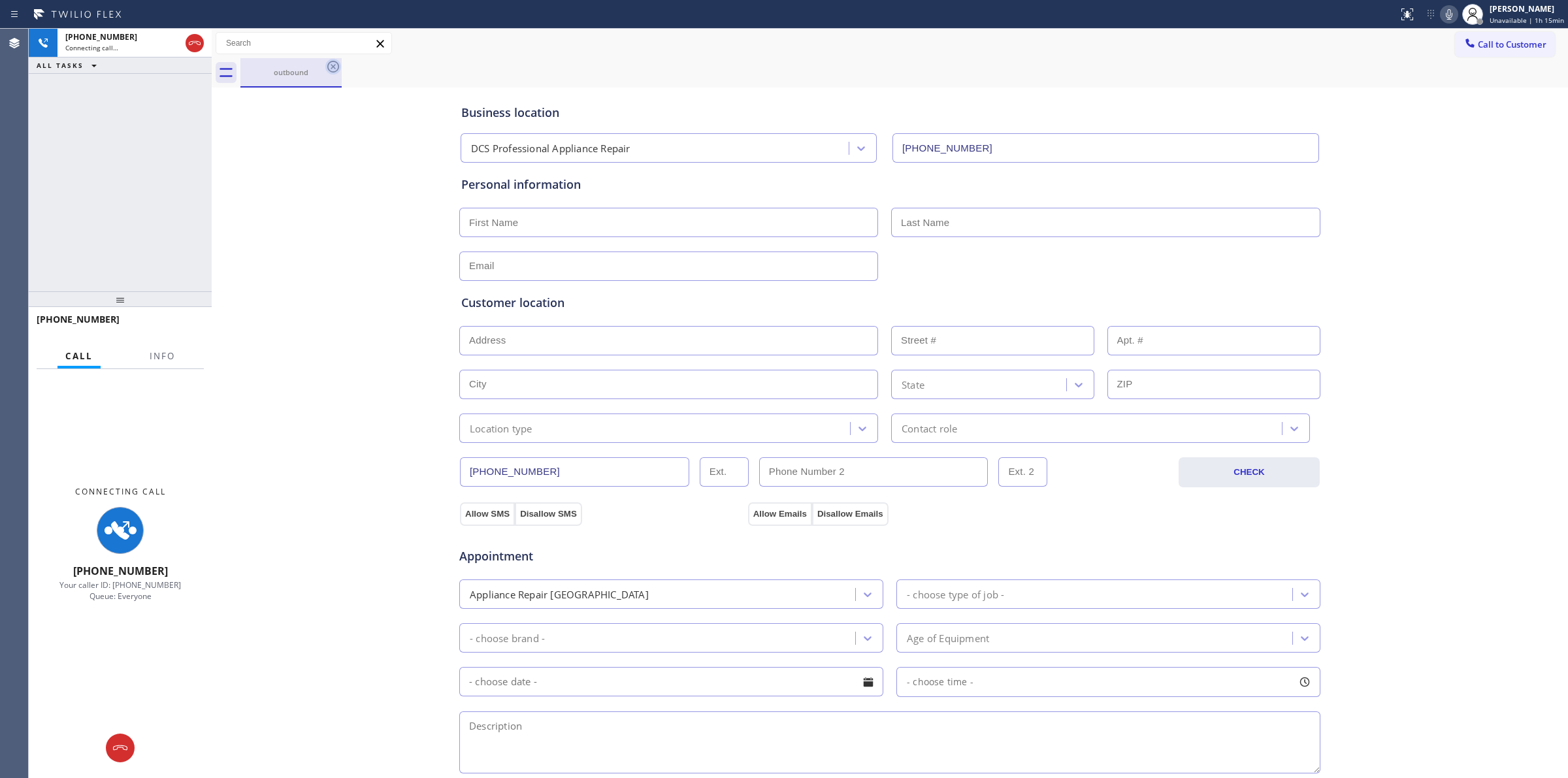
click at [340, 72] on icon at bounding box center [333, 66] width 16 height 16
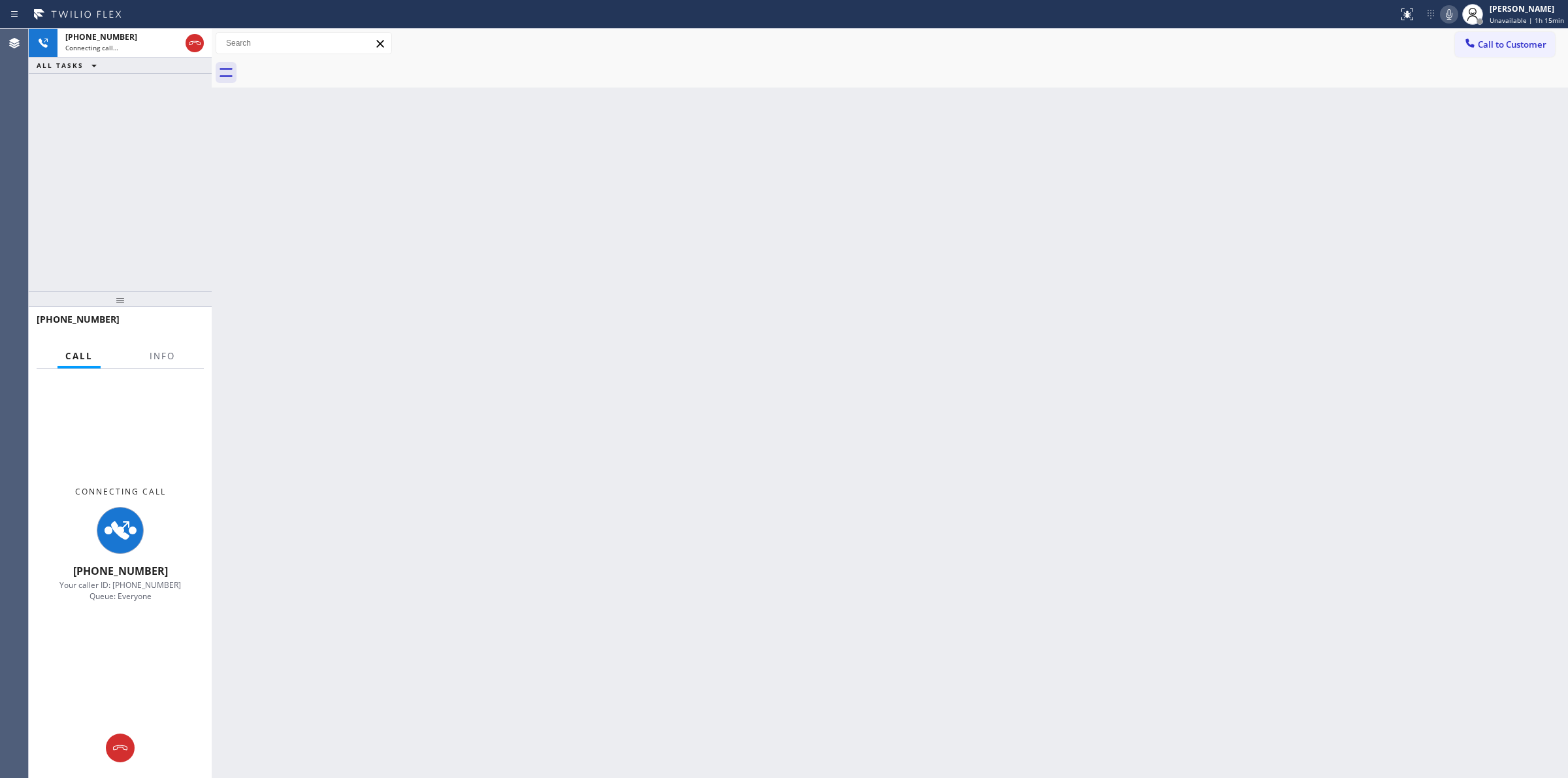
click at [1451, 12] on icon at bounding box center [1449, 14] width 16 height 16
click at [588, 234] on div "Back to Dashboard Change Sender ID Customers Technicians Select a contact Outbo…" at bounding box center [890, 403] width 1356 height 749
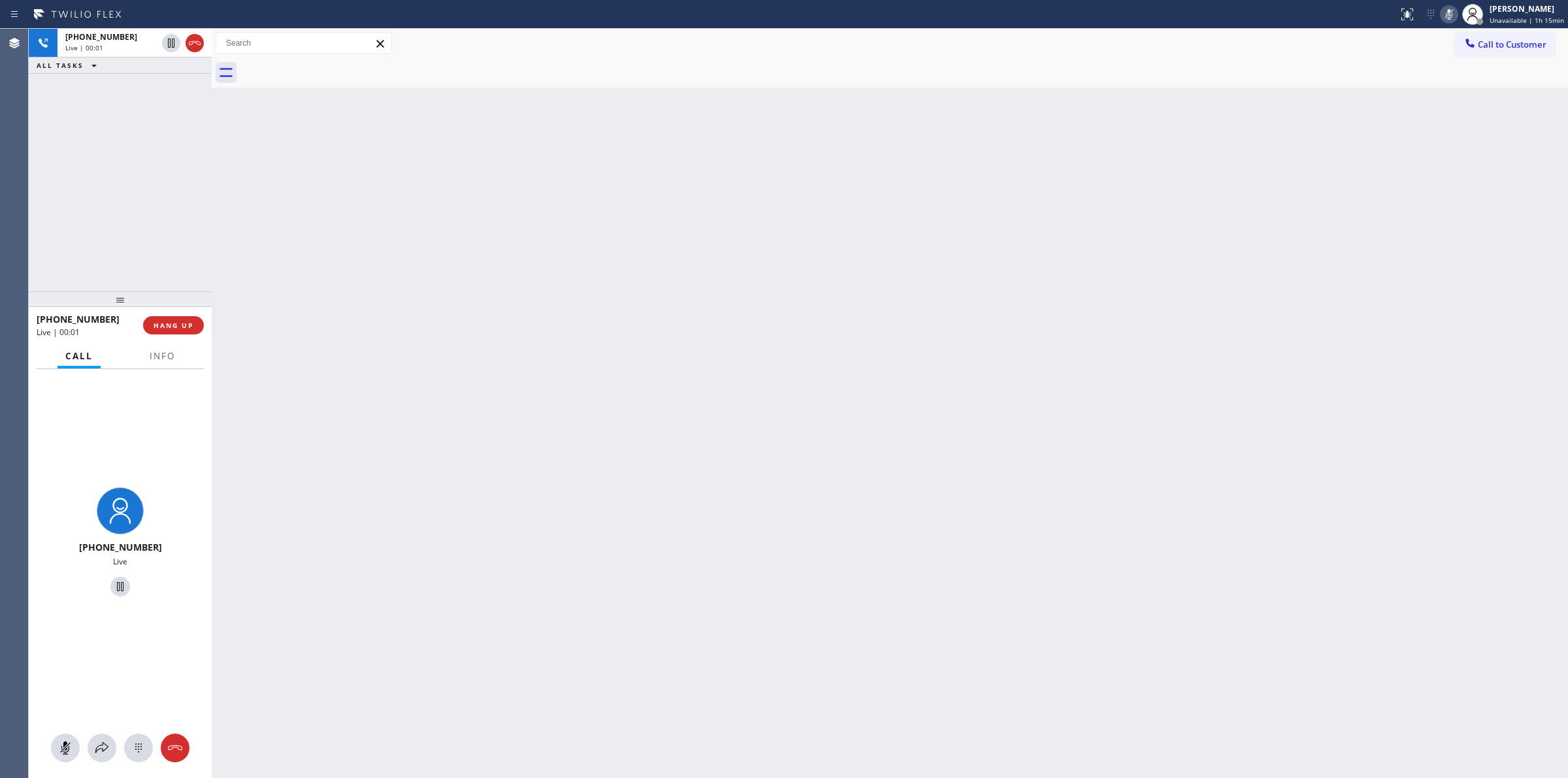
drag, startPoint x: 116, startPoint y: 33, endPoint x: 129, endPoint y: 58, distance: 28.2
click at [116, 33] on span "[PHONE_NUMBER]" at bounding box center [101, 37] width 72 height 11
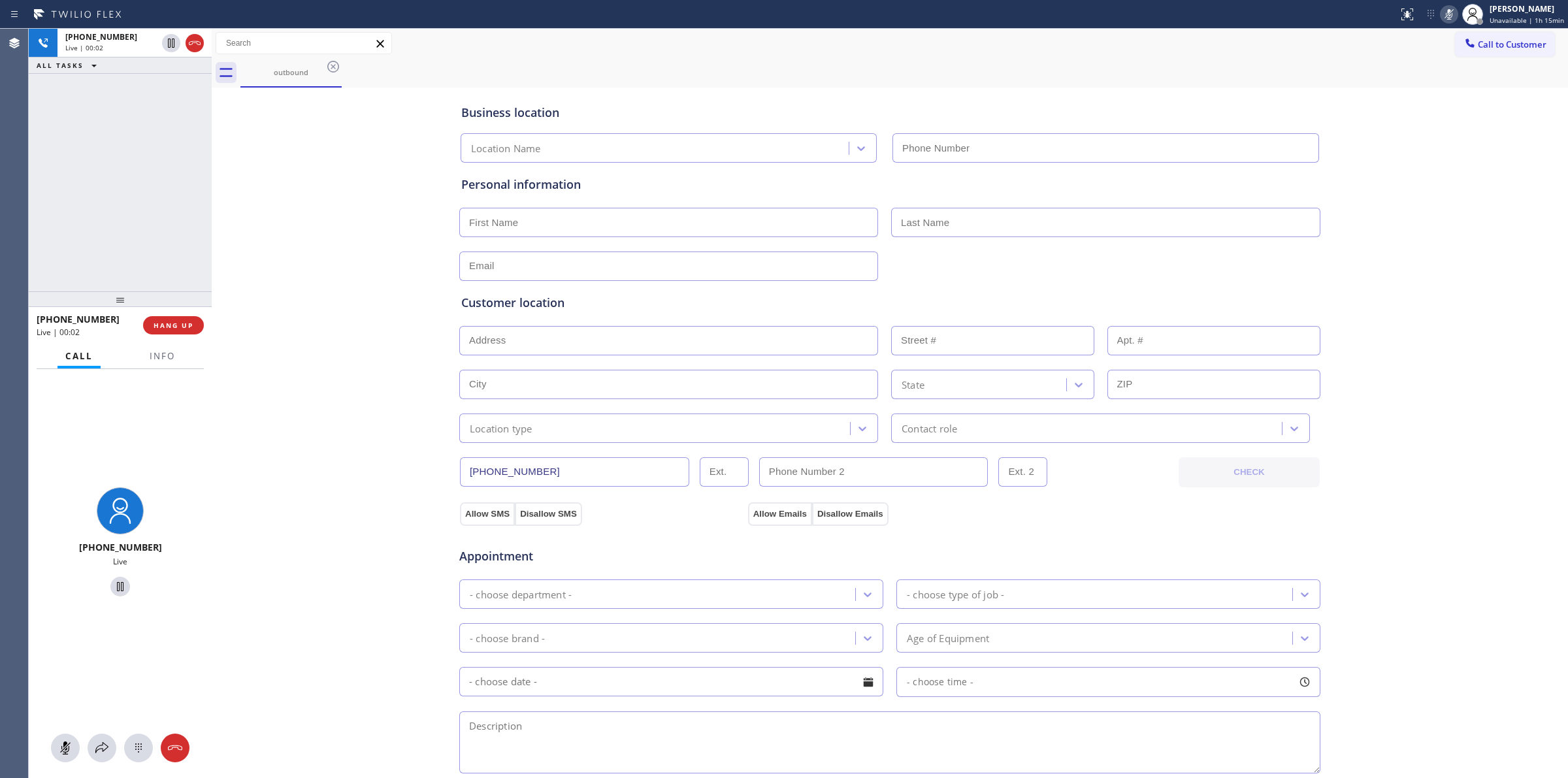
type input "[PHONE_NUMBER]"
click at [135, 746] on icon at bounding box center [138, 748] width 16 height 16
click at [1501, 47] on span "Call to Customer" at bounding box center [1513, 44] width 69 height 12
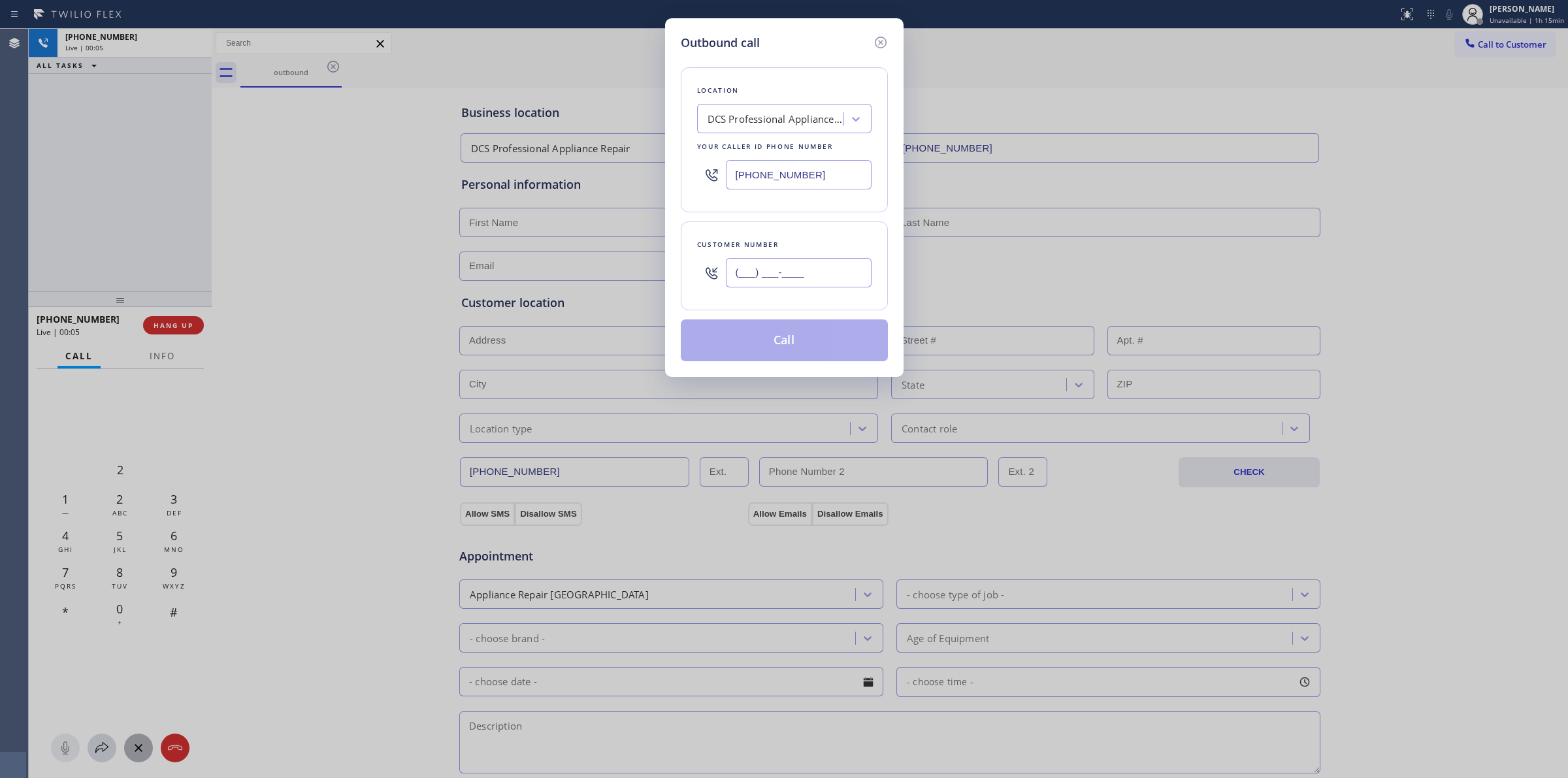
click at [867, 268] on input "(___) ___-____" at bounding box center [799, 273] width 146 height 29
paste input "979) 921-7766"
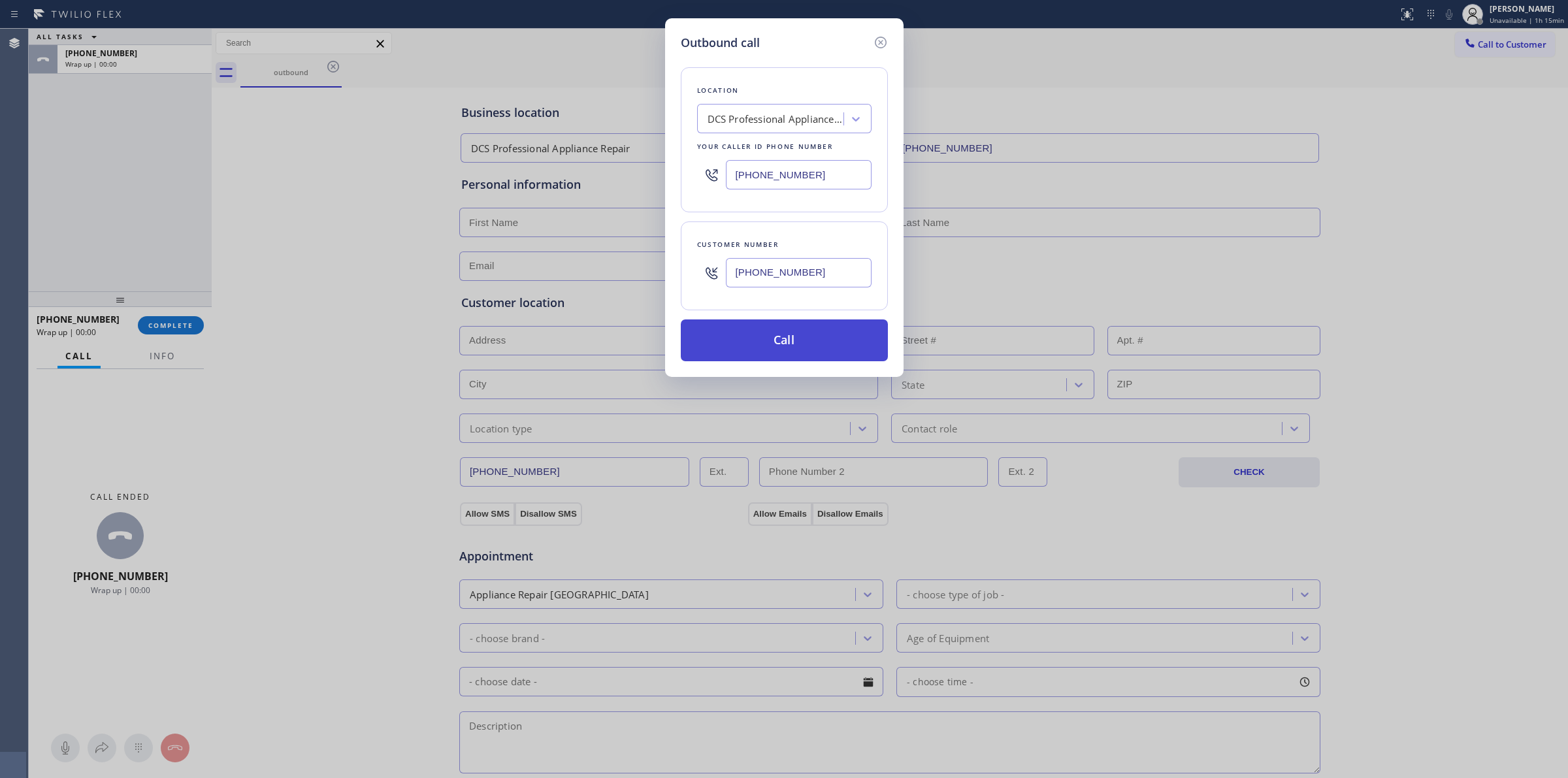
type input "[PHONE_NUMBER]"
click at [784, 340] on button "Call" at bounding box center [784, 340] width 207 height 42
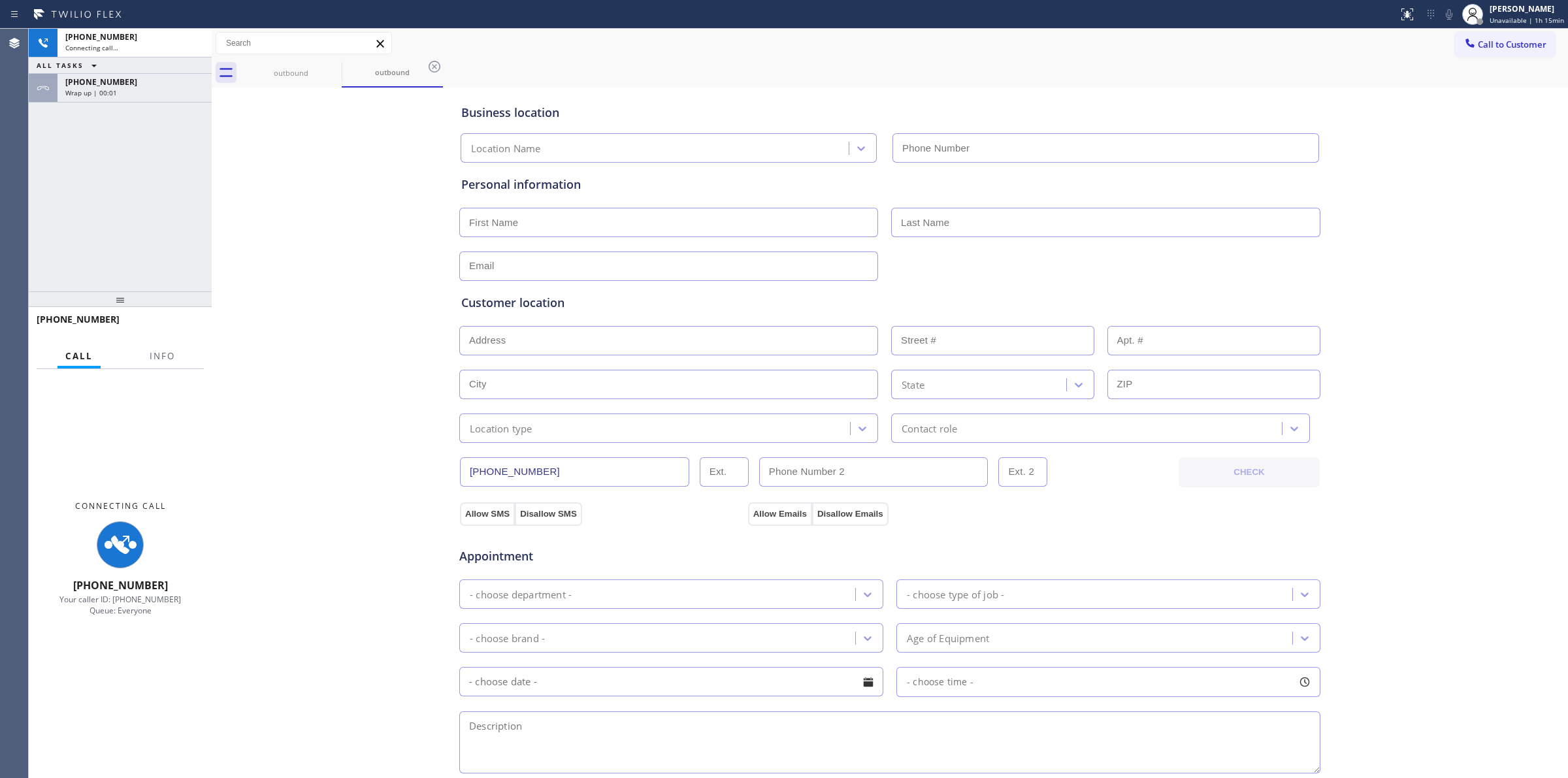
type input "[PHONE_NUMBER]"
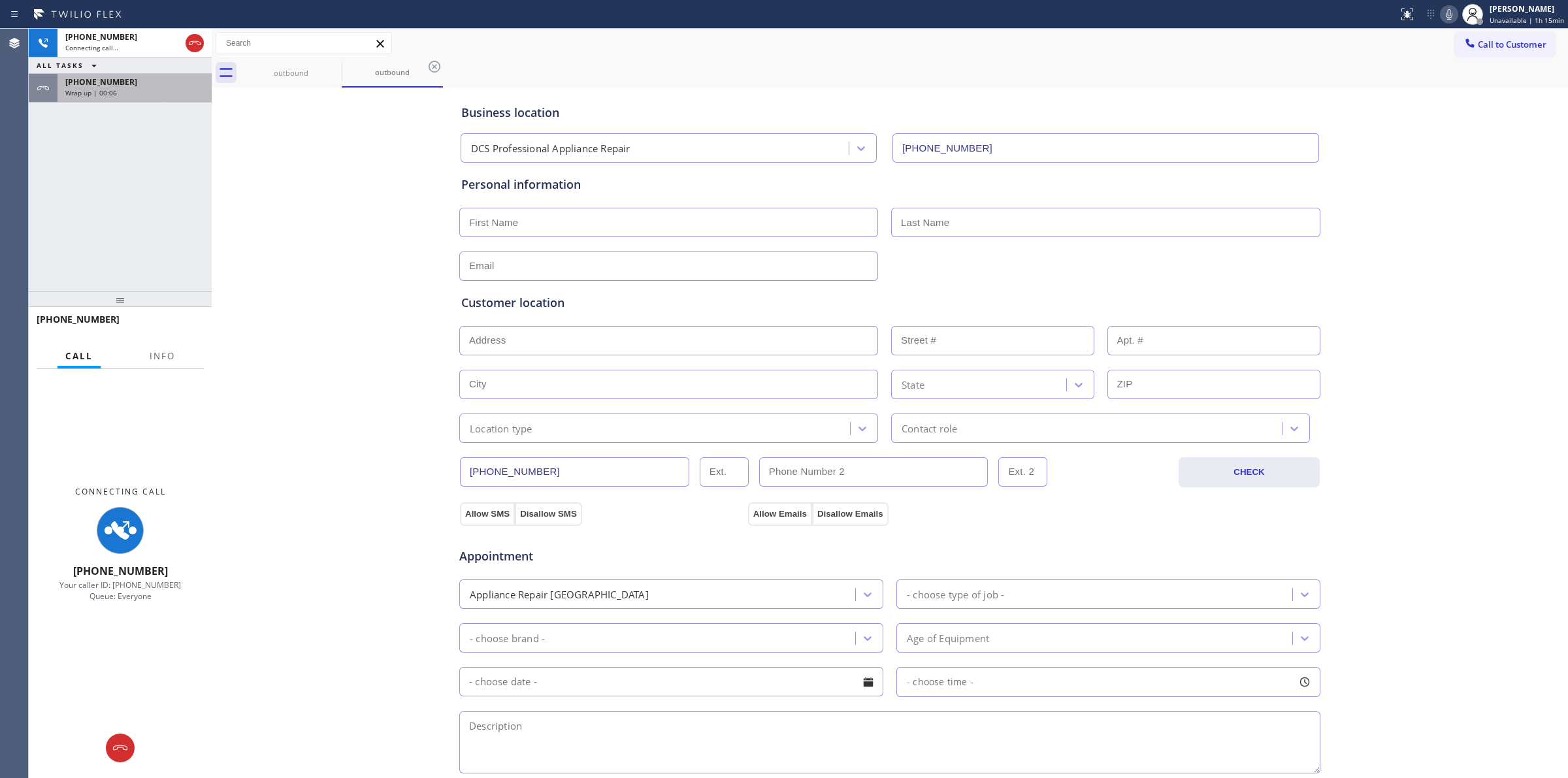
click at [90, 86] on span "[PHONE_NUMBER]" at bounding box center [101, 82] width 72 height 11
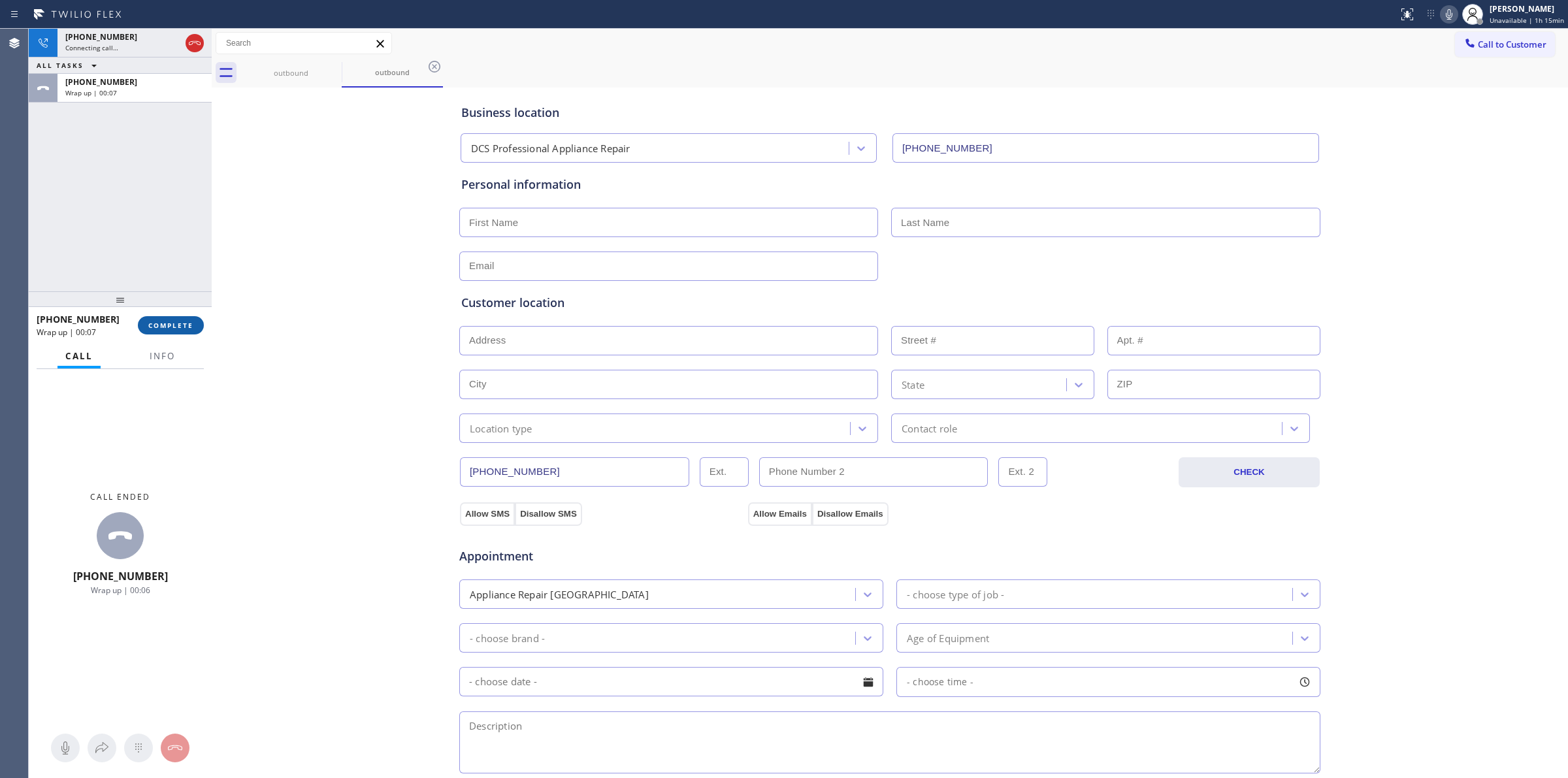
click at [162, 327] on span "COMPLETE" at bounding box center [171, 325] width 45 height 9
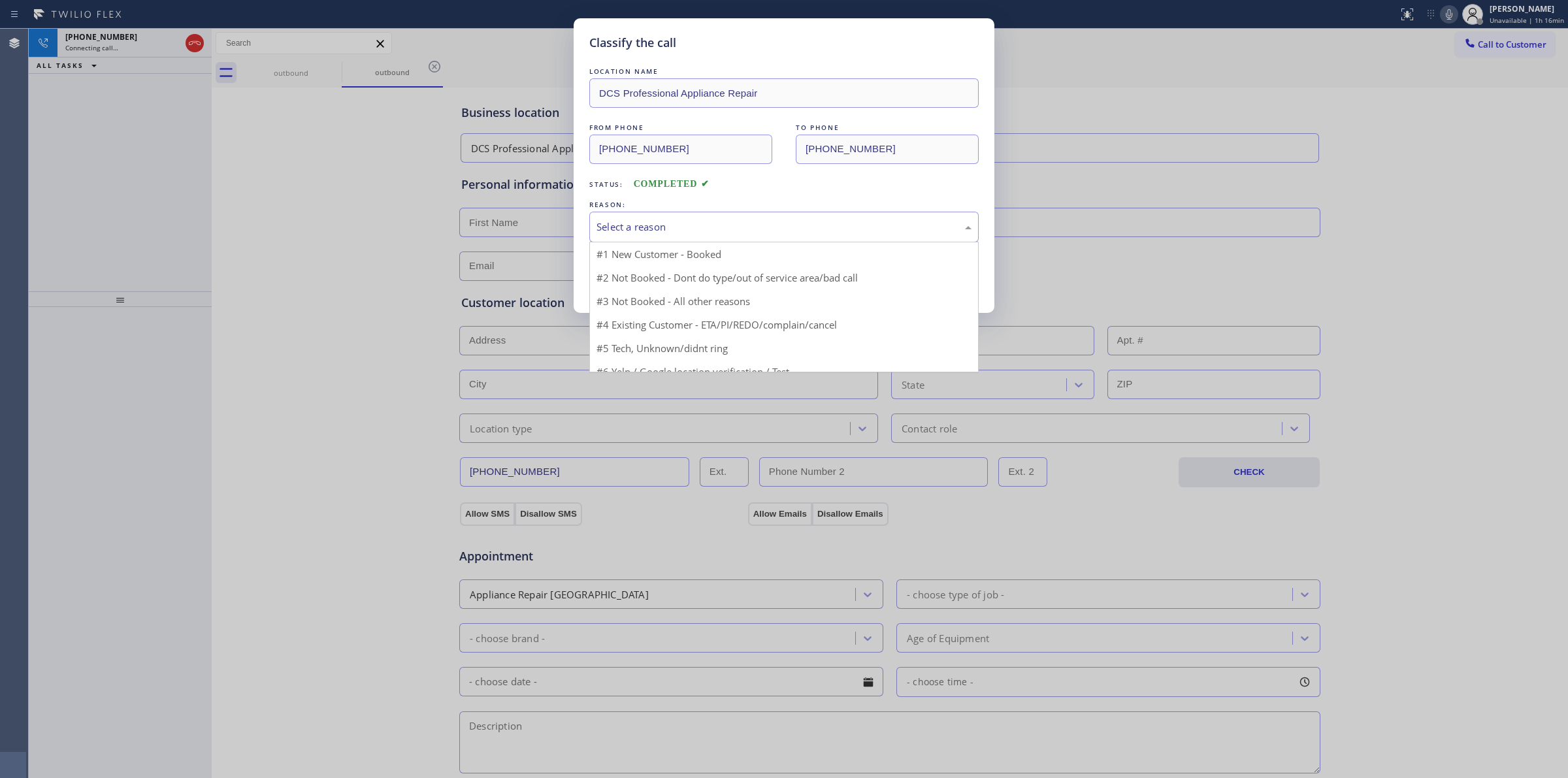
click at [685, 227] on div "Select a reason" at bounding box center [784, 227] width 375 height 15
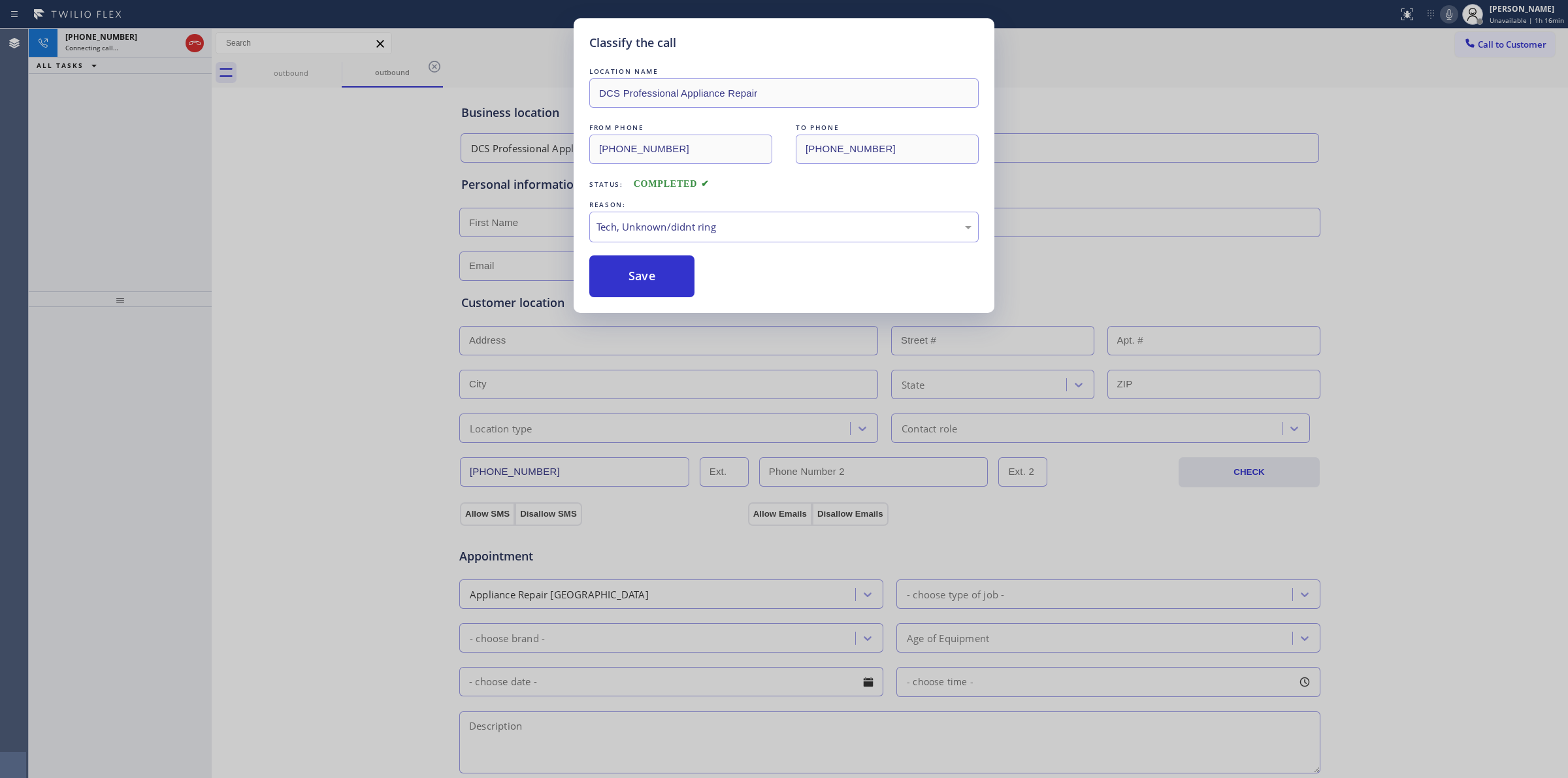
drag, startPoint x: 686, startPoint y: 324, endPoint x: 678, endPoint y: 312, distance: 14.4
drag, startPoint x: 656, startPoint y: 281, endPoint x: 664, endPoint y: 277, distance: 8.9
click at [656, 279] on button "Save" at bounding box center [642, 276] width 105 height 42
click at [1364, 97] on div "Back to Dashboard Change Sender ID Customers Technicians Select a contact Outbo…" at bounding box center [890, 403] width 1356 height 749
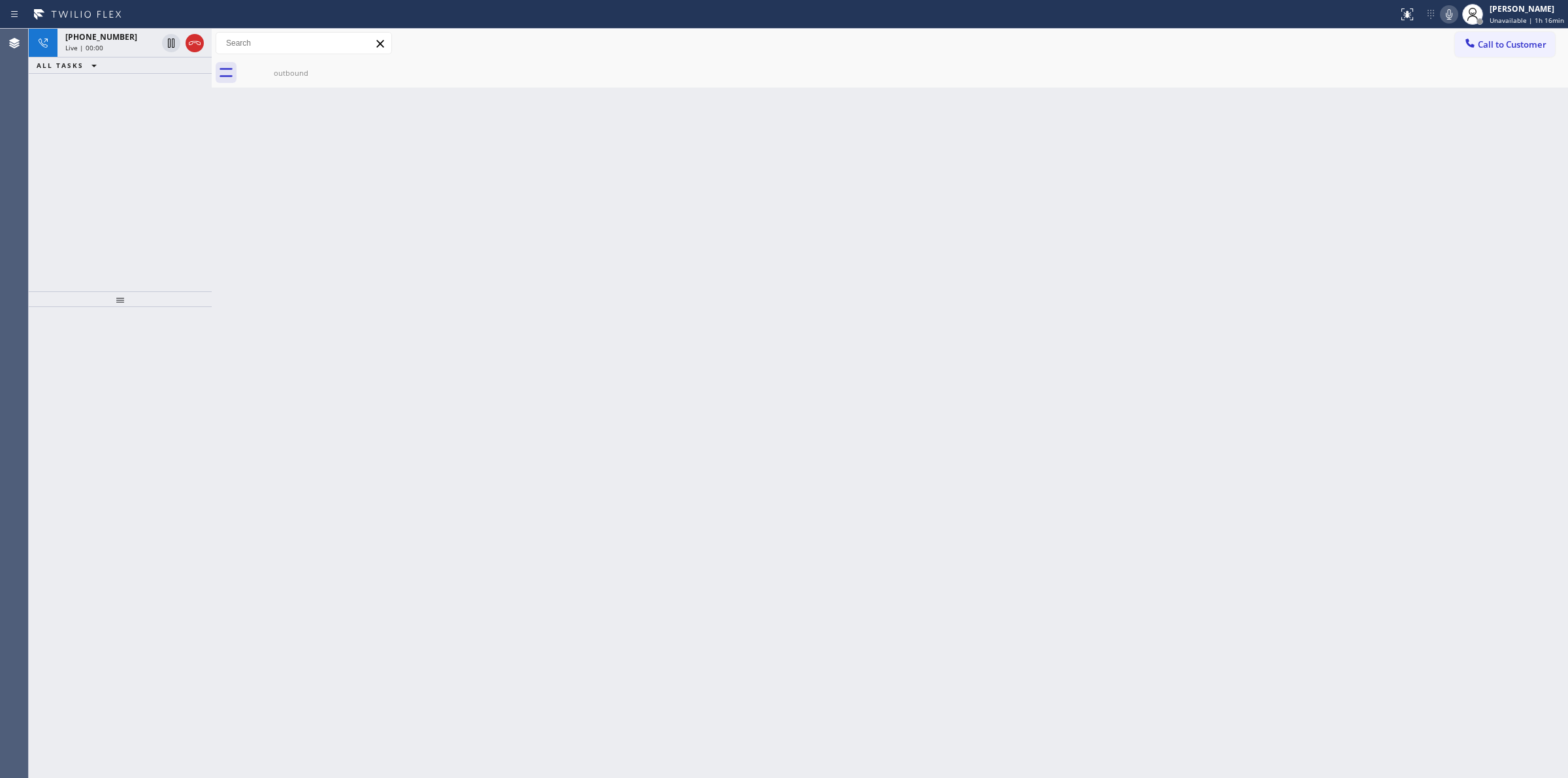
click at [1457, 10] on icon at bounding box center [1449, 14] width 16 height 16
click at [128, 40] on div "[PHONE_NUMBER]" at bounding box center [111, 37] width 92 height 11
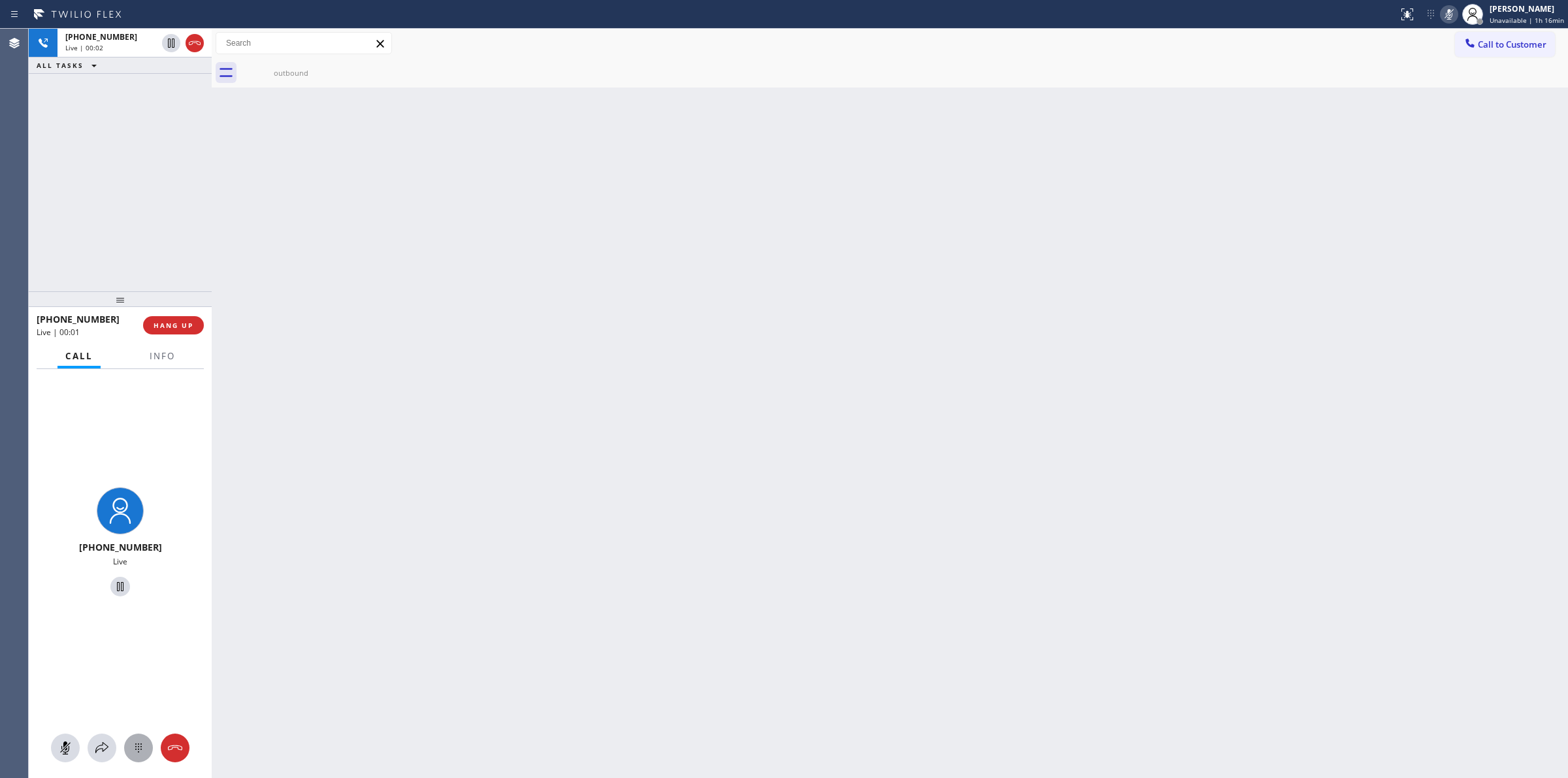
click at [139, 755] on icon at bounding box center [138, 748] width 16 height 16
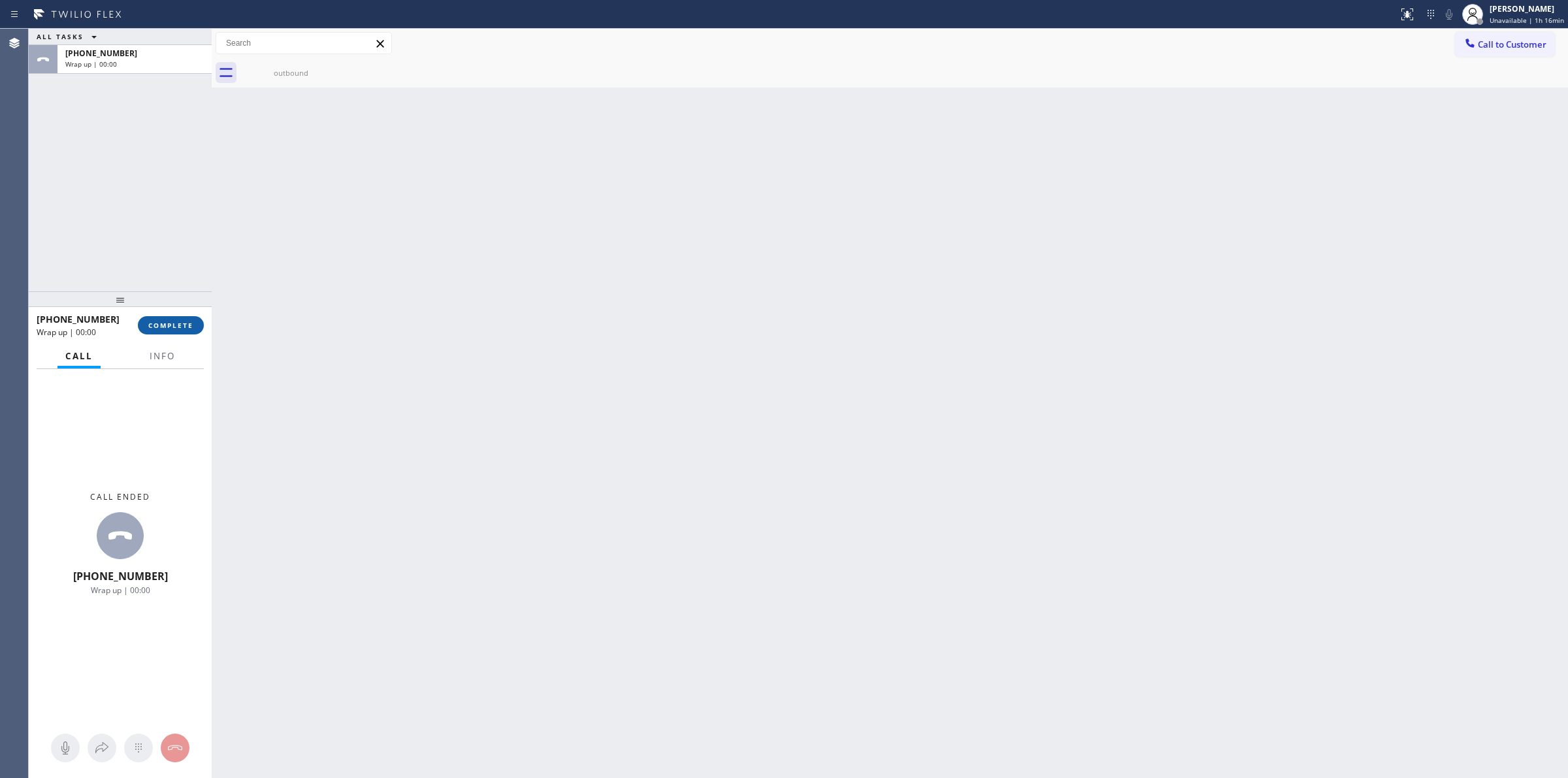
click at [180, 318] on button "COMPLETE" at bounding box center [171, 325] width 66 height 18
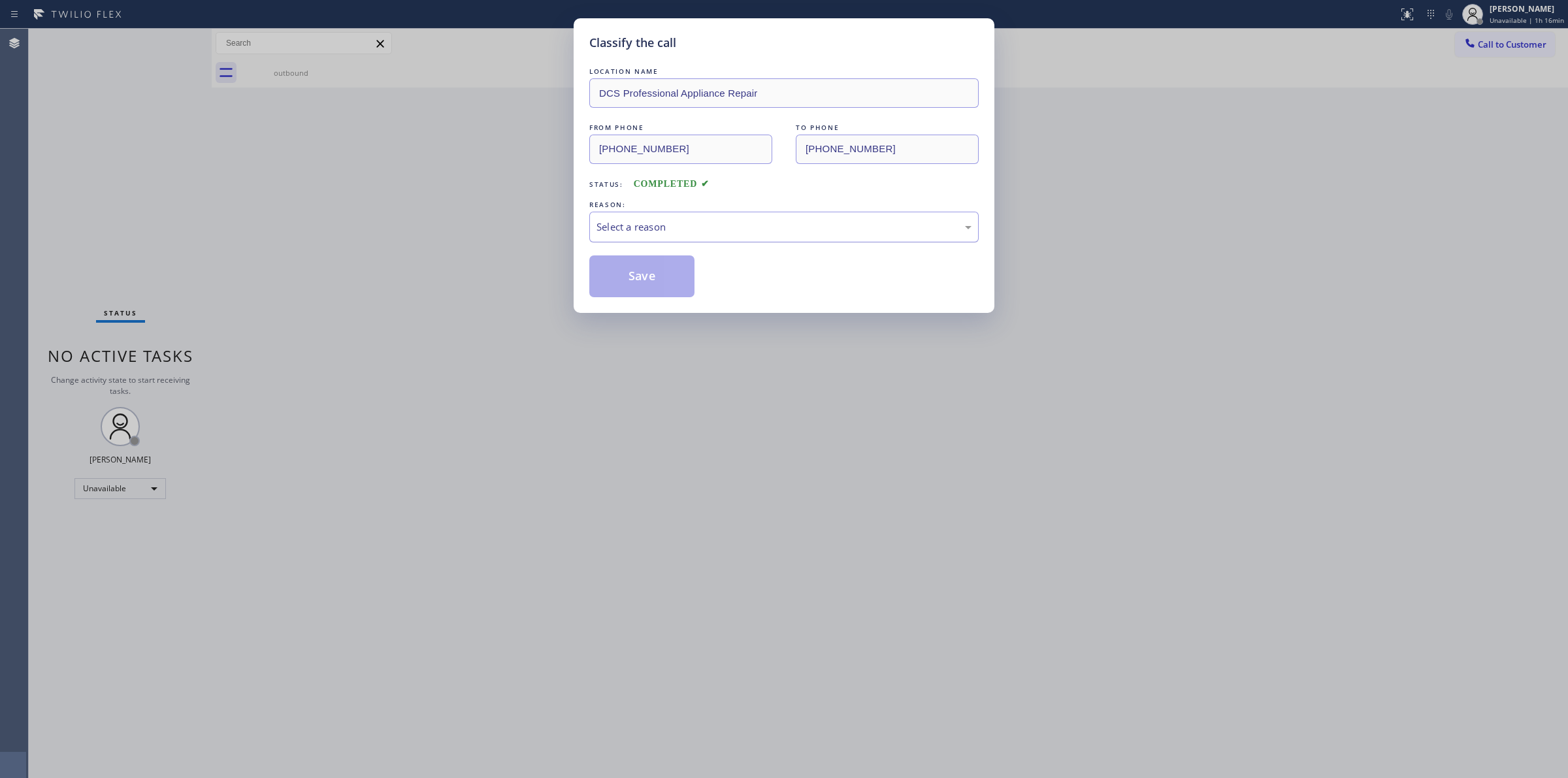
click at [632, 230] on div "Select a reason" at bounding box center [784, 227] width 375 height 15
click at [631, 288] on button "Save" at bounding box center [642, 276] width 105 height 42
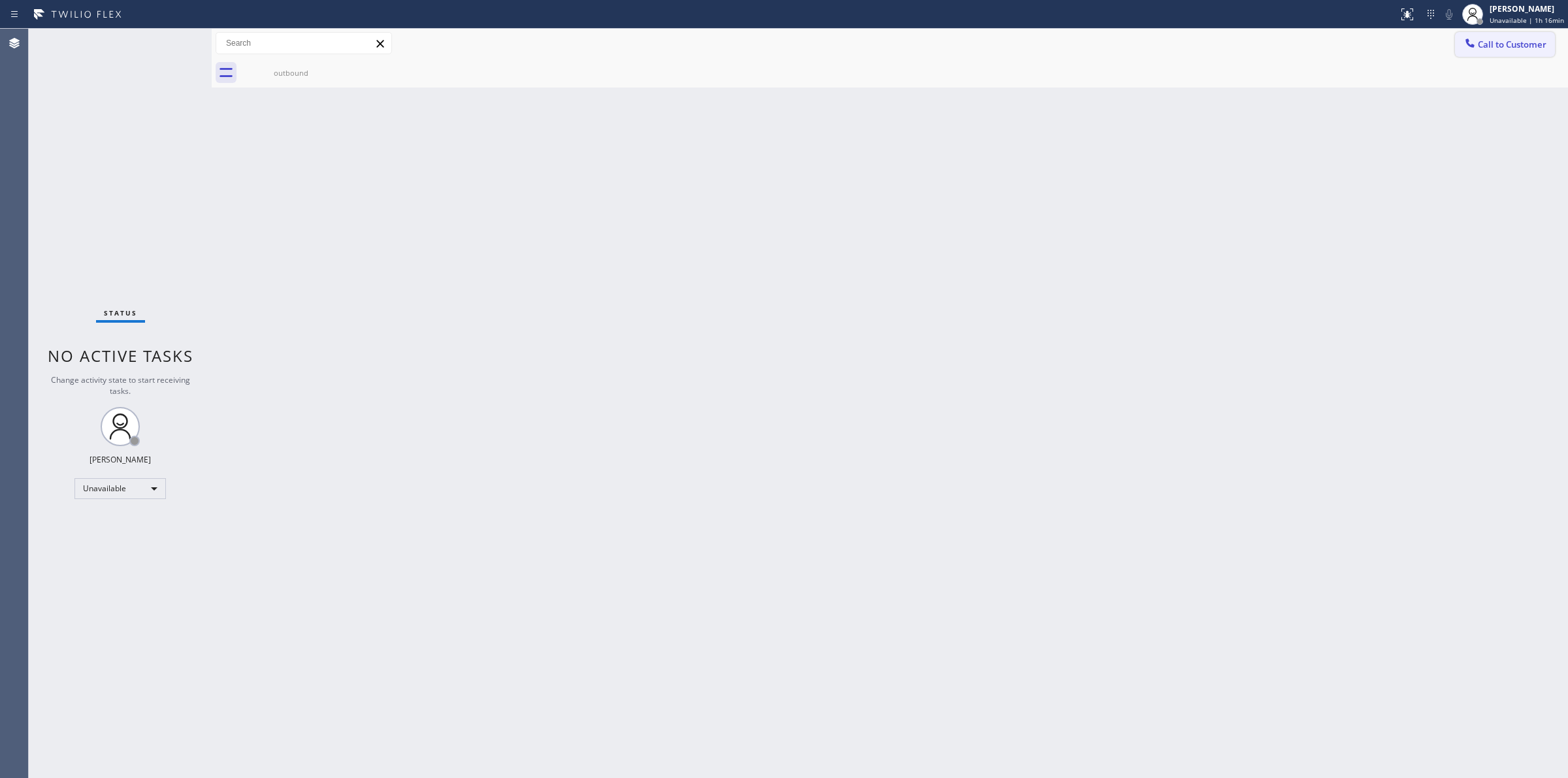
click at [1497, 37] on button "Call to Customer" at bounding box center [1505, 45] width 100 height 25
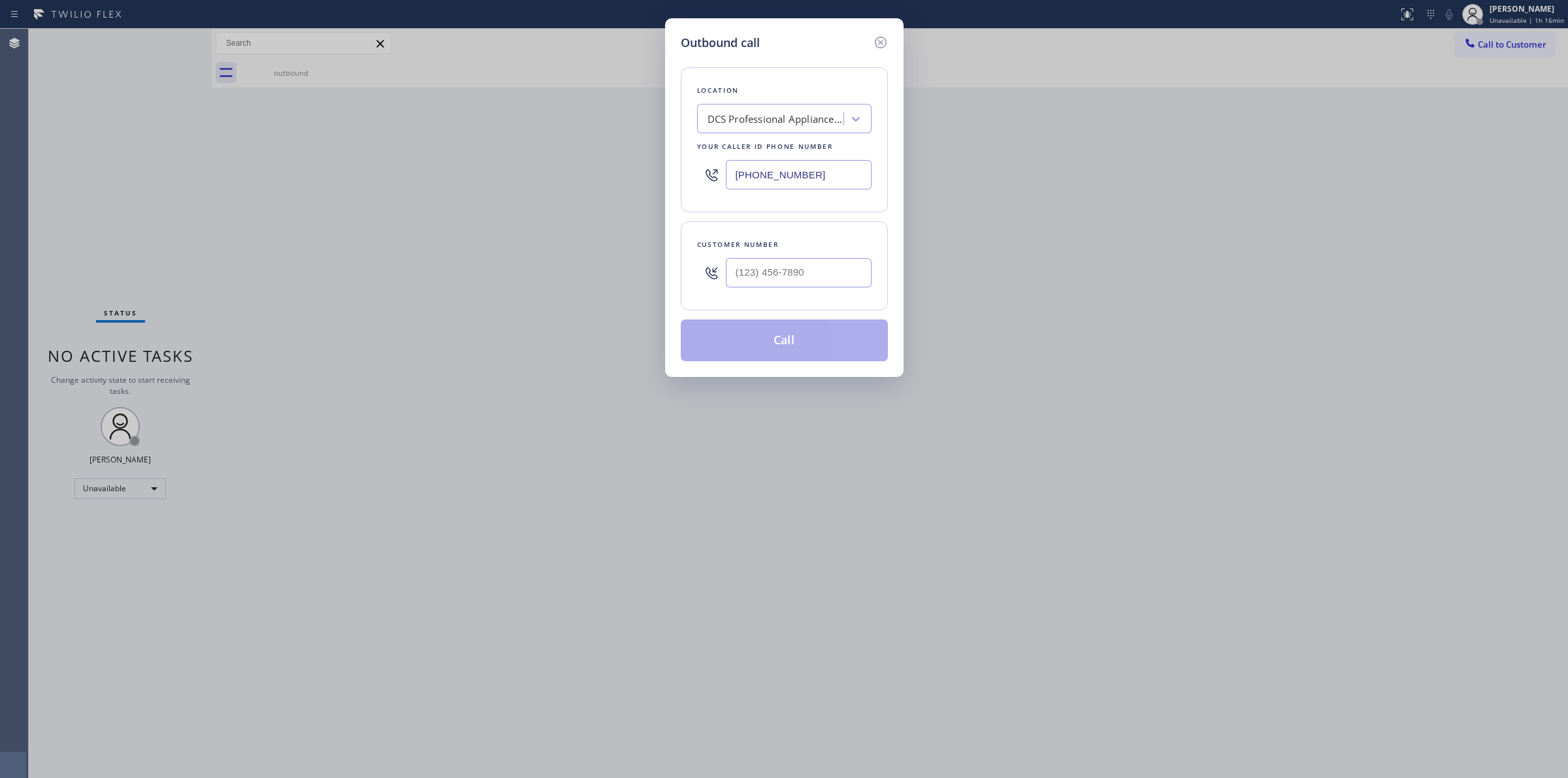
click at [765, 291] on div at bounding box center [799, 273] width 146 height 42
paste input "979) 921-7766"
click at [762, 283] on input "[PHONE_NUMBER]" at bounding box center [799, 273] width 146 height 29
type input "[PHONE_NUMBER]"
click at [820, 82] on div "Location DCS Professional Appliance Repair Your caller id phone number [PHONE_N…" at bounding box center [784, 140] width 207 height 145
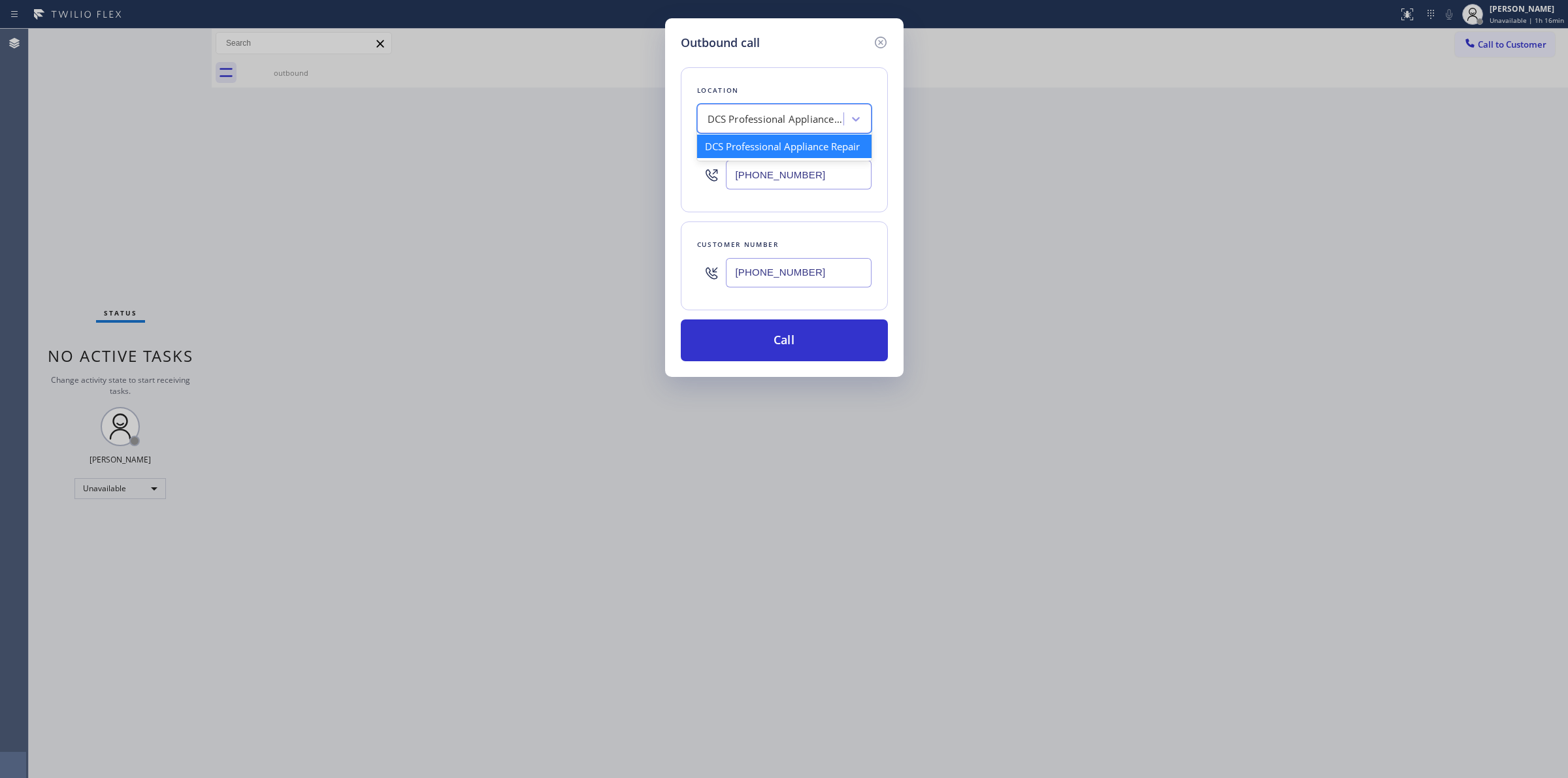
click at [791, 131] on div "DCS Professional Appliance Repair" at bounding box center [784, 118] width 175 height 29
type input "samsung"
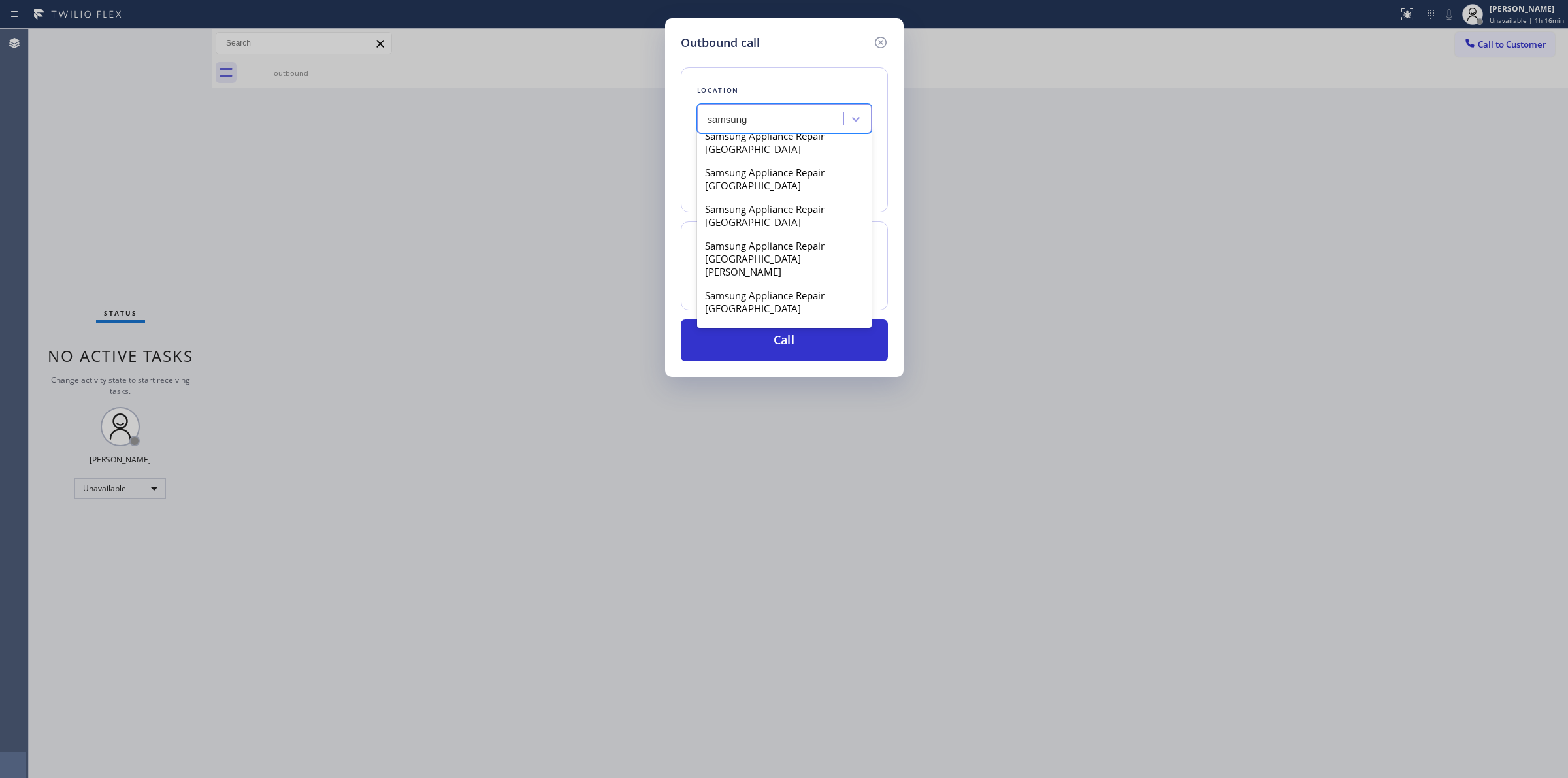
scroll to position [408, 0]
click at [759, 281] on div "Samsung Appliance Repairs [GEOGRAPHIC_DATA]" at bounding box center [784, 288] width 175 height 36
type input "[PHONE_NUMBER]"
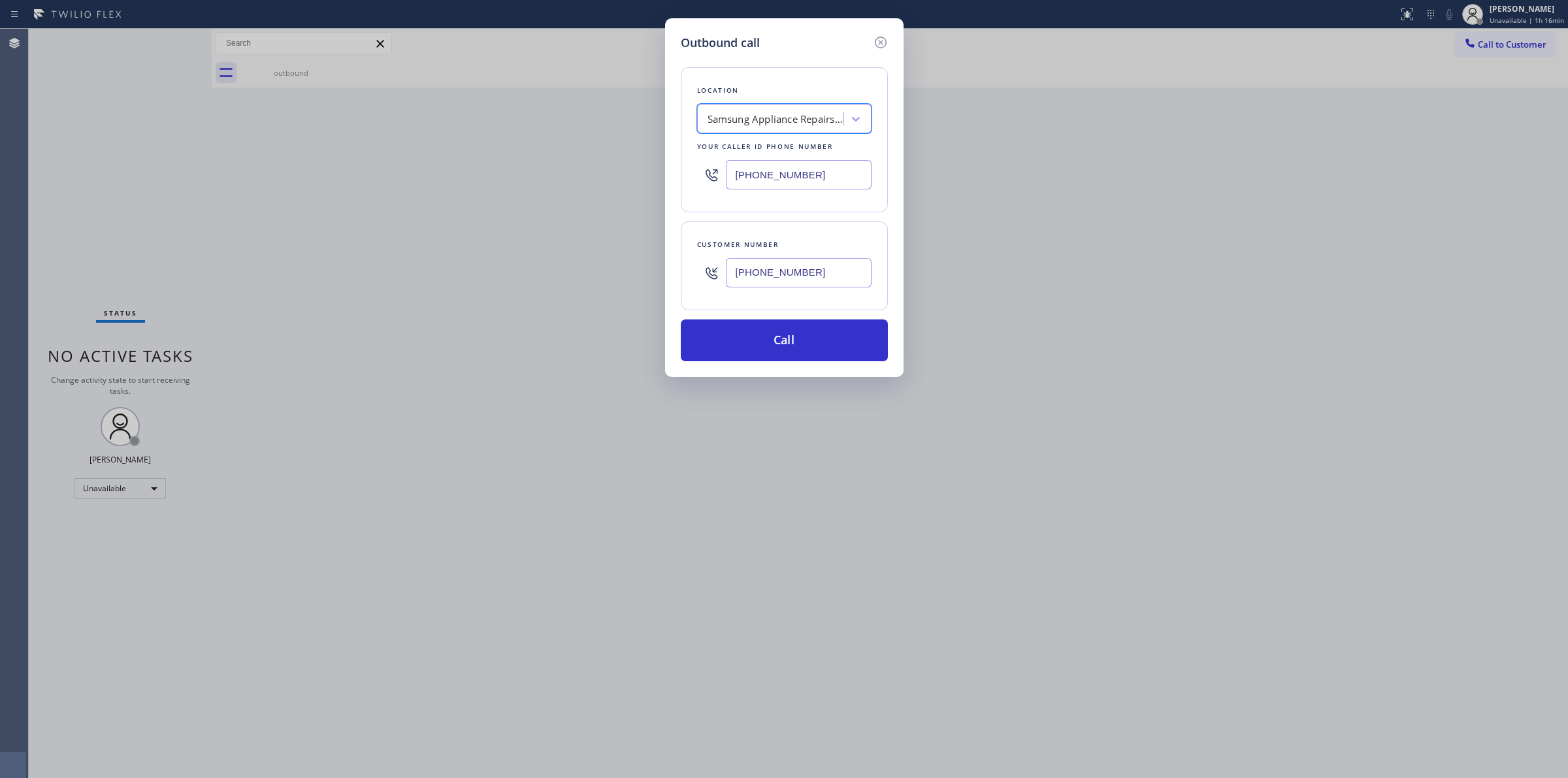
click at [762, 288] on input "[PHONE_NUMBER]" at bounding box center [799, 273] width 146 height 29
click at [762, 331] on button "Call" at bounding box center [784, 340] width 207 height 42
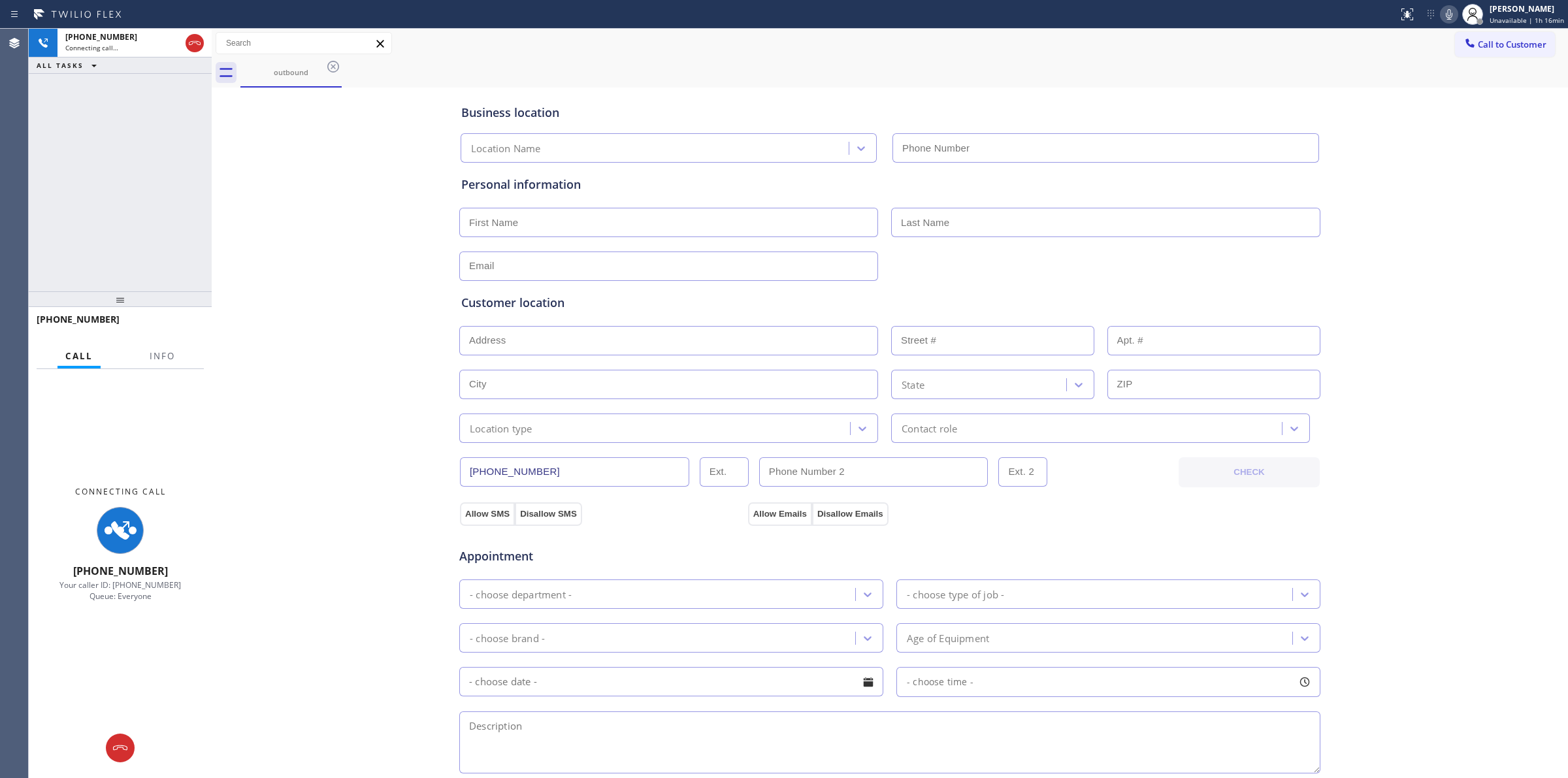
type input "[PHONE_NUMBER]"
click at [1030, 53] on div "Call to Customer Outbound call Location Samsung Appliance Repairs [GEOGRAPHIC_D…" at bounding box center [890, 43] width 1356 height 23
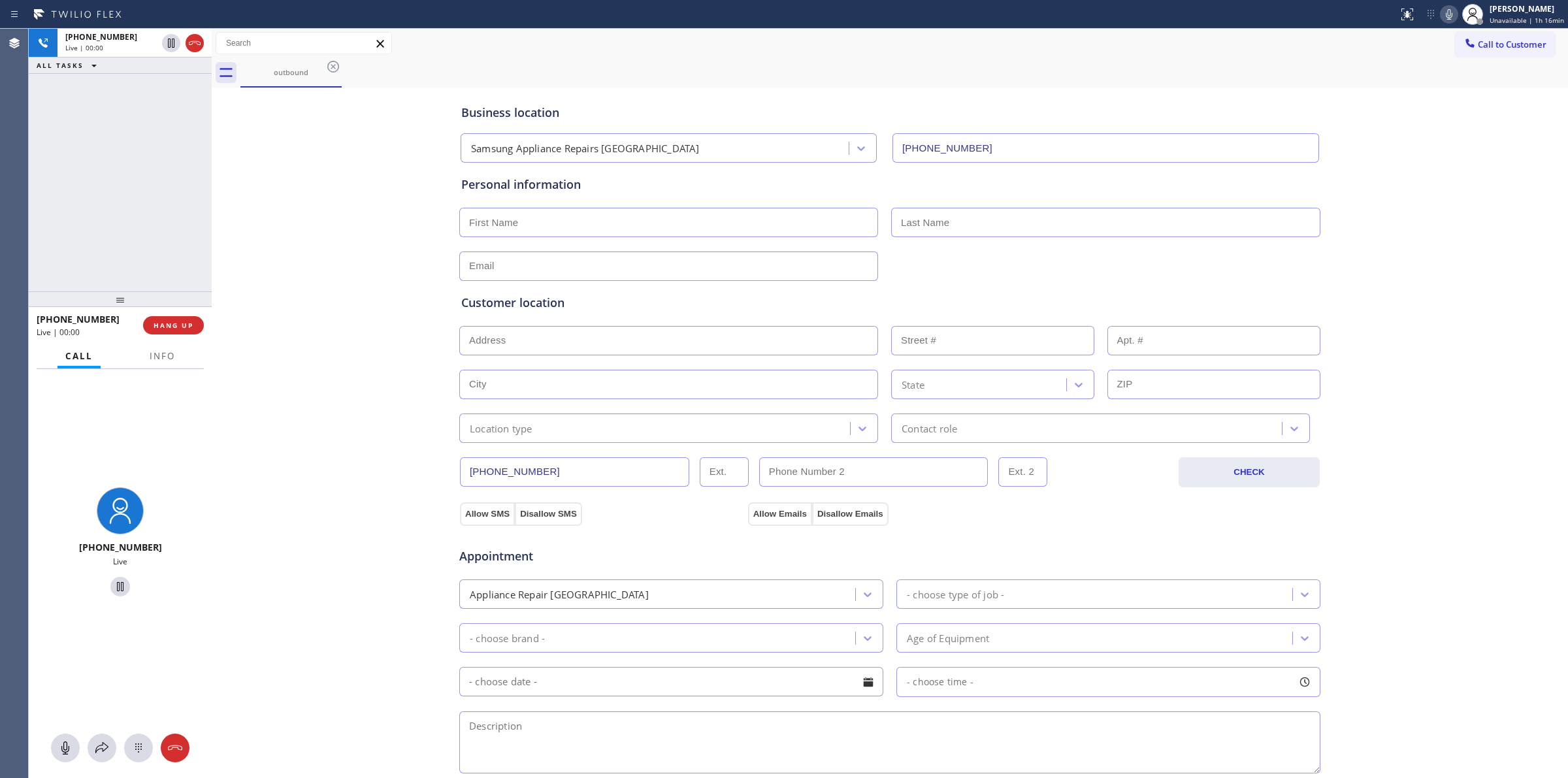
click at [1449, 12] on icon at bounding box center [1449, 14] width 16 height 16
click at [121, 41] on div "[PHONE_NUMBER]" at bounding box center [111, 37] width 92 height 11
click at [135, 753] on icon at bounding box center [138, 748] width 16 height 16
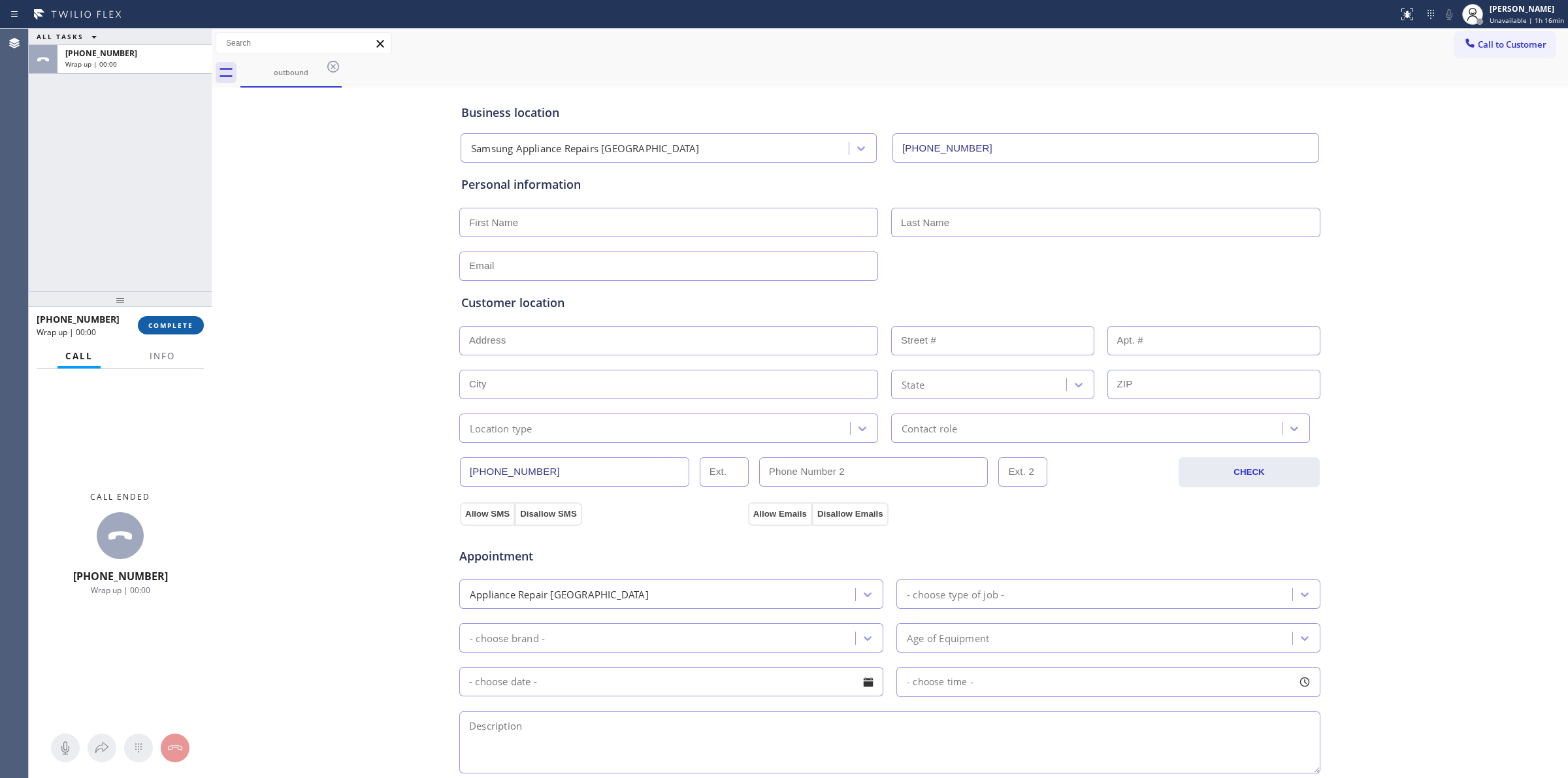
click at [181, 325] on span "COMPLETE" at bounding box center [171, 325] width 45 height 9
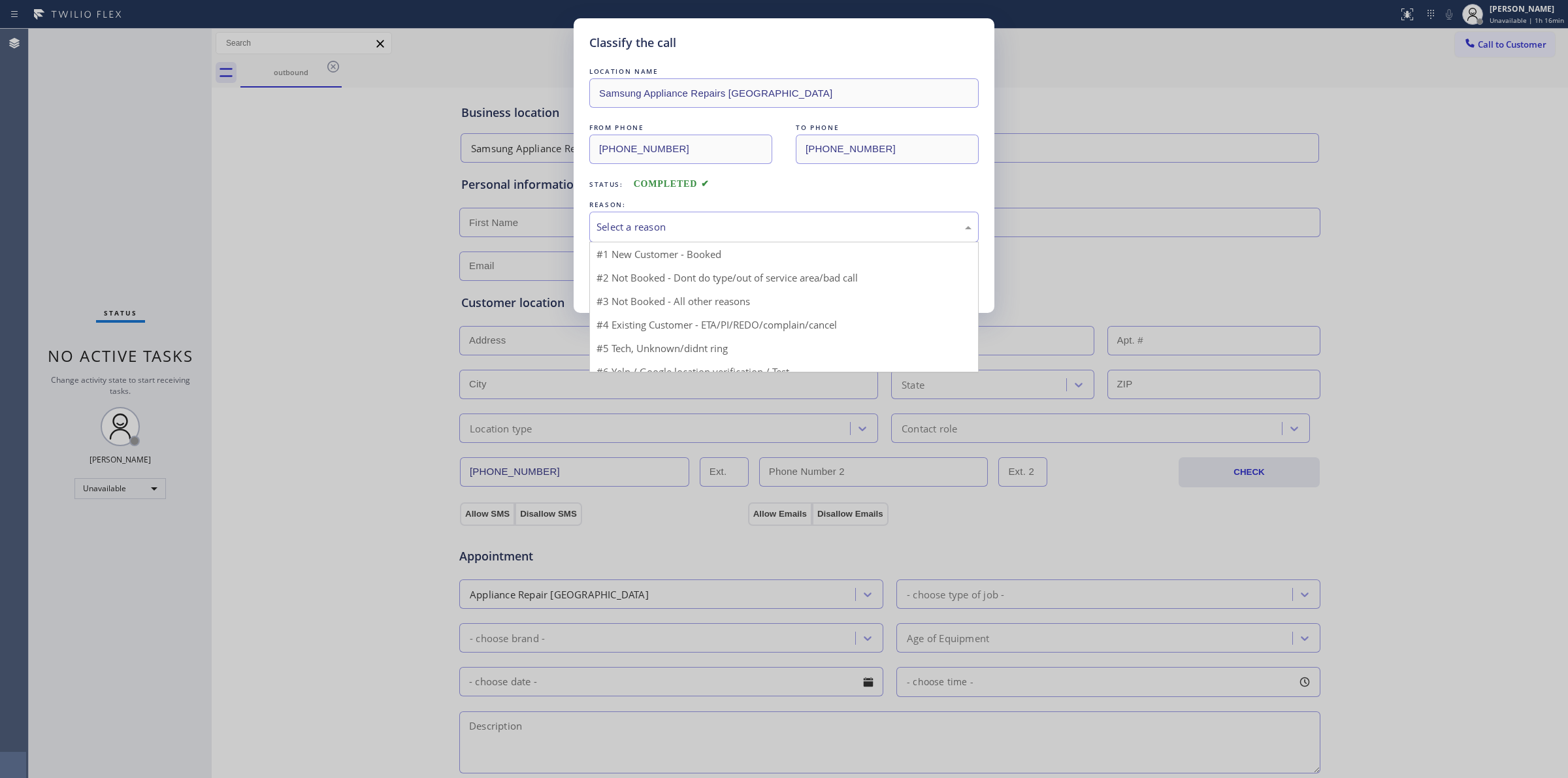
drag, startPoint x: 748, startPoint y: 219, endPoint x: 690, endPoint y: 291, distance: 92.5
click at [748, 220] on div "Select a reason" at bounding box center [784, 227] width 390 height 31
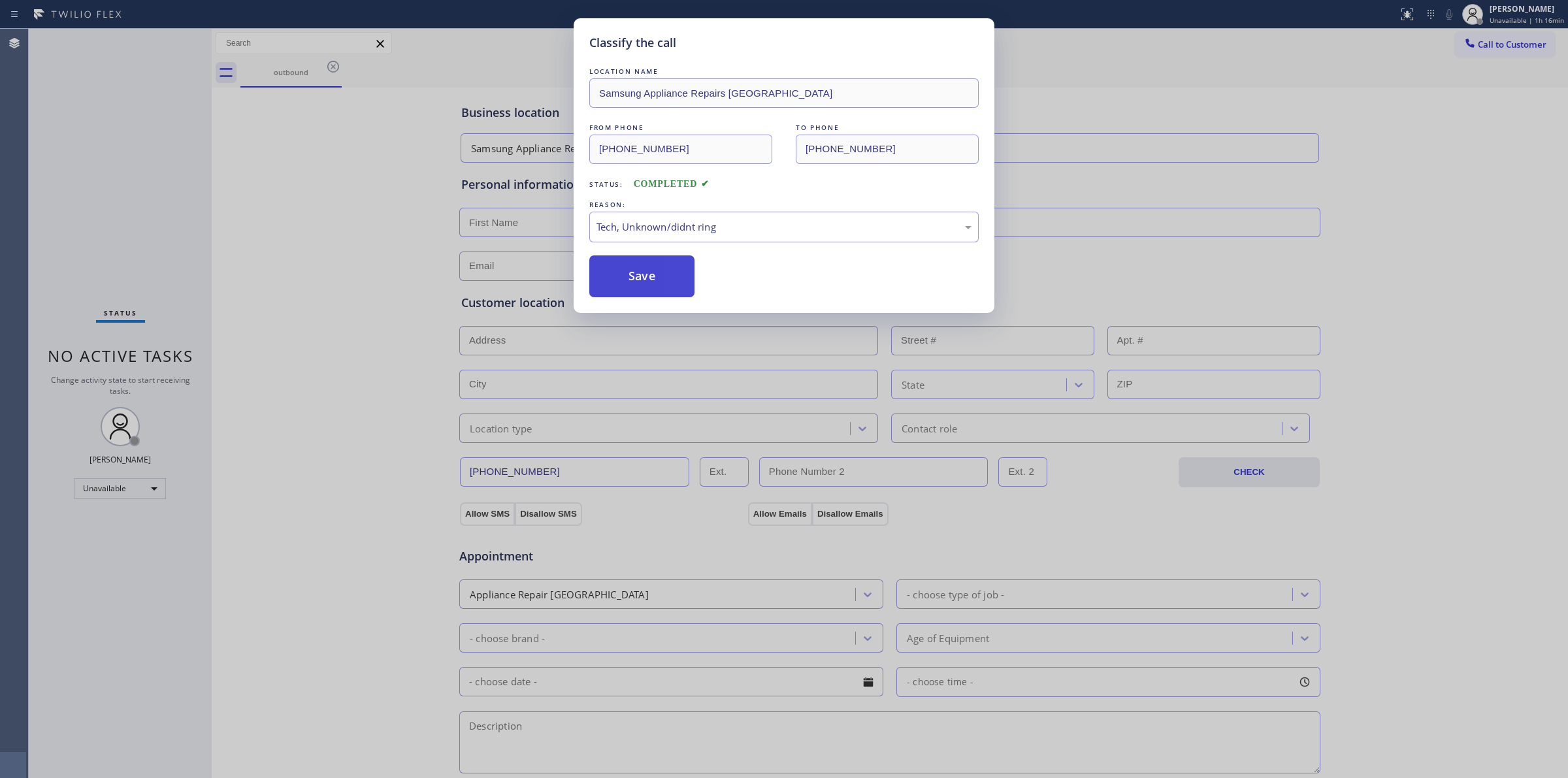
click at [640, 262] on button "Save" at bounding box center [642, 276] width 105 height 42
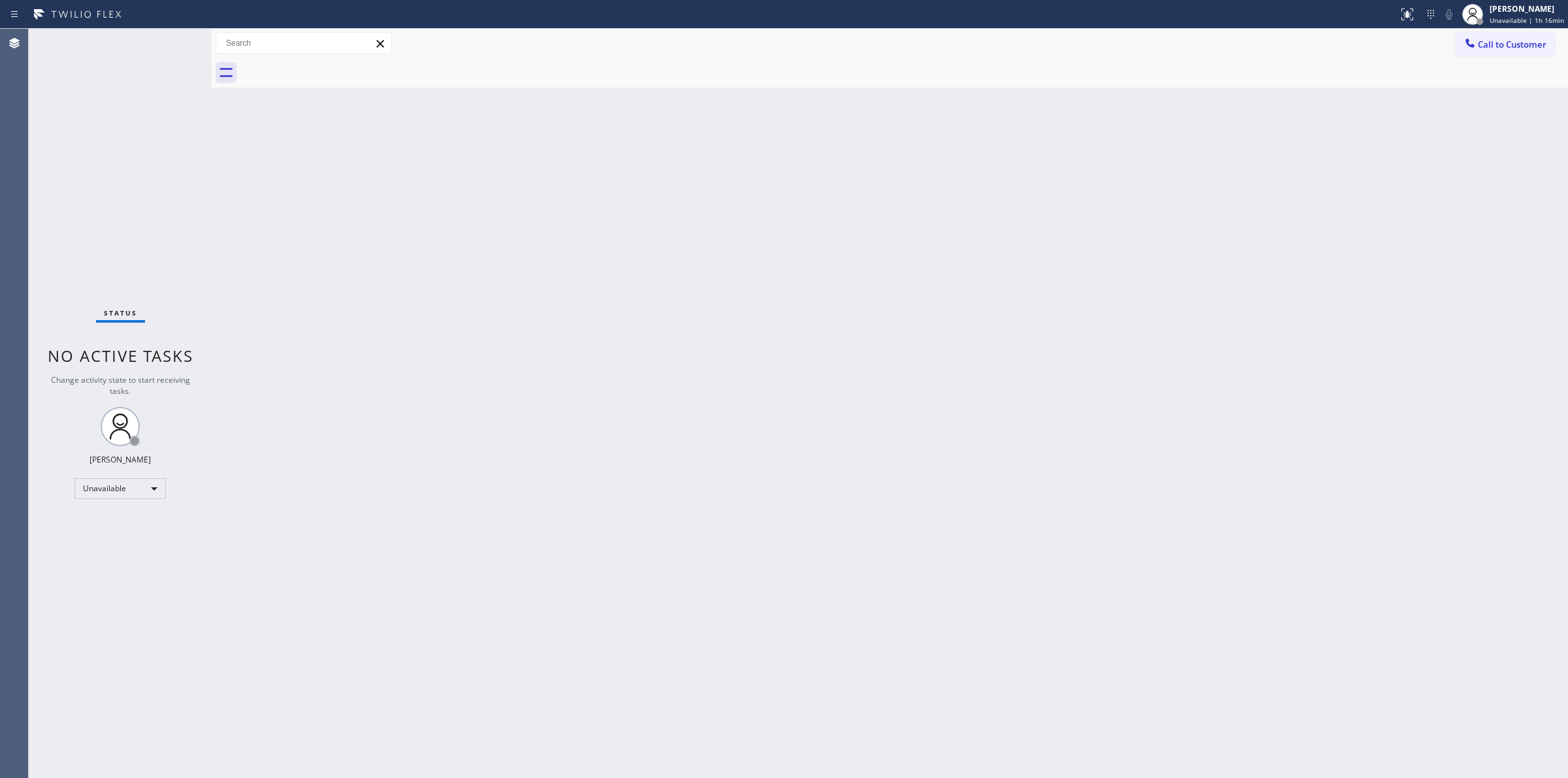
drag, startPoint x: 1460, startPoint y: 36, endPoint x: 1150, endPoint y: 141, distance: 327.3
click at [1459, 37] on button "Call to Customer" at bounding box center [1505, 45] width 100 height 25
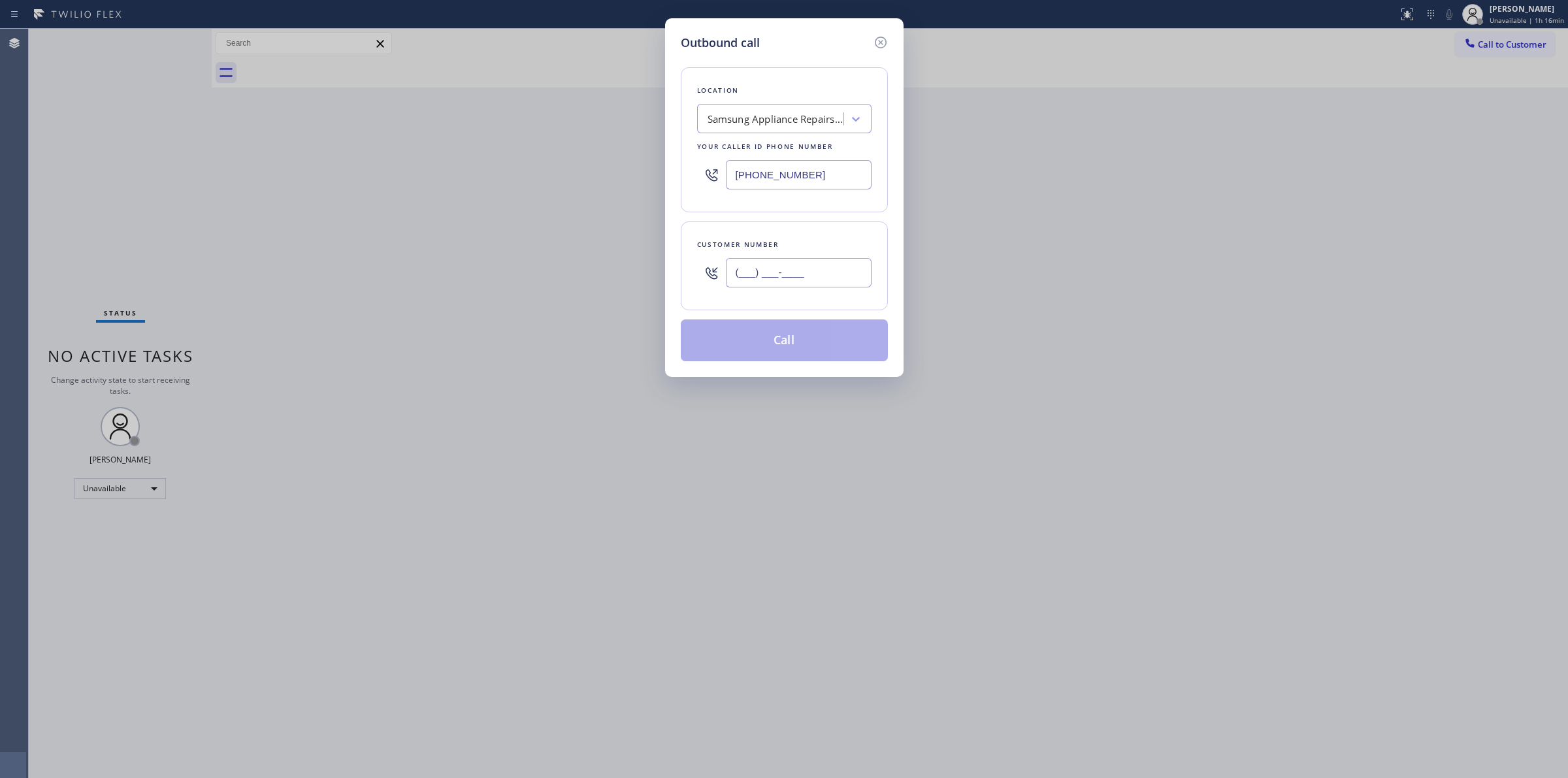
click at [804, 264] on input "(___) ___-____" at bounding box center [799, 273] width 146 height 29
paste input "979) 921-7766"
type input "[PHONE_NUMBER]"
click at [762, 338] on button "Call" at bounding box center [784, 340] width 207 height 42
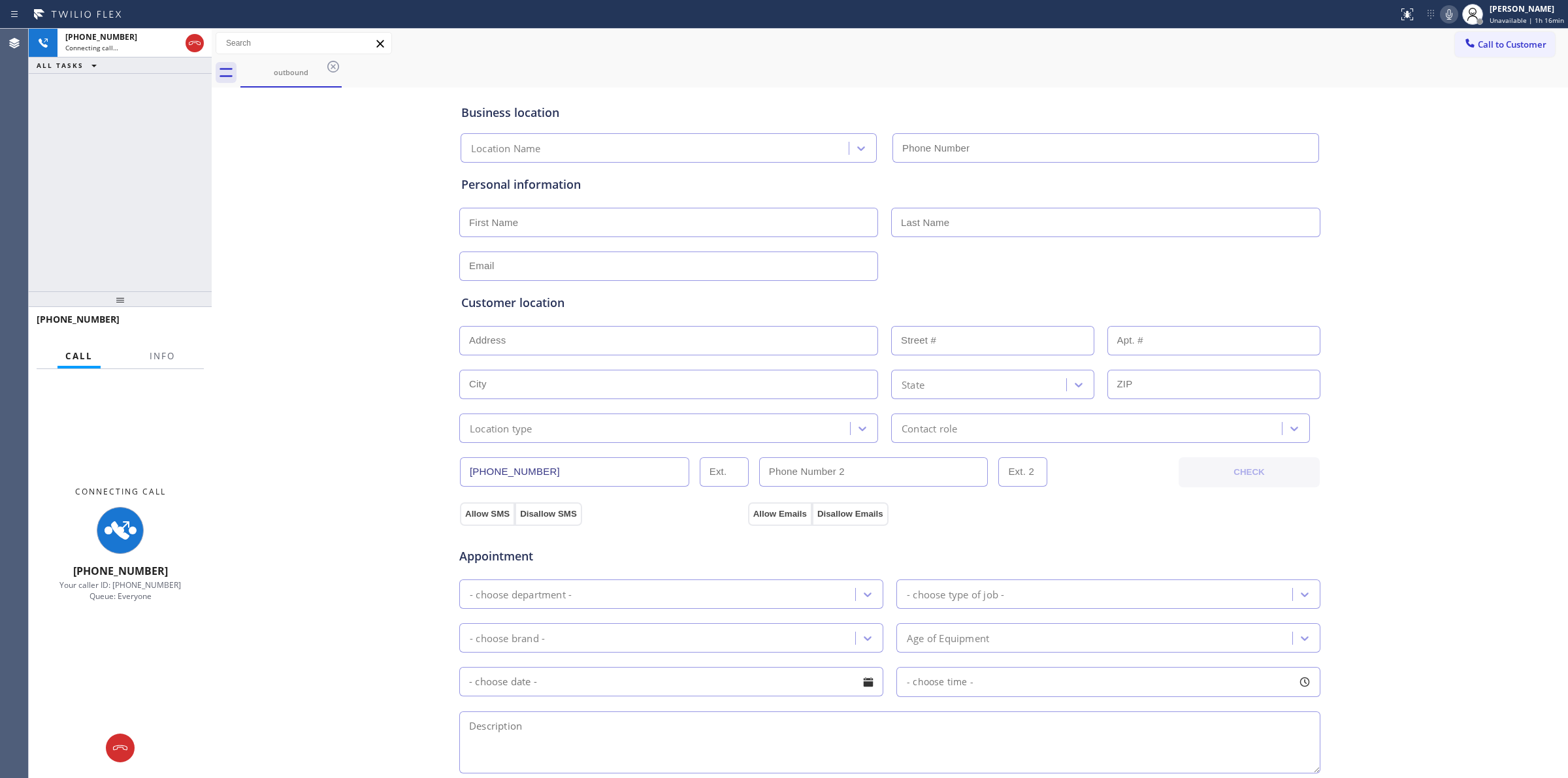
click at [819, 92] on div "Business location Location Name" at bounding box center [890, 124] width 862 height 77
click at [317, 61] on div "outbound" at bounding box center [291, 72] width 99 height 28
click at [337, 67] on icon at bounding box center [333, 66] width 16 height 16
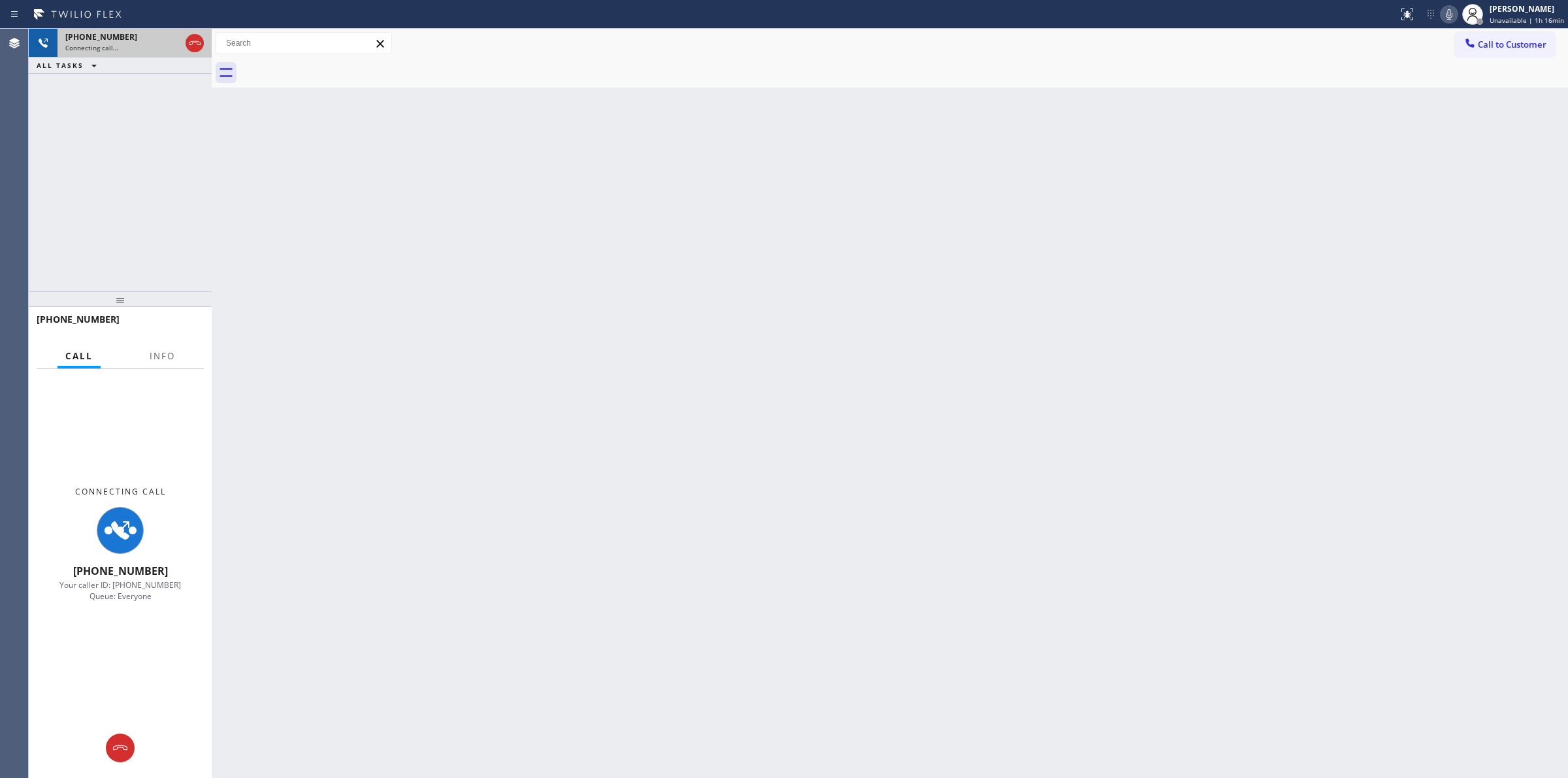
click at [151, 49] on div "Connecting call…" at bounding box center [123, 47] width 115 height 9
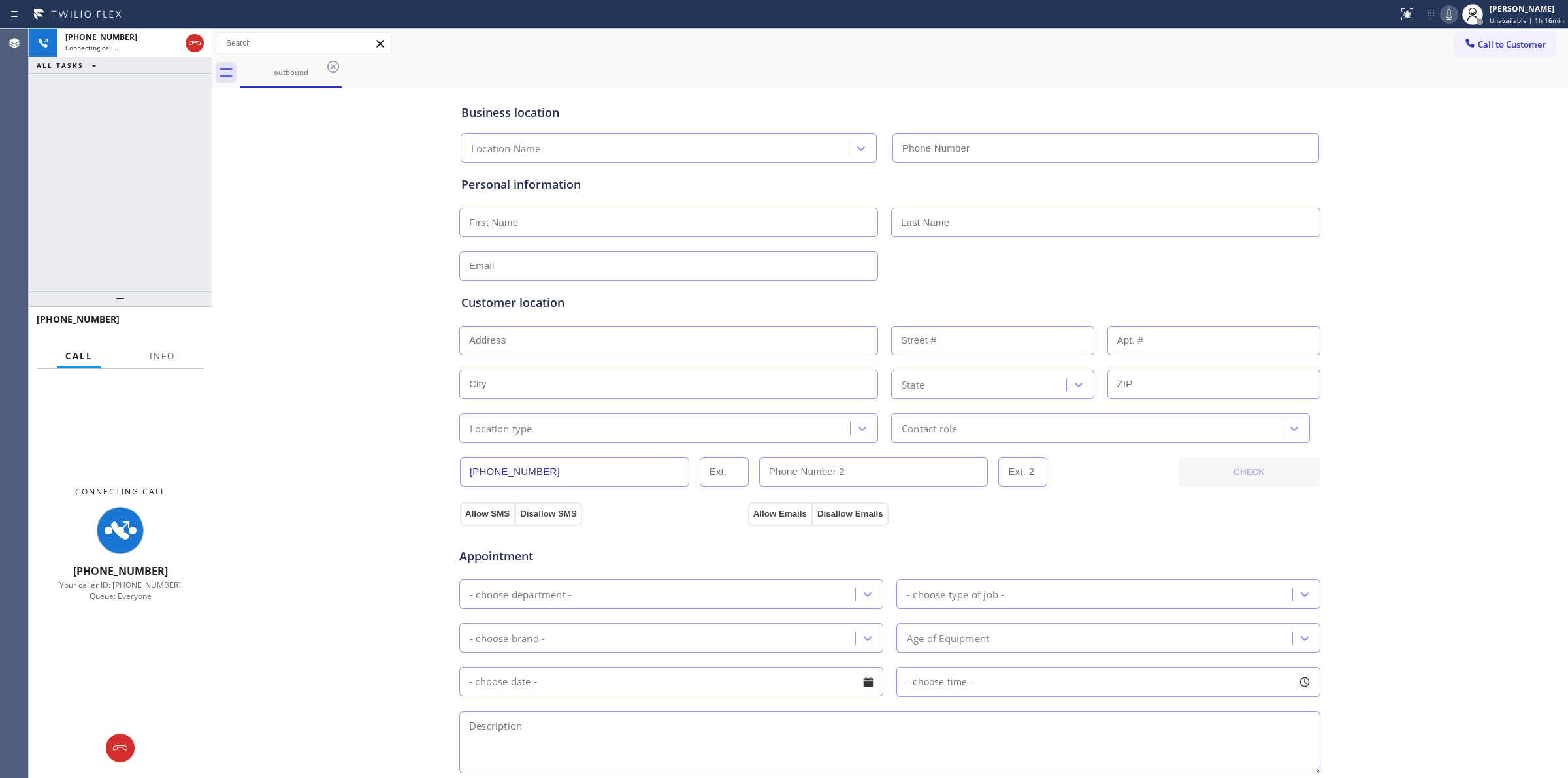
type input "[PHONE_NUMBER]"
click at [1447, 14] on icon at bounding box center [1449, 14] width 16 height 16
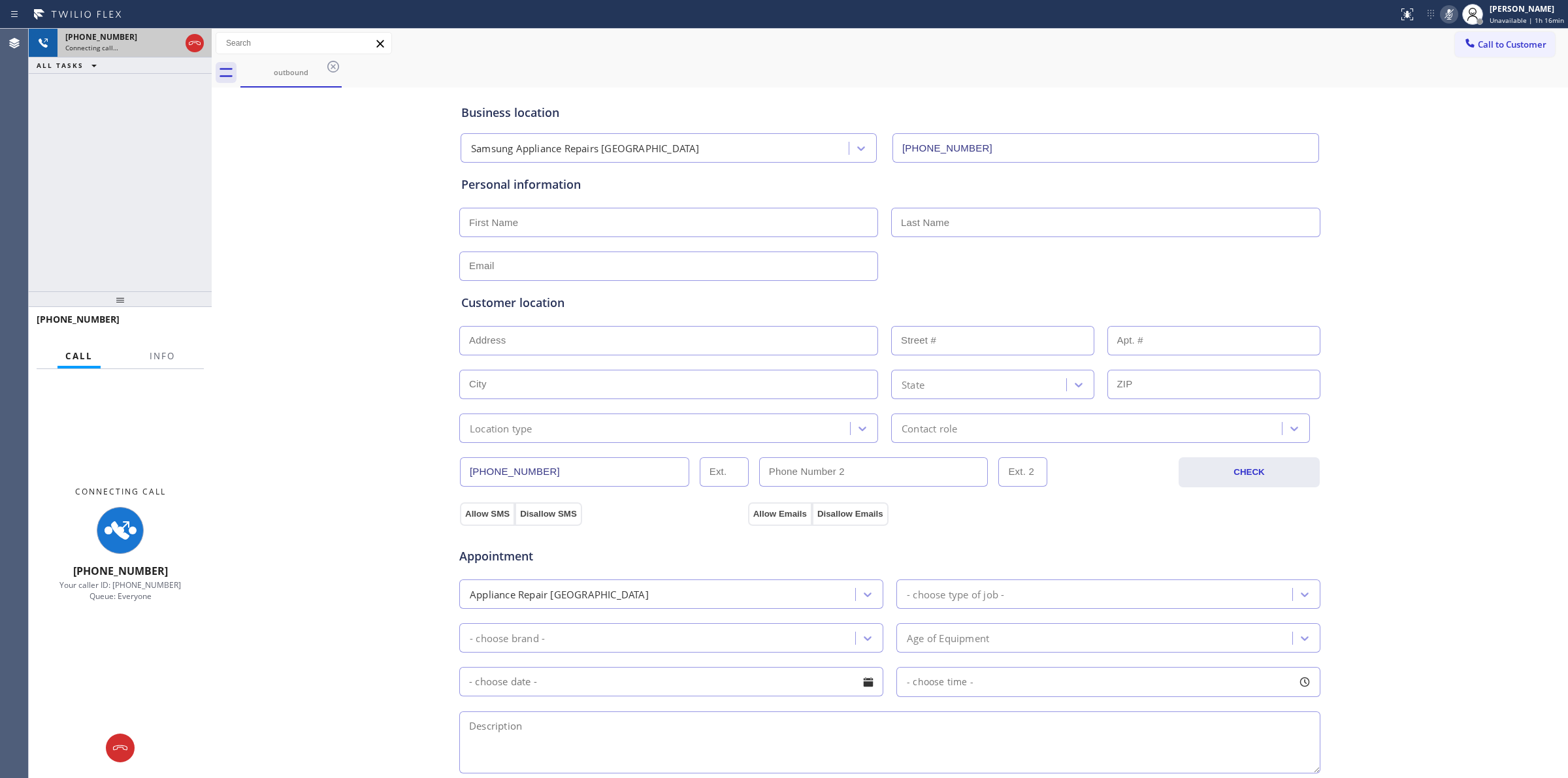
click at [169, 43] on div "Connecting call…" at bounding box center [123, 47] width 115 height 9
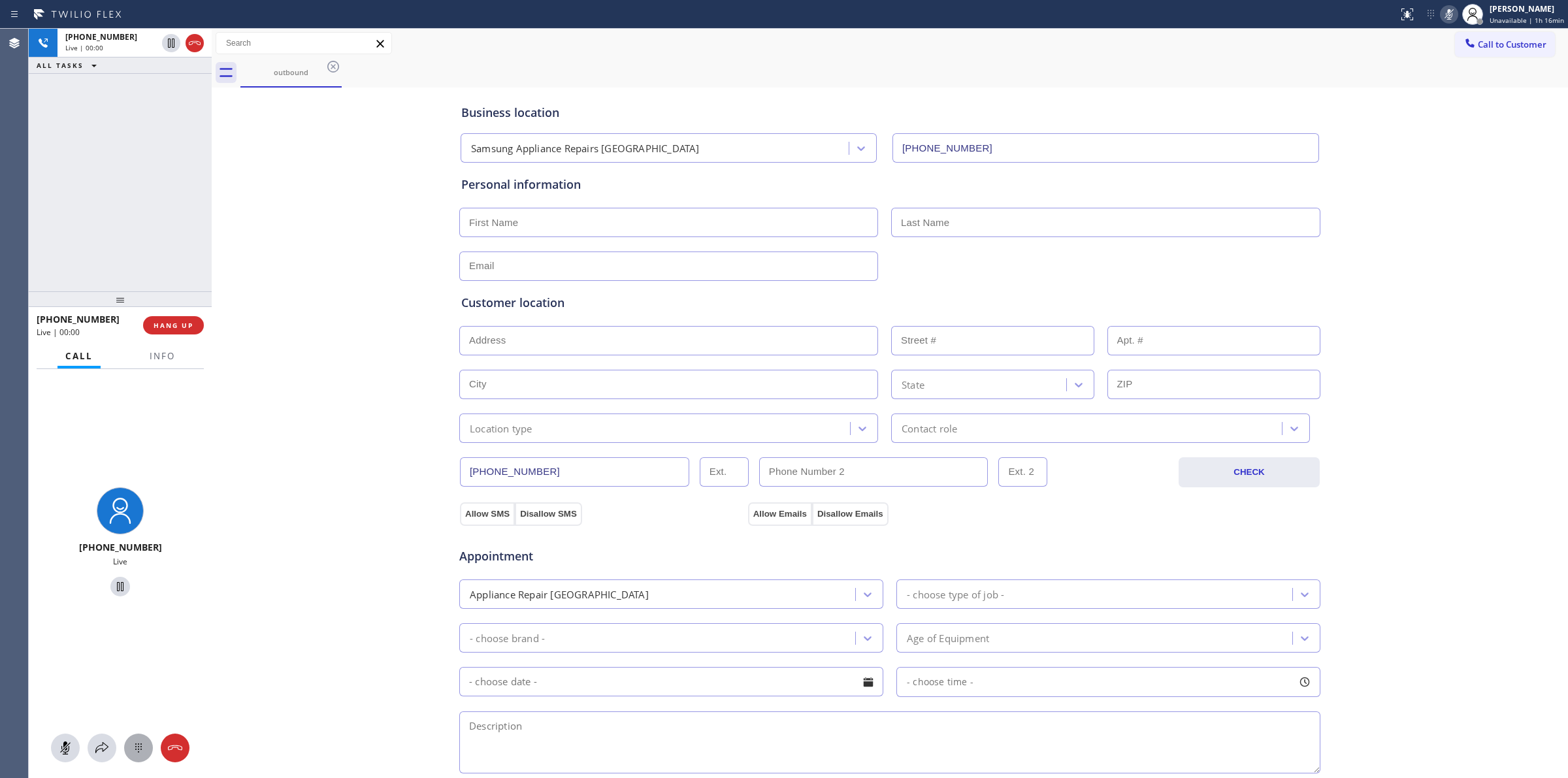
click at [147, 746] on div at bounding box center [138, 748] width 29 height 16
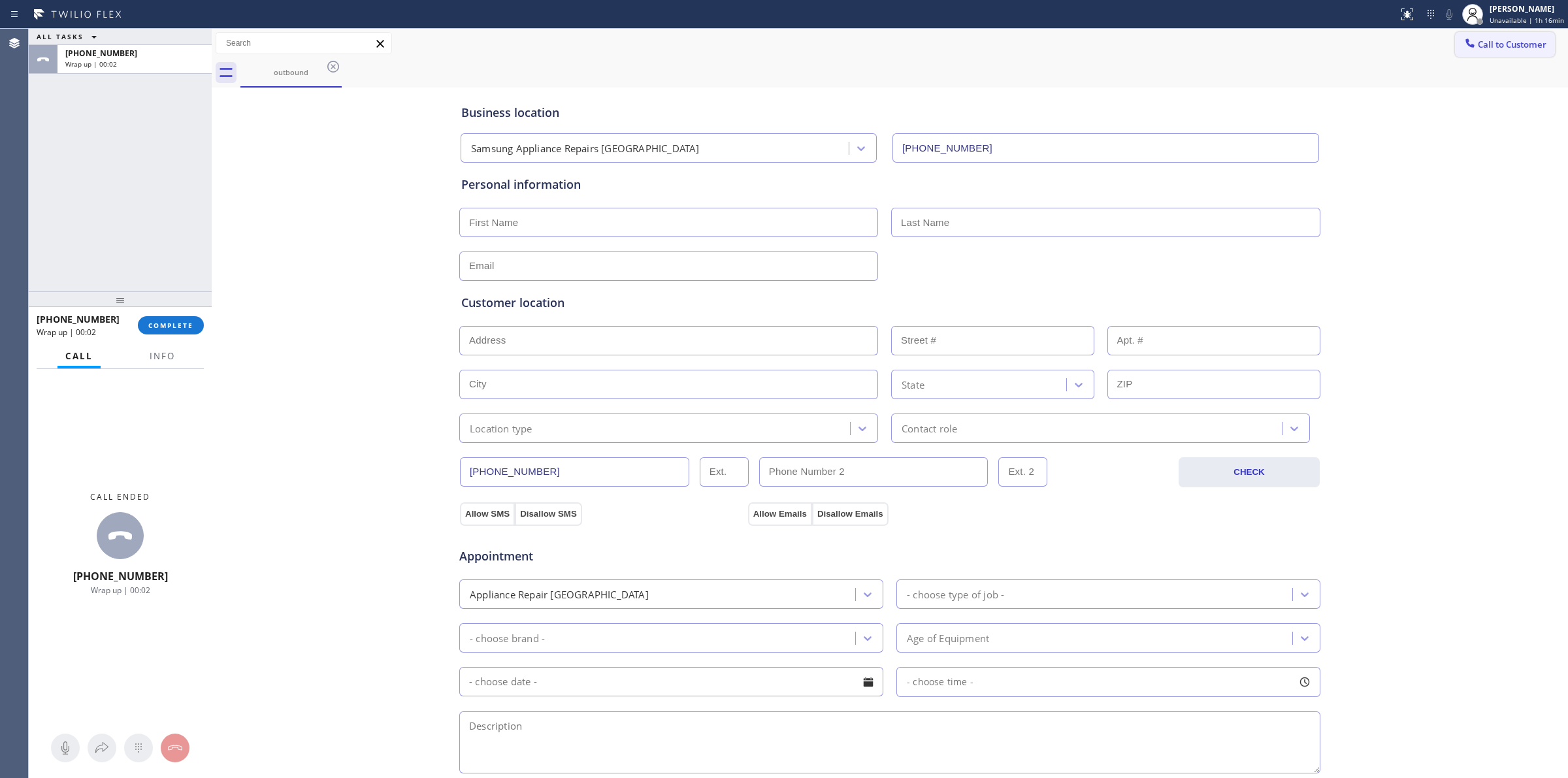
click at [1478, 47] on span "Call to Customer" at bounding box center [1513, 44] width 69 height 12
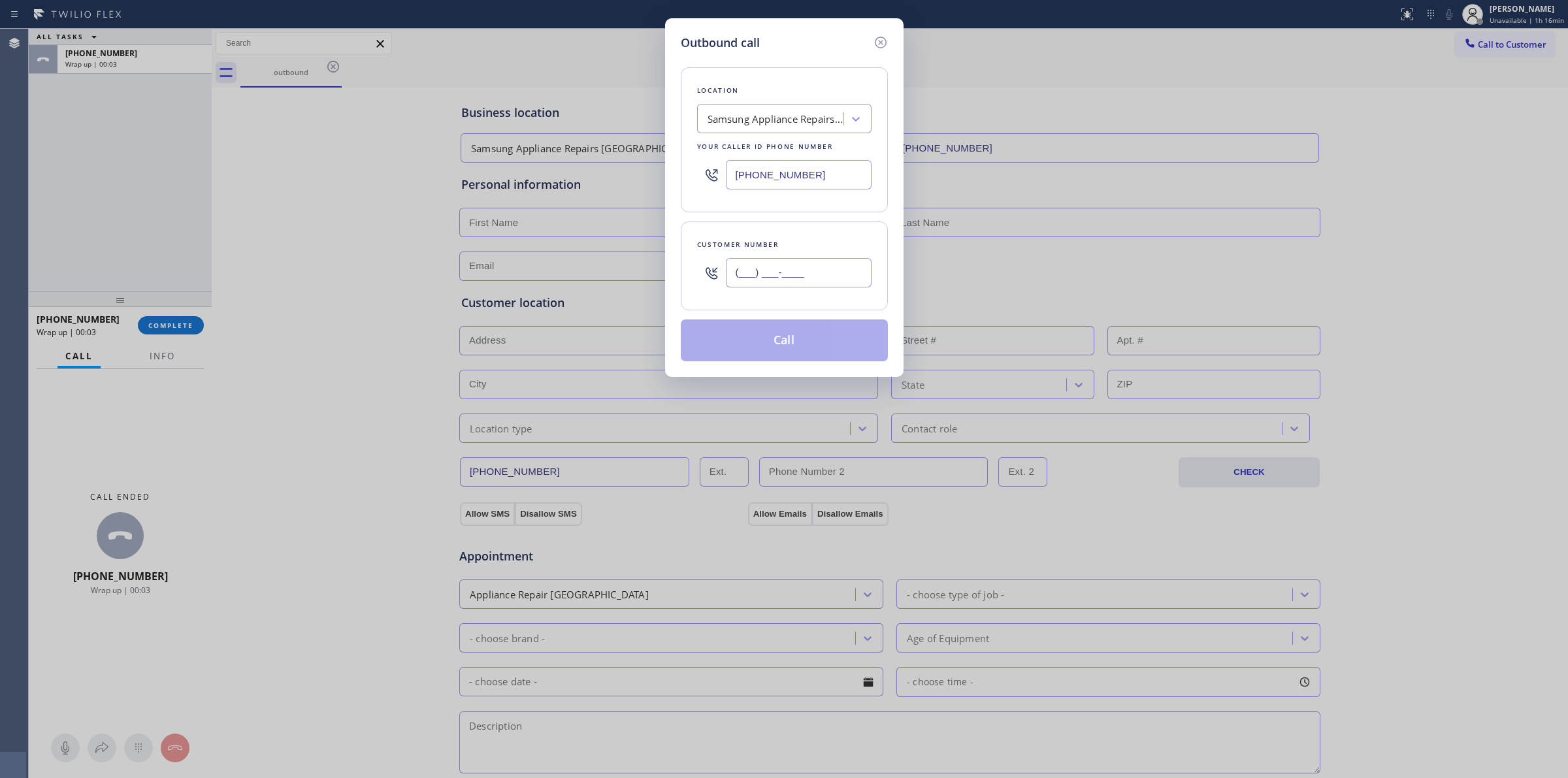
click at [792, 260] on input "(___) ___-____" at bounding box center [799, 273] width 146 height 29
paste input "817) 417-0326"
type input "[PHONE_NUMBER]"
click at [795, 121] on div "Samsung Appliance Repairs [GEOGRAPHIC_DATA]" at bounding box center [776, 119] width 137 height 15
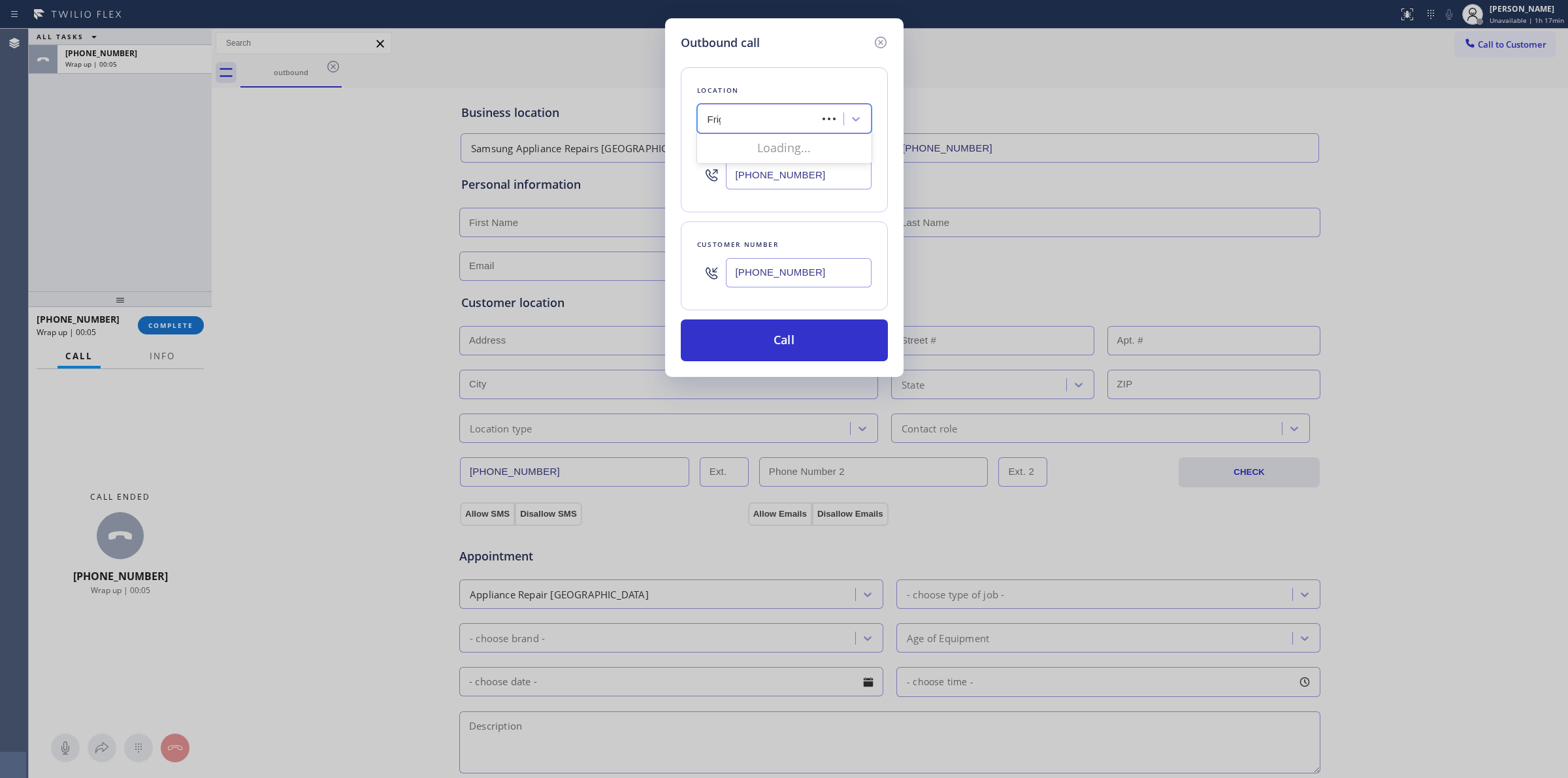
type input "Frigi"
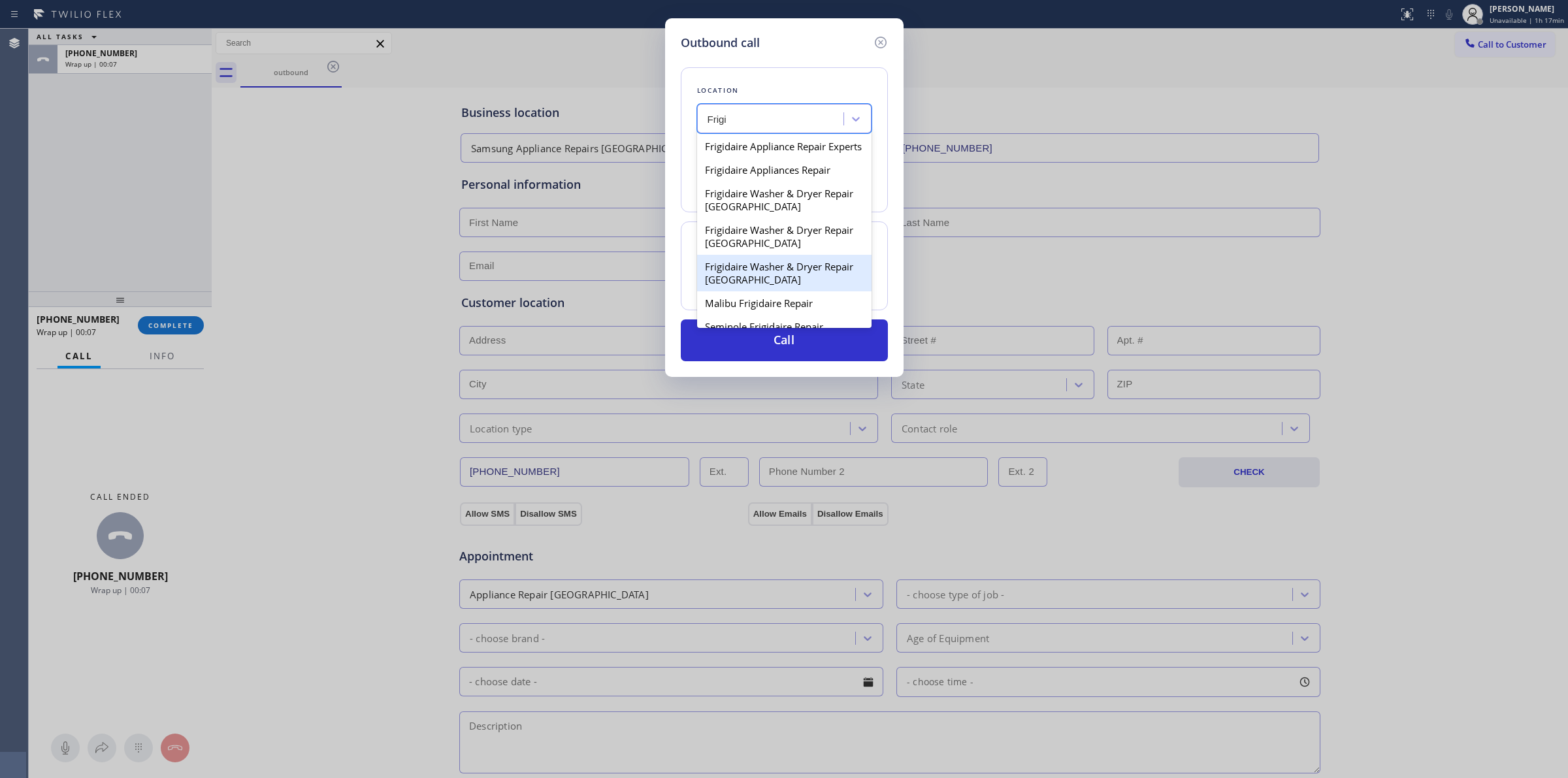
click at [736, 291] on div "Frigidaire Washer & Dryer Repair [GEOGRAPHIC_DATA]" at bounding box center [784, 273] width 175 height 36
type input "[PHONE_NUMBER]"
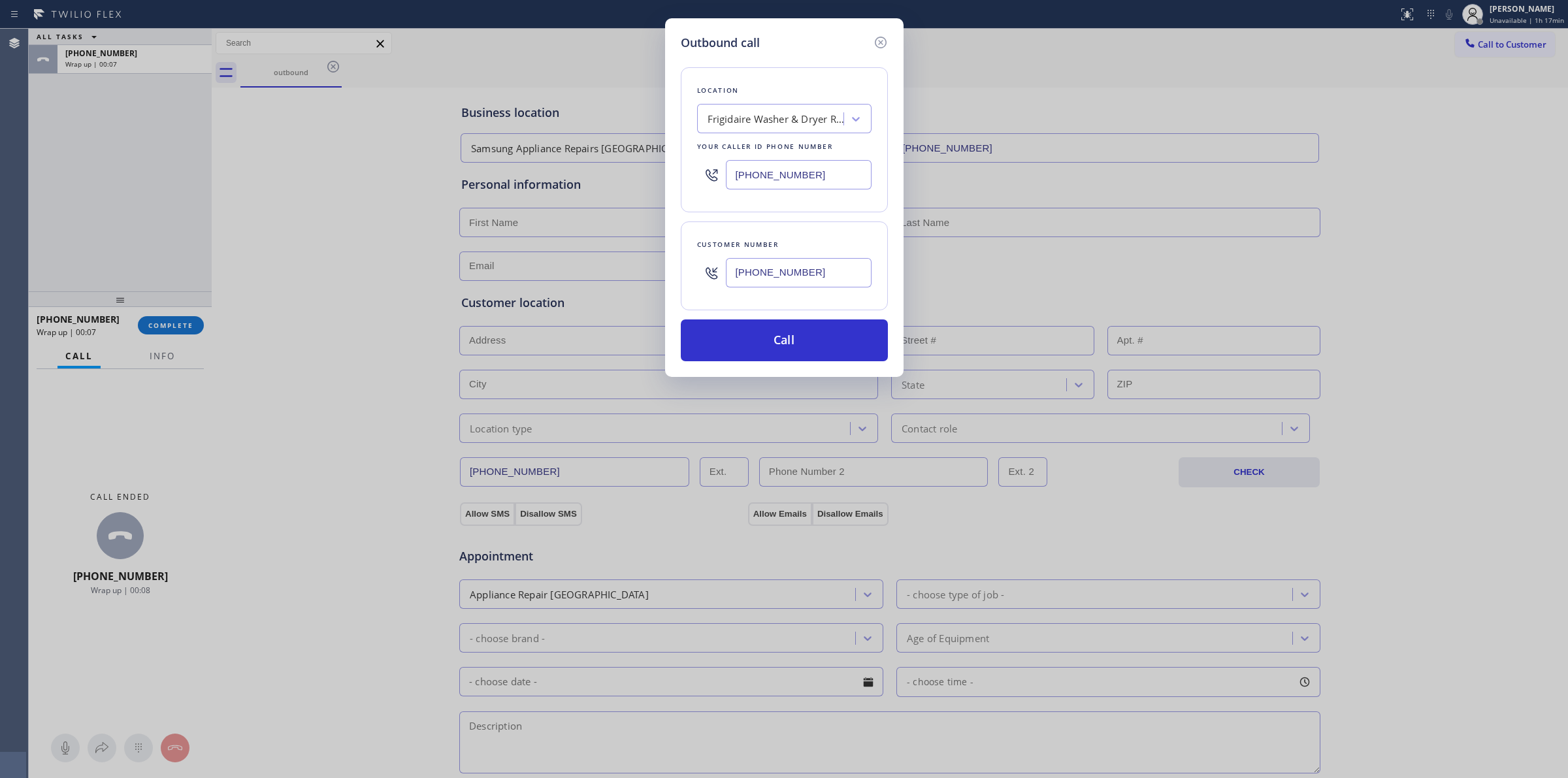
click at [796, 273] on input "[PHONE_NUMBER]" at bounding box center [799, 273] width 146 height 29
click at [788, 344] on button "Call" at bounding box center [784, 340] width 207 height 42
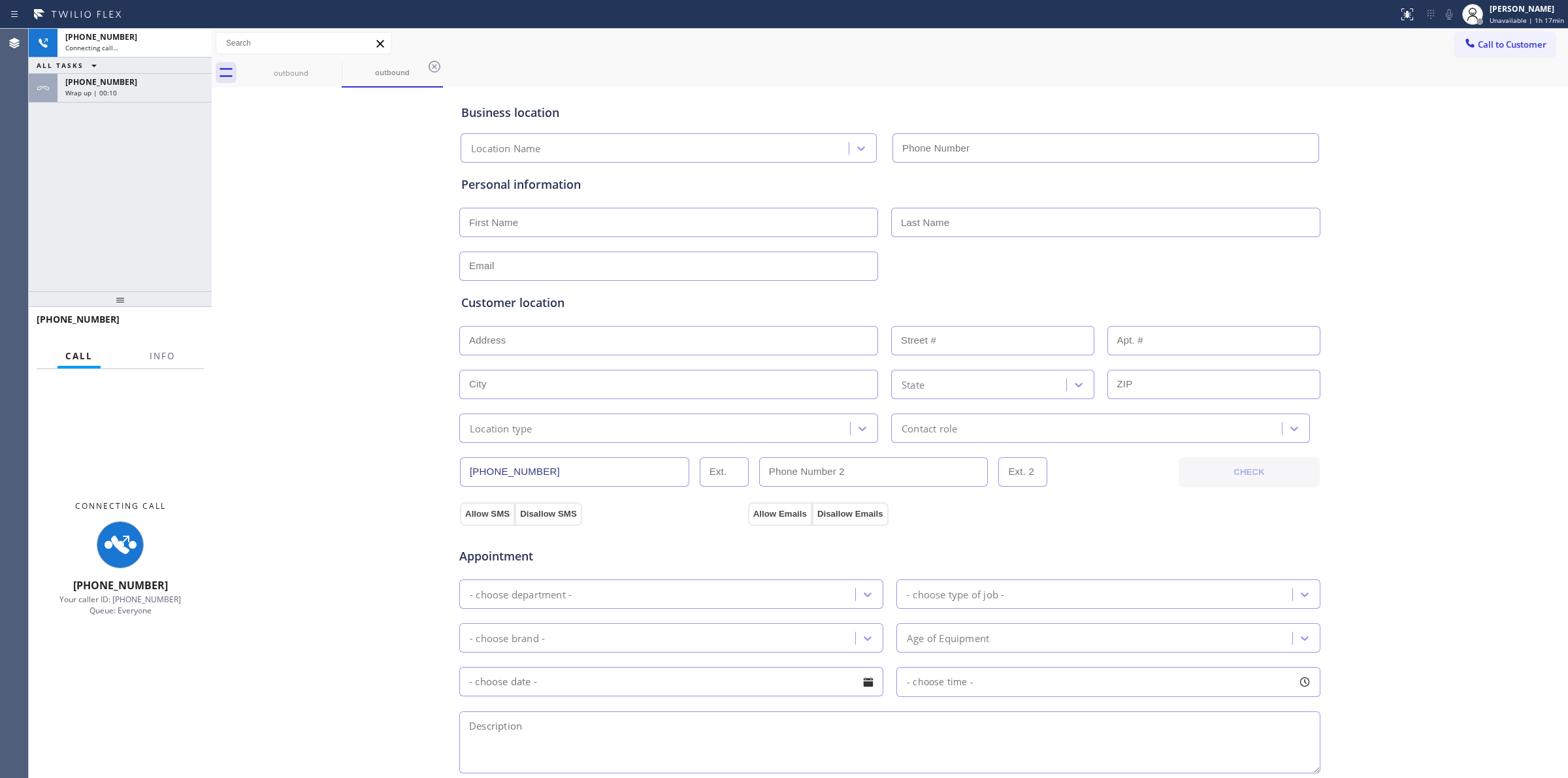
type input "[PHONE_NUMBER]"
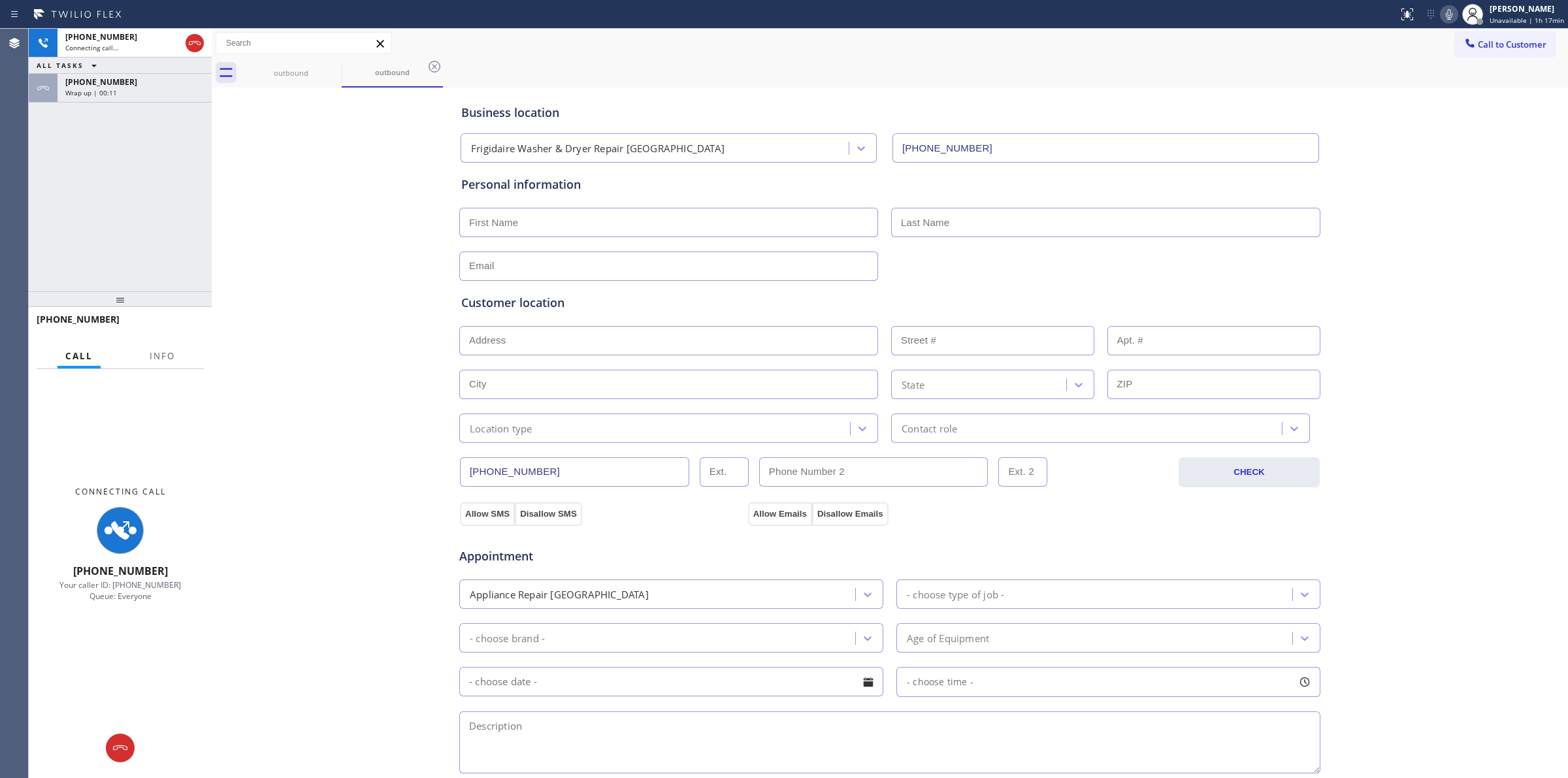
click at [844, 65] on div "outbound outbound" at bounding box center [904, 73] width 1328 height 29
click at [141, 92] on div "Wrap up | 00:13" at bounding box center [134, 92] width 138 height 9
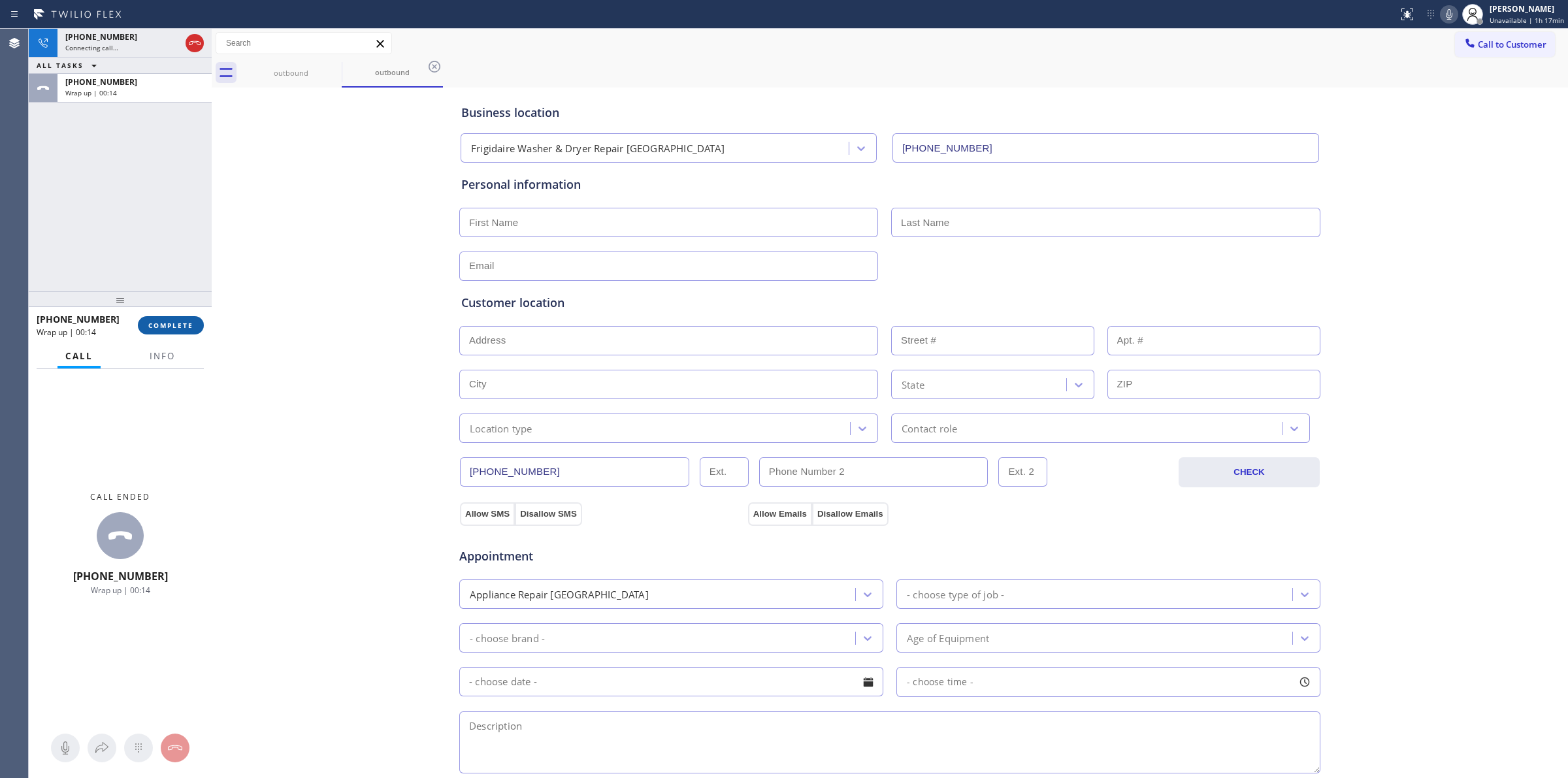
click at [175, 315] on div "[PHONE_NUMBER] Wrap up | 00:14 COMPLETE" at bounding box center [120, 325] width 167 height 34
click at [175, 321] on span "COMPLETE" at bounding box center [171, 325] width 45 height 9
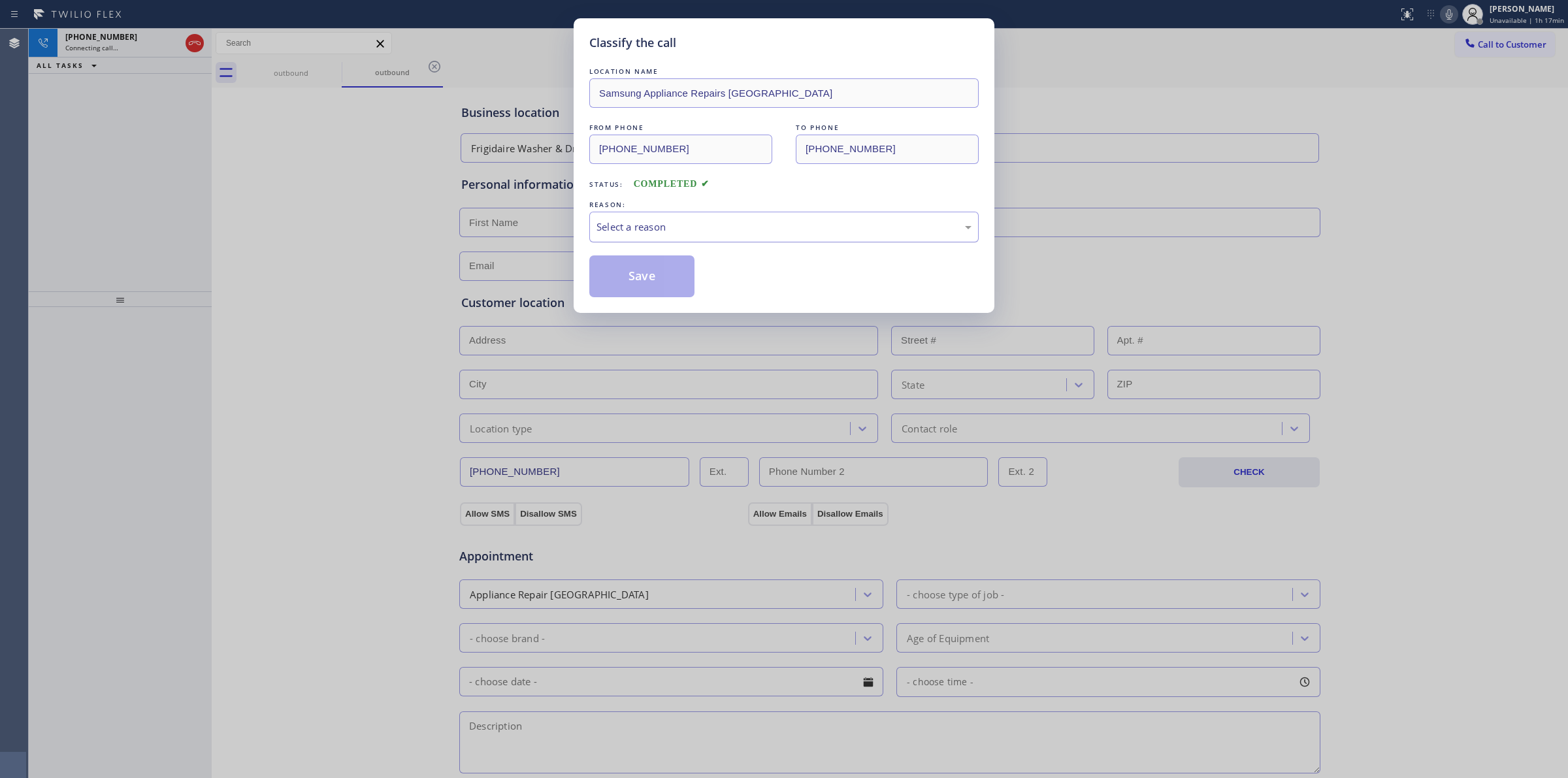
drag, startPoint x: 643, startPoint y: 213, endPoint x: 652, endPoint y: 224, distance: 14.2
click at [647, 214] on div "Select a reason" at bounding box center [784, 227] width 390 height 31
drag, startPoint x: 669, startPoint y: 344, endPoint x: 671, endPoint y: 337, distance: 7.3
click at [674, 230] on div "Yelp / Google" at bounding box center [784, 227] width 375 height 15
click at [663, 277] on button "Save" at bounding box center [642, 276] width 105 height 42
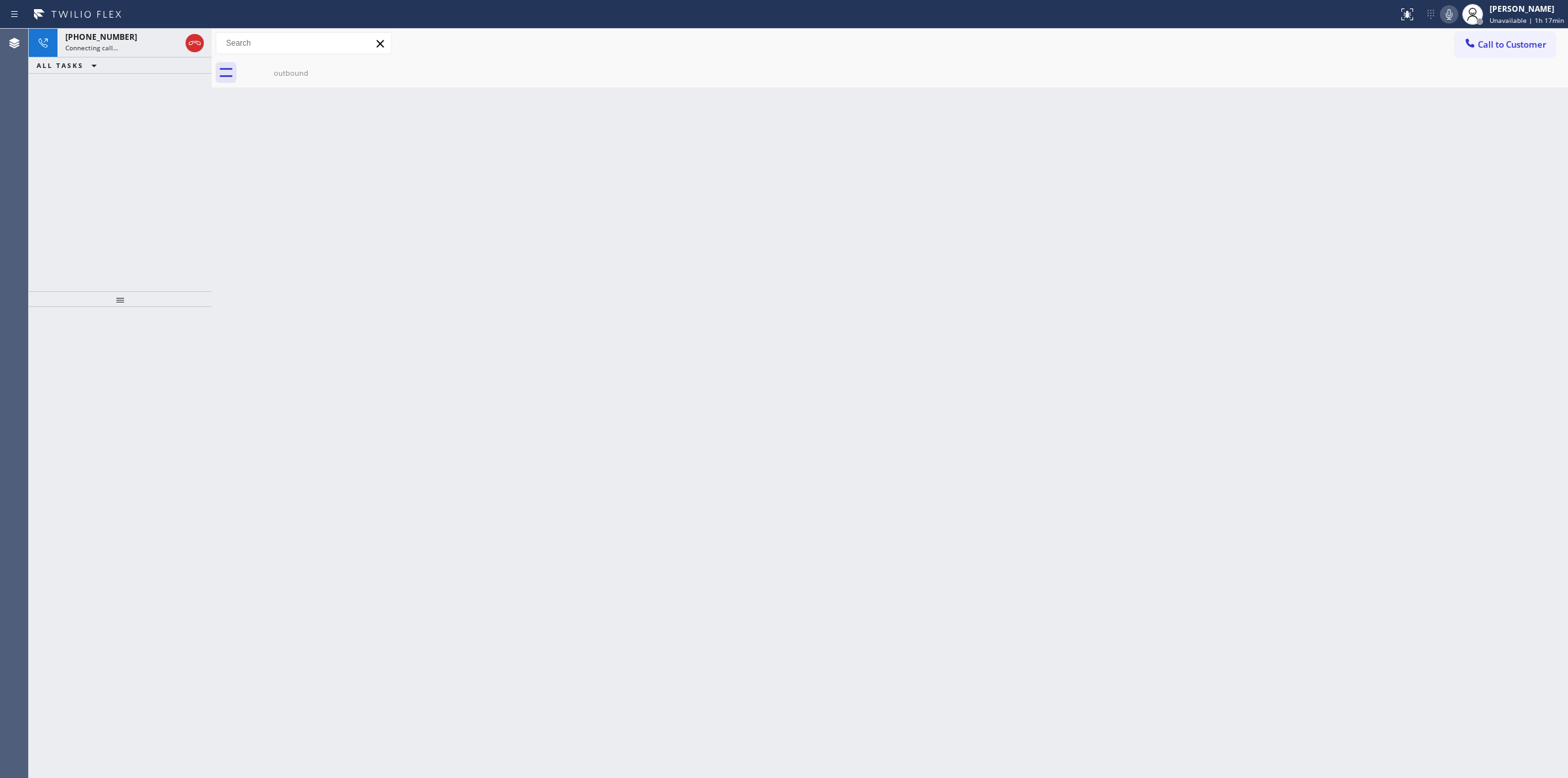
click at [1452, 13] on icon at bounding box center [1449, 14] width 16 height 16
drag, startPoint x: 305, startPoint y: 72, endPoint x: 321, endPoint y: 69, distance: 16.3
click at [308, 72] on div "outbound" at bounding box center [291, 73] width 99 height 10
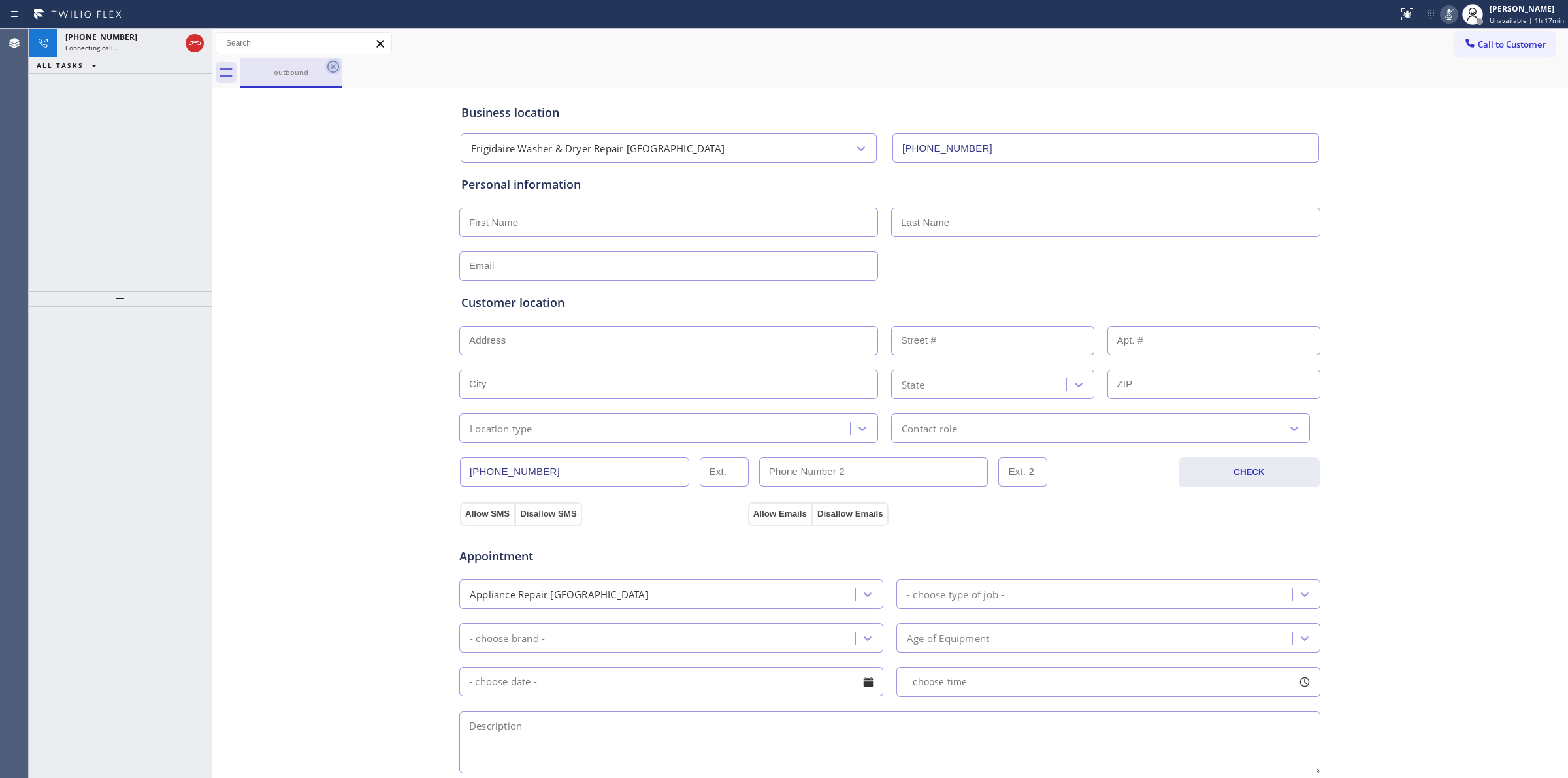
click at [336, 69] on icon at bounding box center [333, 66] width 16 height 16
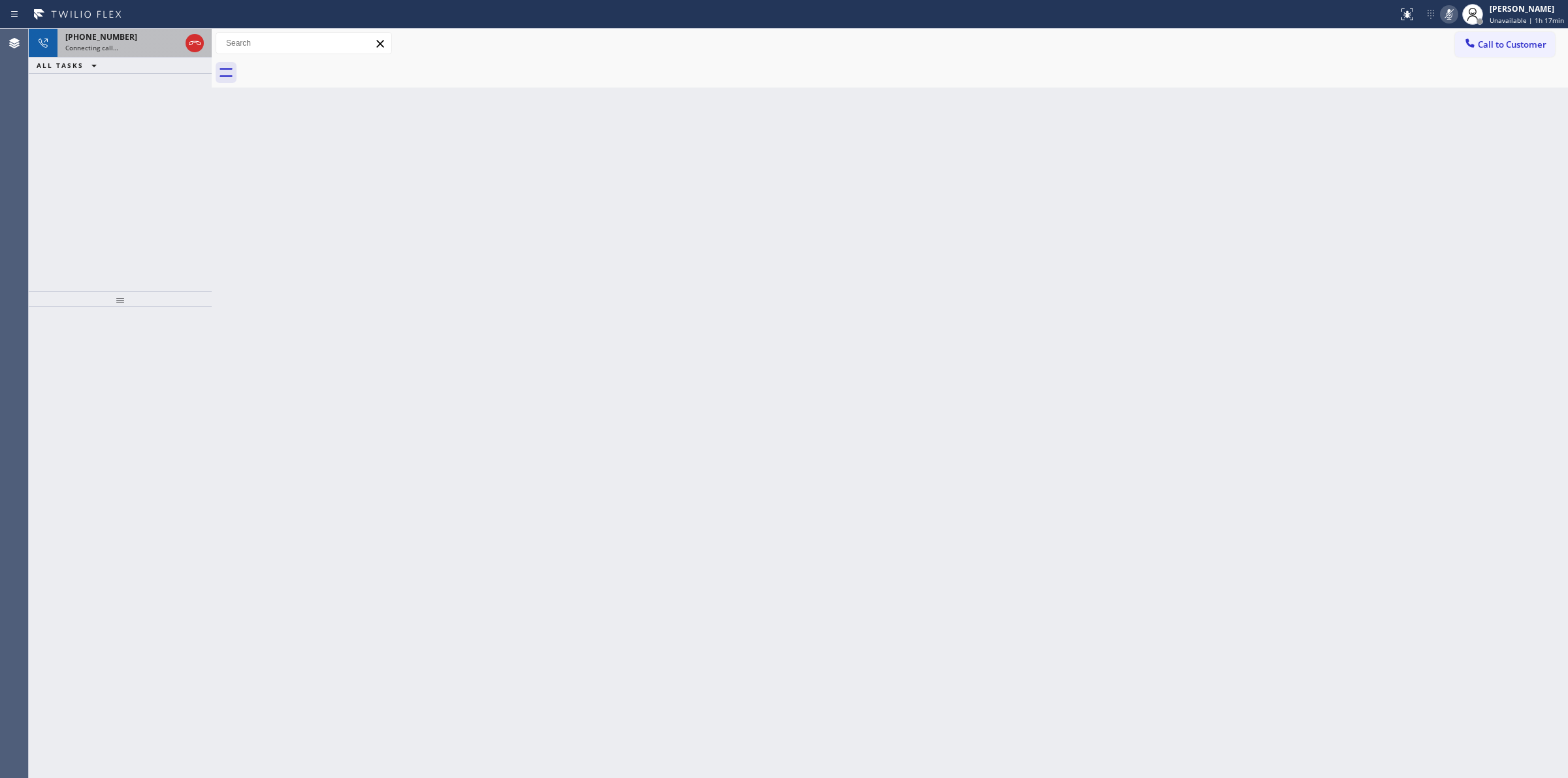
click at [163, 47] on div "Connecting call…" at bounding box center [123, 47] width 115 height 9
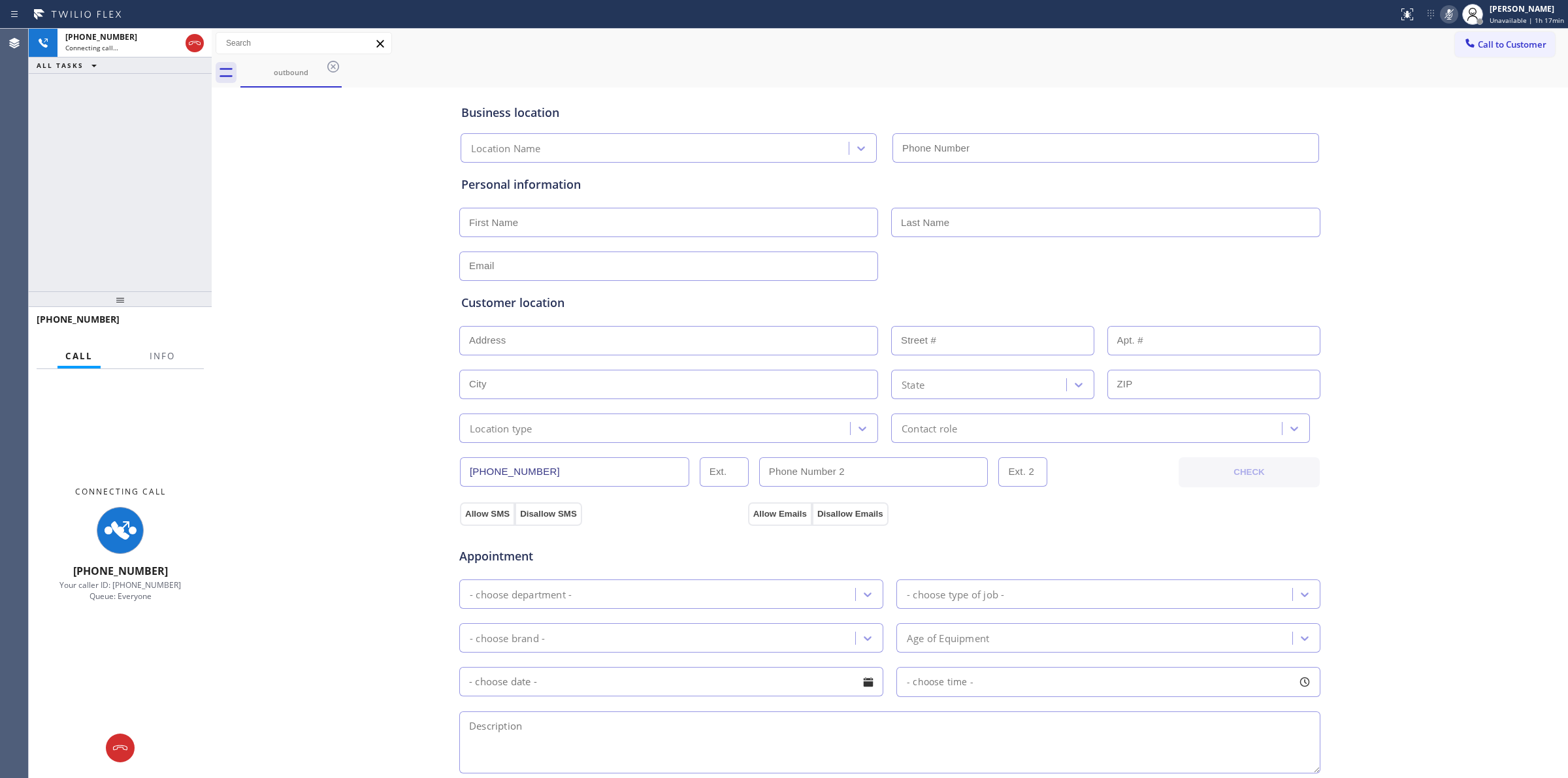
type input "[PHONE_NUMBER]"
drag, startPoint x: 120, startPoint y: 758, endPoint x: 125, endPoint y: 752, distance: 7.8
click at [120, 758] on button at bounding box center [121, 748] width 29 height 29
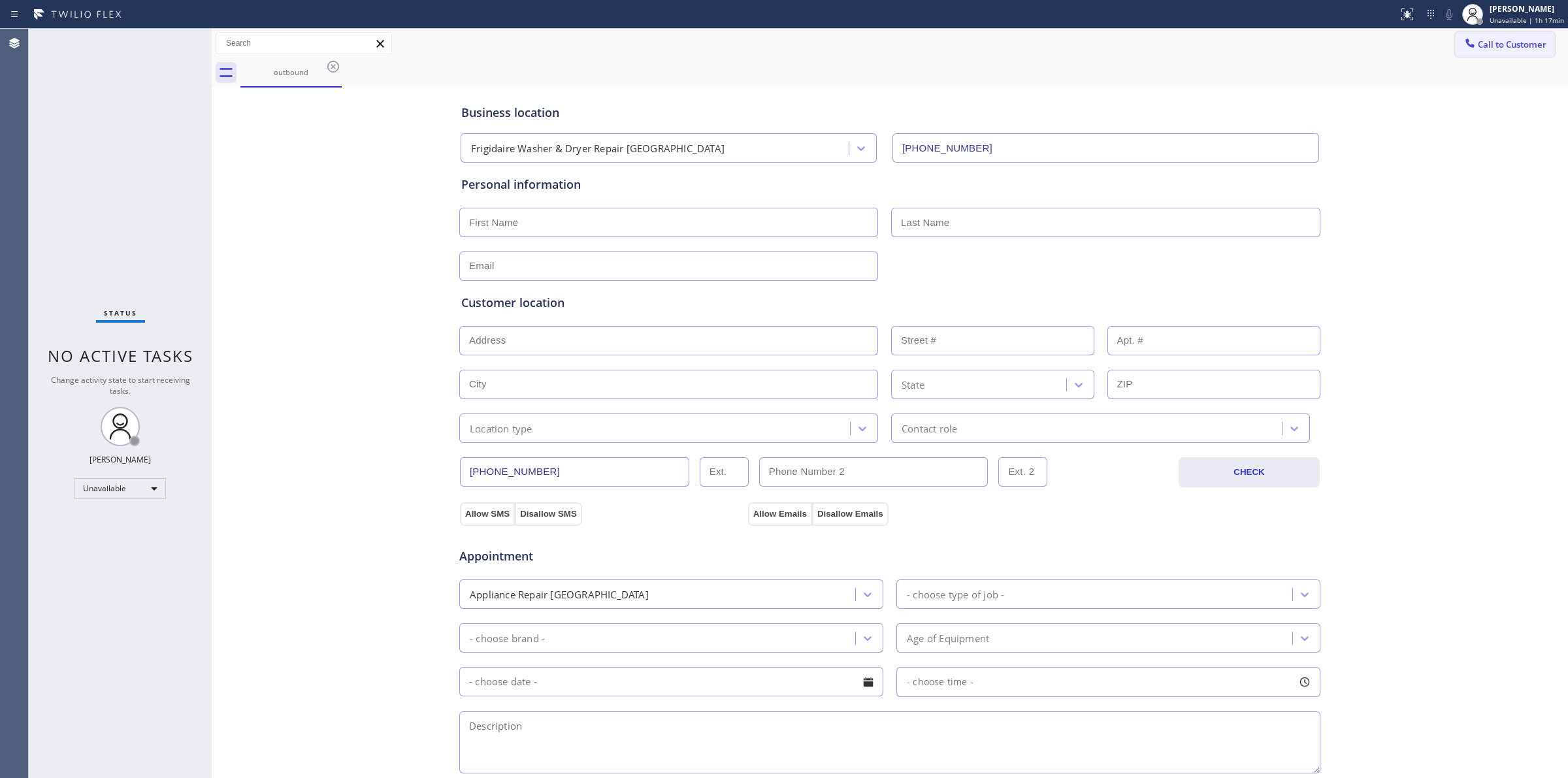
click at [1478, 48] on span "Call to Customer" at bounding box center [1513, 44] width 69 height 12
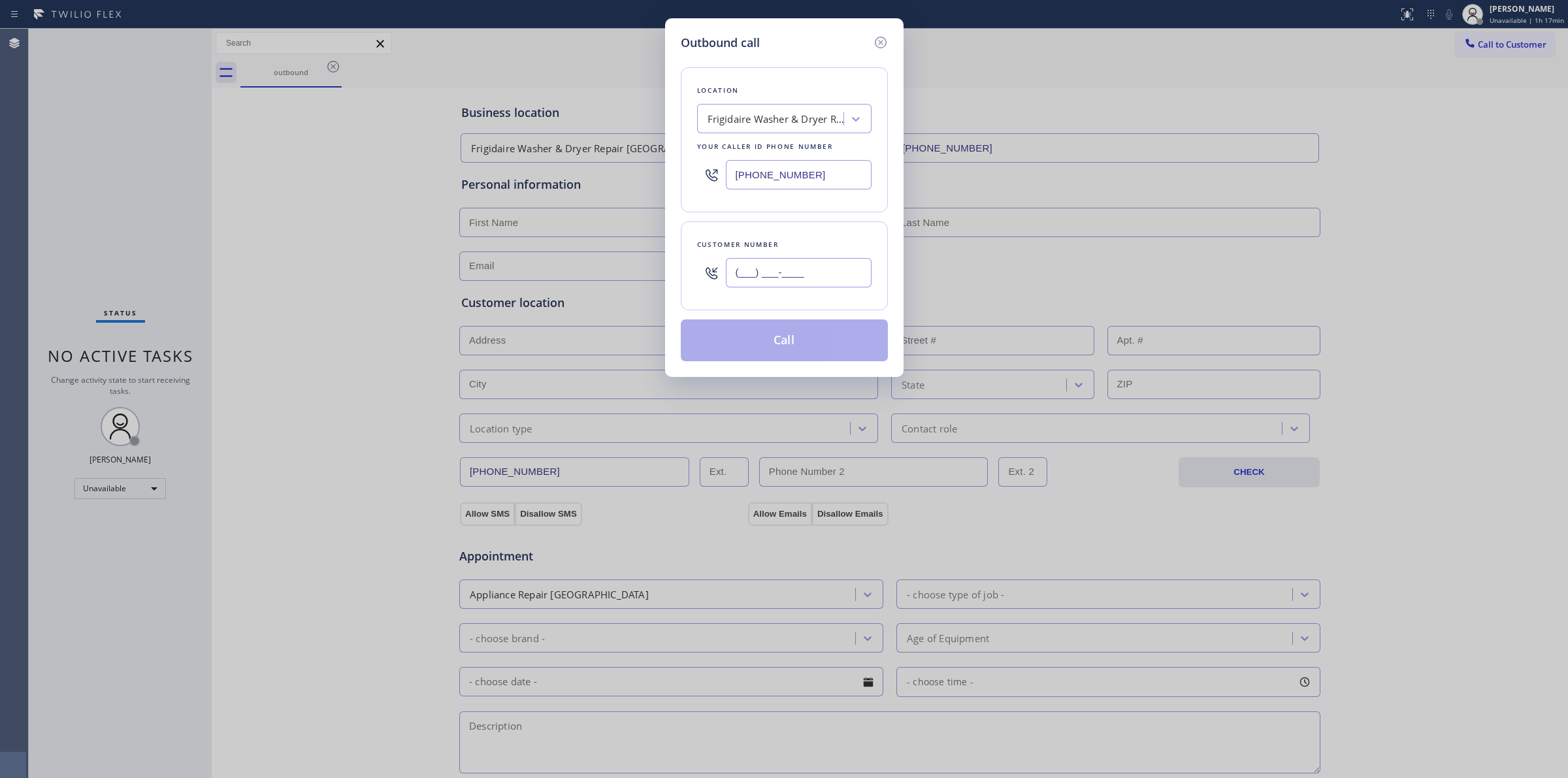
paste input "817) 417-0326"
click at [801, 283] on input "(___) ___-____" at bounding box center [799, 273] width 146 height 29
type input "[PHONE_NUMBER]"
click at [781, 344] on button "Call" at bounding box center [784, 340] width 207 height 42
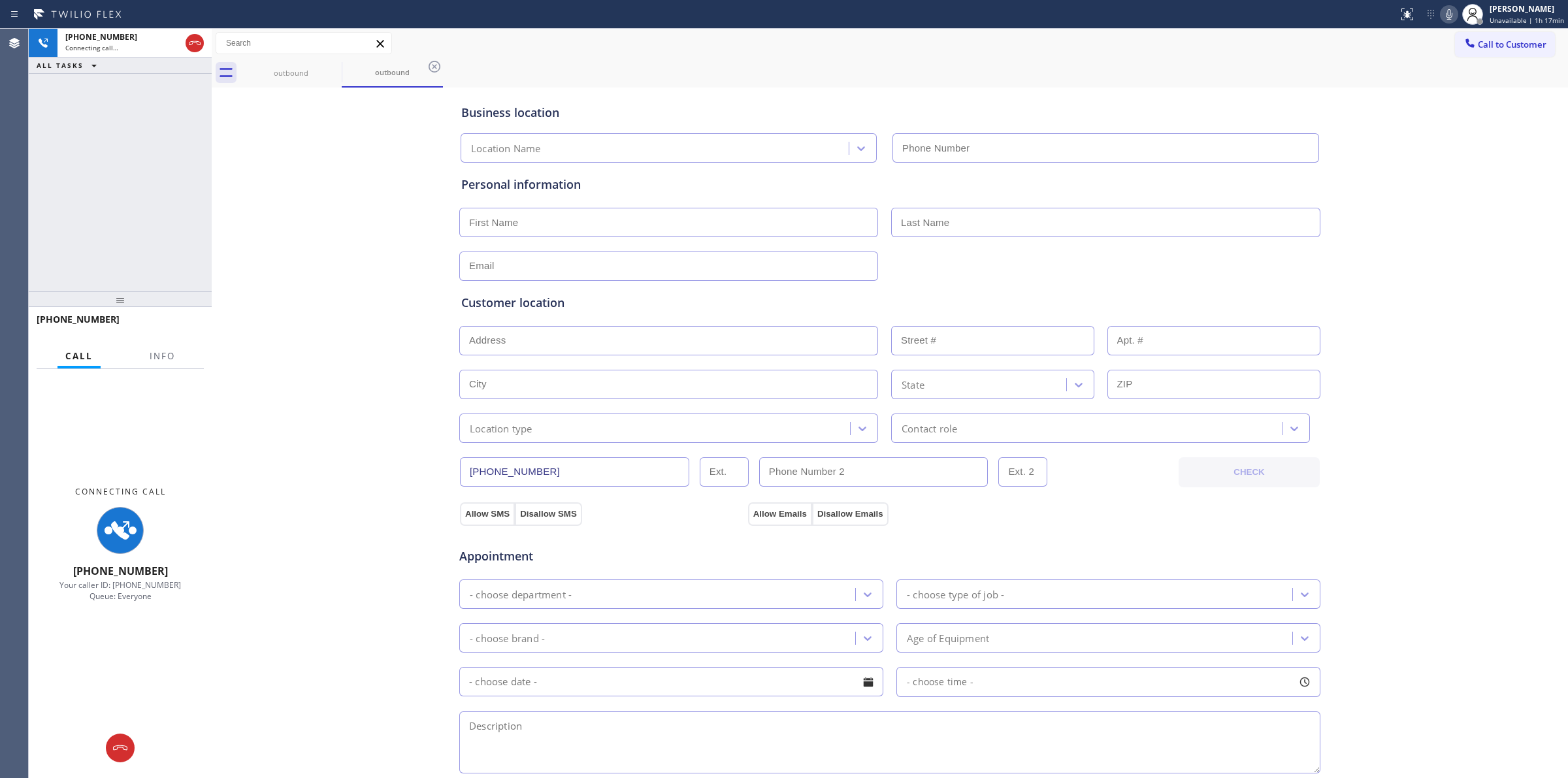
type input "[PHONE_NUMBER]"
click at [331, 75] on div "outbound" at bounding box center [291, 73] width 99 height 10
click at [332, 64] on icon at bounding box center [333, 66] width 12 height 12
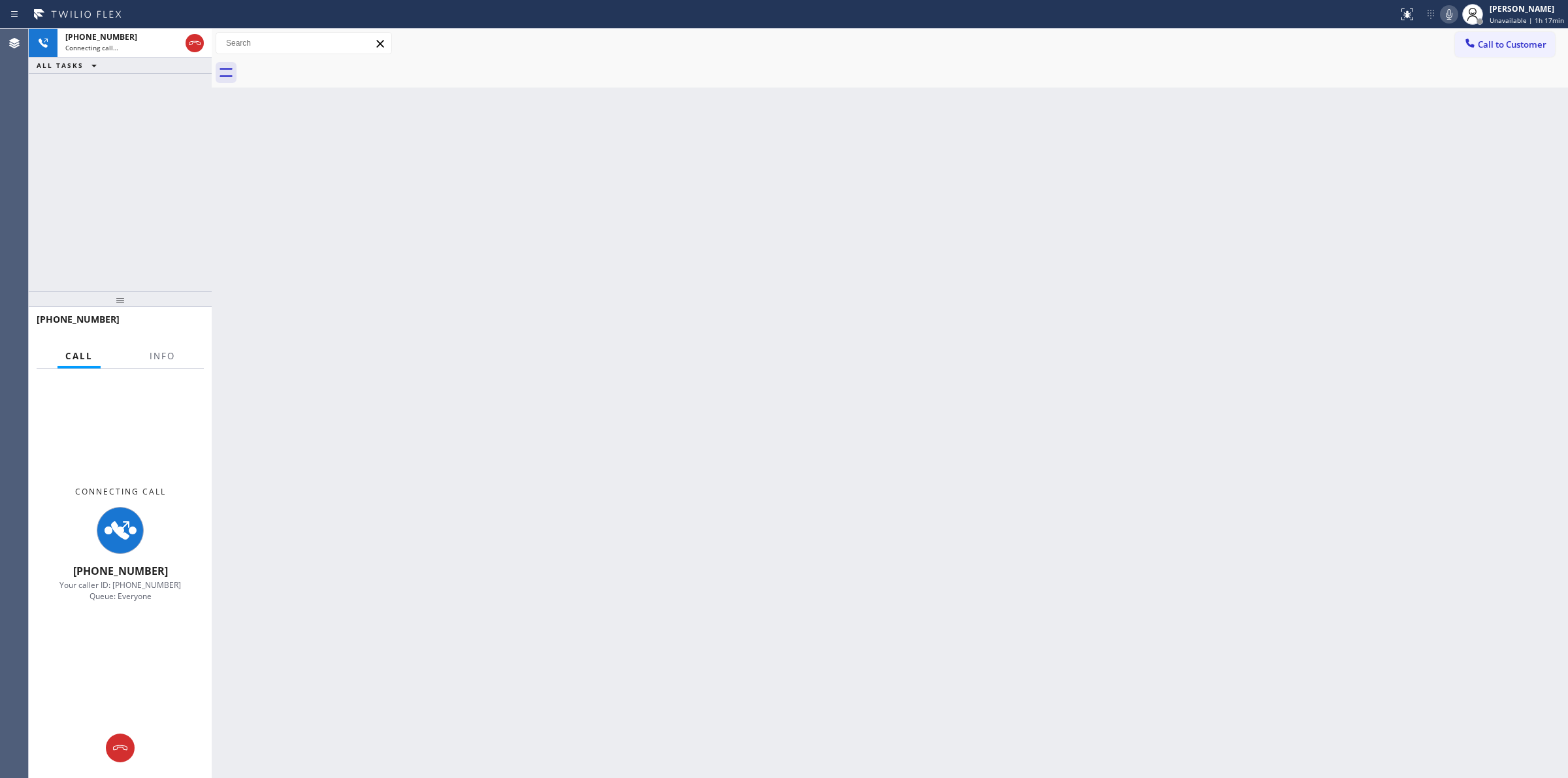
drag, startPoint x: 1449, startPoint y: 17, endPoint x: 1399, endPoint y: 52, distance: 61.0
click at [1449, 18] on icon at bounding box center [1449, 14] width 16 height 16
click at [125, 758] on button at bounding box center [121, 748] width 29 height 29
